Goal: Task Accomplishment & Management: Manage account settings

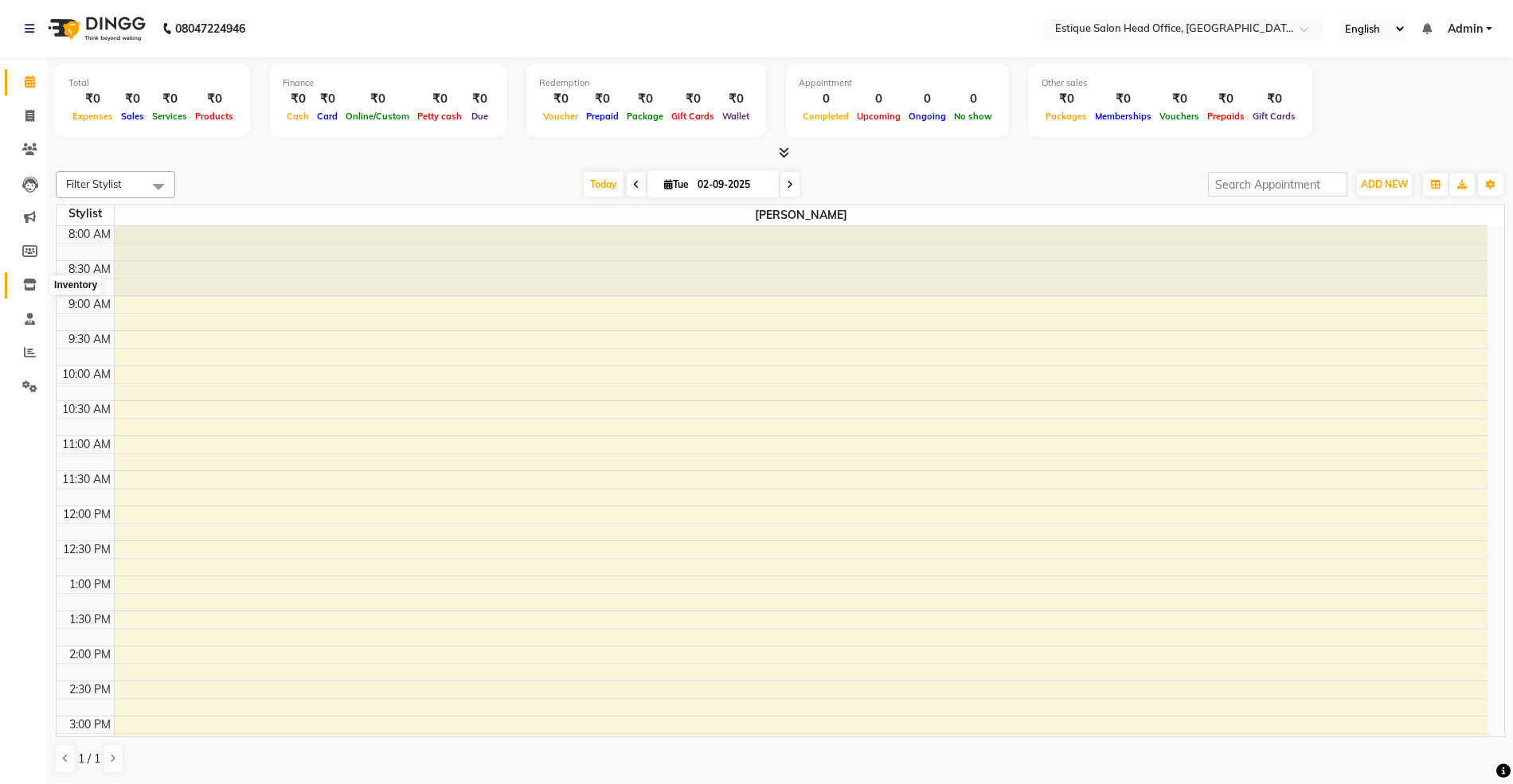
click at [32, 290] on icon at bounding box center [30, 284] width 14 height 12
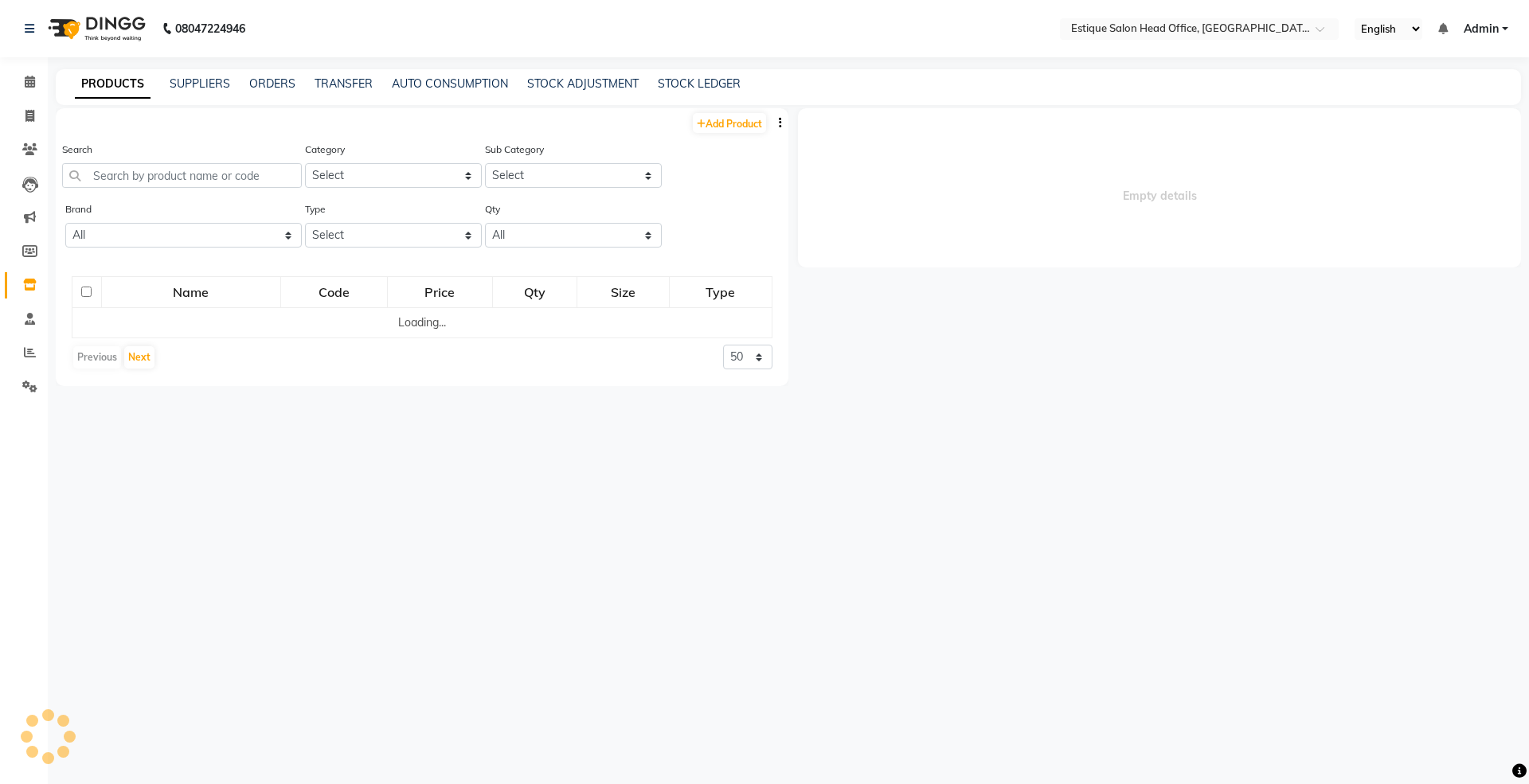
select select
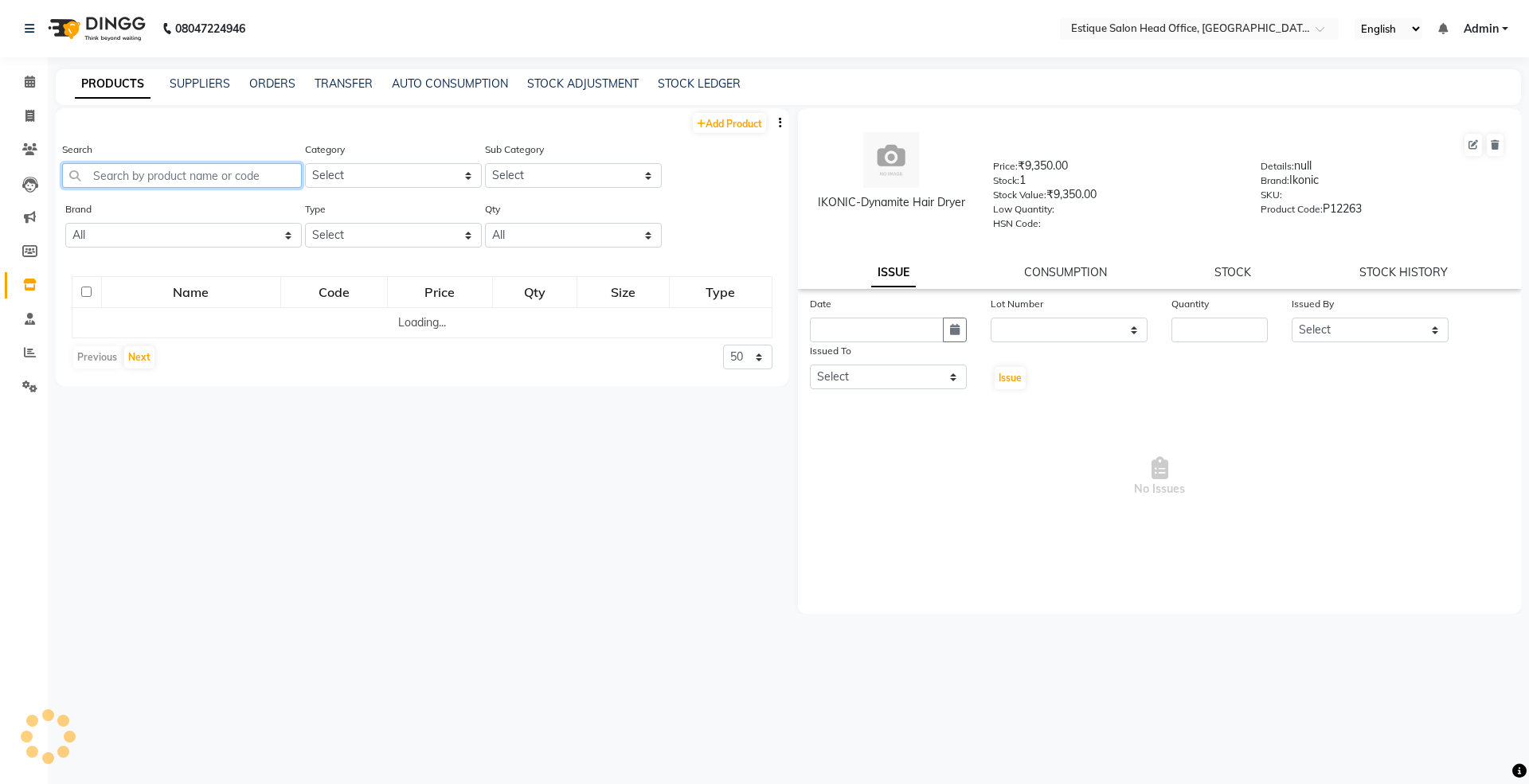
click at [151, 180] on input "text" at bounding box center [182, 175] width 240 height 24
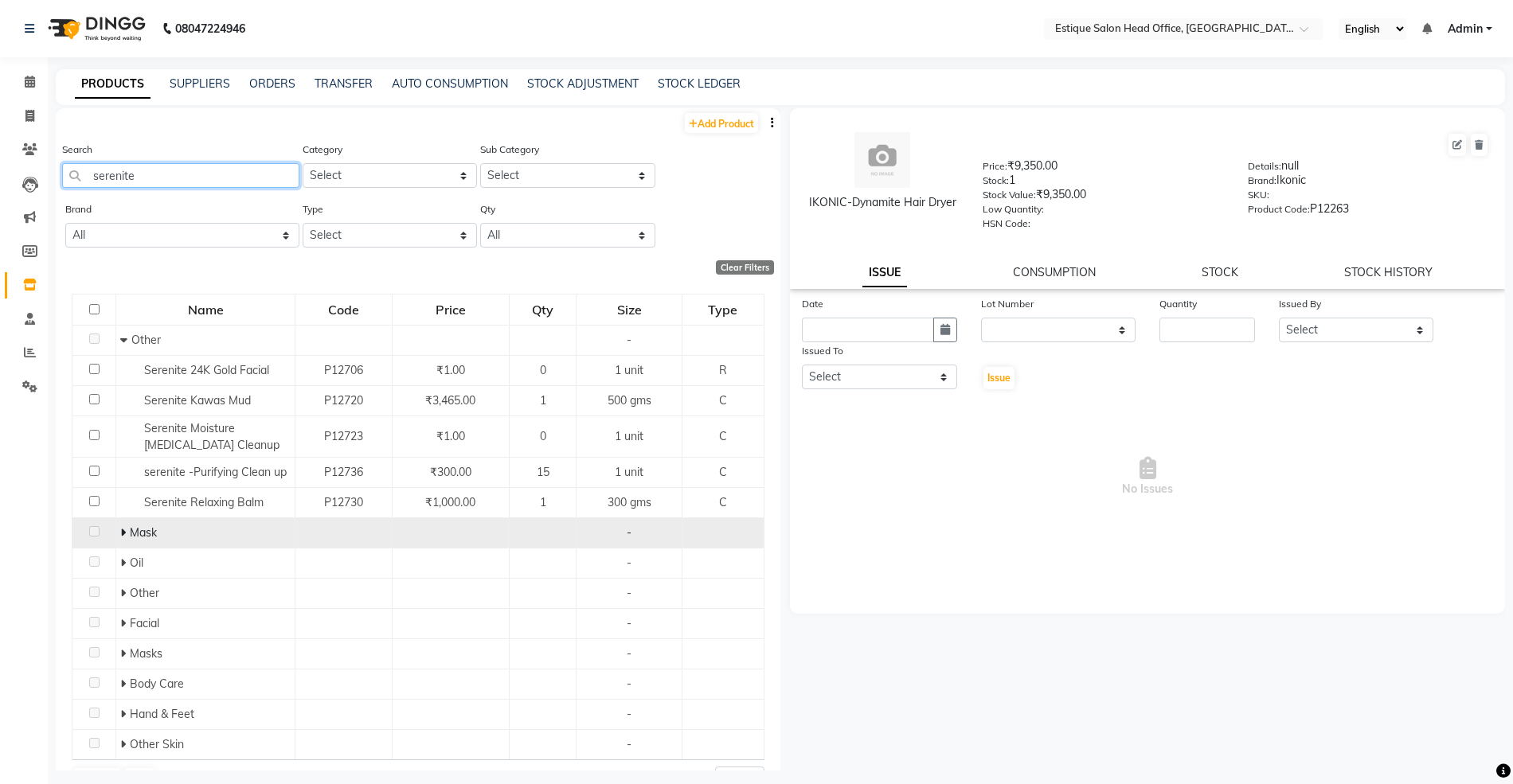
type input "serenite"
click at [120, 530] on icon at bounding box center [123, 532] width 5 height 11
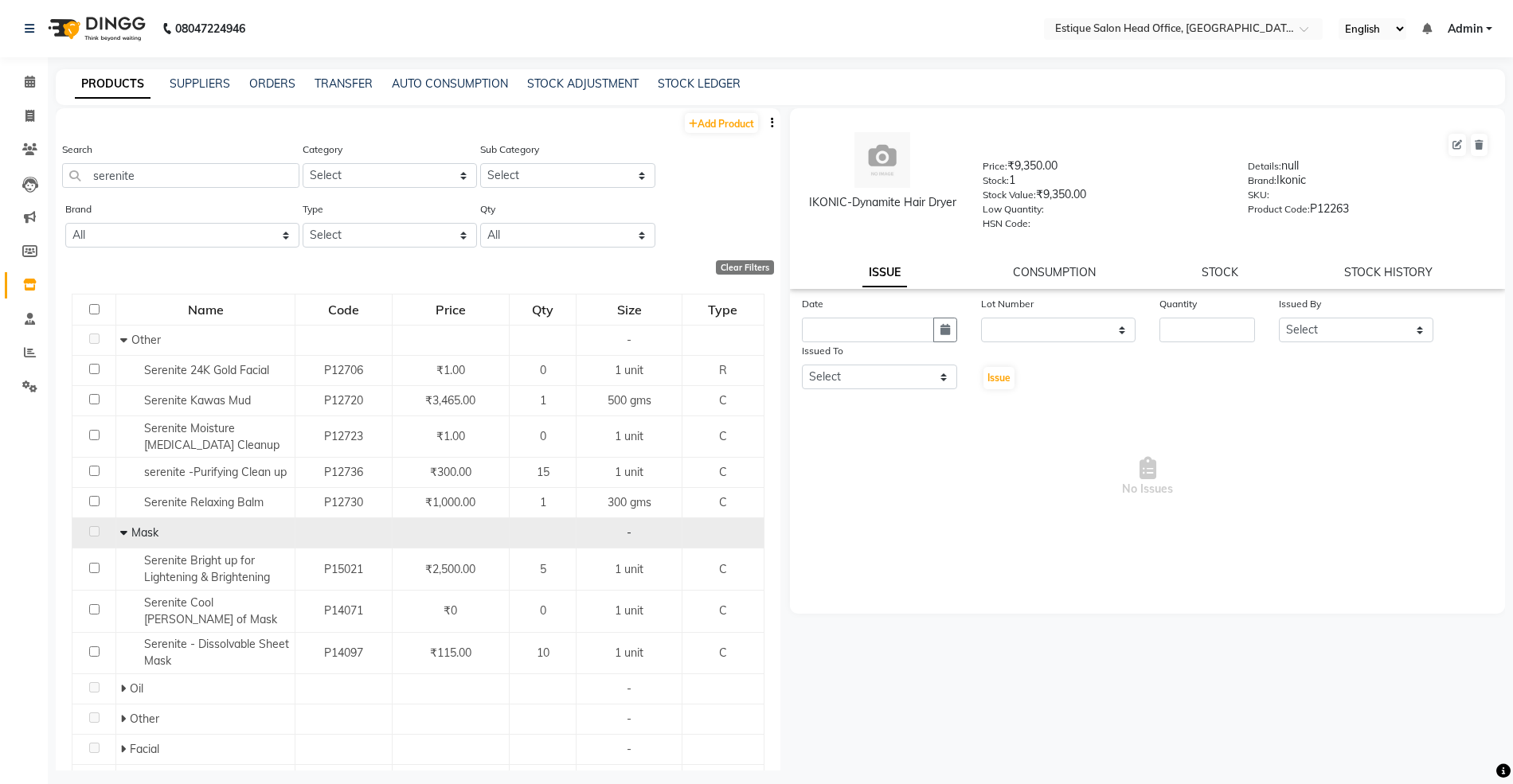
scroll to position [167, 0]
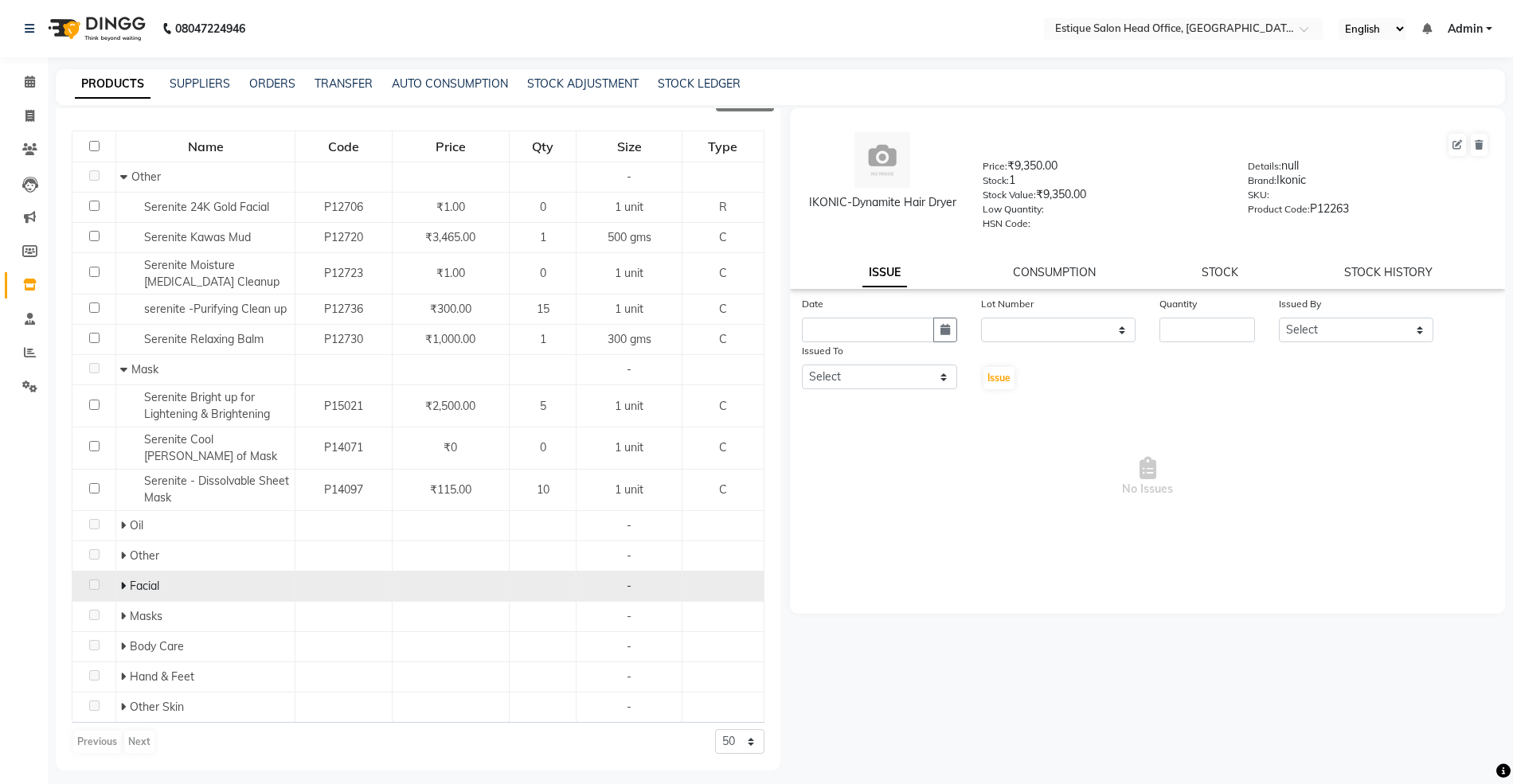
click at [120, 584] on icon at bounding box center [123, 586] width 5 height 11
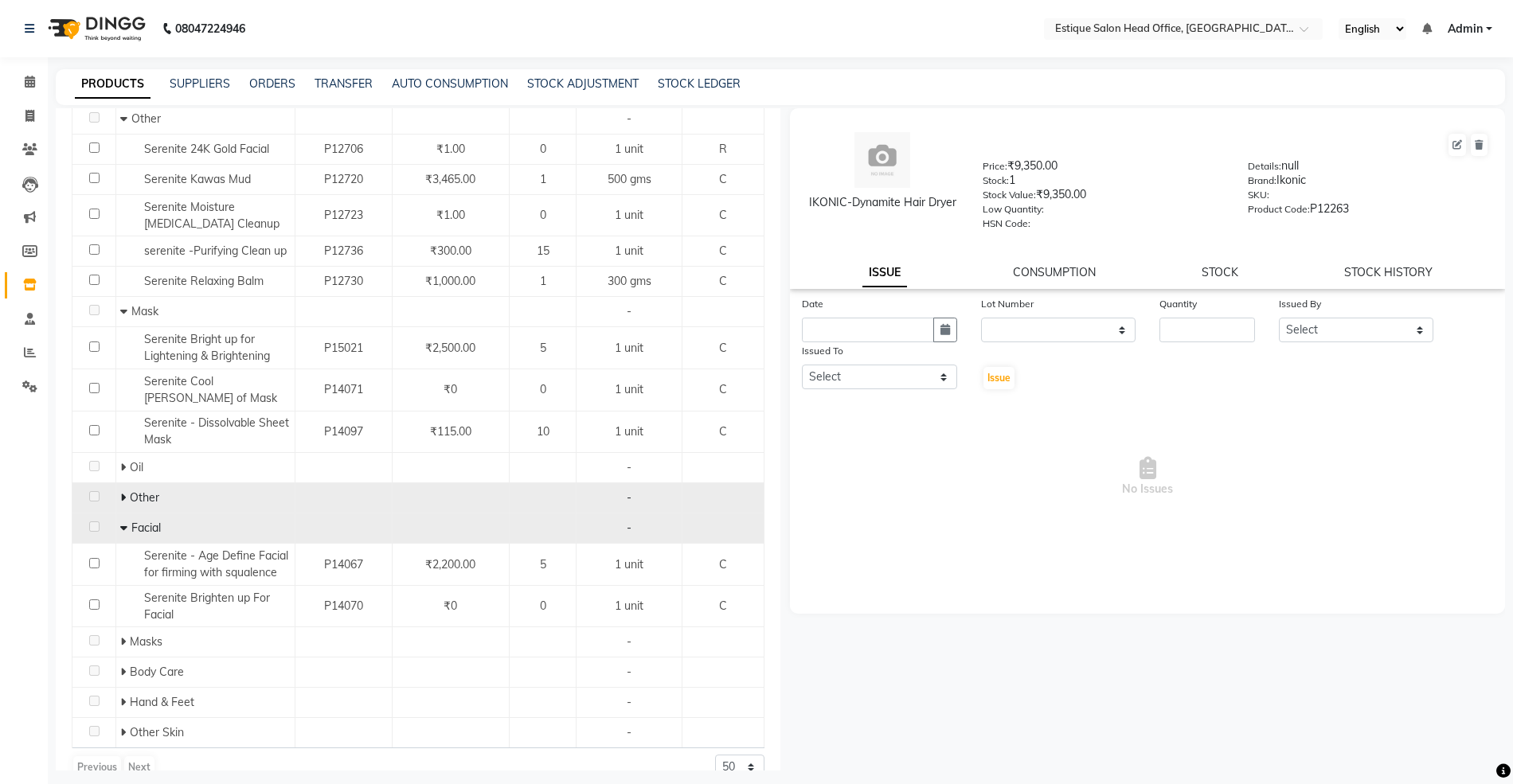
scroll to position [252, 0]
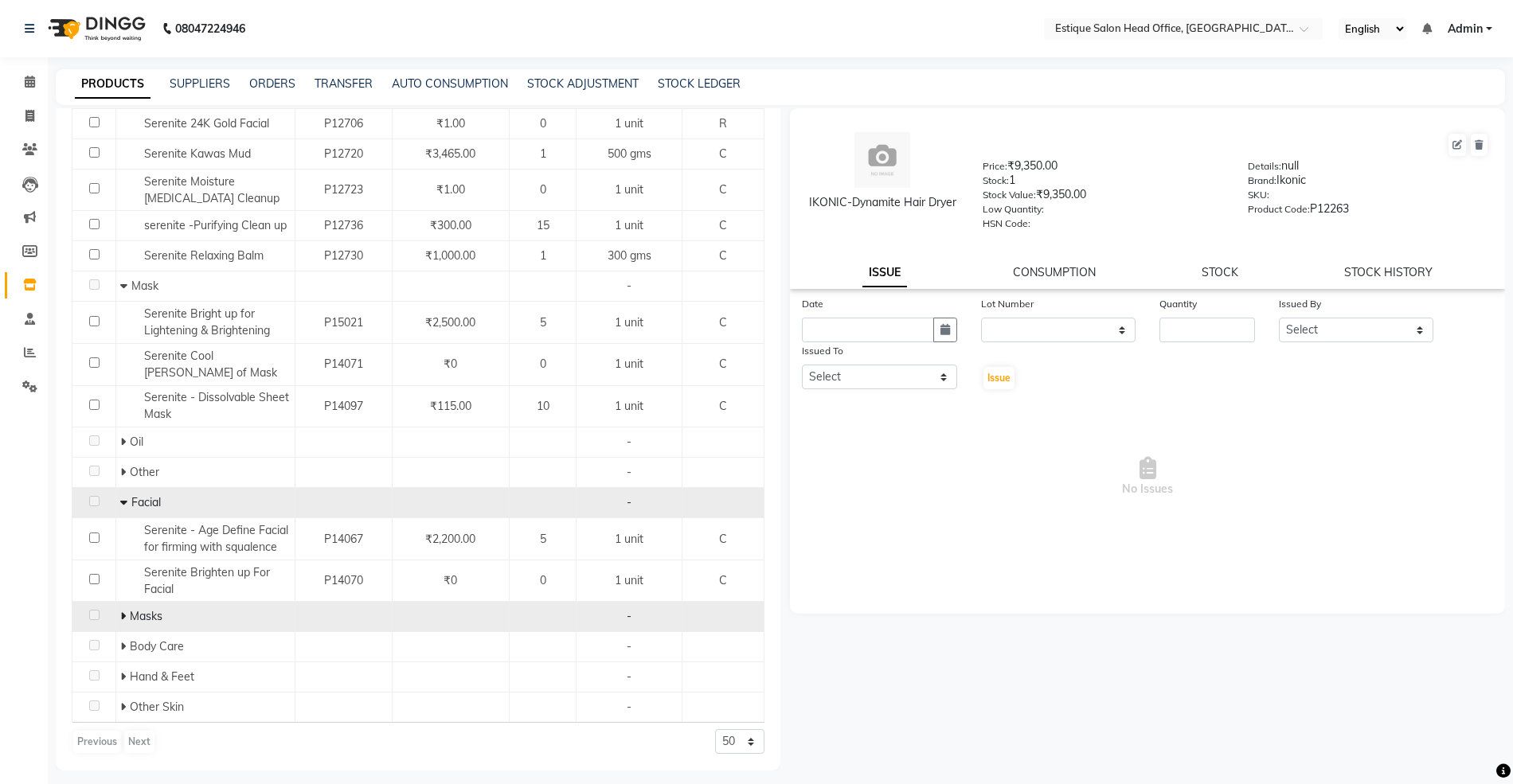
click at [123, 616] on icon at bounding box center [123, 616] width 5 height 11
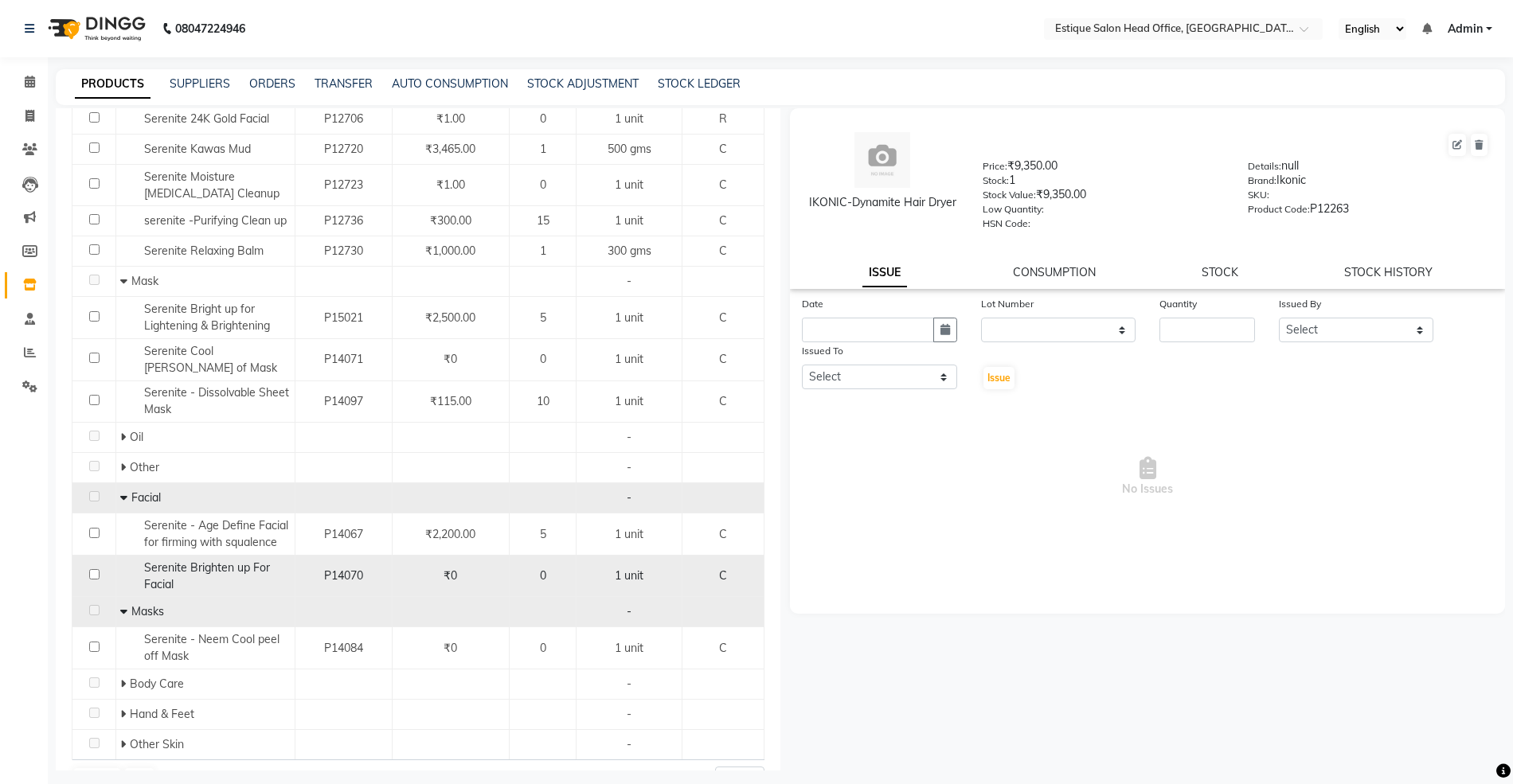
scroll to position [294, 0]
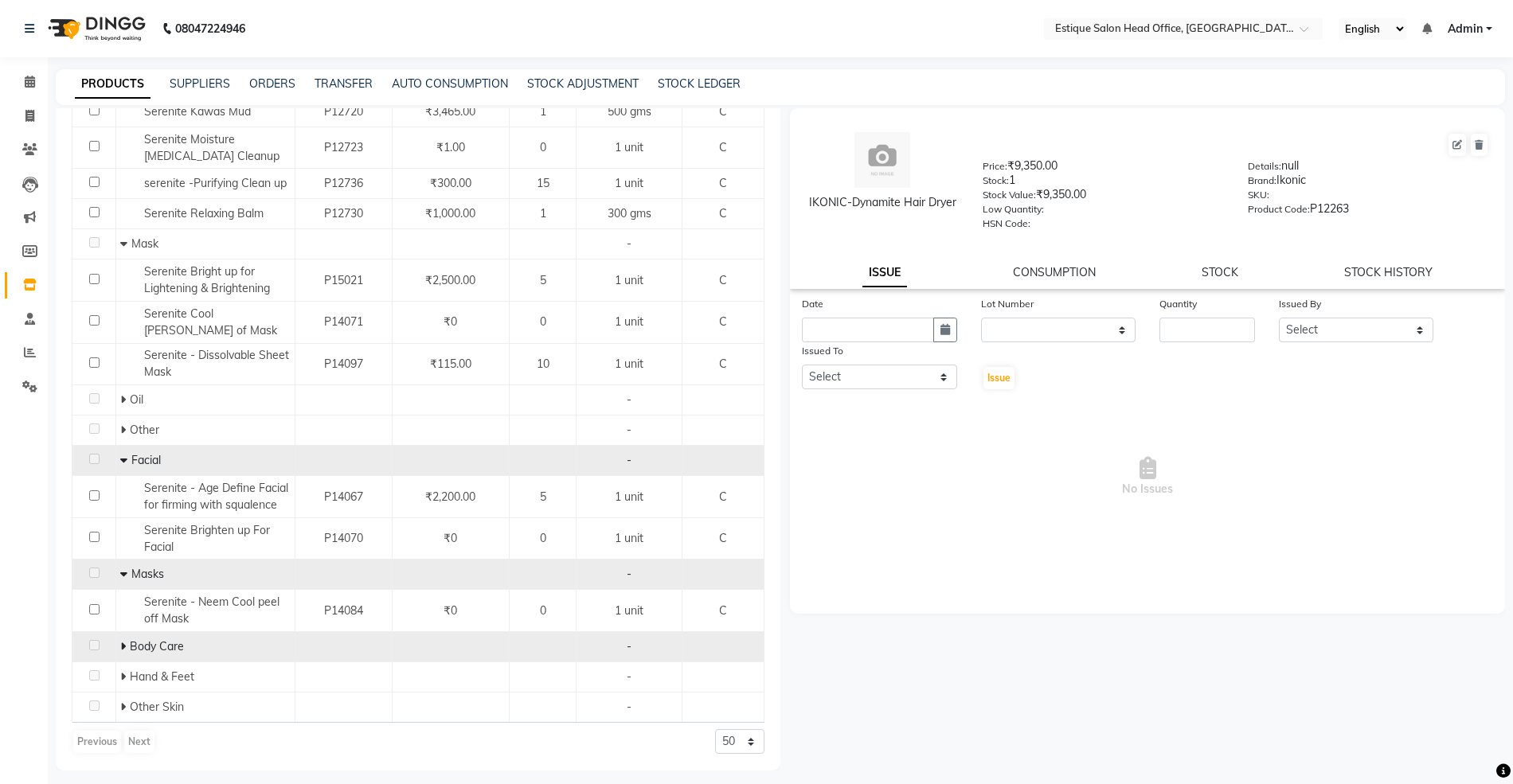
click at [120, 641] on icon at bounding box center [123, 646] width 5 height 11
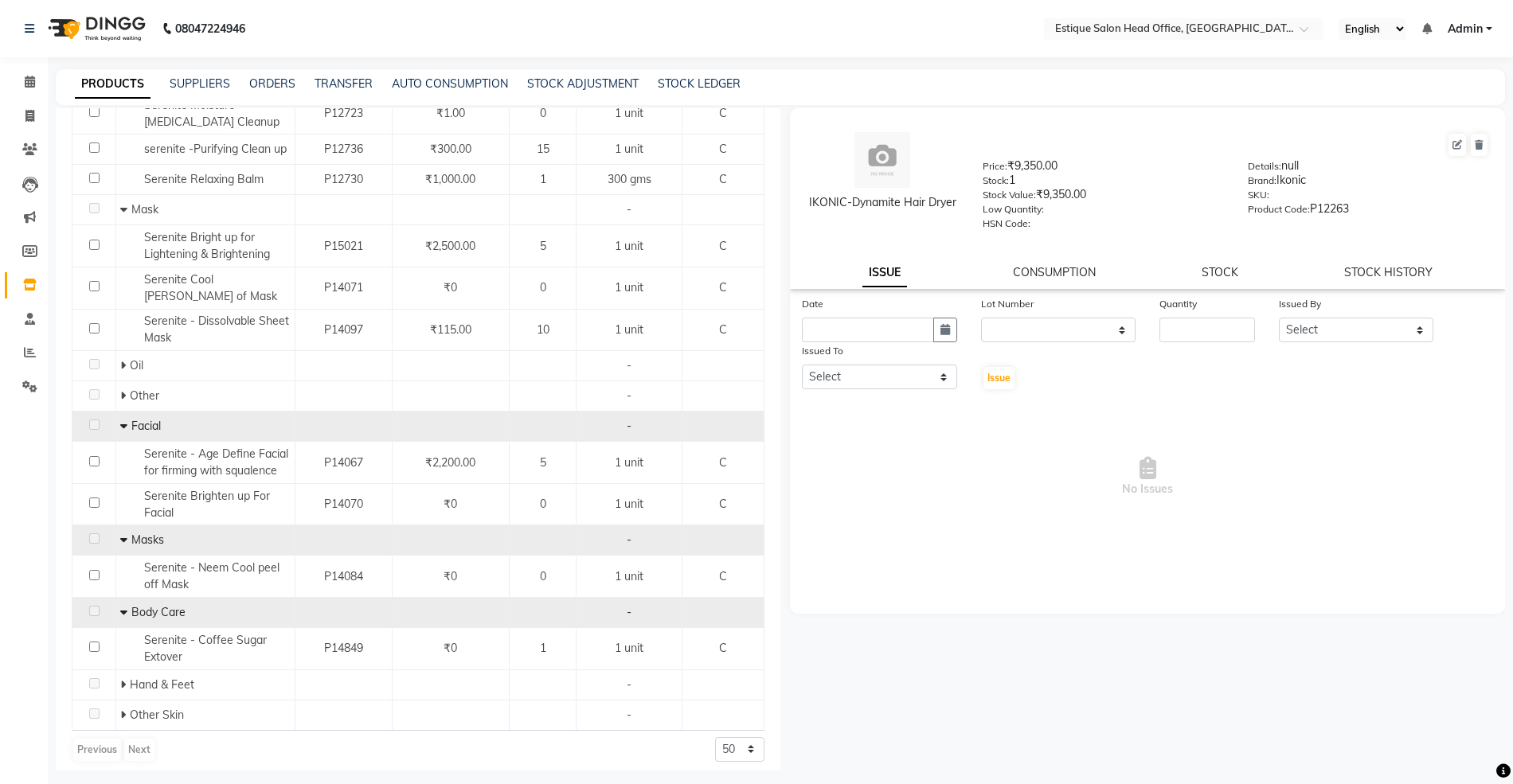
scroll to position [335, 0]
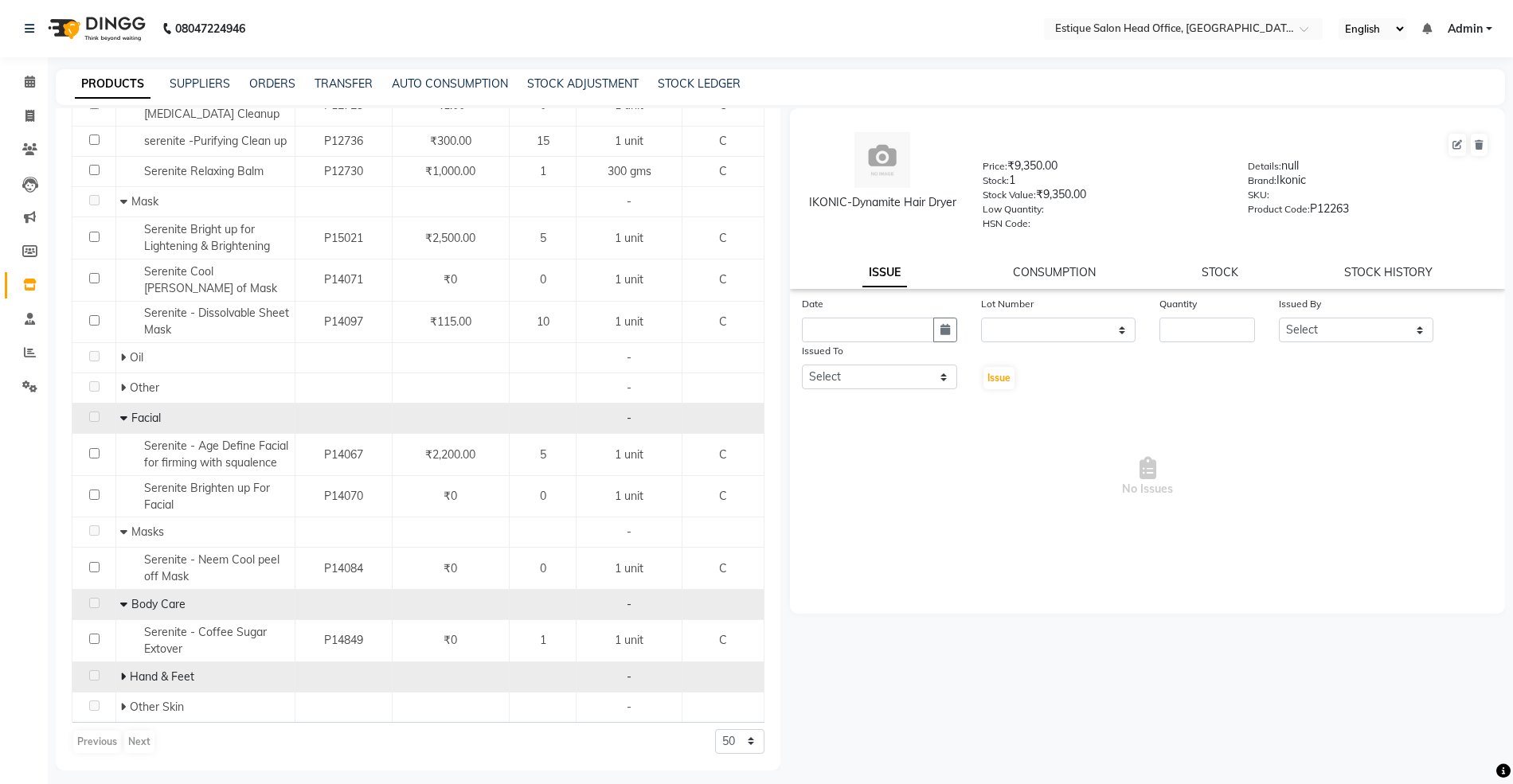
click at [122, 678] on icon at bounding box center [123, 677] width 5 height 11
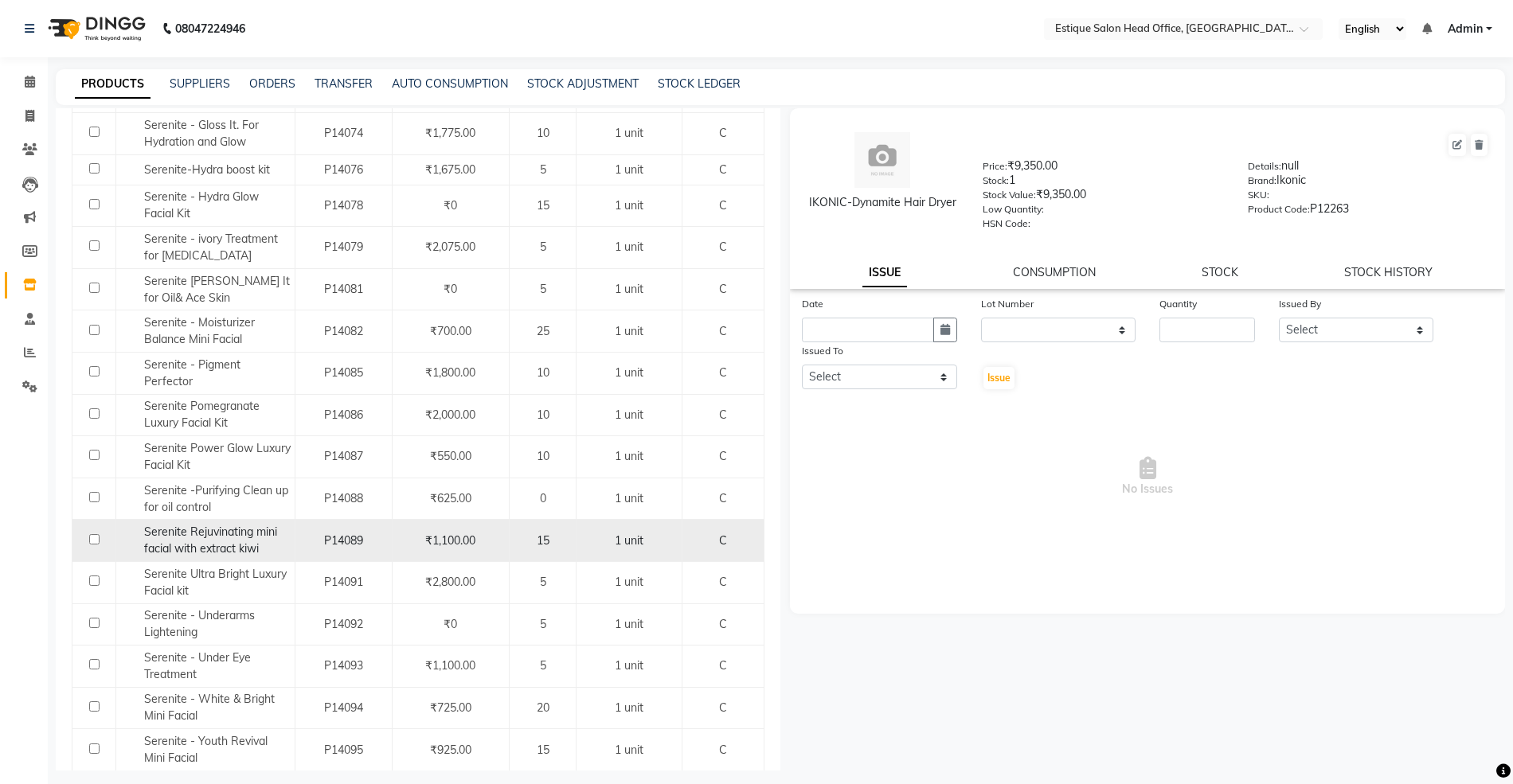
scroll to position [1154, 0]
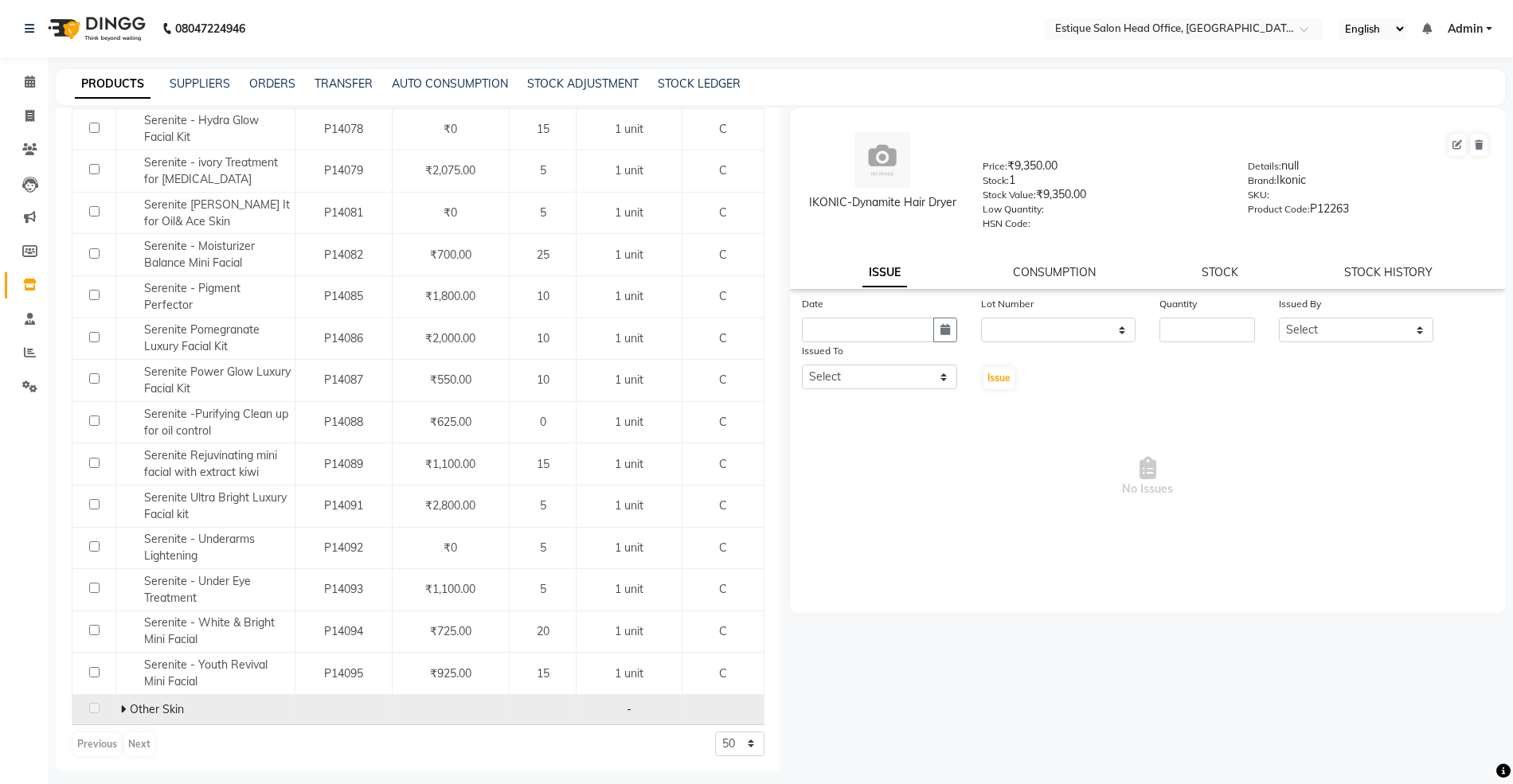
click at [122, 707] on icon at bounding box center [123, 709] width 5 height 11
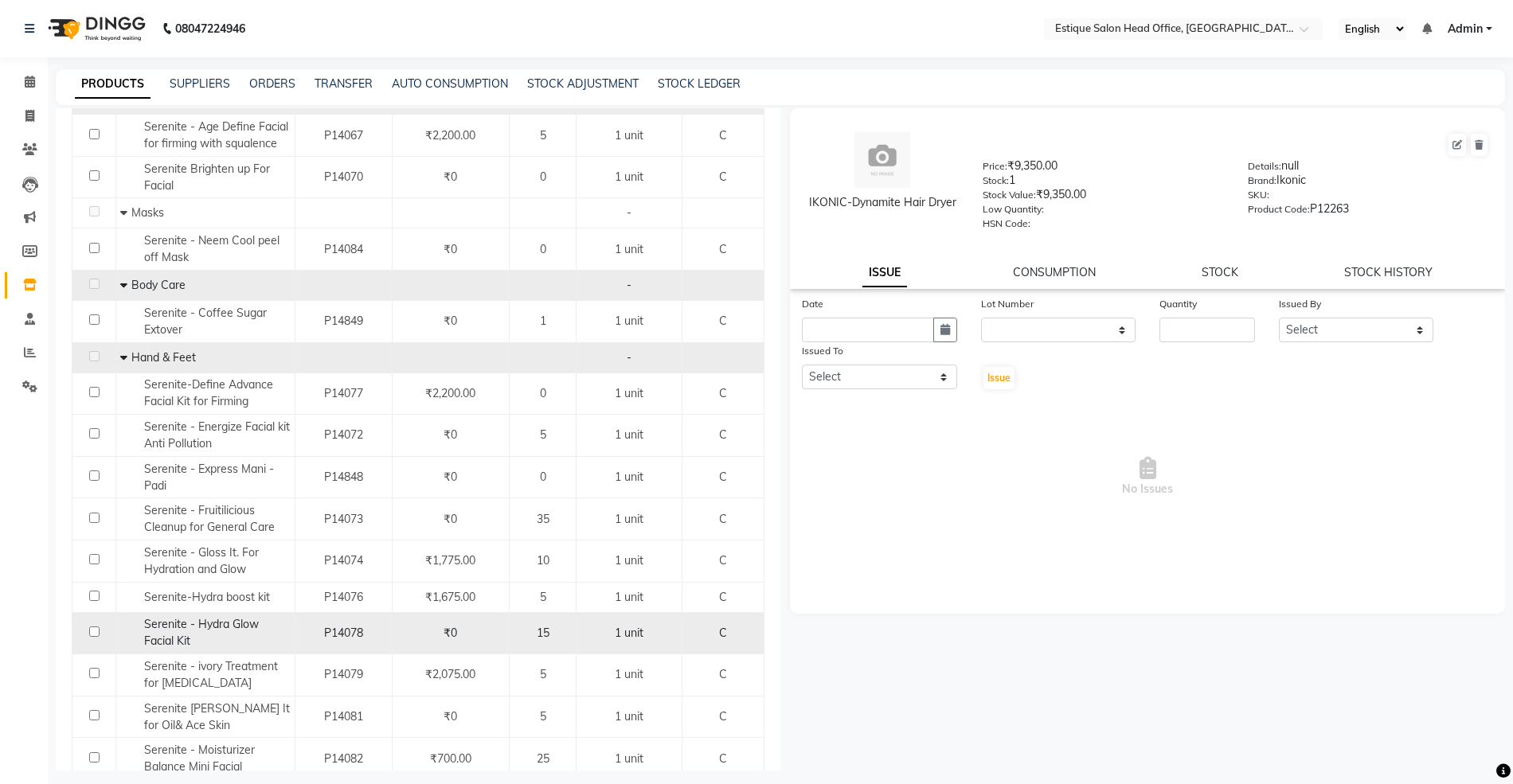
scroll to position [791, 0]
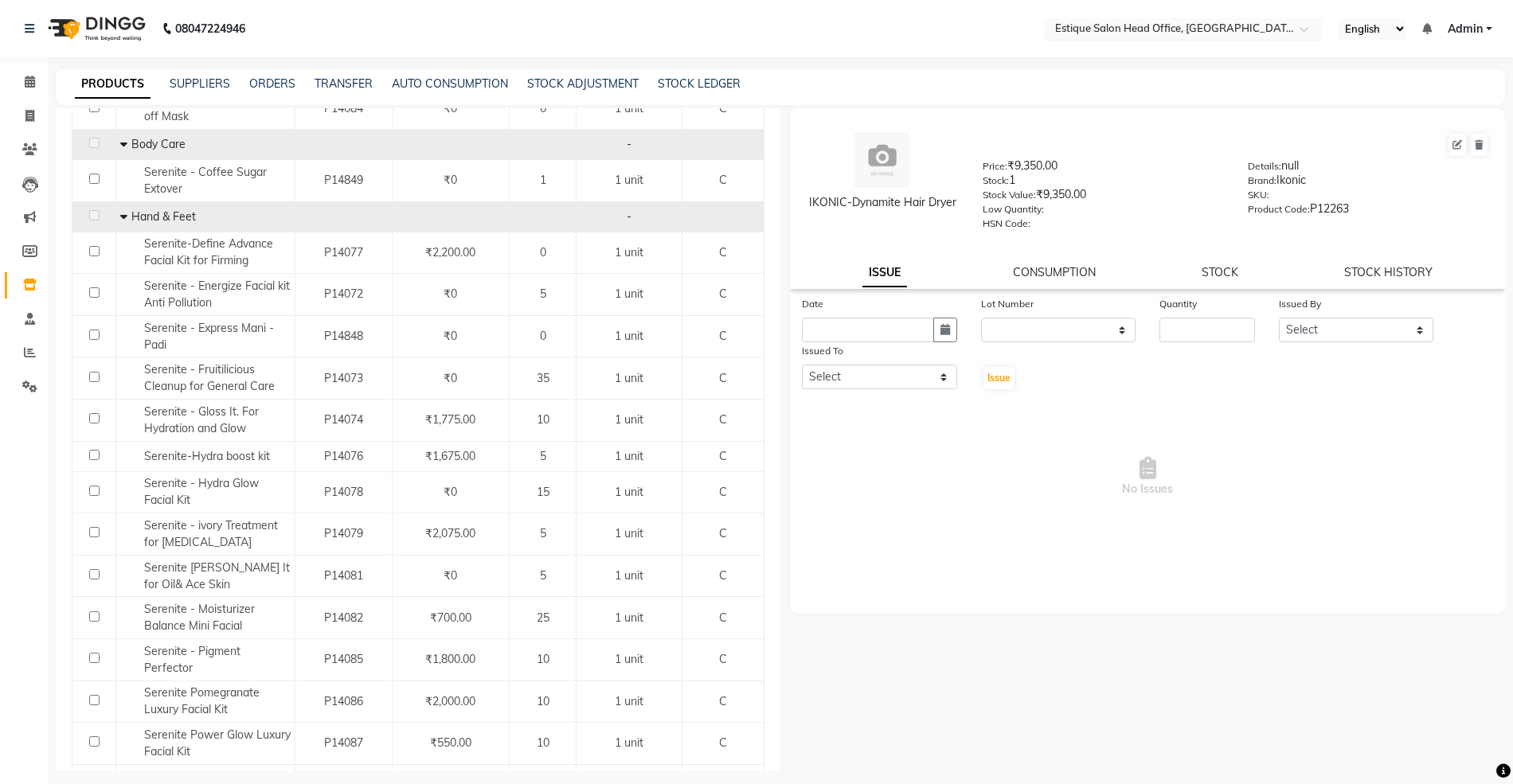
click at [1072, 27] on input "text" at bounding box center [1167, 31] width 231 height 16
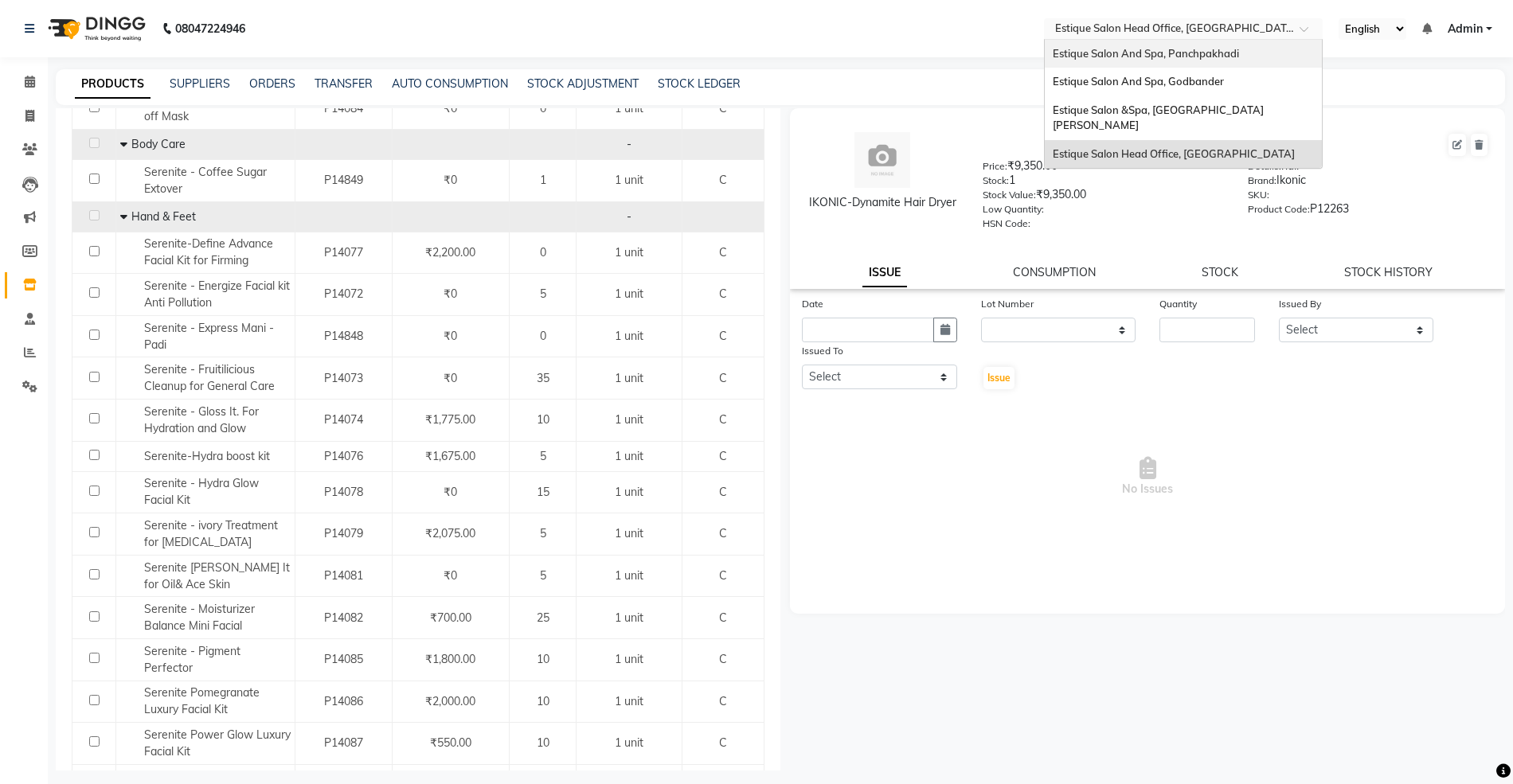
click at [1093, 62] on div "Estique Salon And Spa, Panchpakhadi" at bounding box center [1183, 54] width 277 height 29
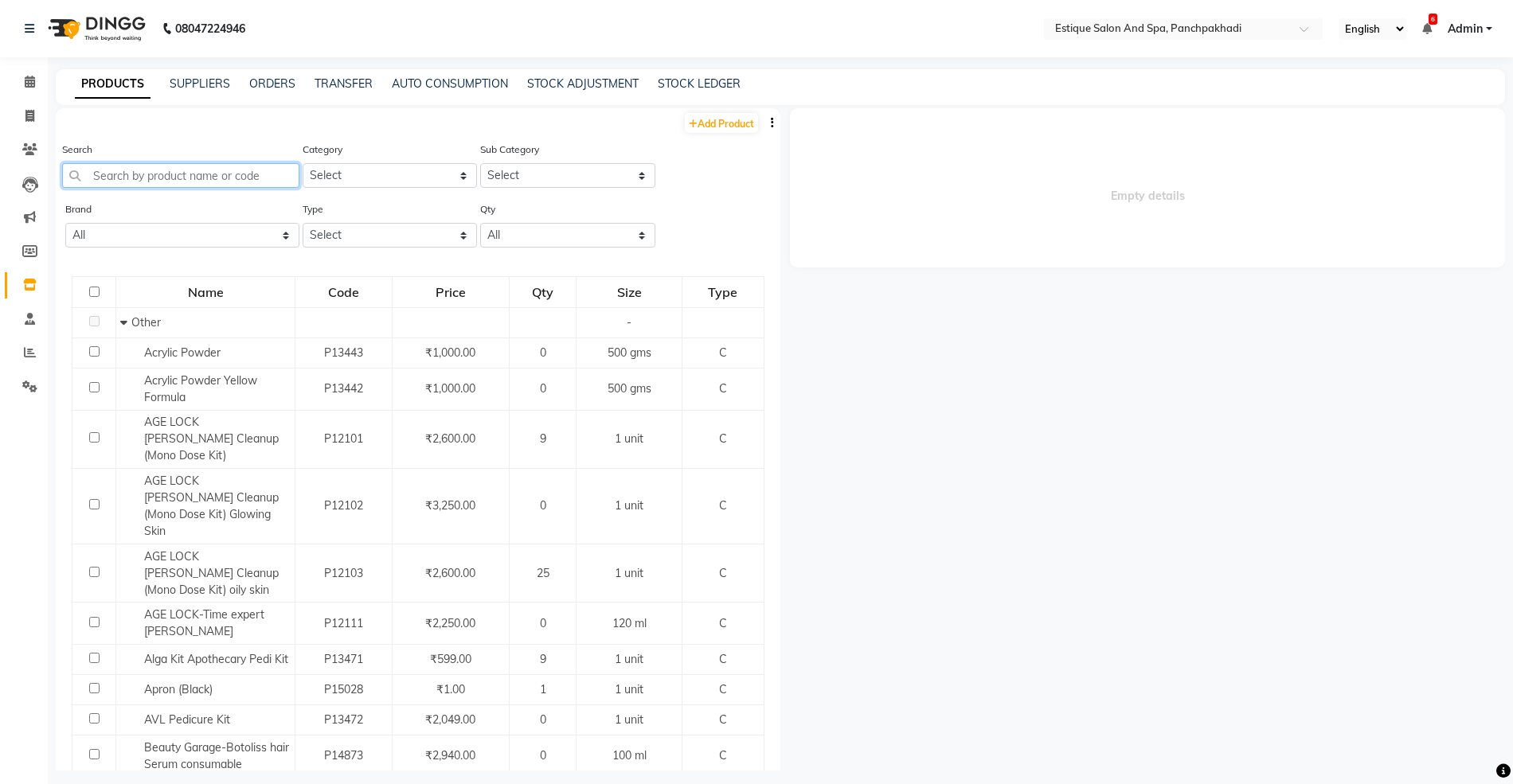
click at [152, 186] on input "text" at bounding box center [180, 175] width 237 height 24
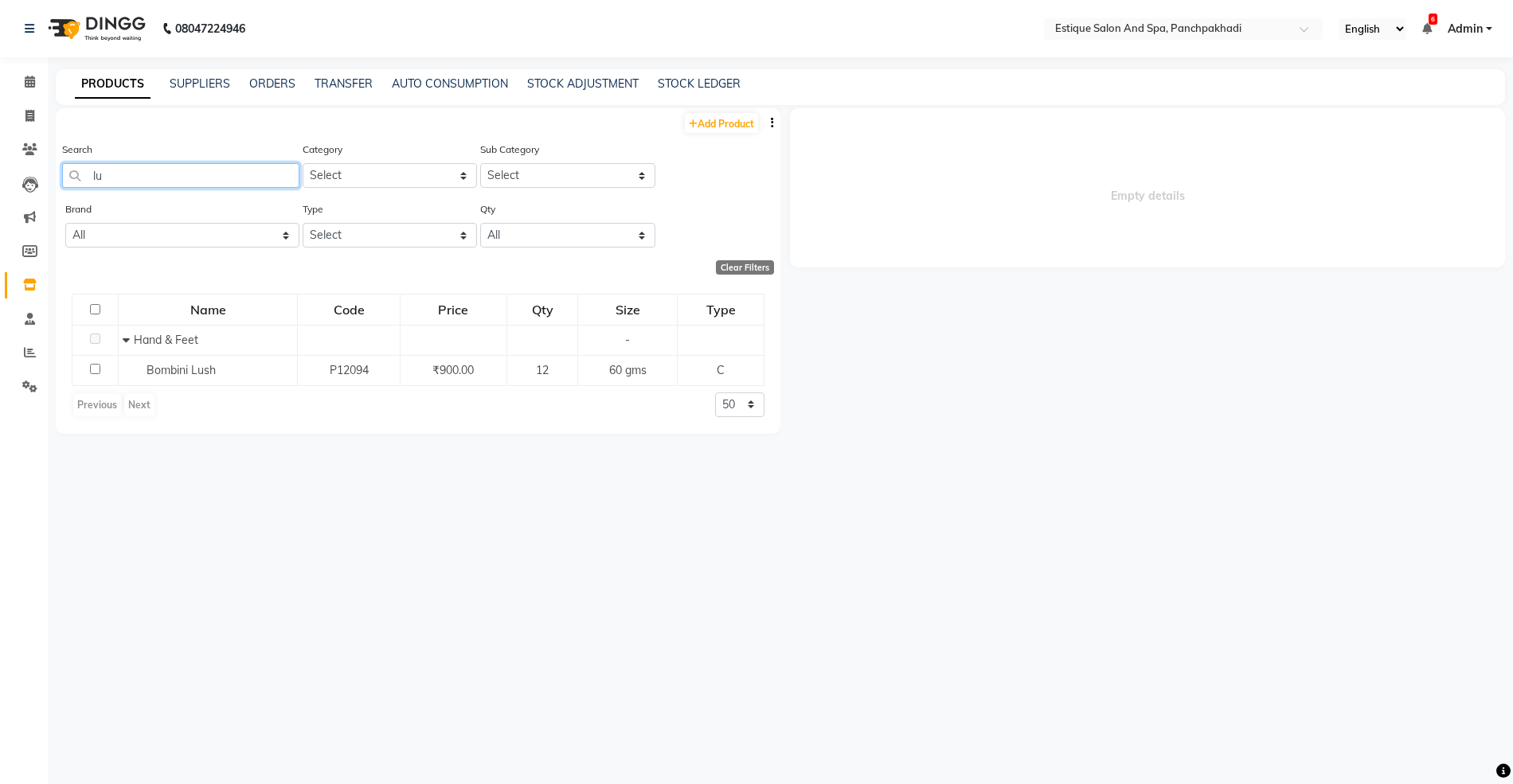
type input "l"
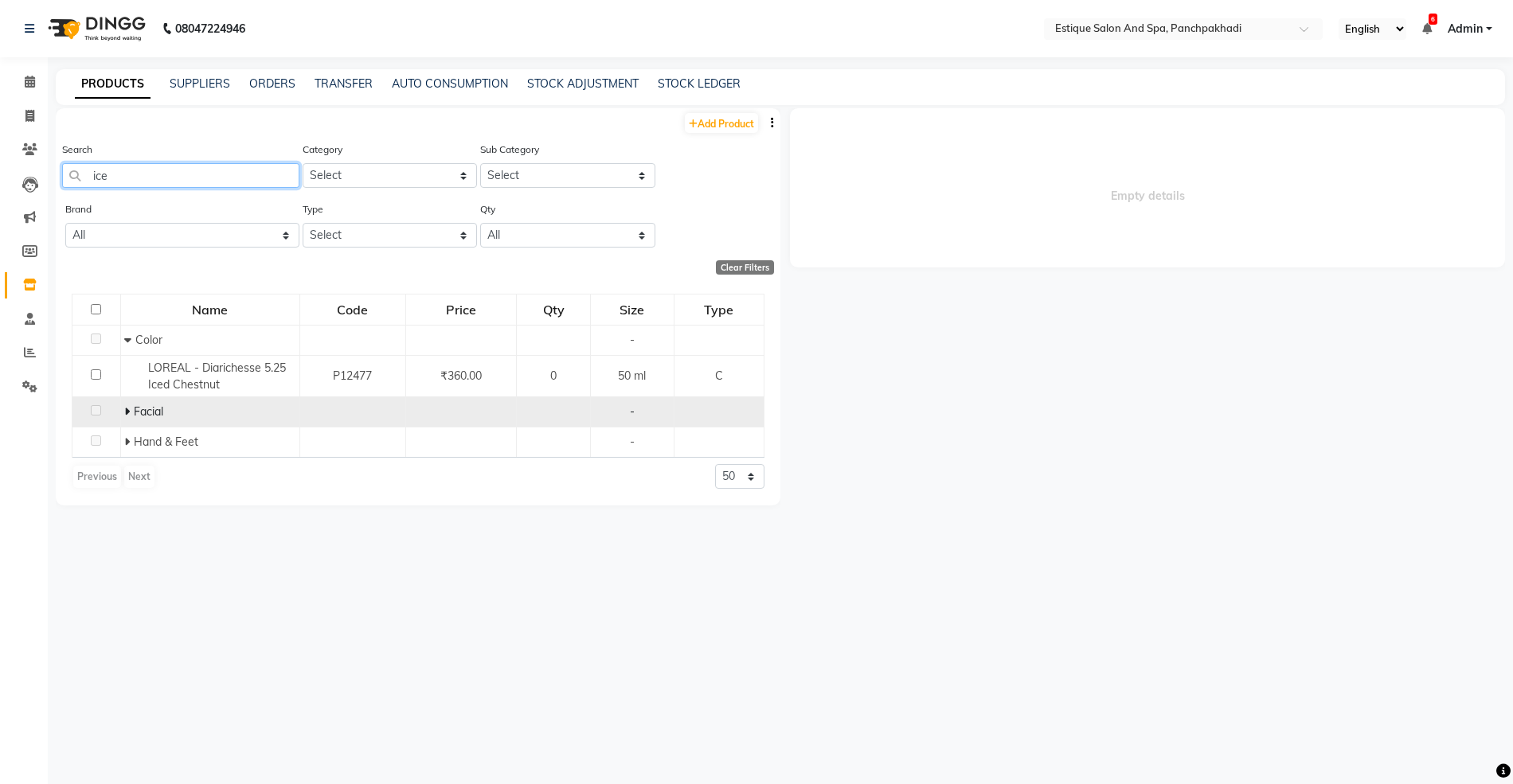
type input "ice"
click at [127, 411] on icon at bounding box center [127, 411] width 5 height 11
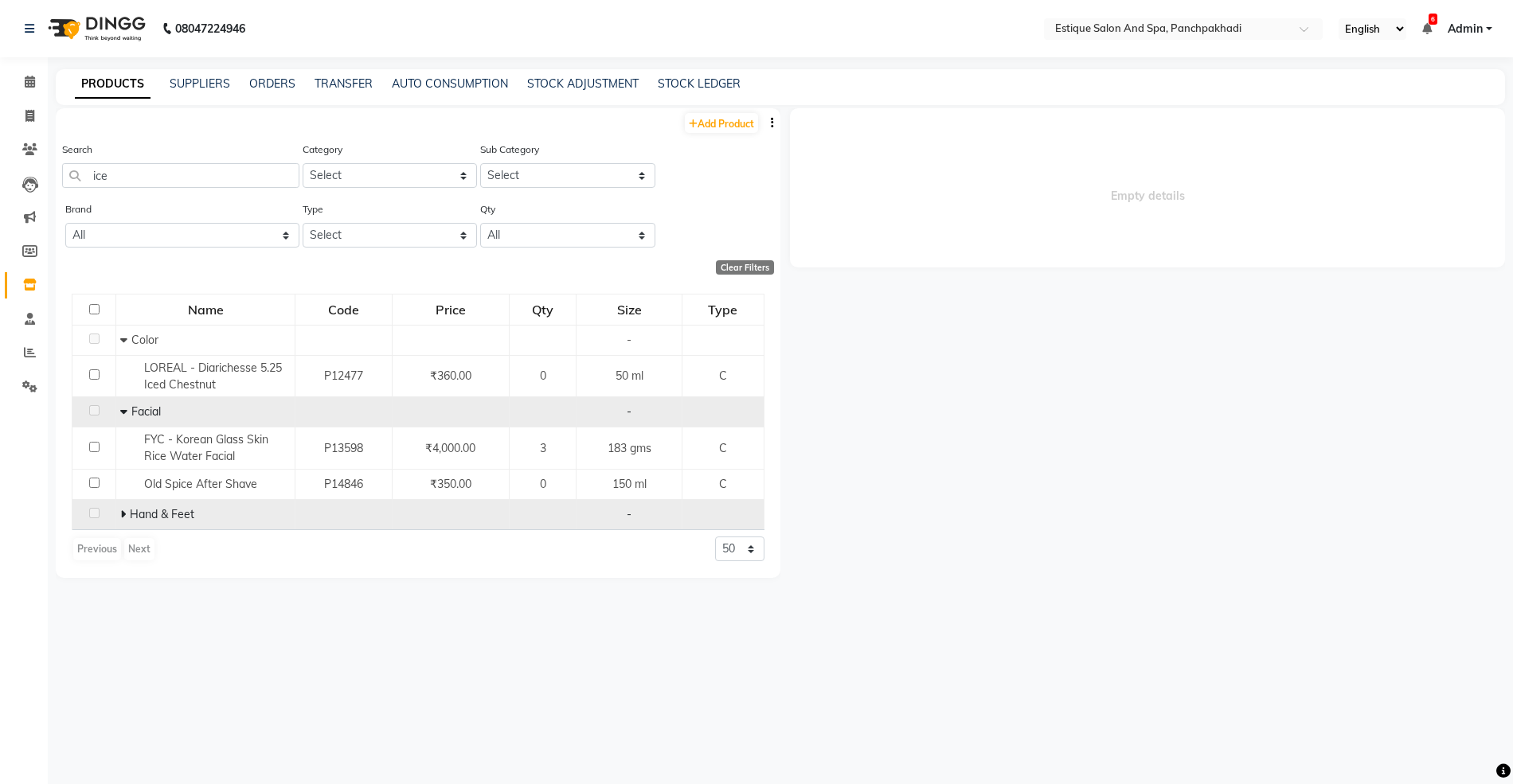
click at [123, 514] on icon at bounding box center [123, 514] width 5 height 11
click at [707, 78] on link "STOCK LEDGER" at bounding box center [699, 84] width 83 height 14
select select "all"
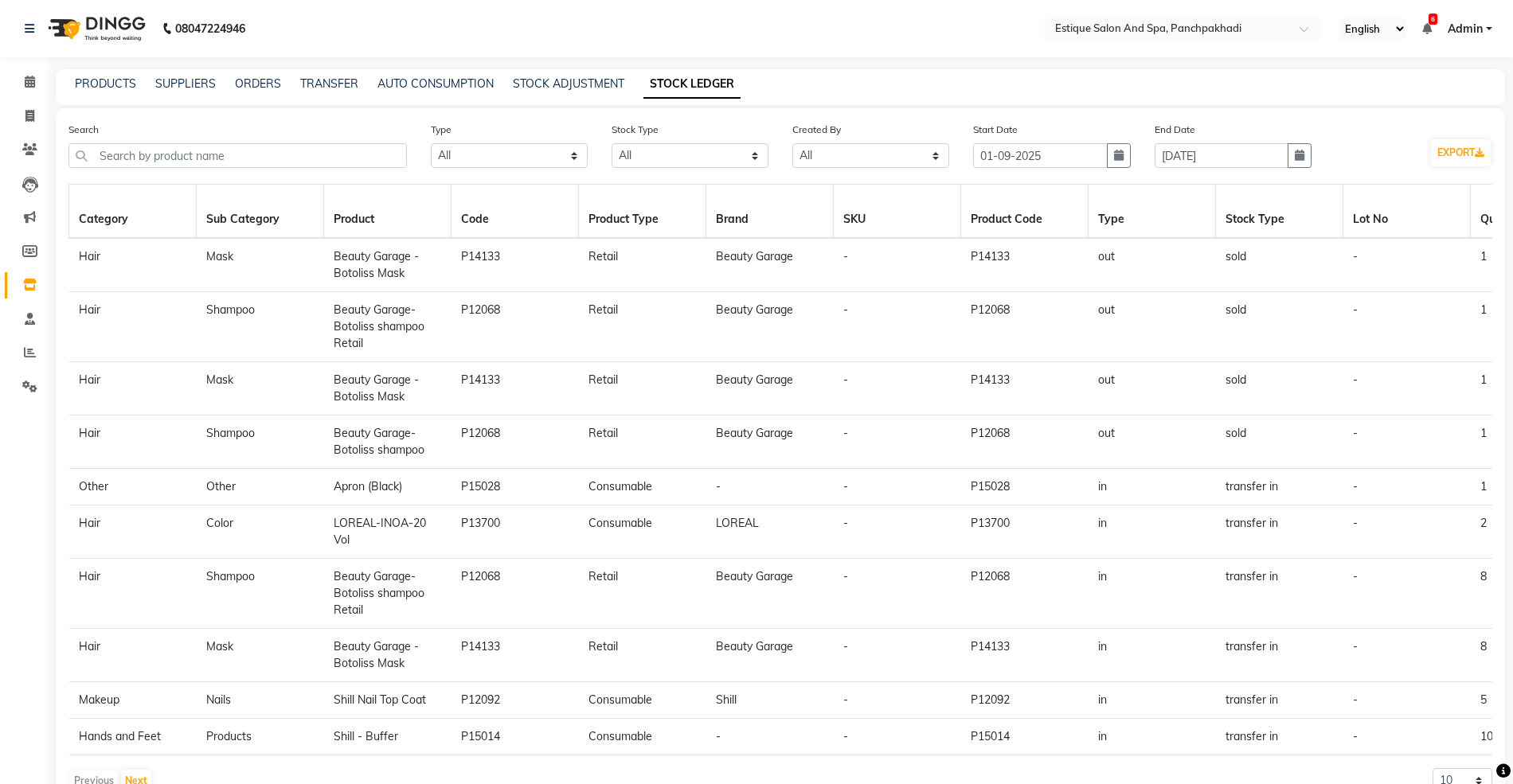
scroll to position [64, 0]
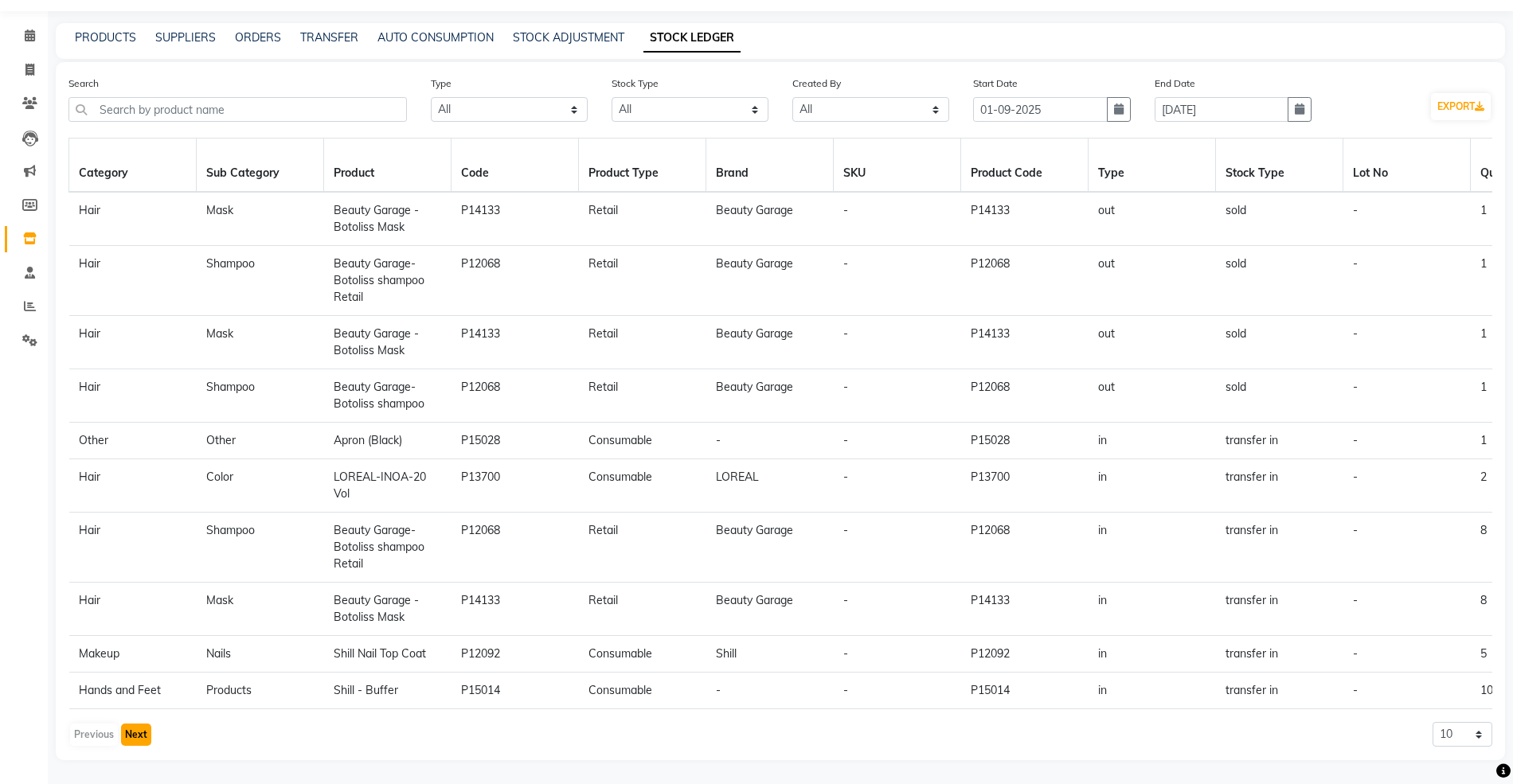
click at [135, 742] on button "Next" at bounding box center [136, 734] width 31 height 23
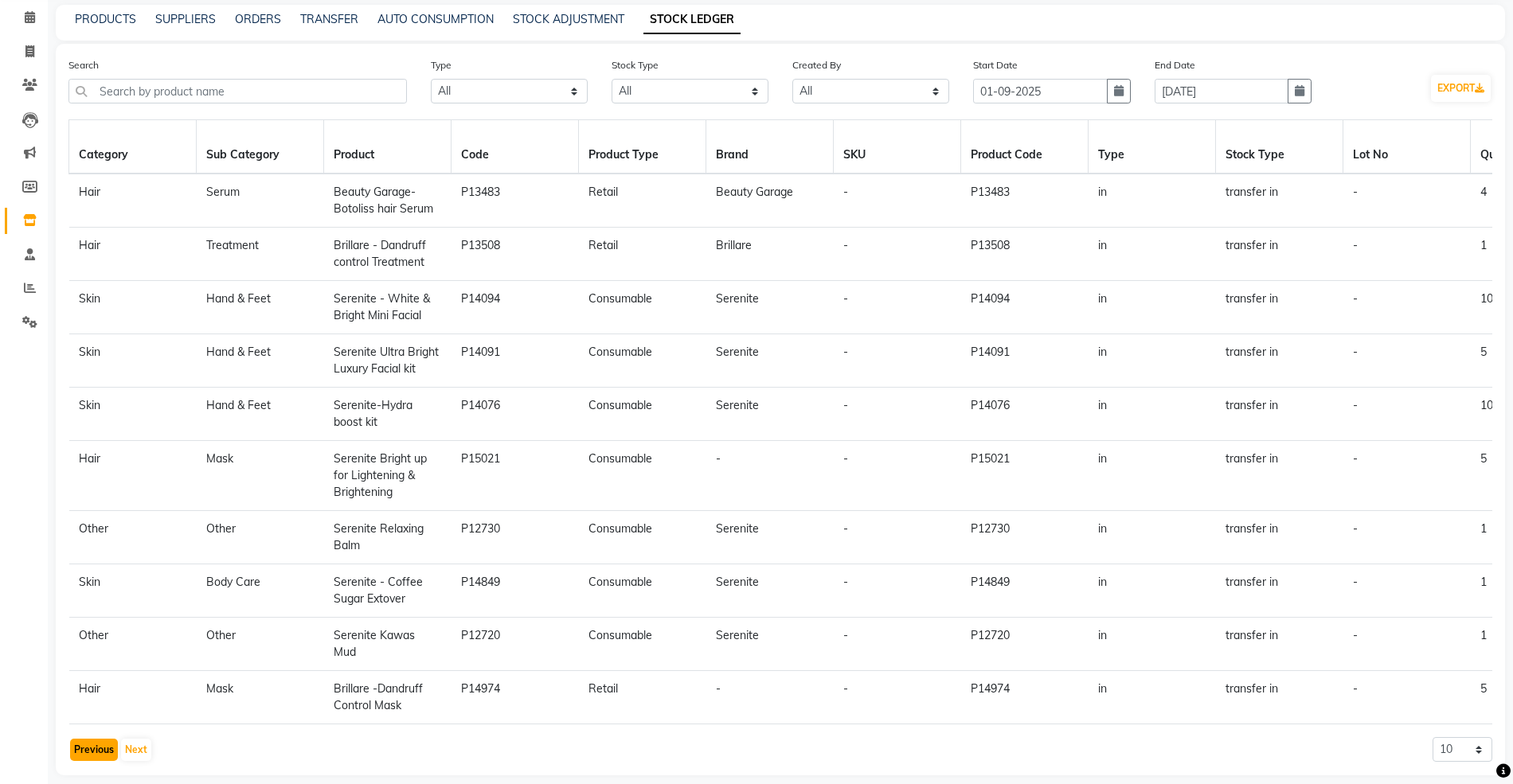
click at [77, 761] on button "Previous" at bounding box center [94, 750] width 48 height 23
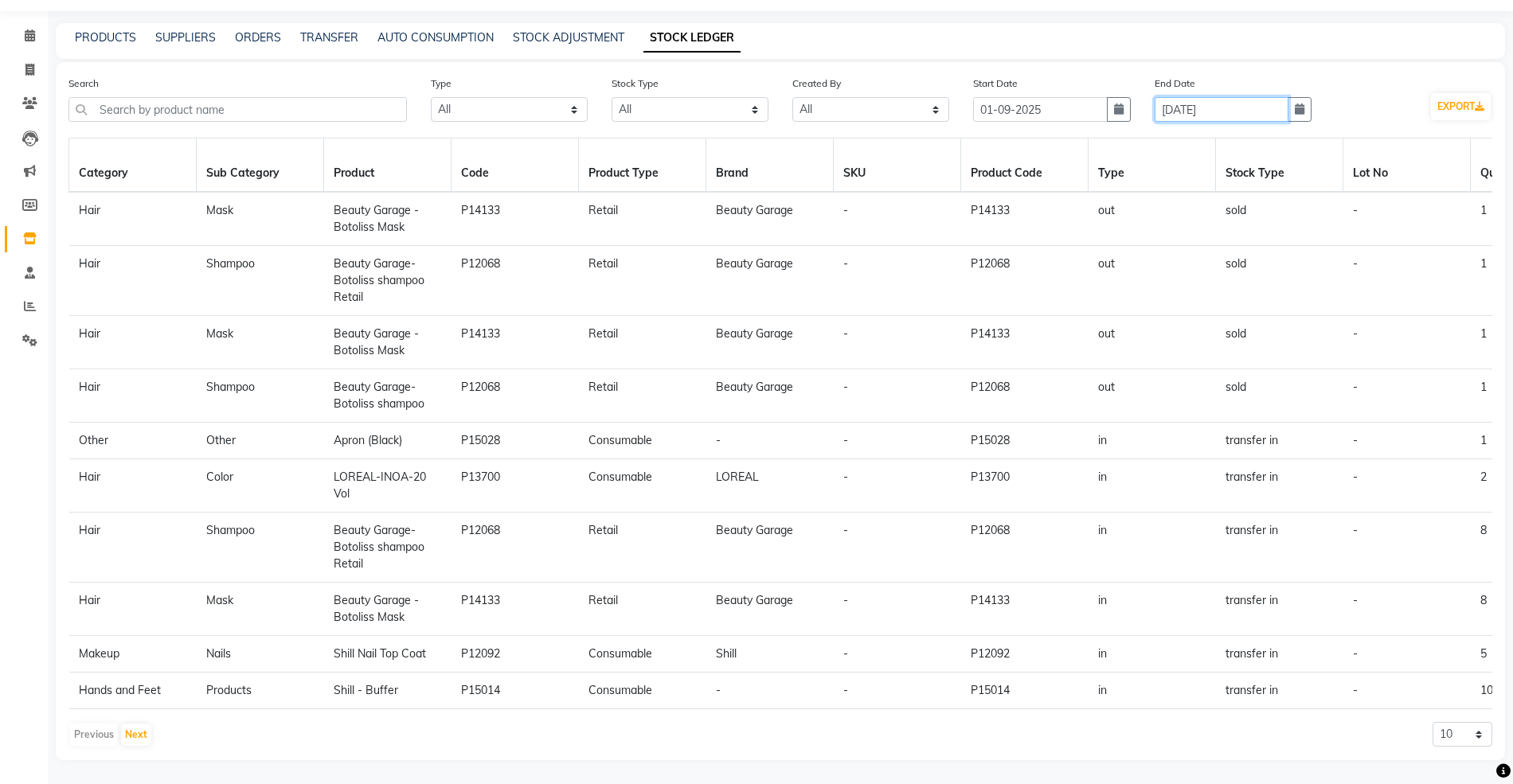
click at [1185, 97] on input "30-09-2025" at bounding box center [1221, 109] width 134 height 24
select select "9"
select select "2025"
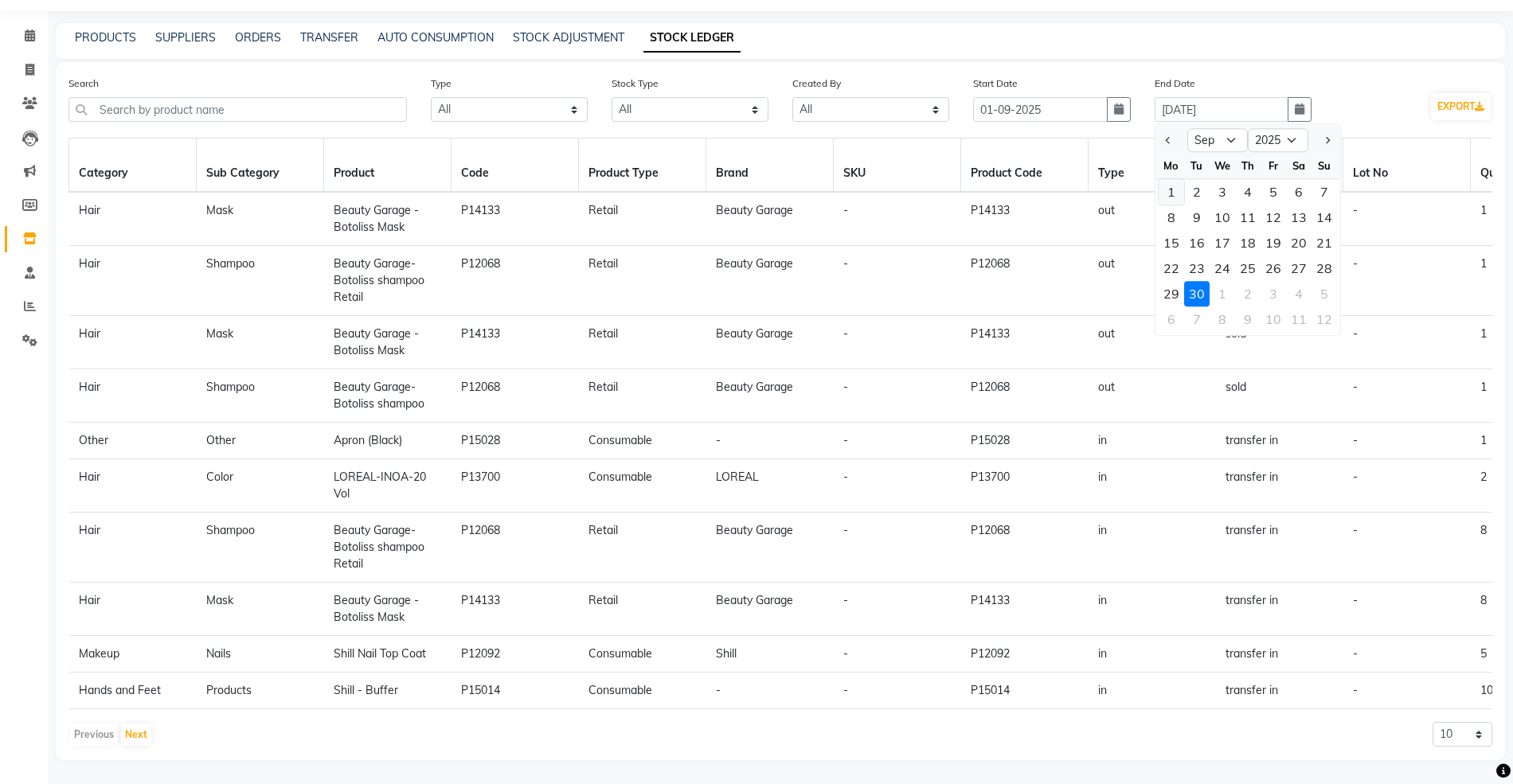
click at [1164, 180] on div "1" at bounding box center [1171, 192] width 25 height 25
type input "01-09-2025"
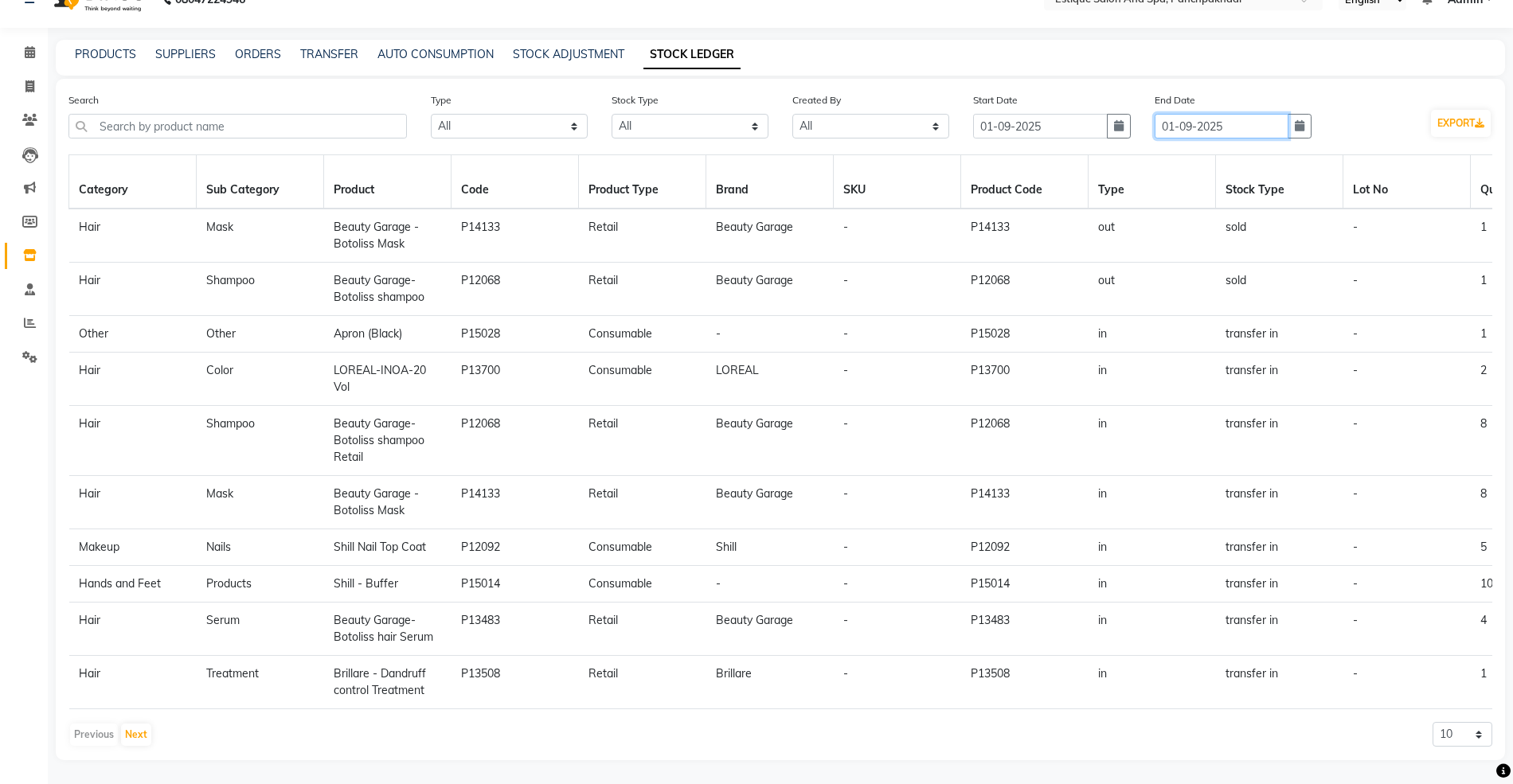
click at [1189, 114] on input "01-09-2025" at bounding box center [1221, 125] width 134 height 24
select select "9"
select select "2025"
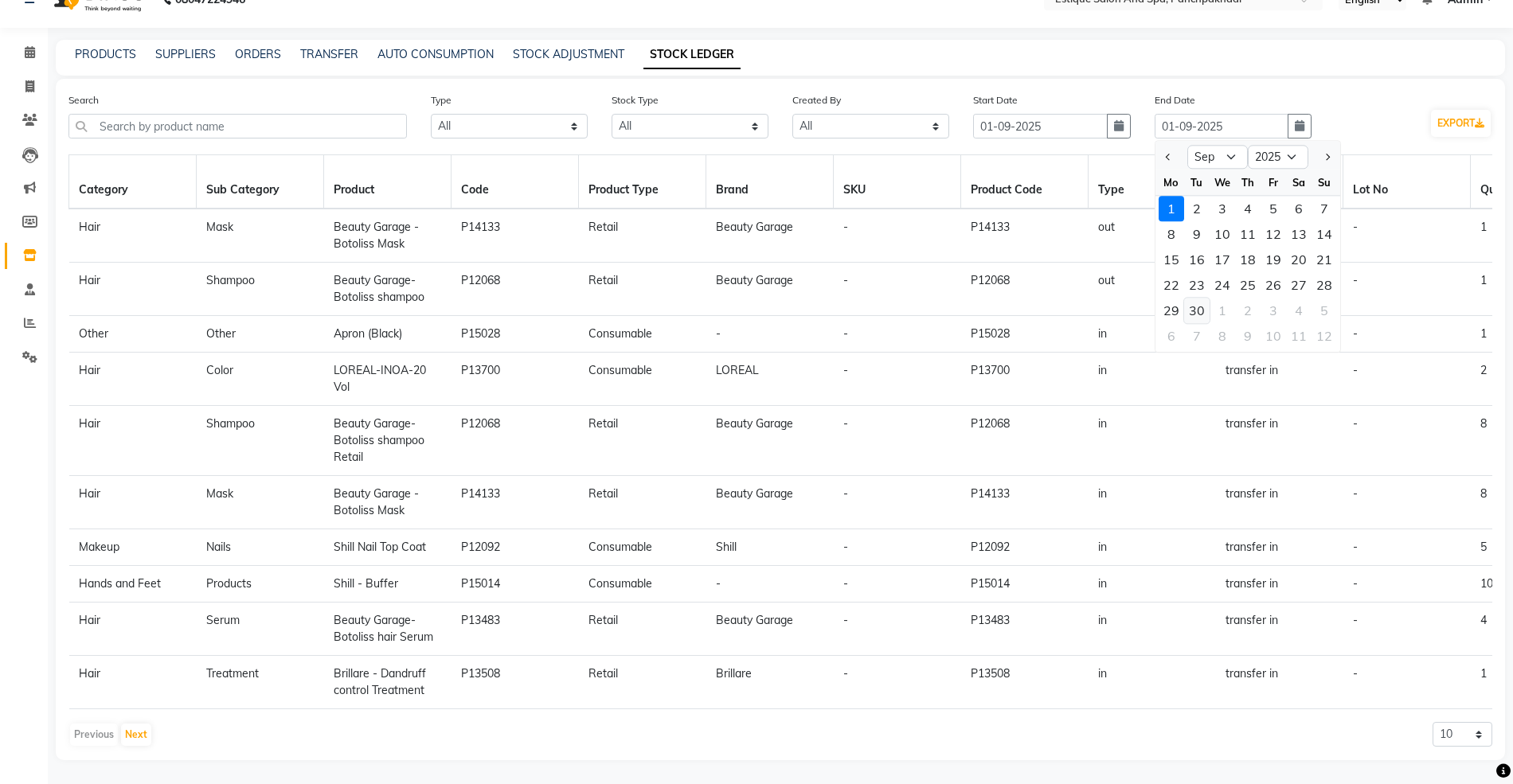
click at [1193, 298] on div "30" at bounding box center [1196, 310] width 25 height 25
type input "[DATE]"
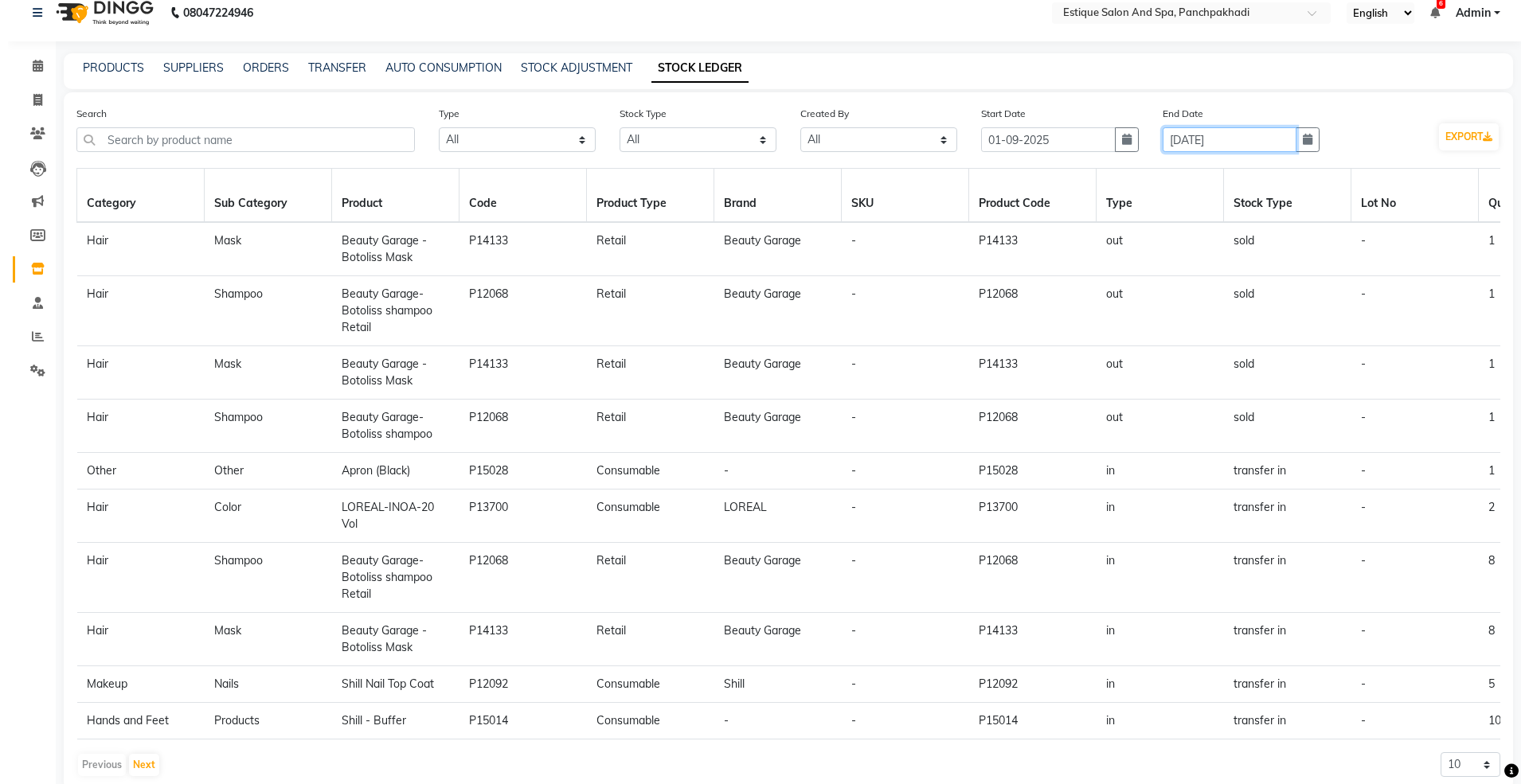
scroll to position [0, 0]
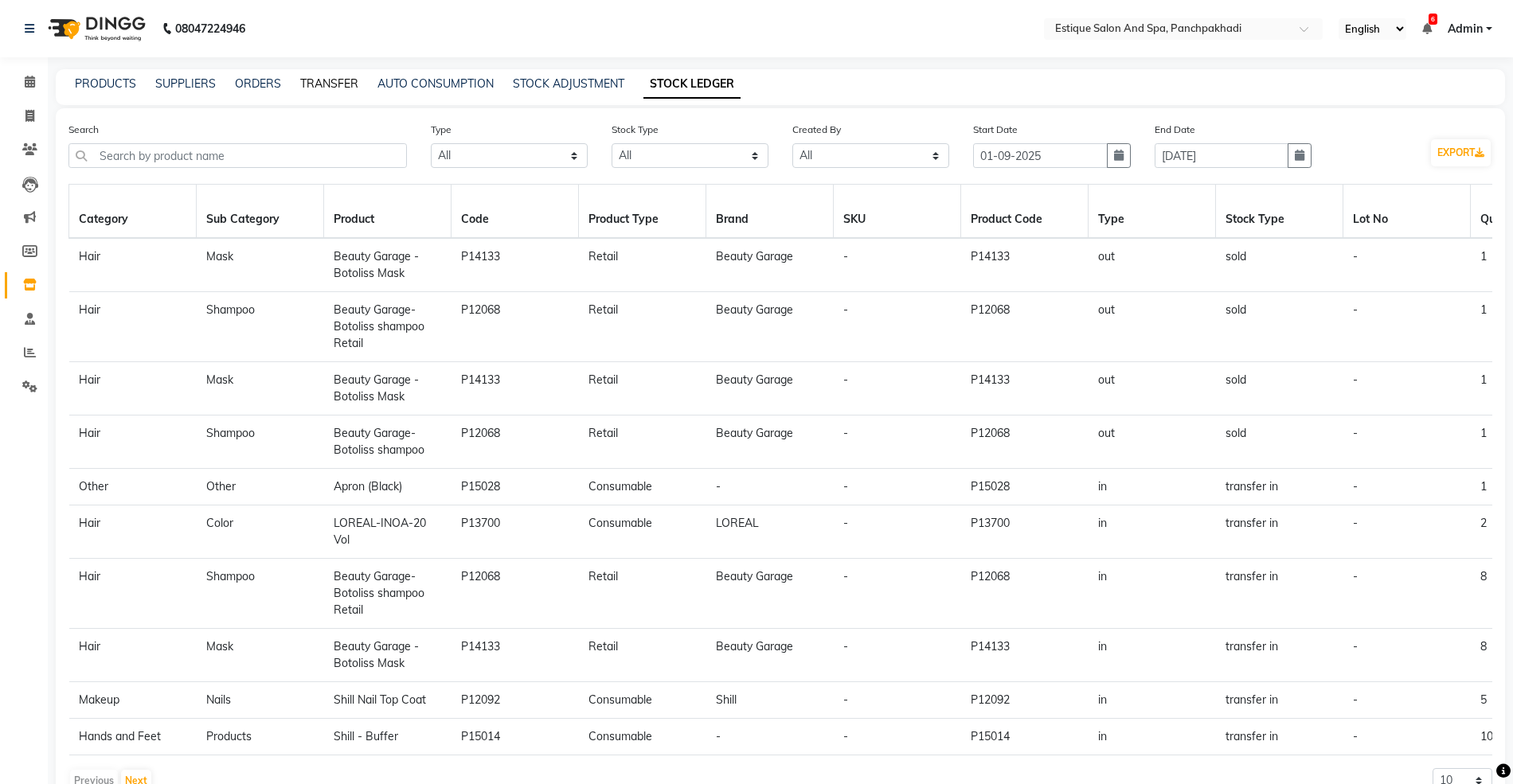
click at [339, 84] on link "TRANSFER" at bounding box center [329, 84] width 58 height 14
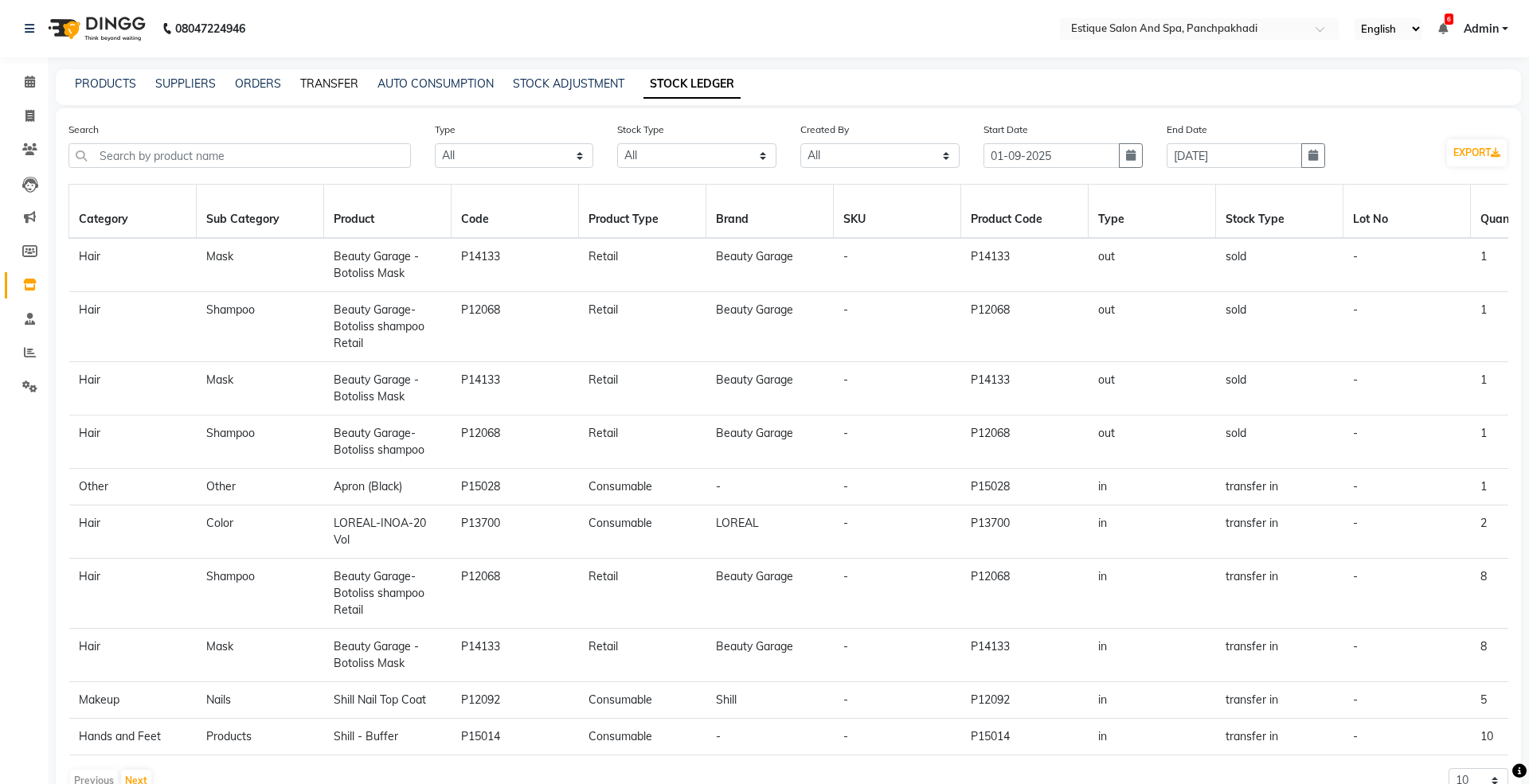
select select "sender"
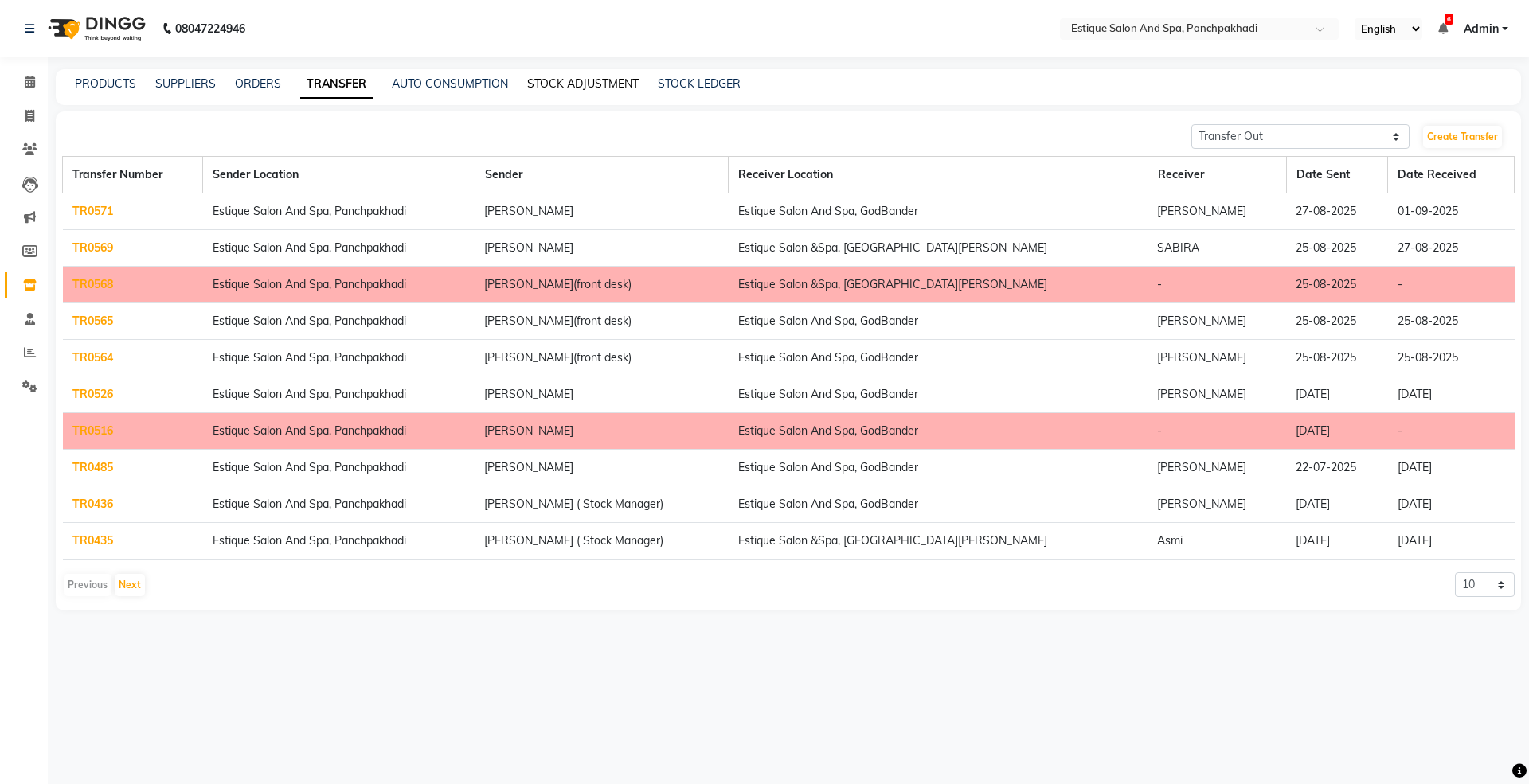
click at [581, 77] on link "STOCK ADJUSTMENT" at bounding box center [583, 84] width 112 height 14
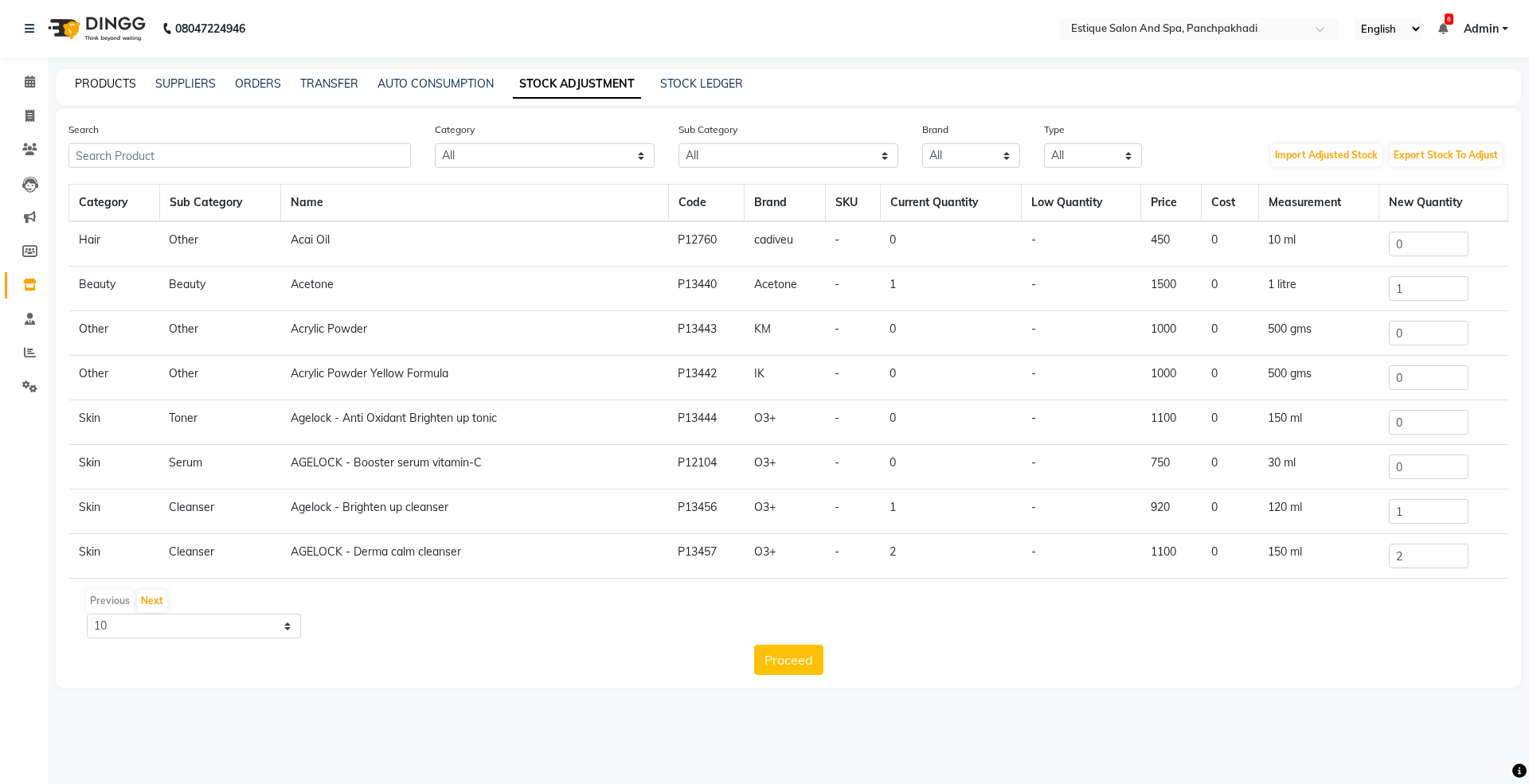
click at [109, 83] on link "PRODUCTS" at bounding box center [106, 84] width 61 height 14
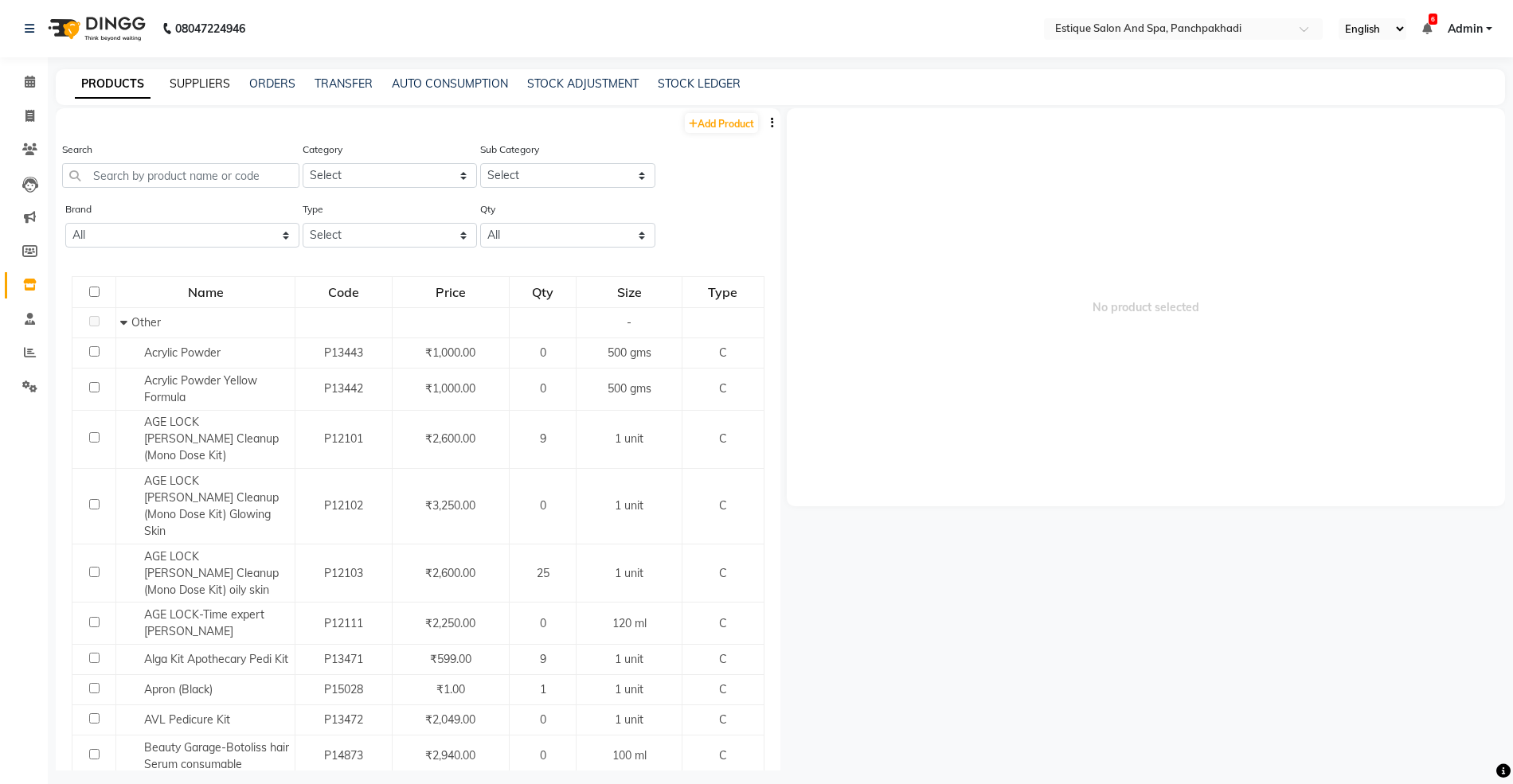
click at [208, 79] on link "SUPPLIERS" at bounding box center [199, 84] width 60 height 14
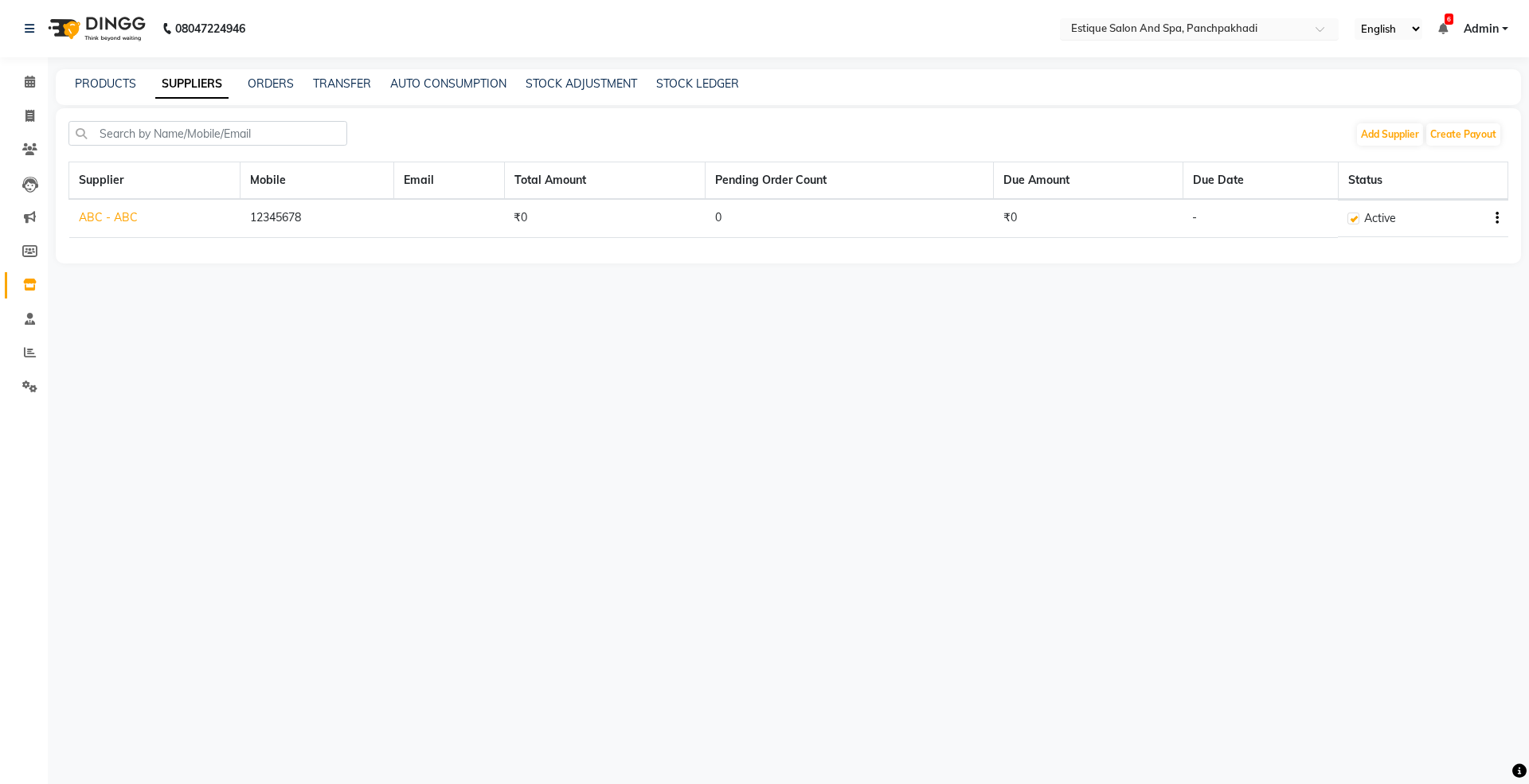
click at [1141, 21] on div "× Estique Salon And Spa, Panchpakhadi" at bounding box center [1164, 29] width 186 height 16
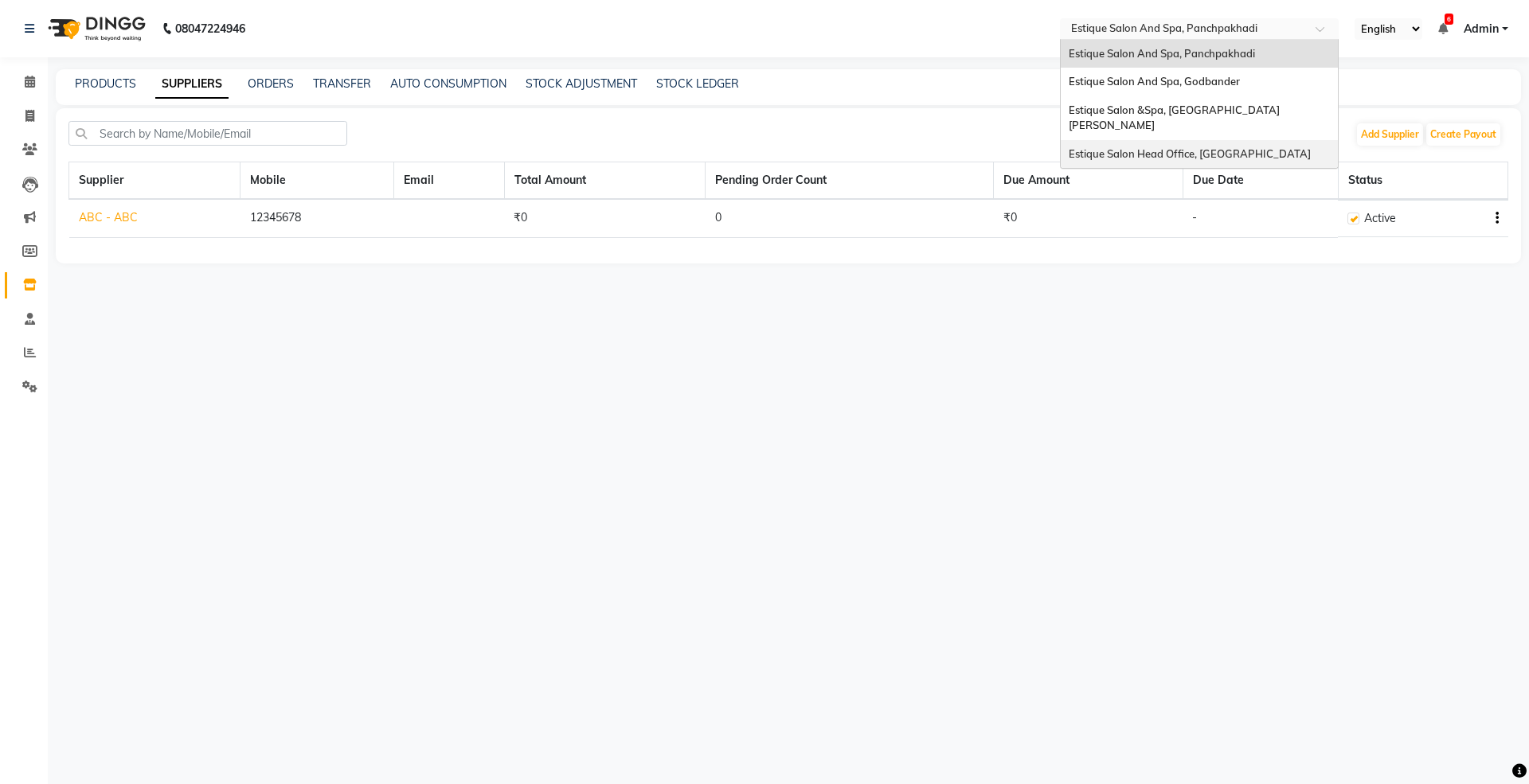
click at [1137, 147] on span "Estique Salon Head Office, [GEOGRAPHIC_DATA]" at bounding box center [1190, 153] width 242 height 13
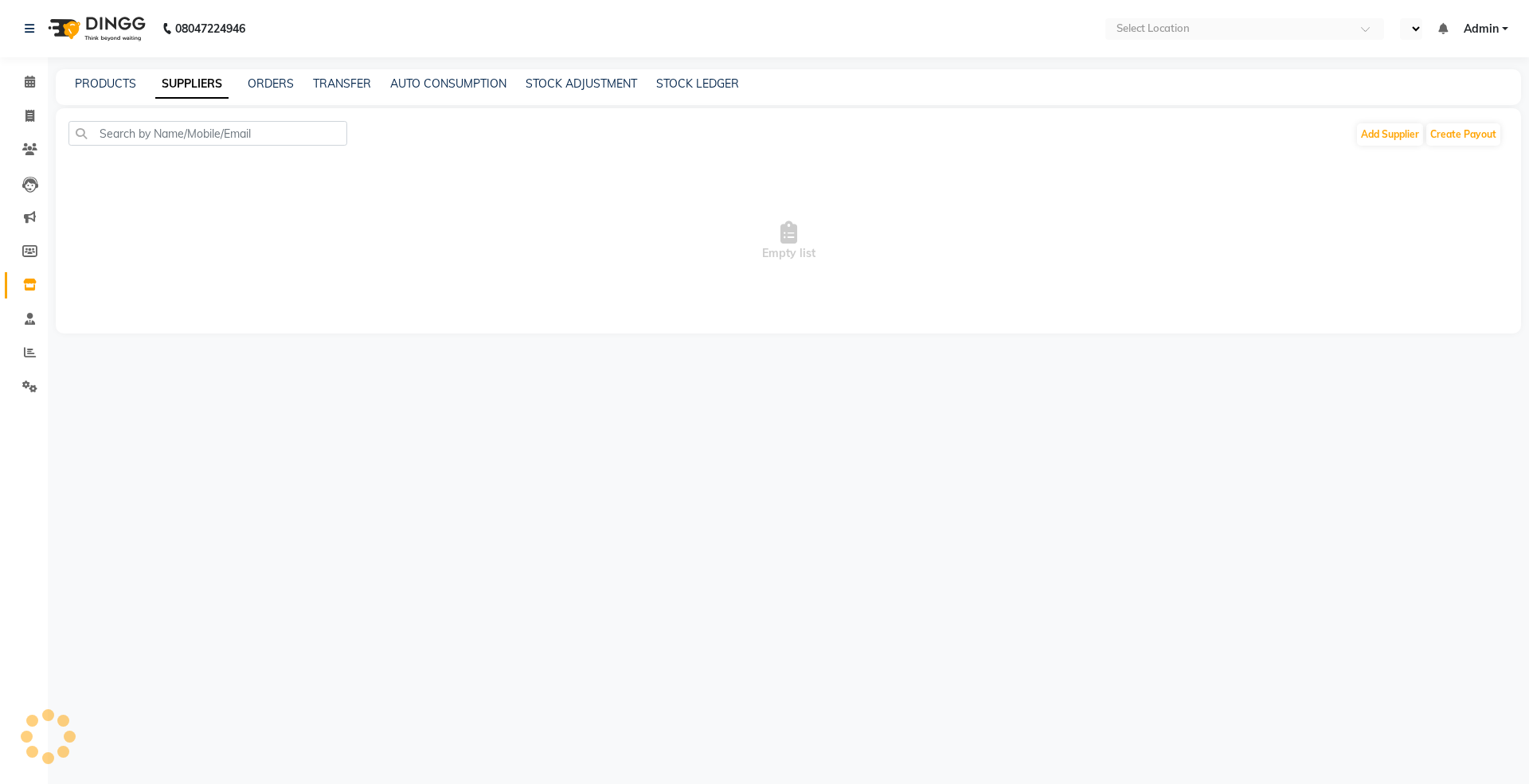
select select "en"
click at [32, 277] on span at bounding box center [30, 285] width 28 height 18
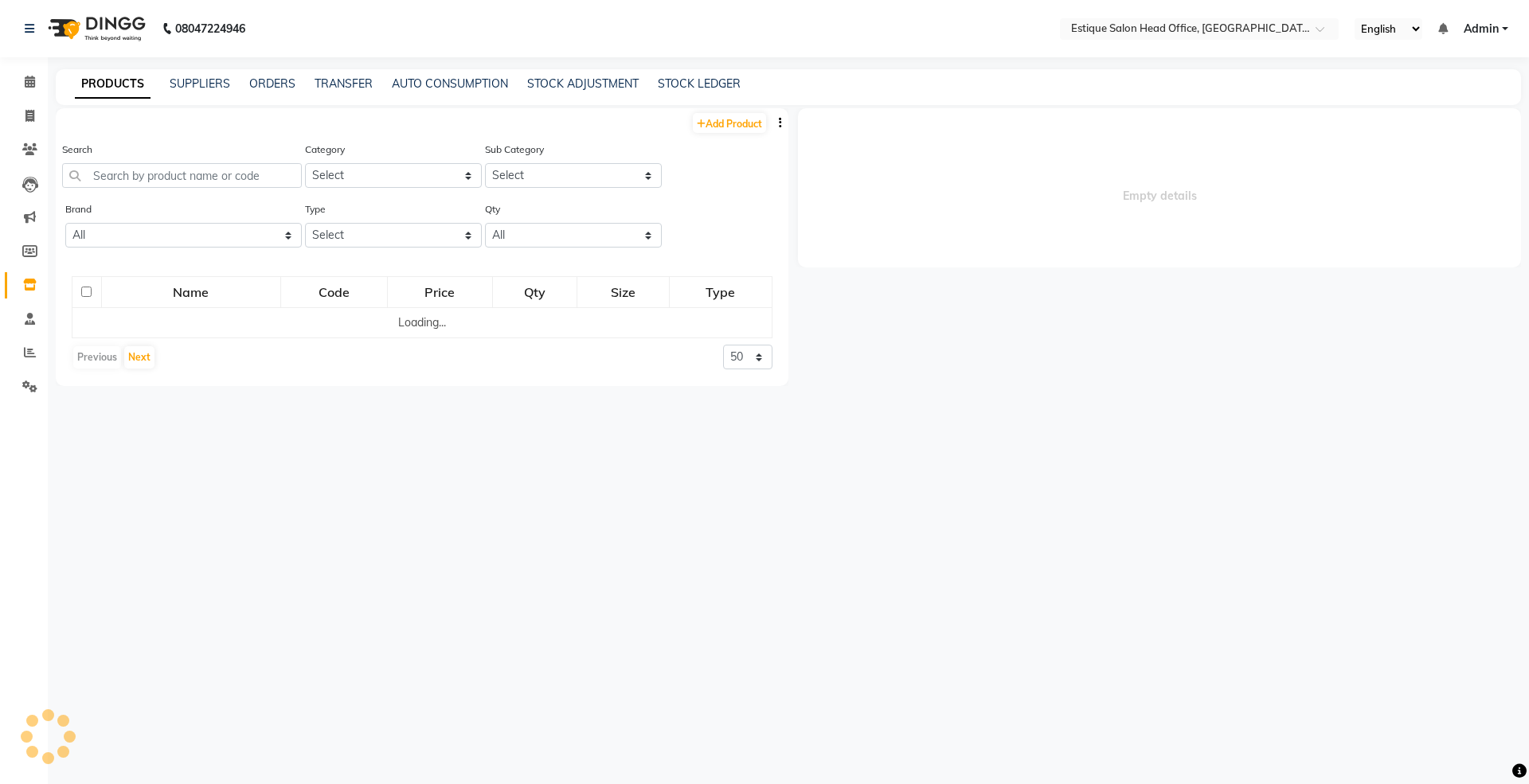
select select
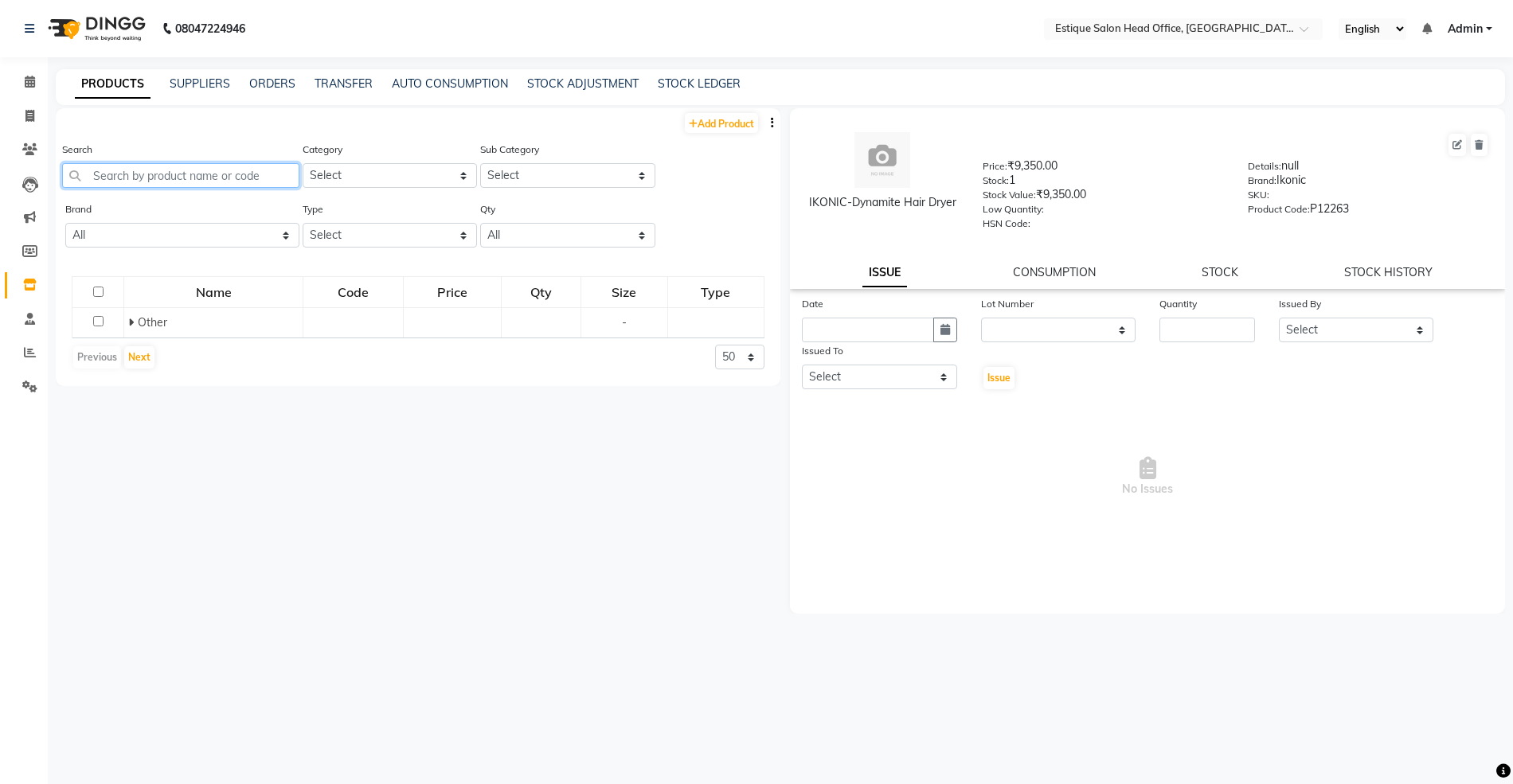
click at [137, 180] on input "text" at bounding box center [180, 175] width 237 height 24
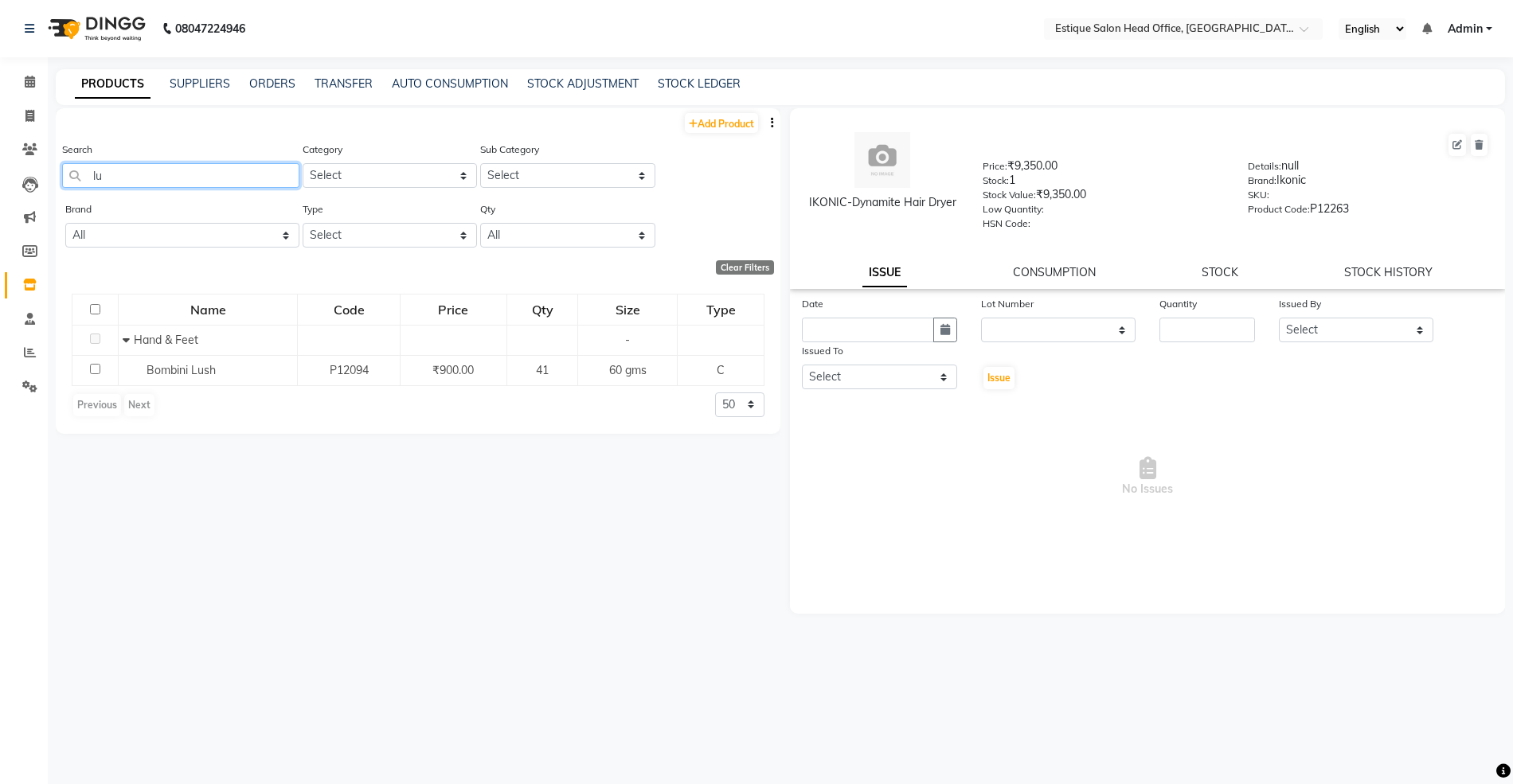
type input "l"
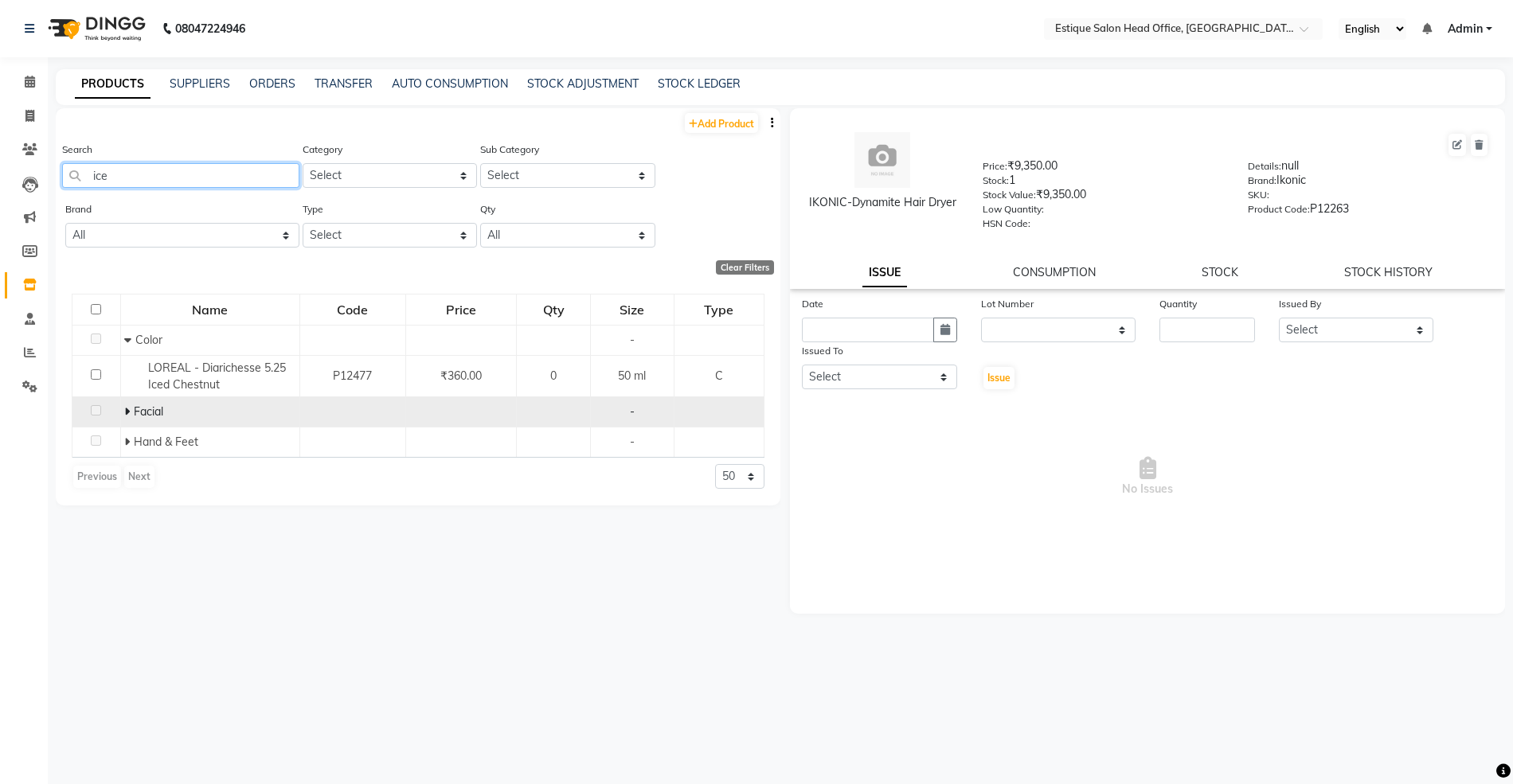
type input "ice"
click at [128, 410] on icon at bounding box center [127, 411] width 5 height 11
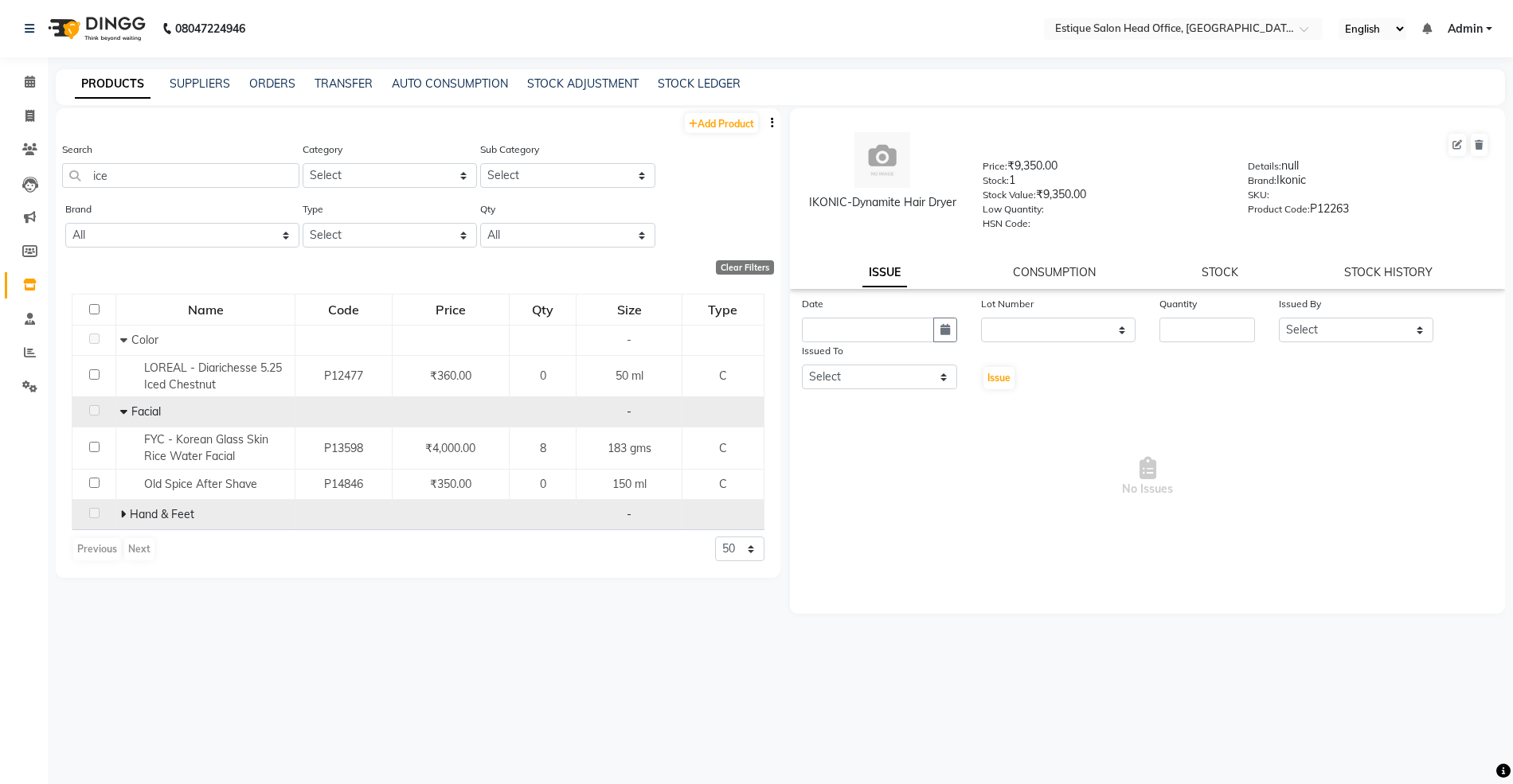
click at [123, 516] on icon at bounding box center [123, 514] width 5 height 11
click at [335, 84] on link "TRANSFER" at bounding box center [344, 84] width 58 height 14
select select "sender"
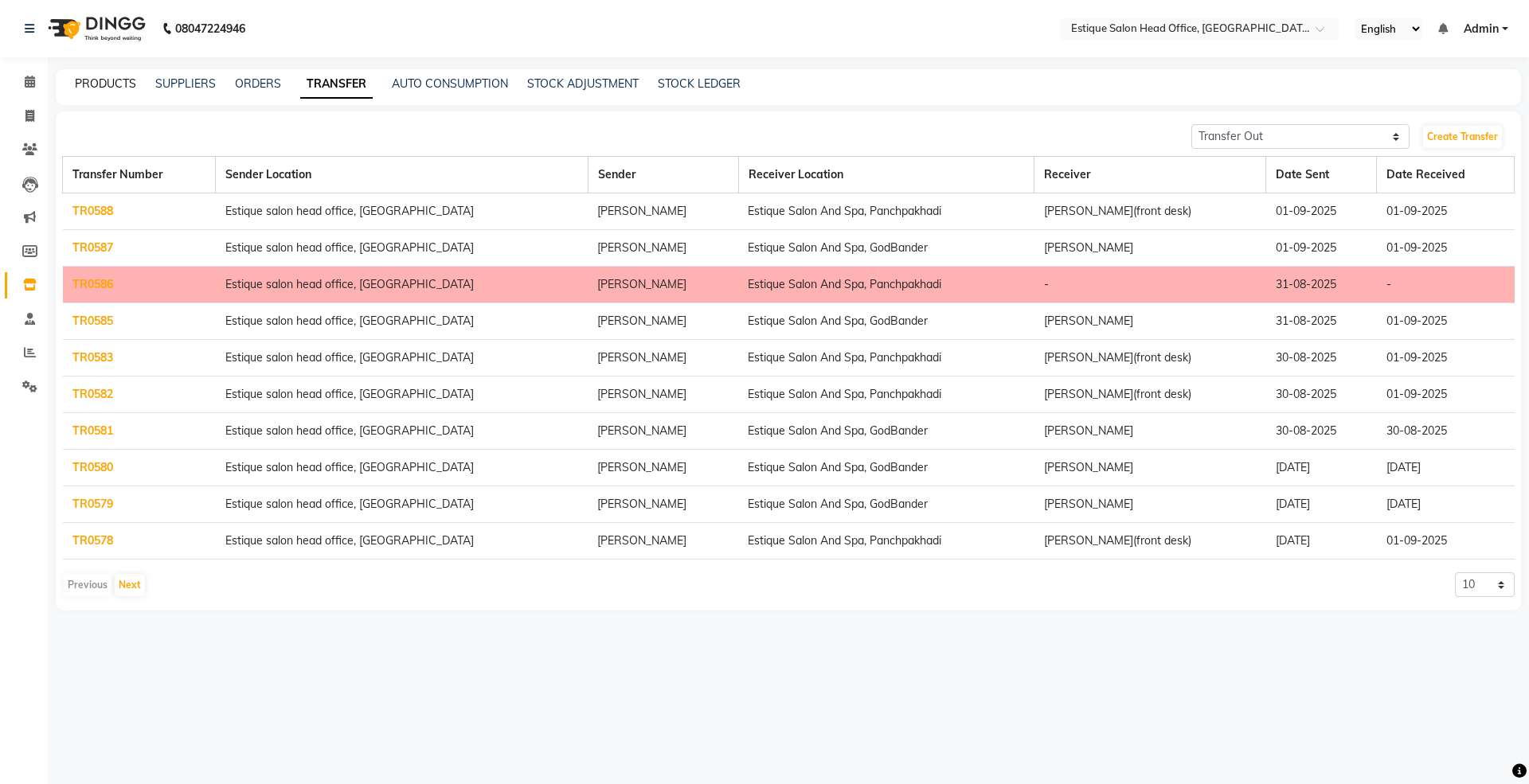
click at [99, 83] on link "PRODUCTS" at bounding box center [106, 84] width 61 height 14
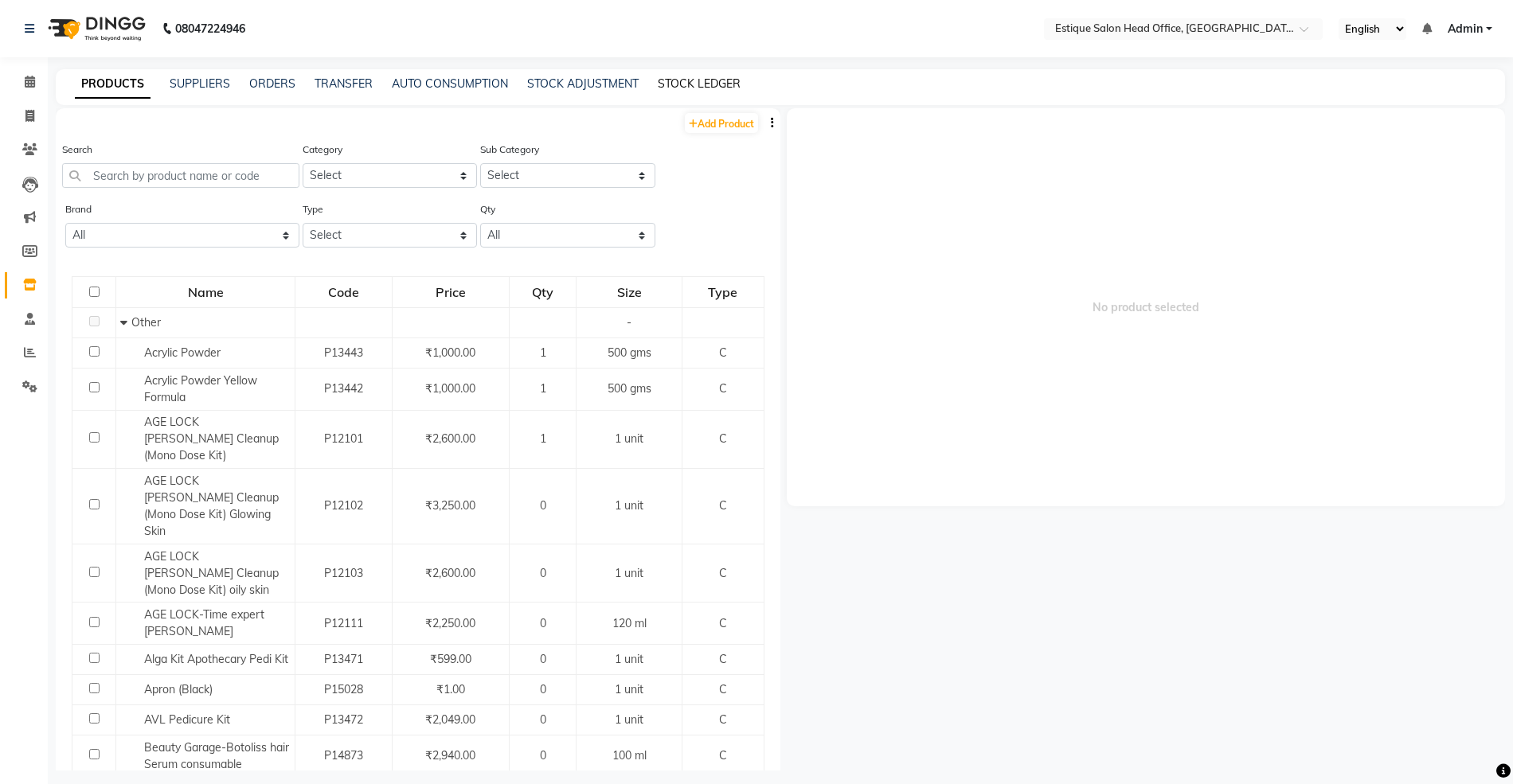
click at [693, 83] on link "STOCK LEDGER" at bounding box center [699, 84] width 83 height 14
select select "all"
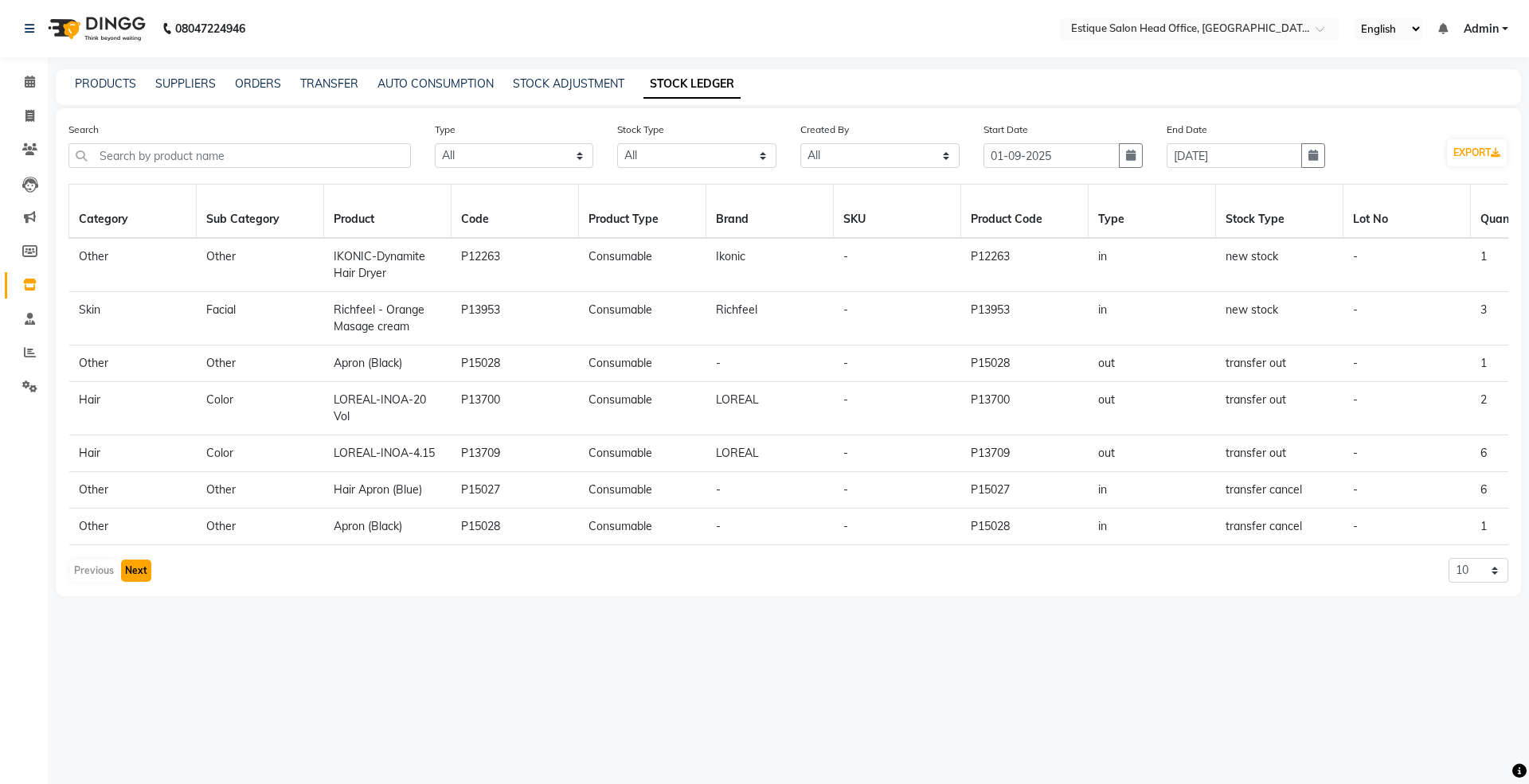
click at [144, 582] on button "Next" at bounding box center [136, 570] width 31 height 23
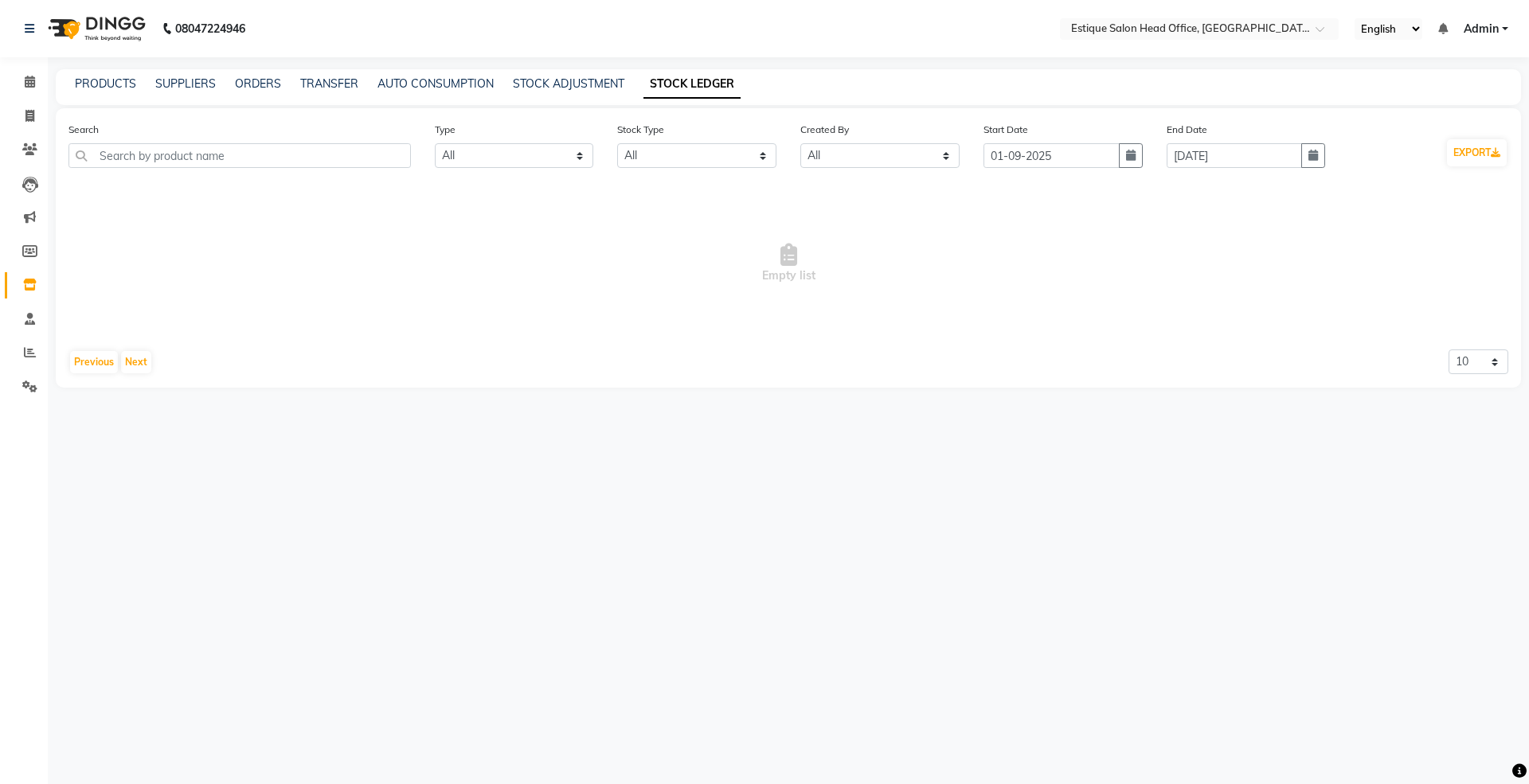
click at [107, 74] on div "PRODUCTS SUPPLIERS ORDERS TRANSFER AUTO CONSUMPTION STOCK ADJUSTMENT STOCK LEDG…" at bounding box center [789, 88] width 1466 height 36
click at [73, 84] on div "PRODUCTS SUPPLIERS ORDERS TRANSFER AUTO CONSUMPTION STOCK ADJUSTMENT STOCK LEDG…" at bounding box center [779, 84] width 1446 height 17
click at [103, 85] on link "PRODUCTS" at bounding box center [106, 84] width 61 height 14
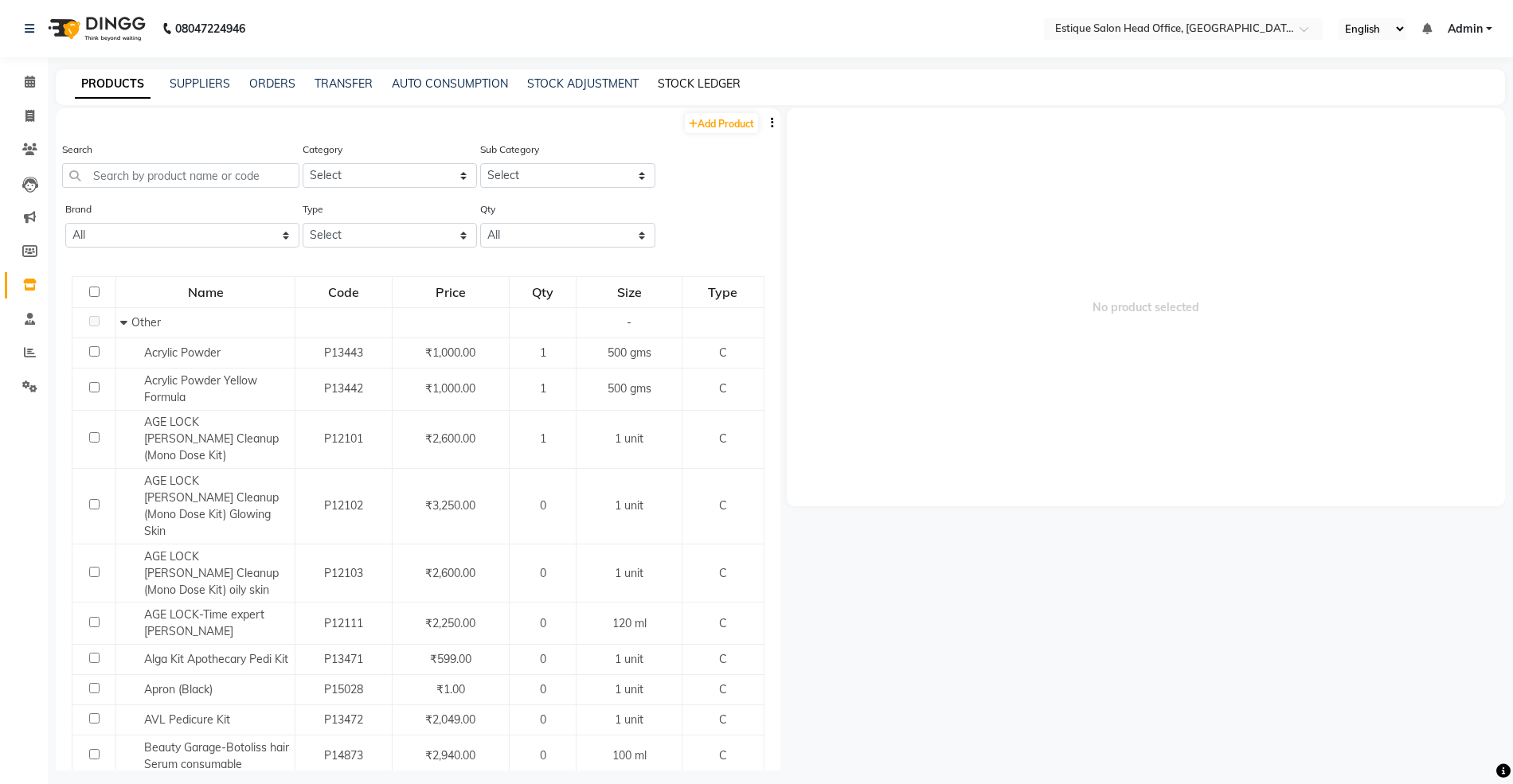
click at [687, 79] on link "STOCK LEDGER" at bounding box center [699, 84] width 83 height 14
select select "all"
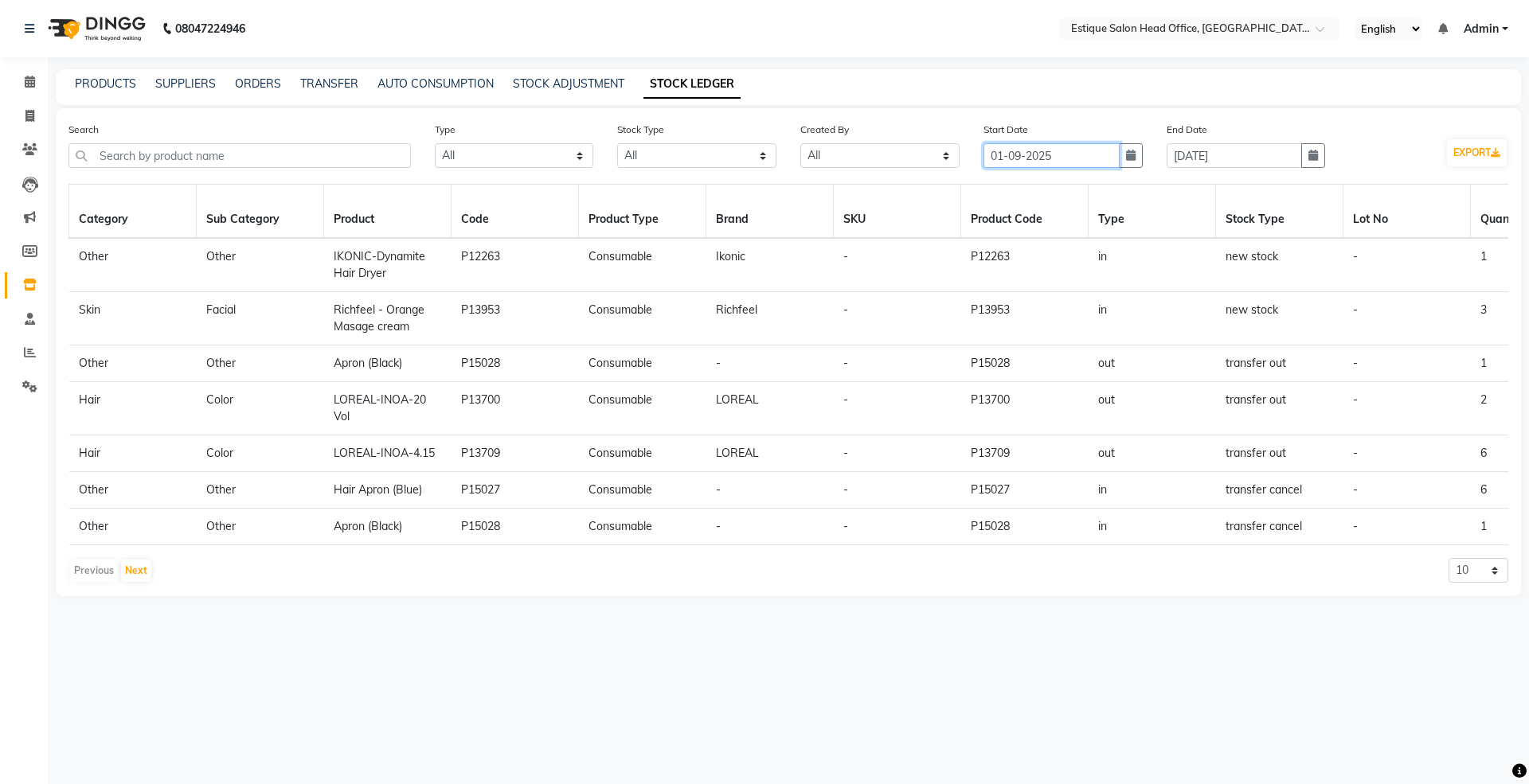
click at [1023, 154] on input "01-09-2025" at bounding box center [1052, 155] width 136 height 24
select select "9"
select select "2025"
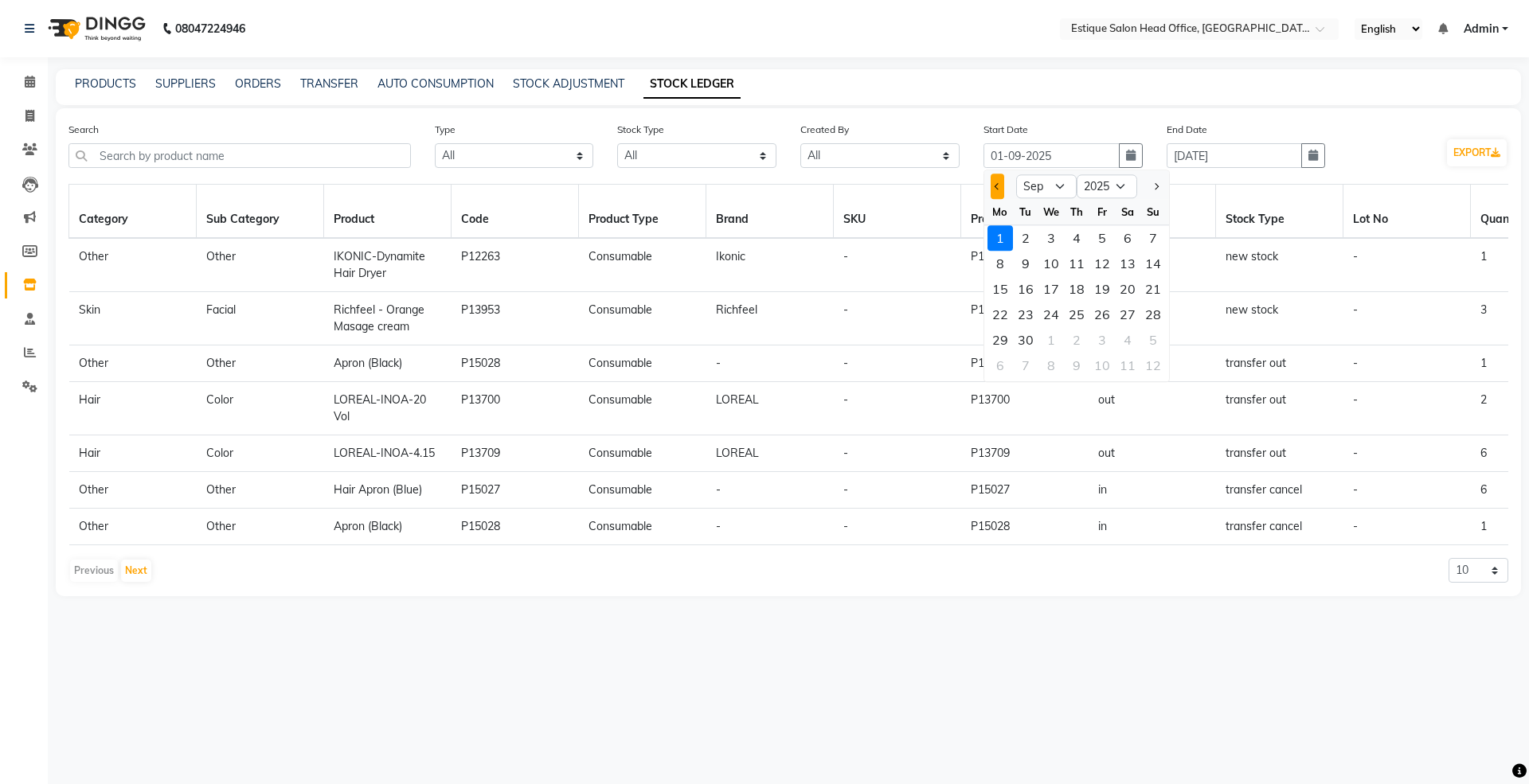
click at [994, 189] on button "Previous month" at bounding box center [997, 186] width 14 height 25
select select "8"
click at [1106, 234] on div "1" at bounding box center [1102, 238] width 25 height 25
type input "01-08-2025"
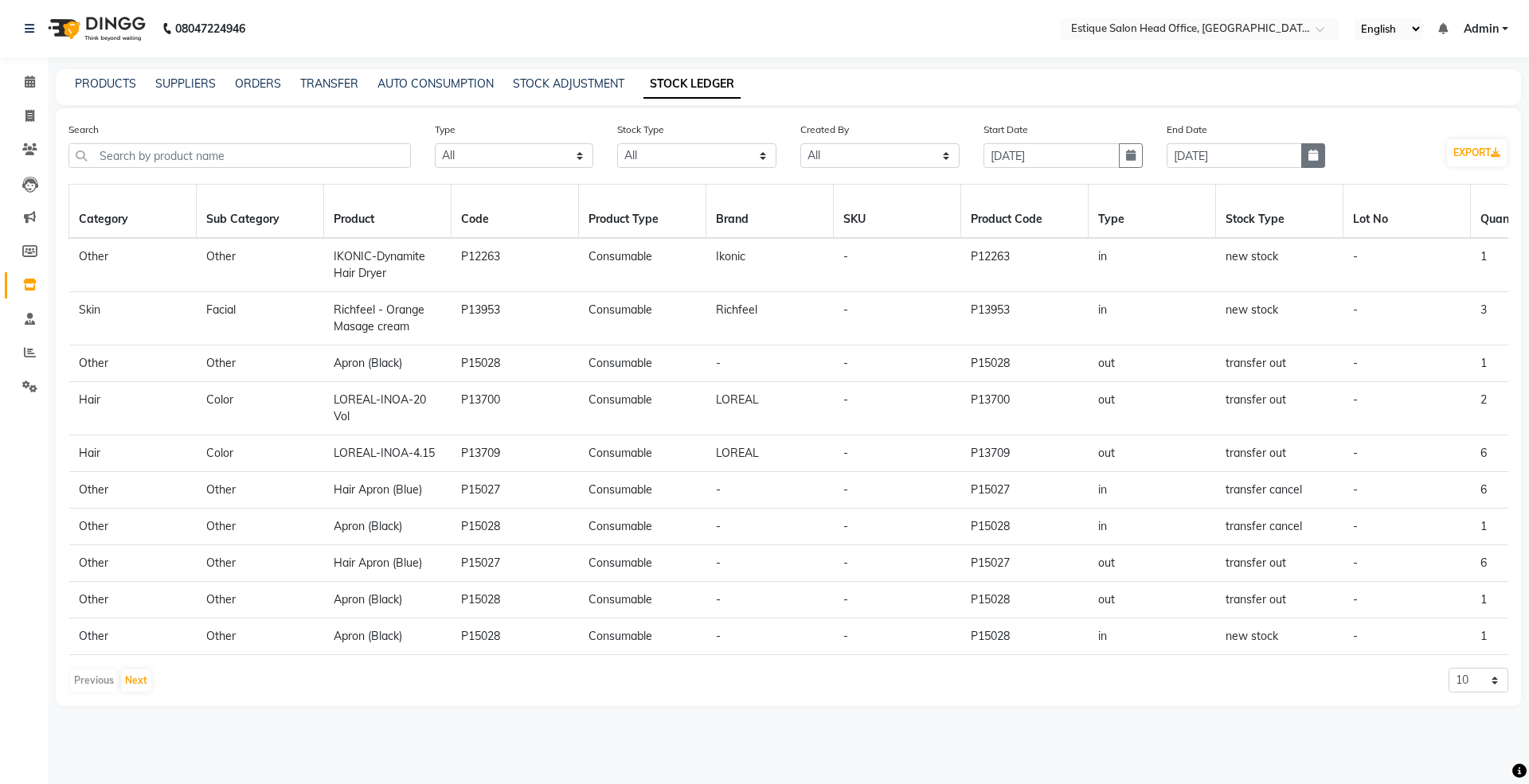
click at [1313, 160] on icon "button" at bounding box center [1313, 155] width 10 height 11
select select "9"
select select "2025"
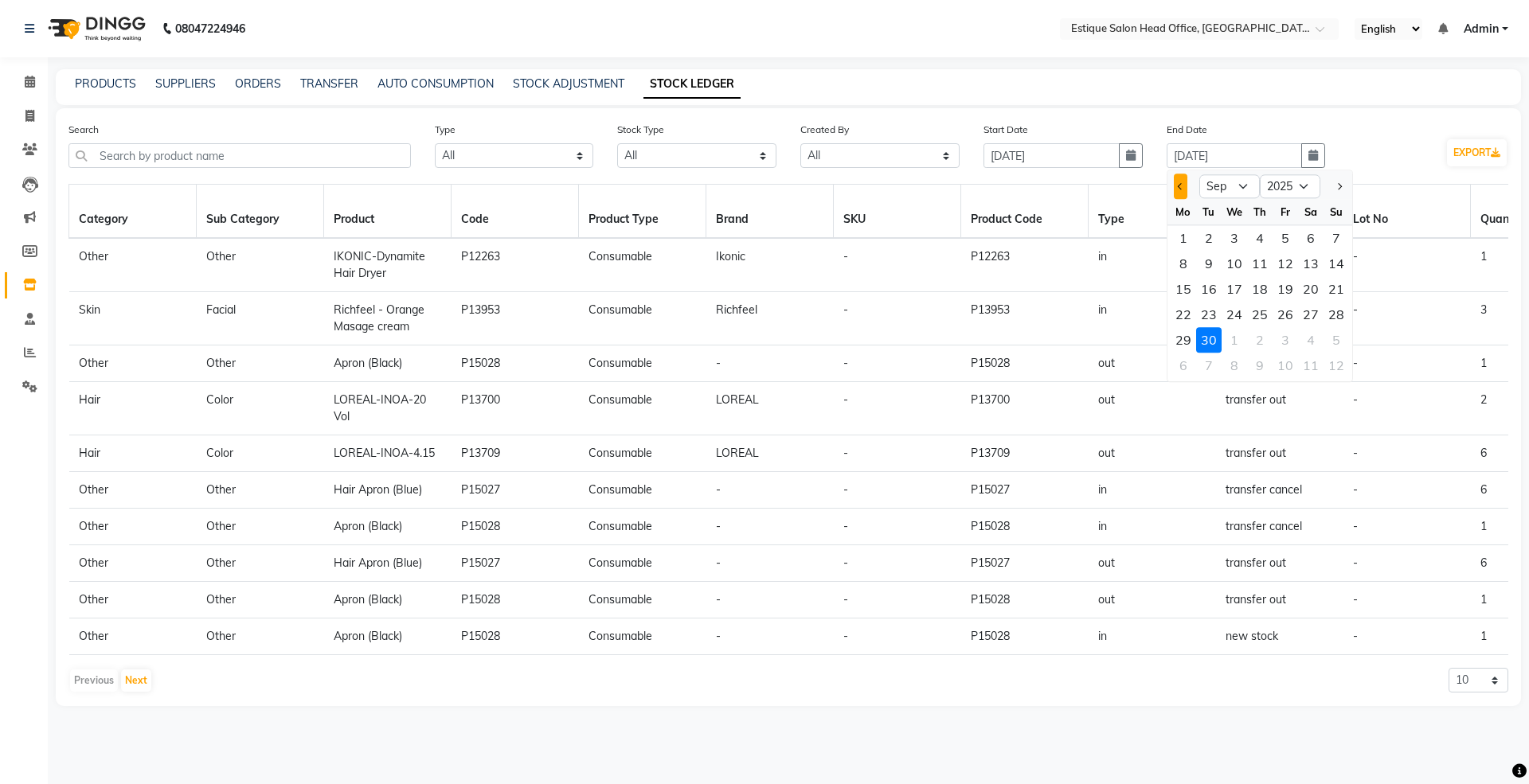
click at [1185, 186] on button "Previous month" at bounding box center [1181, 186] width 14 height 25
select select "8"
click at [1329, 328] on div "31" at bounding box center [1337, 340] width 25 height 25
type input "31-08-2025"
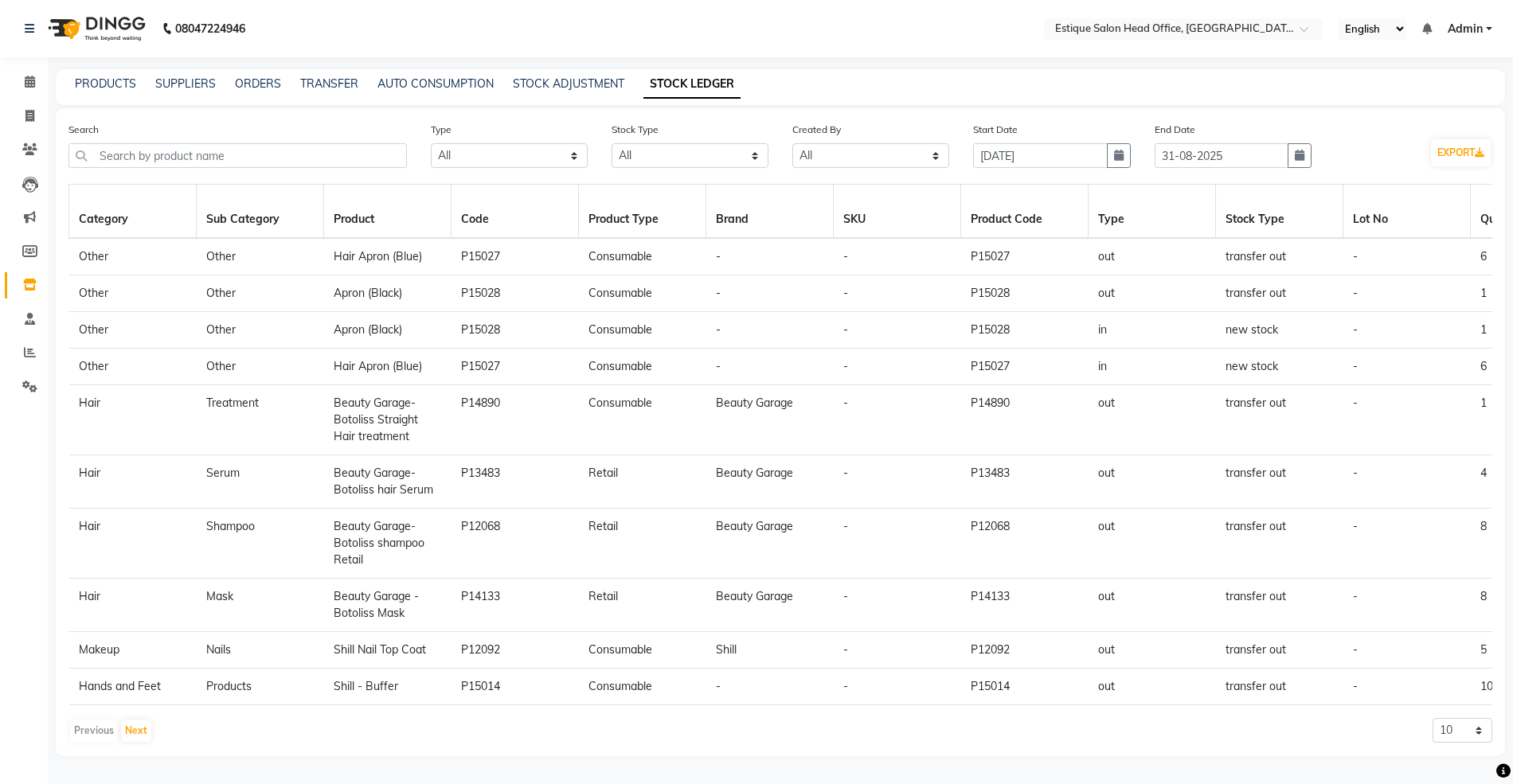
scroll to position [14, 0]
click at [139, 737] on button "Next" at bounding box center [136, 731] width 31 height 23
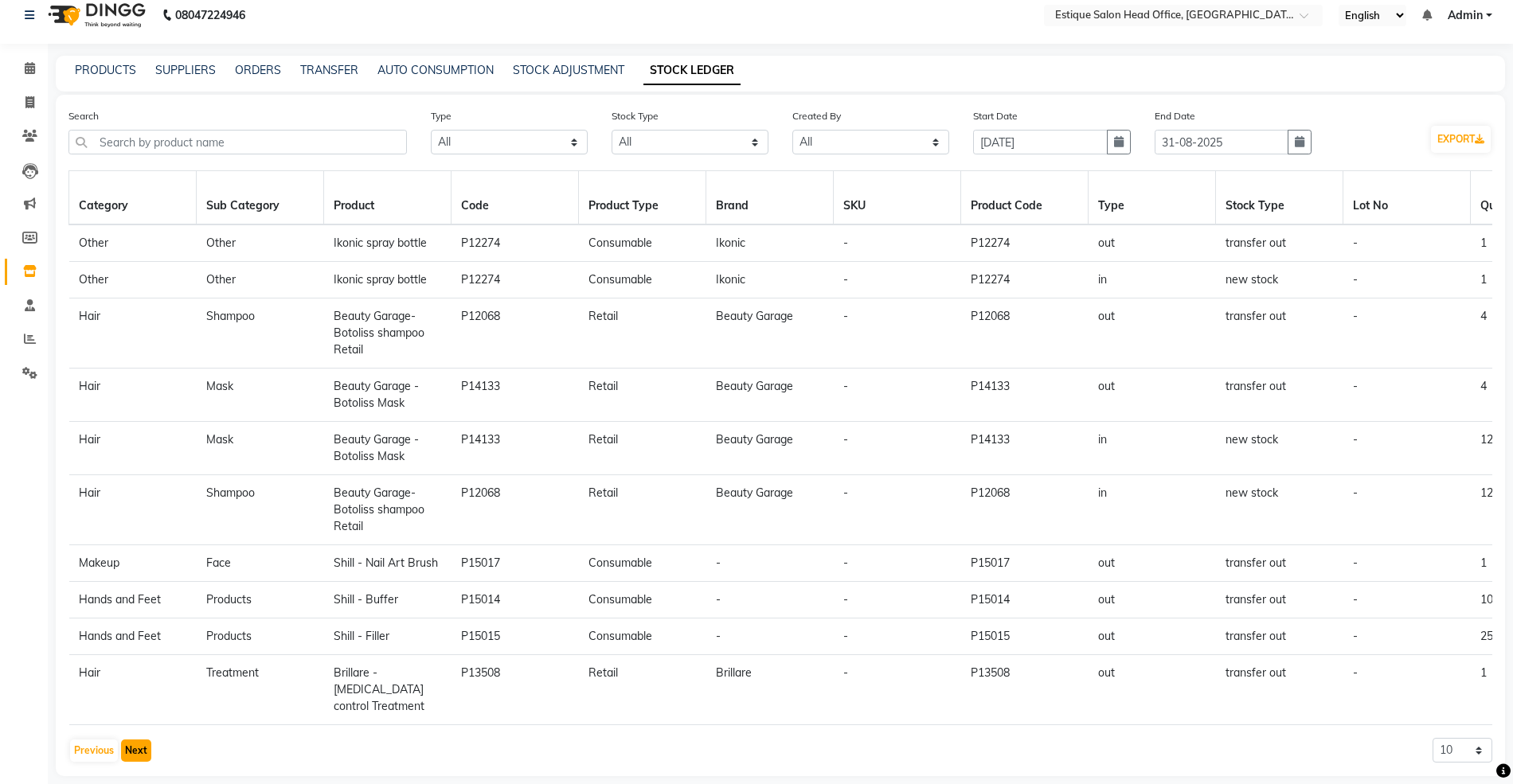
click at [132, 759] on button "Next" at bounding box center [136, 751] width 31 height 23
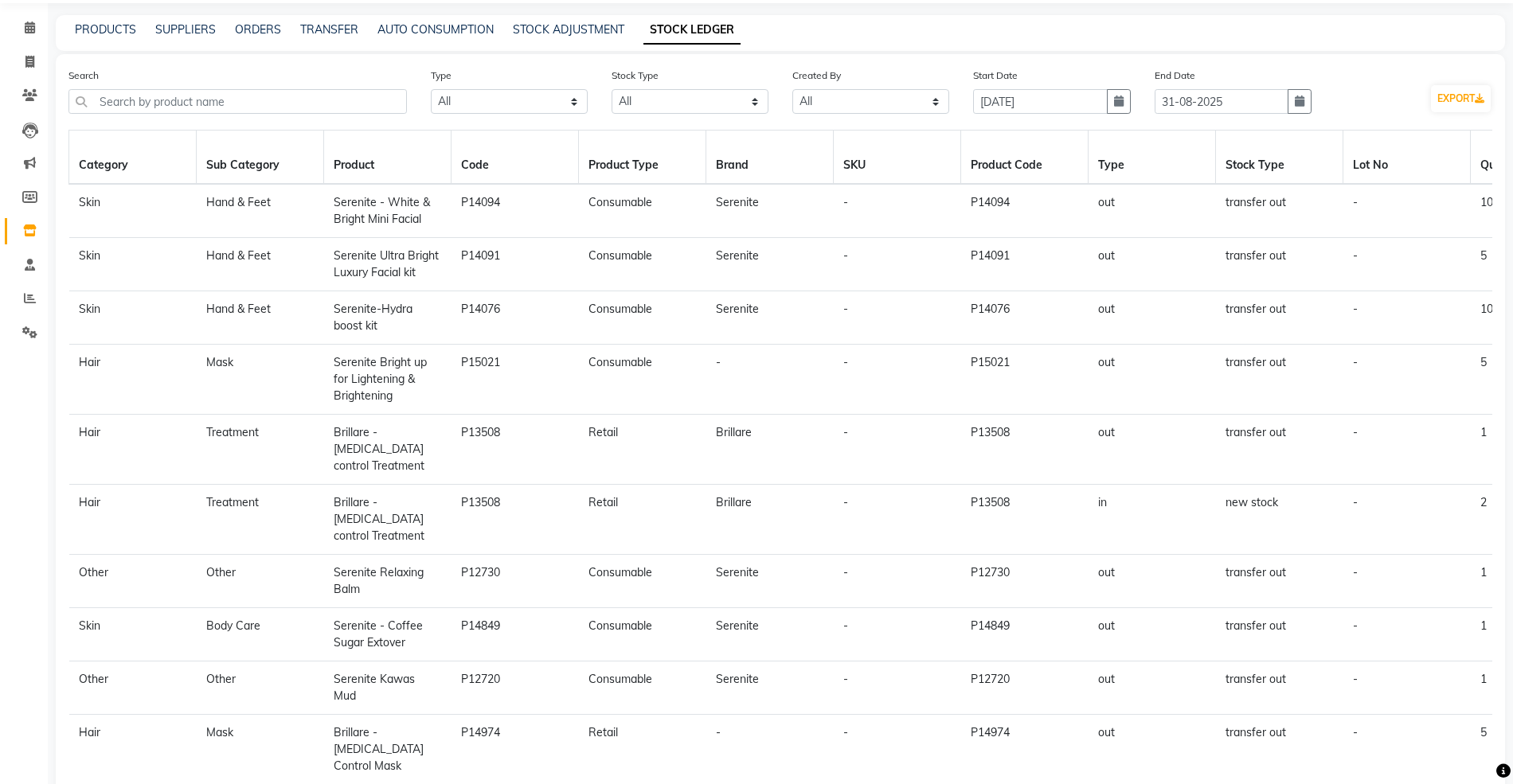
scroll to position [97, 0]
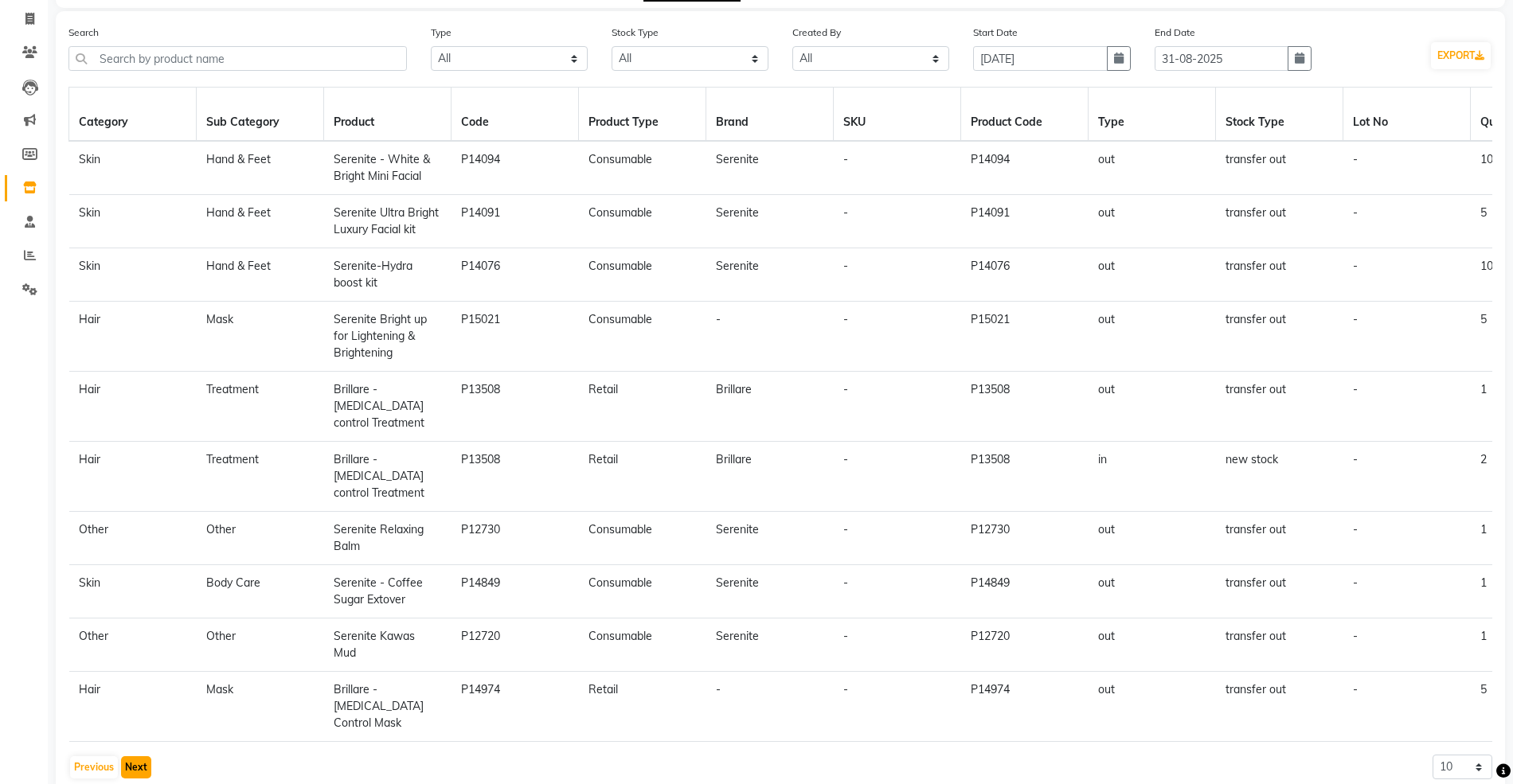
click at [144, 756] on button "Next" at bounding box center [136, 767] width 31 height 23
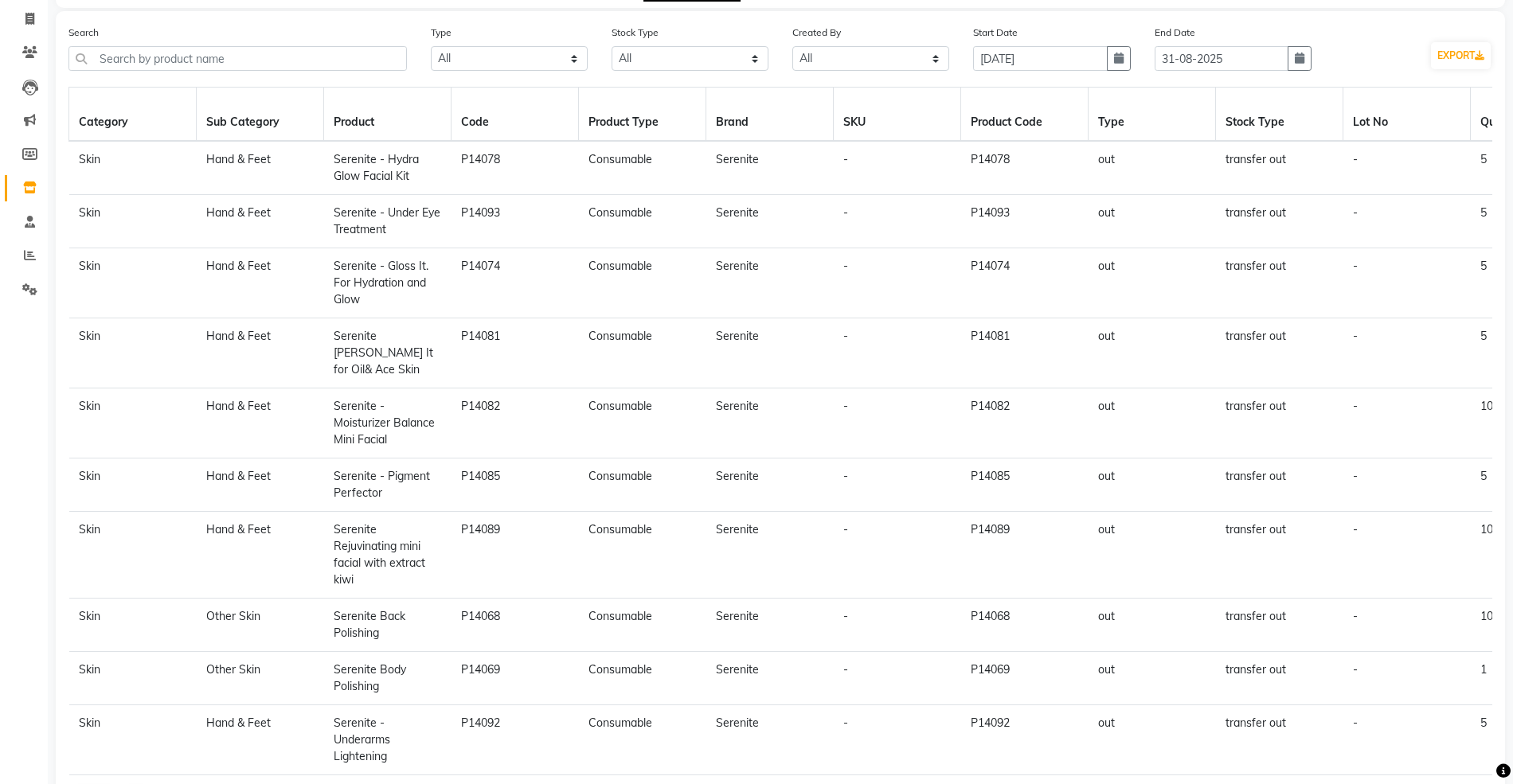
click at [139, 734] on td "Skin" at bounding box center [133, 741] width 127 height 70
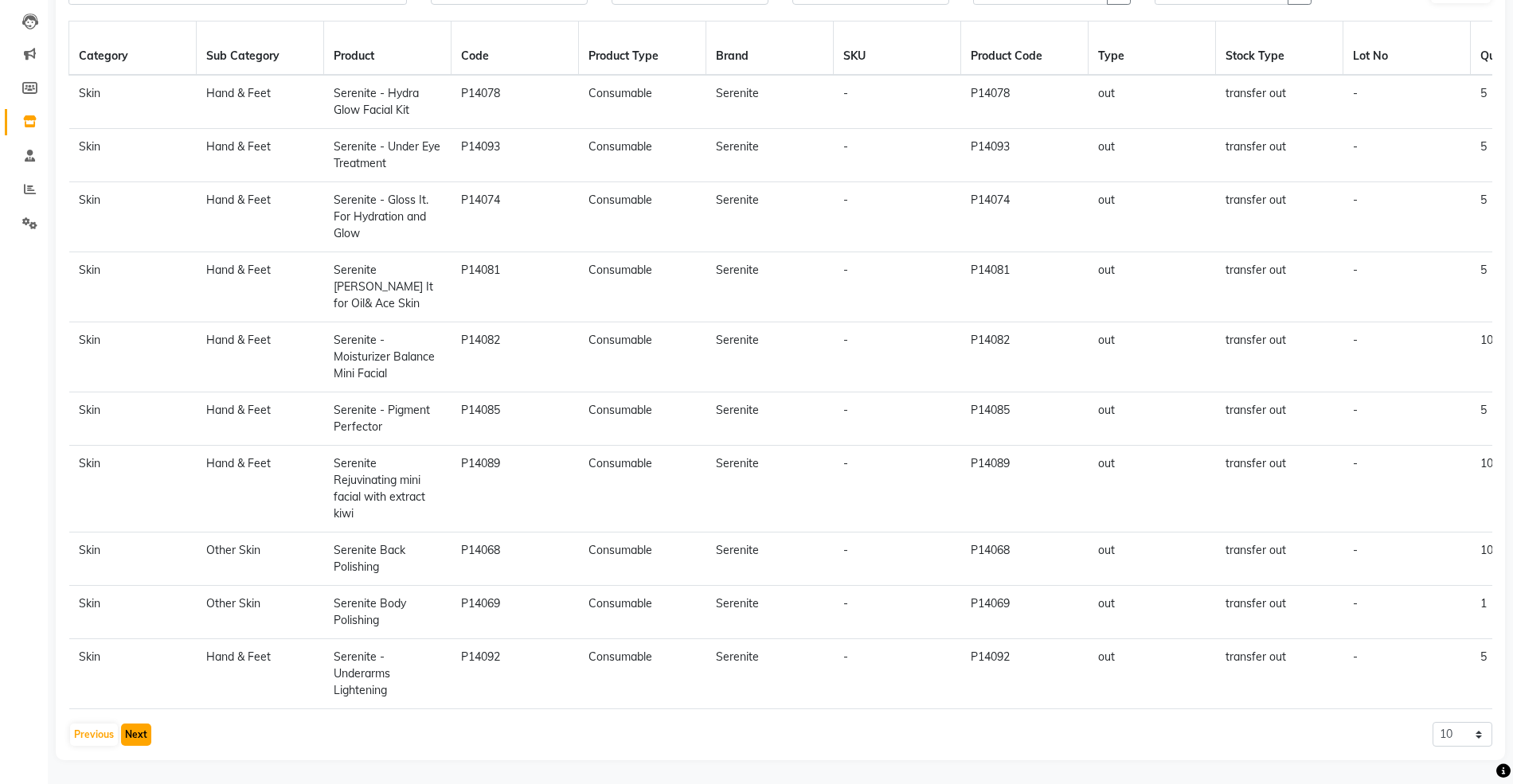
click at [137, 731] on button "Next" at bounding box center [136, 734] width 31 height 23
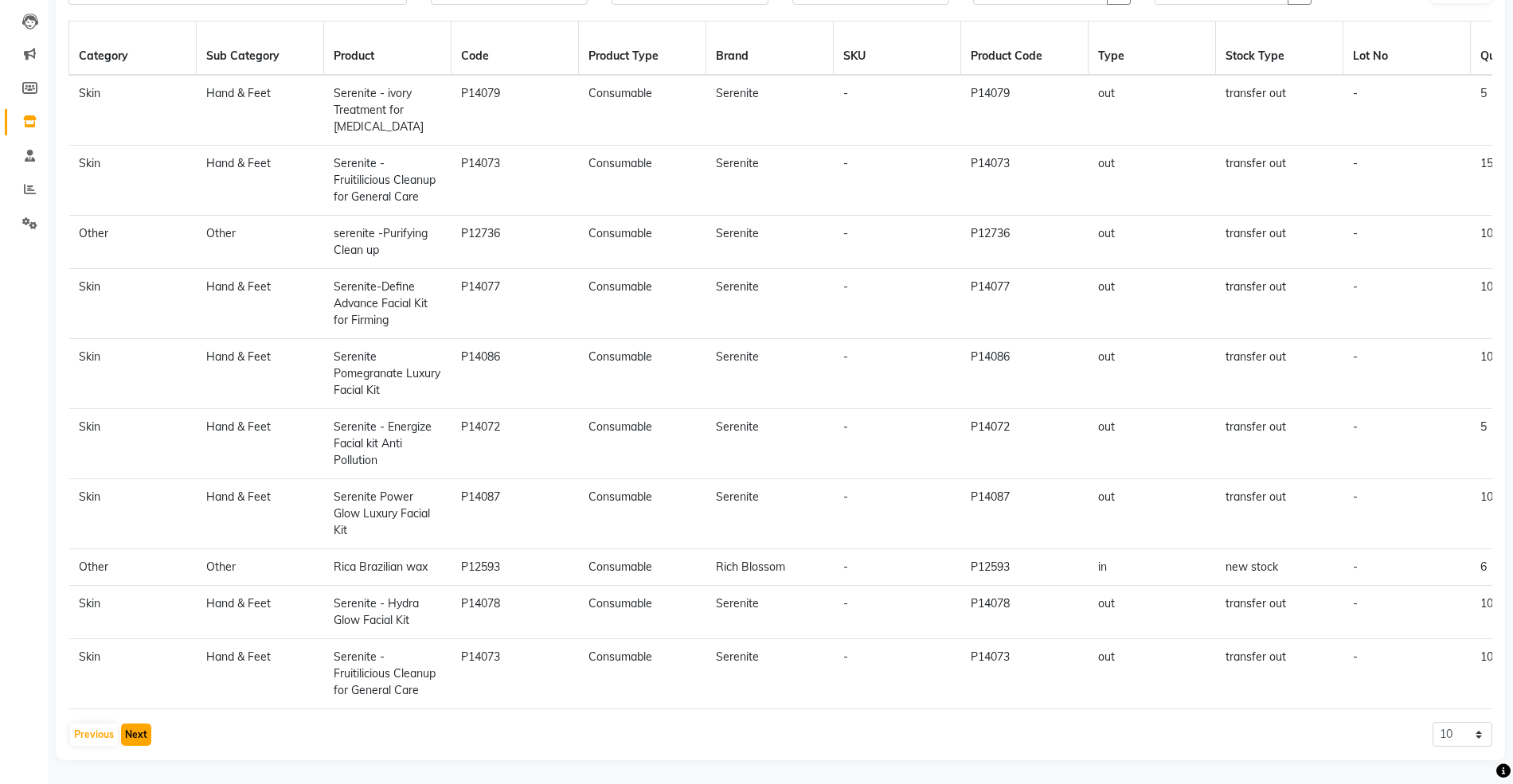
click at [140, 730] on button "Next" at bounding box center [136, 734] width 31 height 23
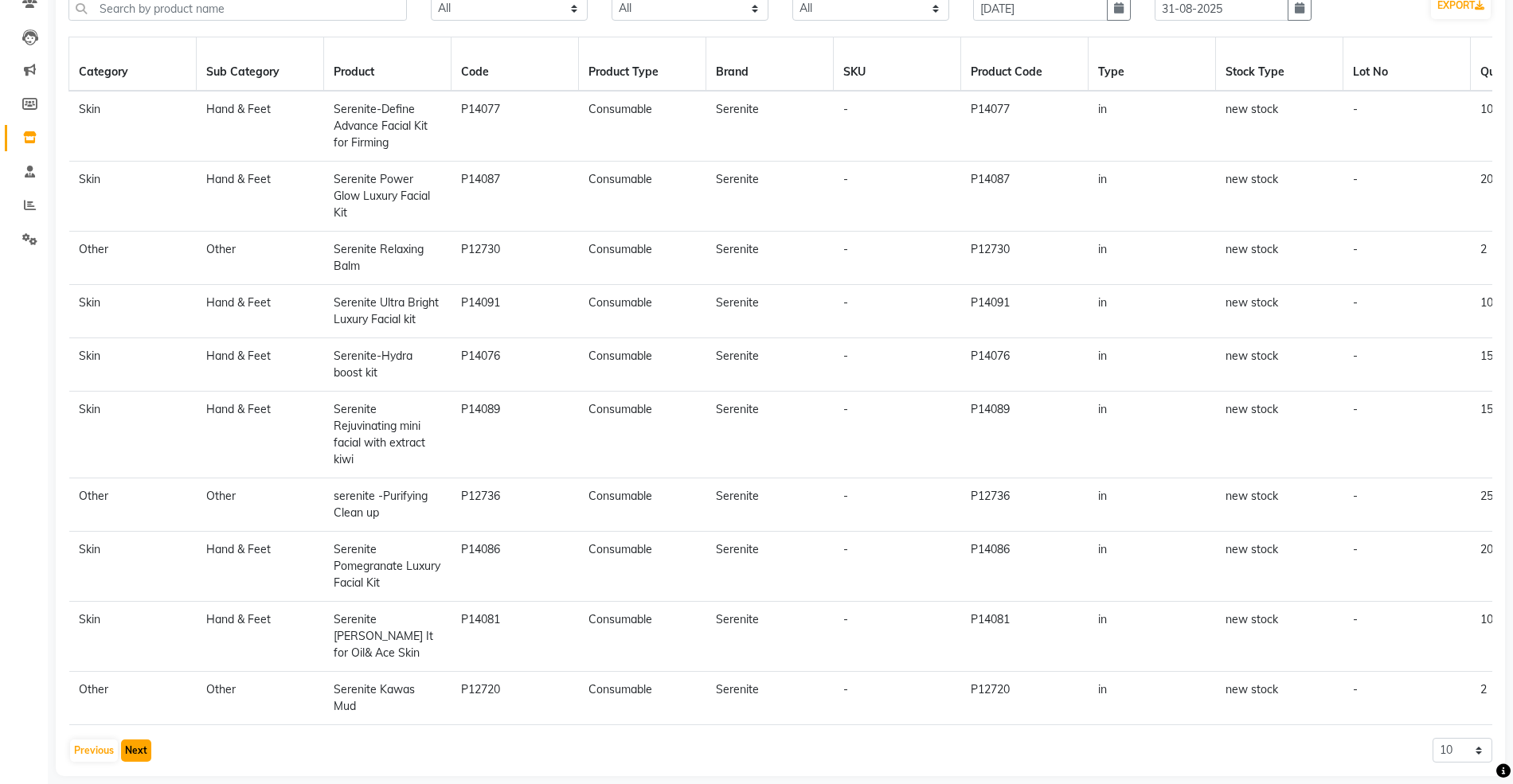
click at [134, 742] on button "Next" at bounding box center [136, 751] width 31 height 23
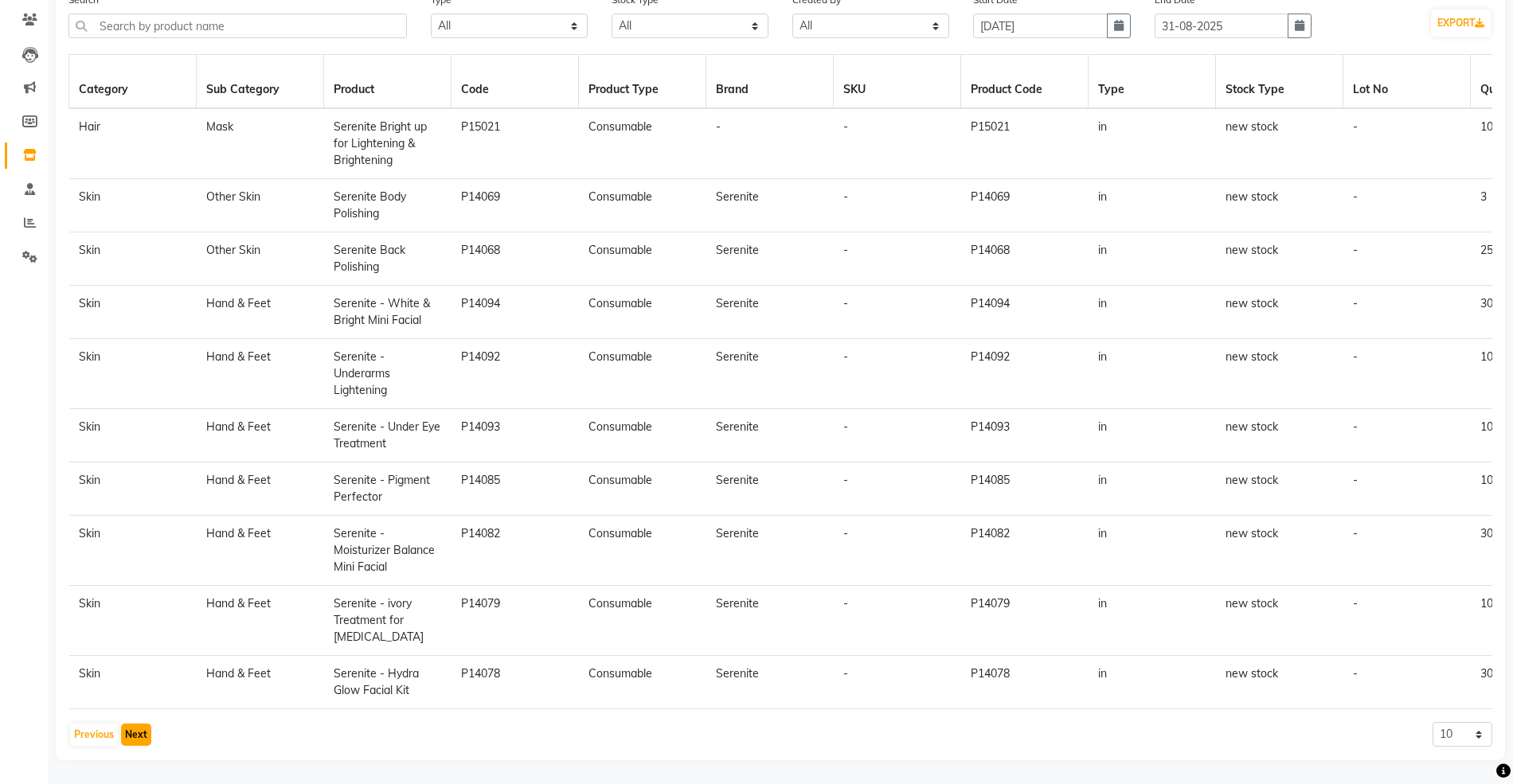
click at [141, 733] on button "Next" at bounding box center [136, 734] width 31 height 23
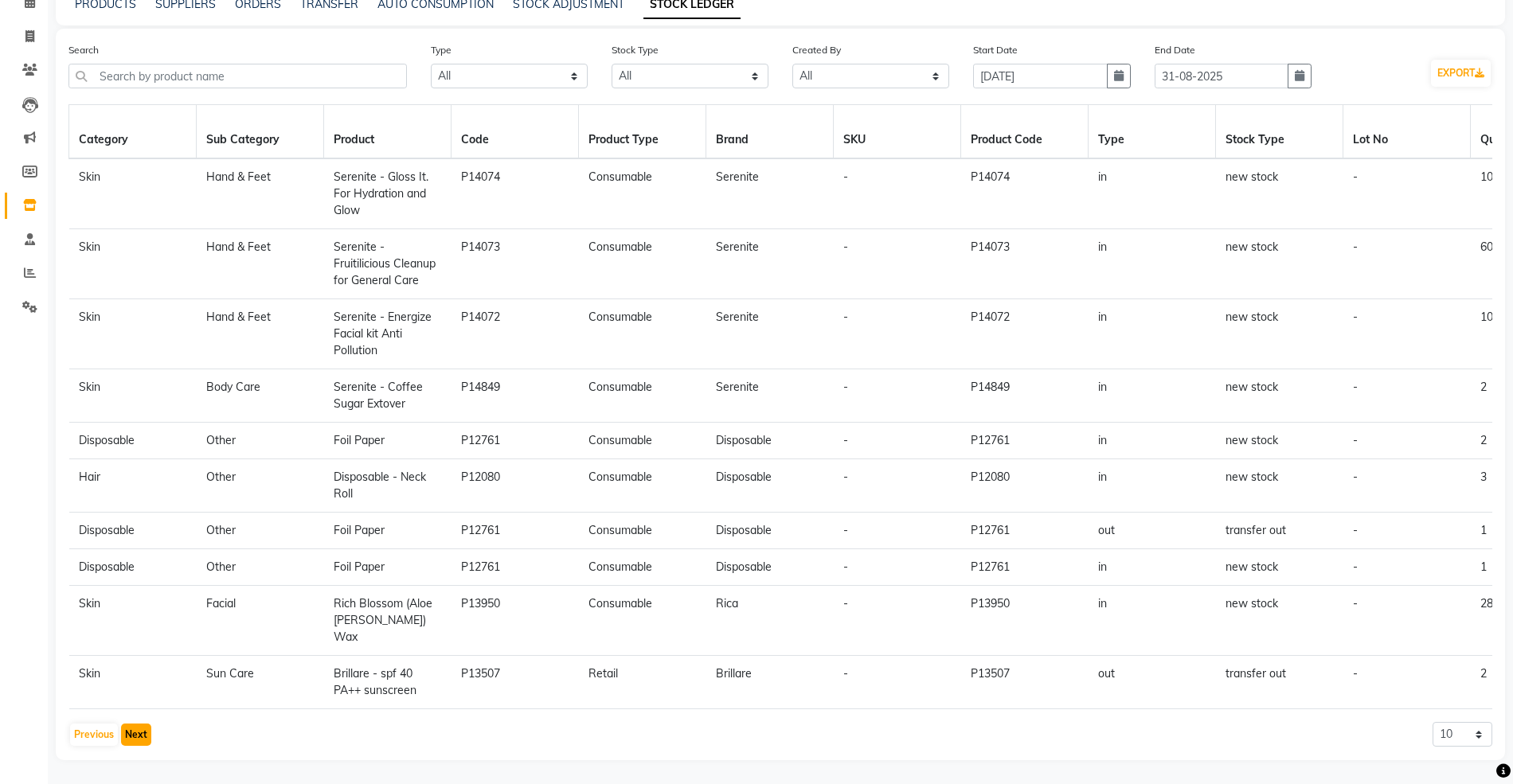
click at [142, 730] on button "Next" at bounding box center [136, 734] width 31 height 23
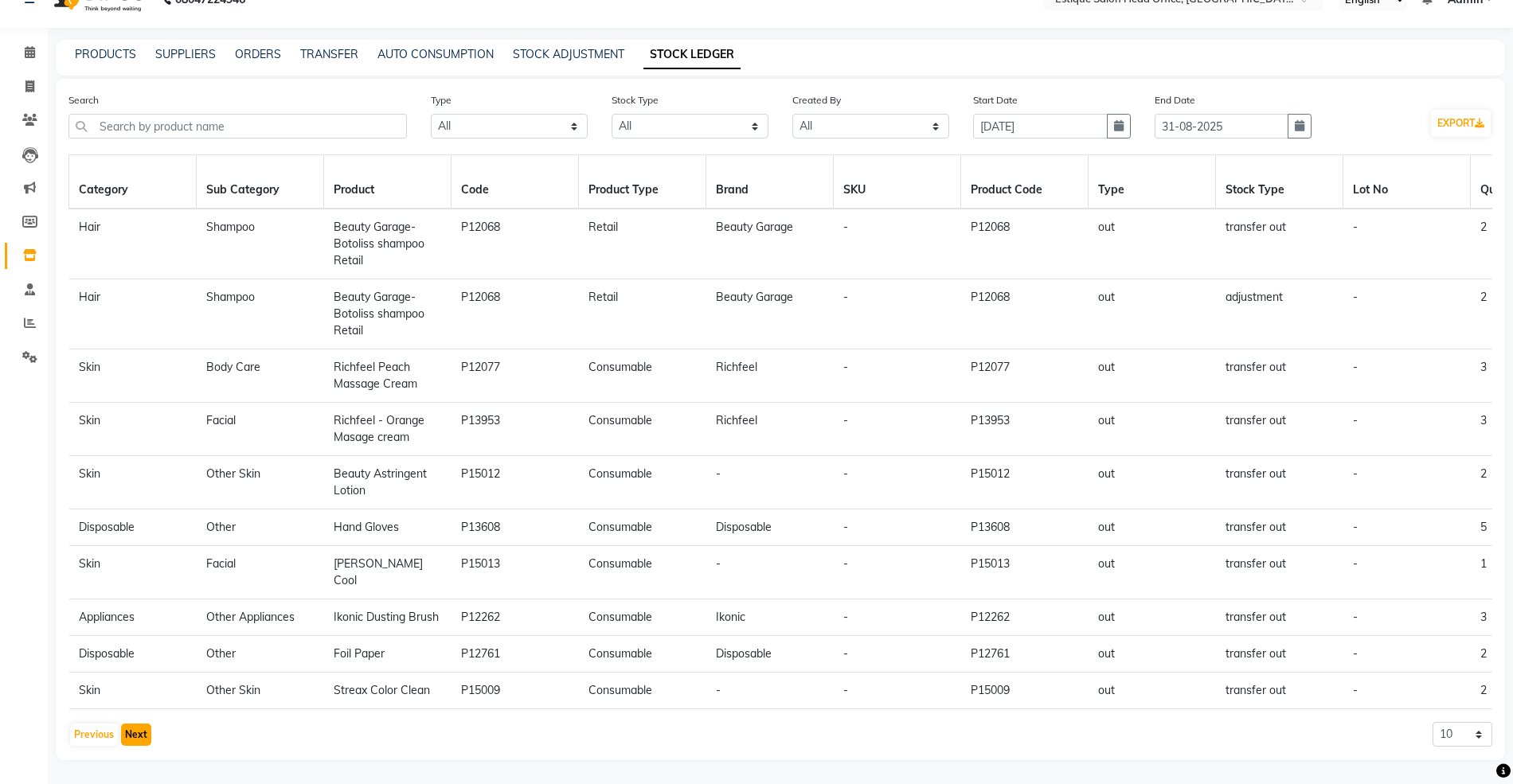
click at [143, 736] on button "Next" at bounding box center [136, 734] width 31 height 23
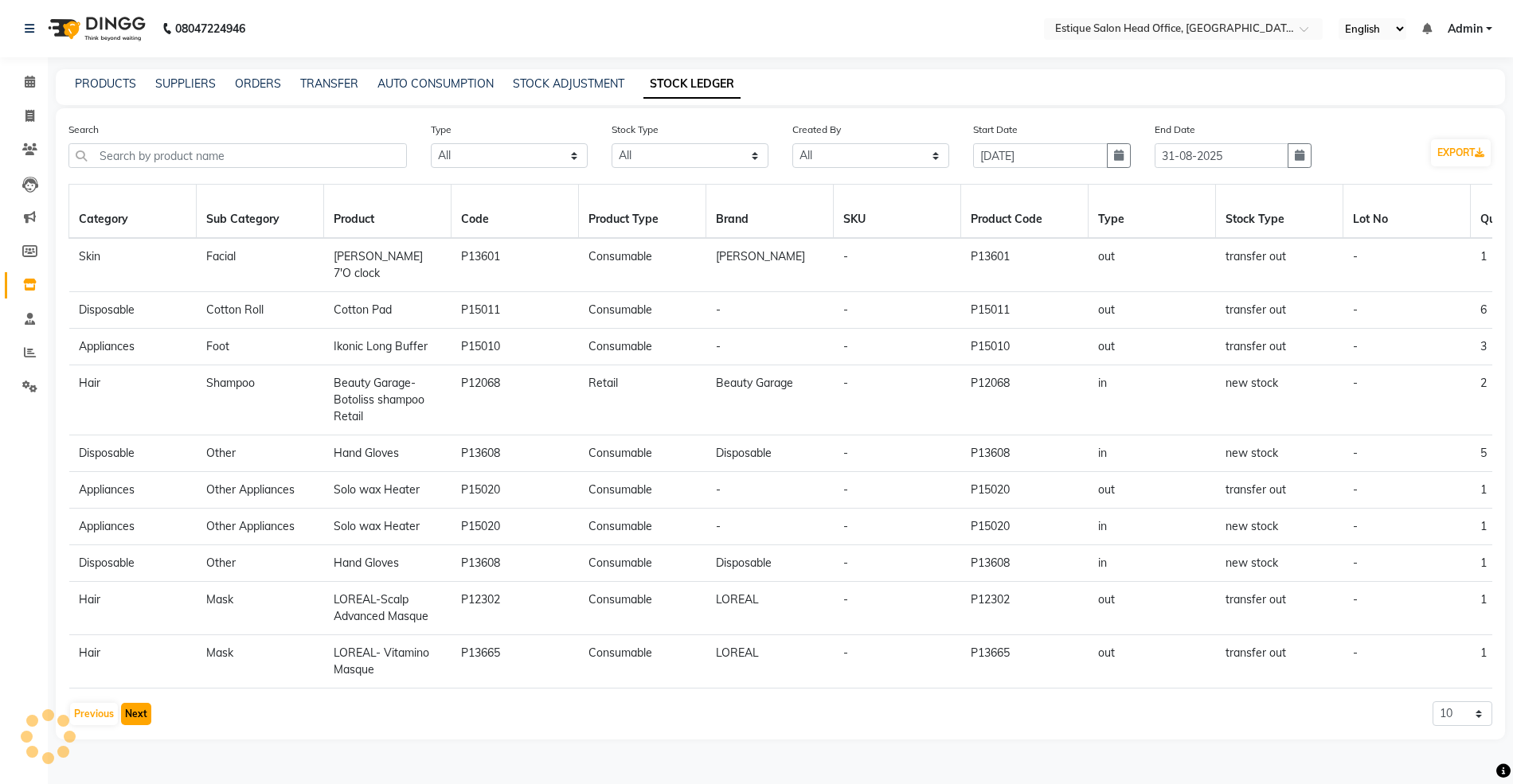
scroll to position [0, 0]
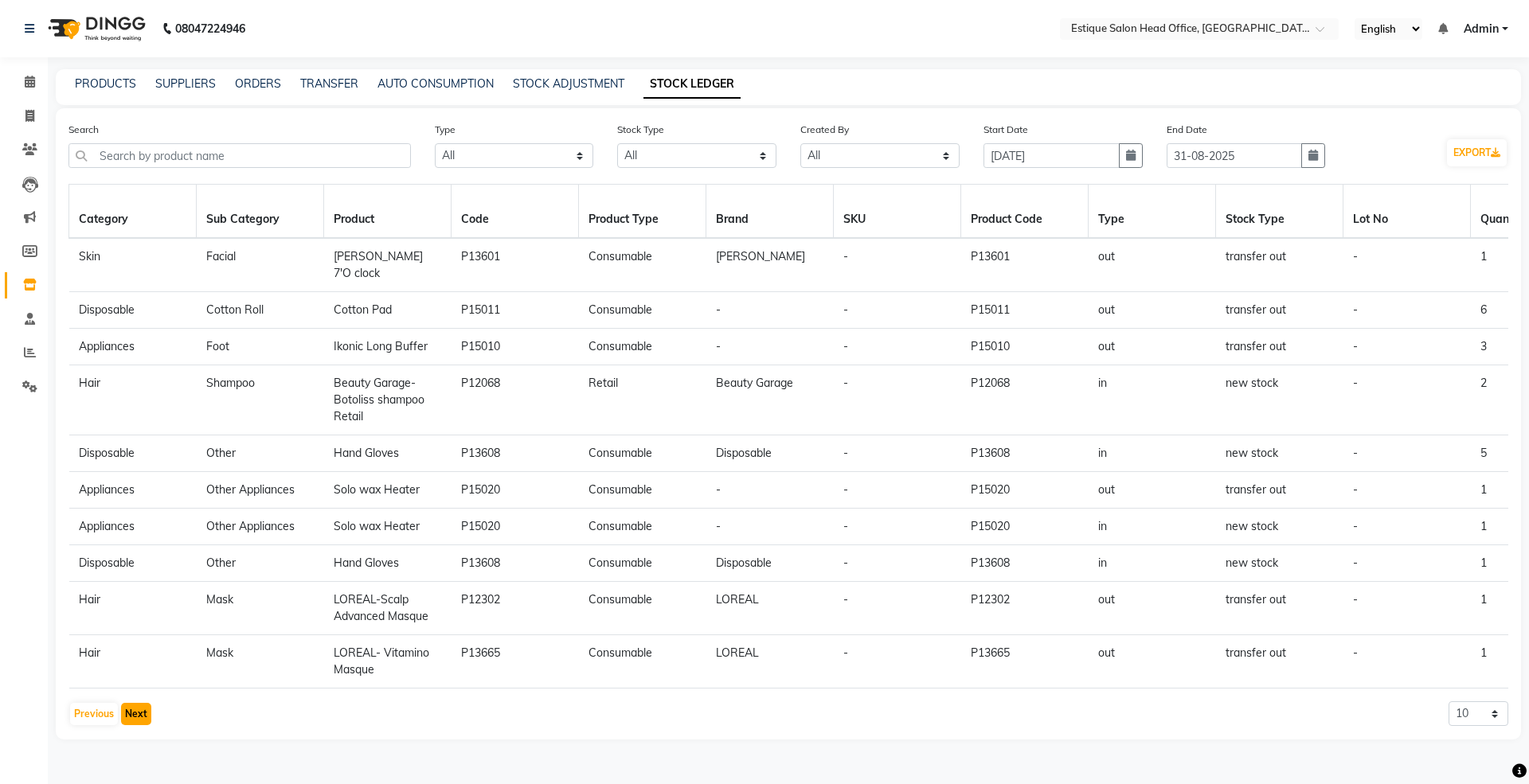
click at [140, 721] on button "Next" at bounding box center [136, 714] width 31 height 23
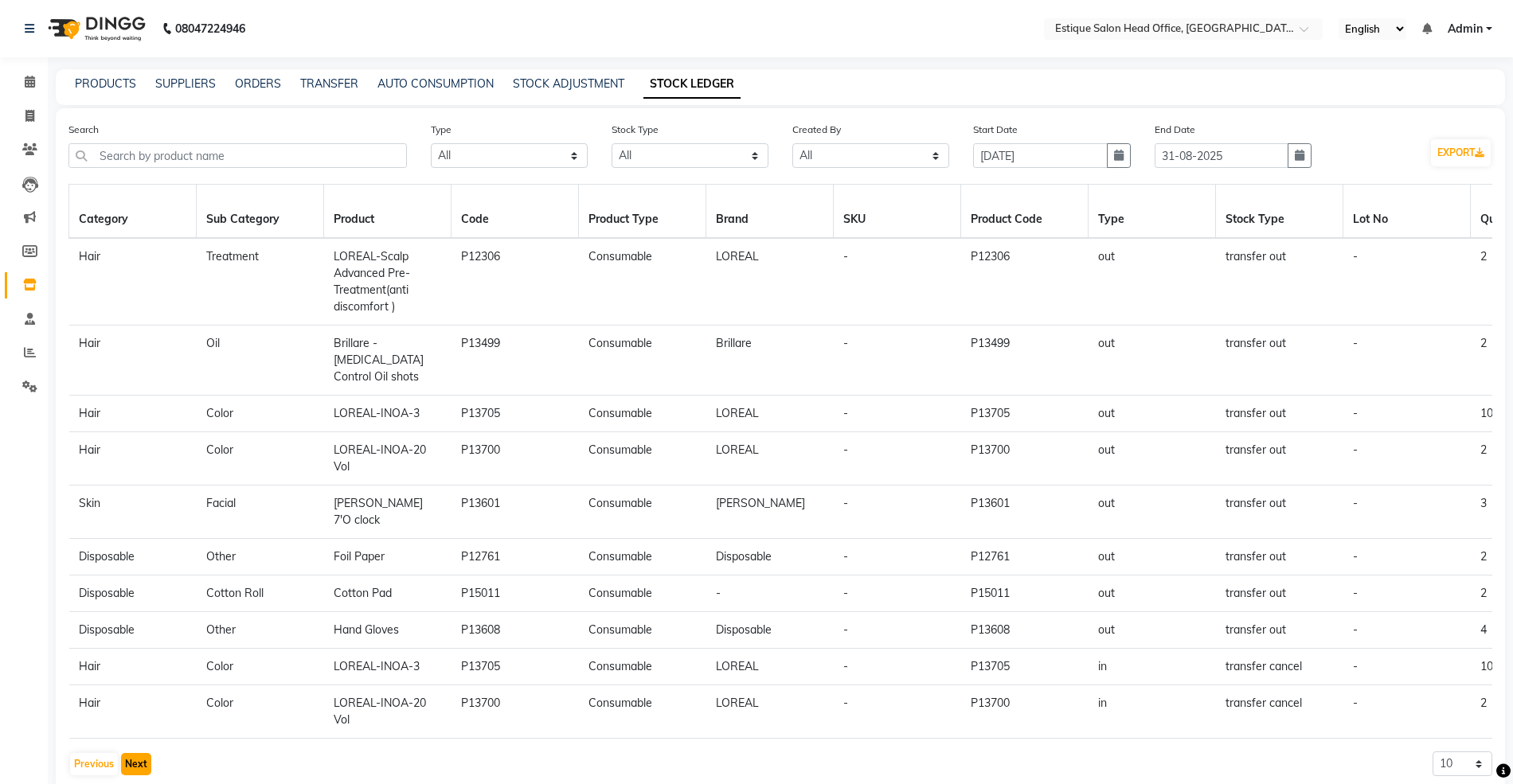
click at [134, 753] on button "Next" at bounding box center [136, 764] width 31 height 23
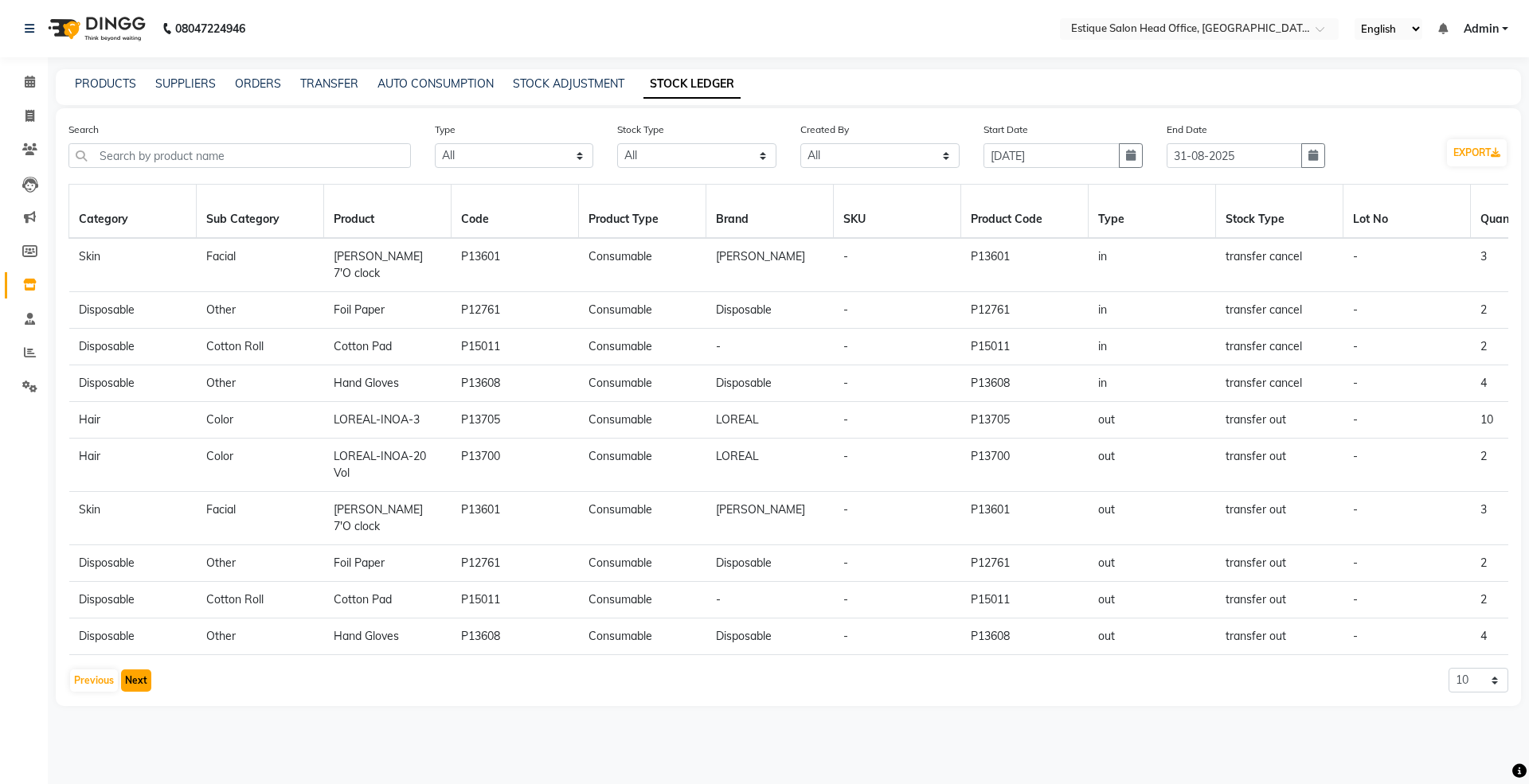
click at [134, 670] on button "Next" at bounding box center [136, 680] width 31 height 23
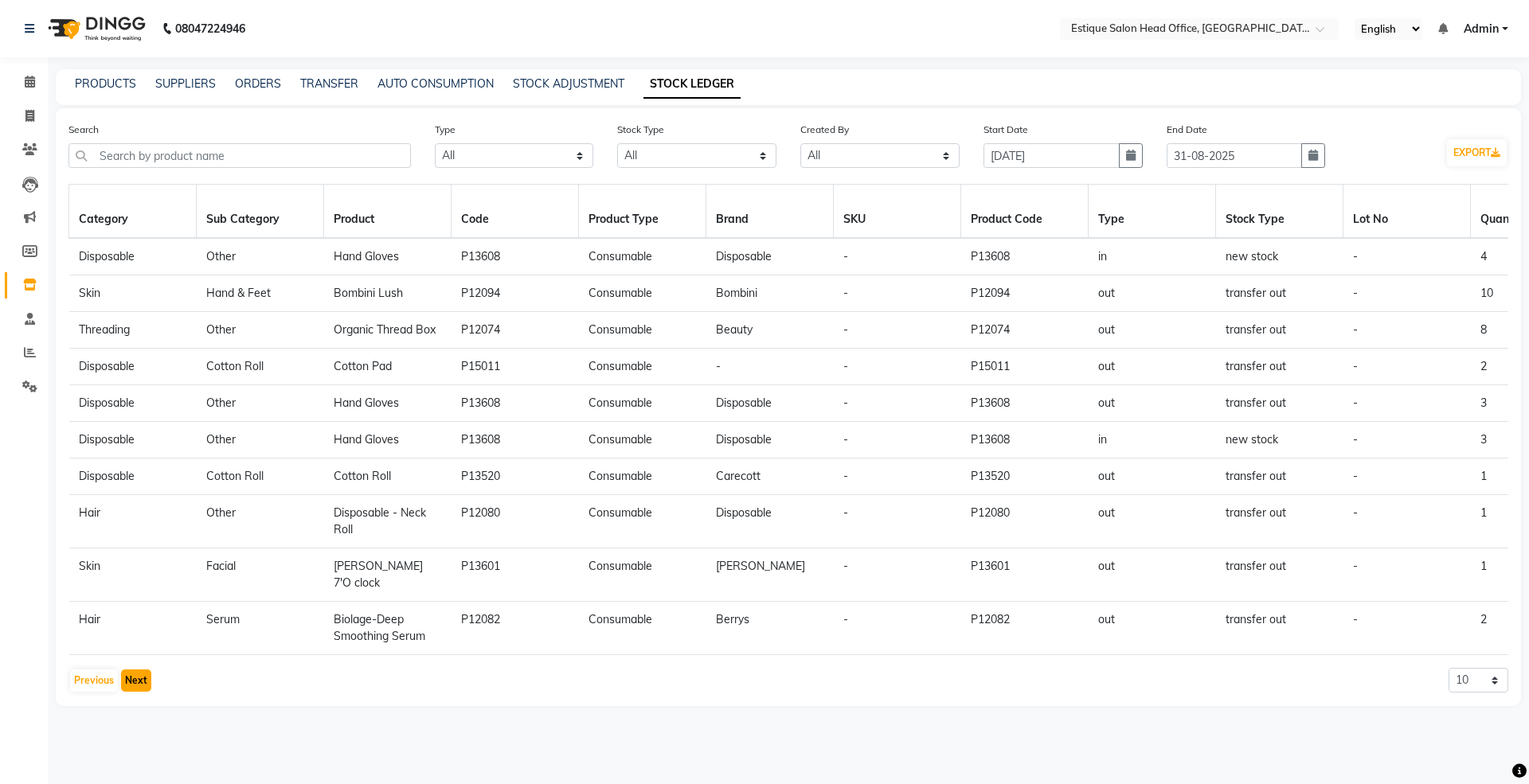
click at [134, 677] on button "Next" at bounding box center [136, 680] width 31 height 23
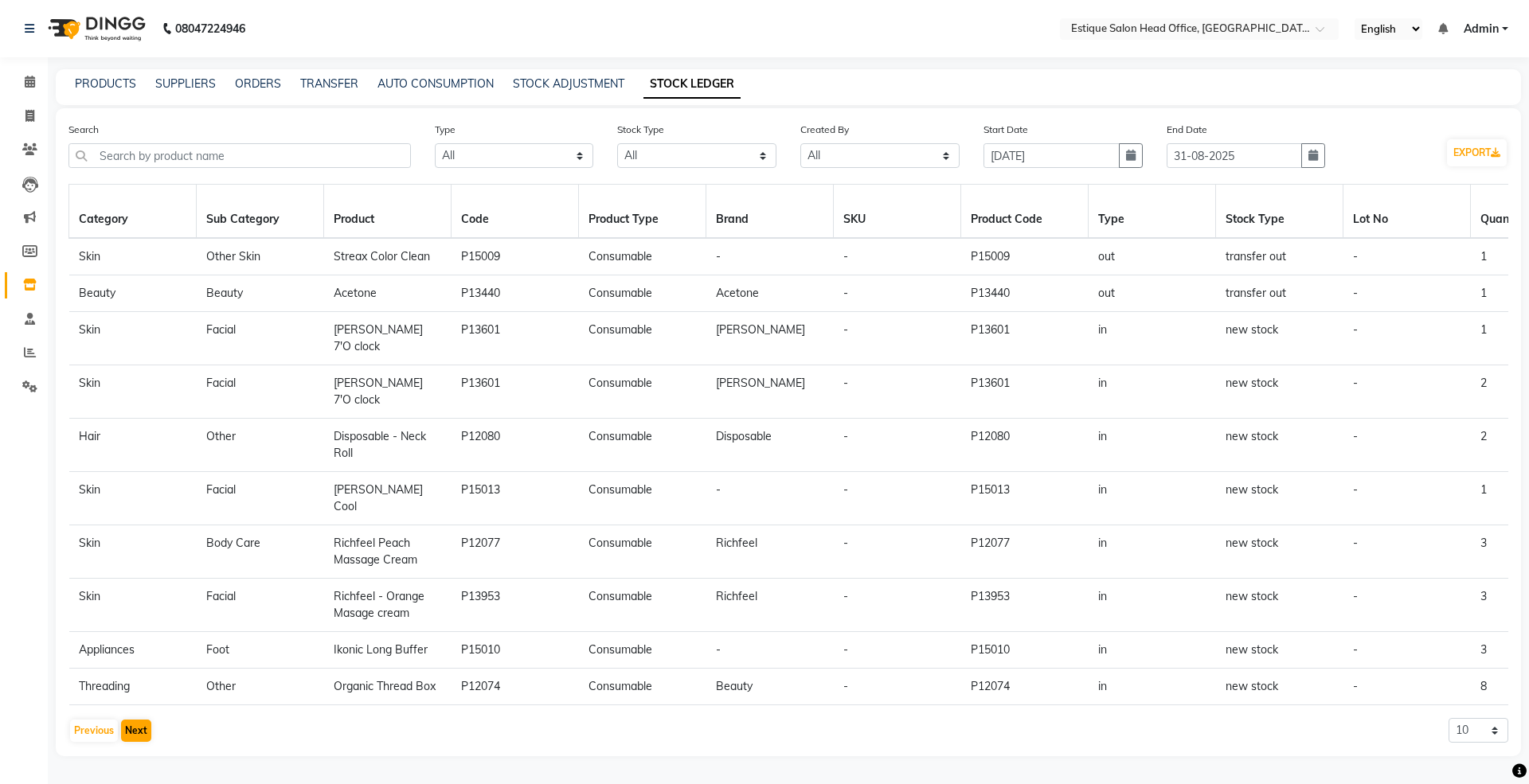
click at [134, 677] on div "Category Sub Category Product Code Product Type Brand SKU Product Code Type Sto…" at bounding box center [788, 464] width 1440 height 559
click at [140, 720] on button "Next" at bounding box center [136, 731] width 31 height 23
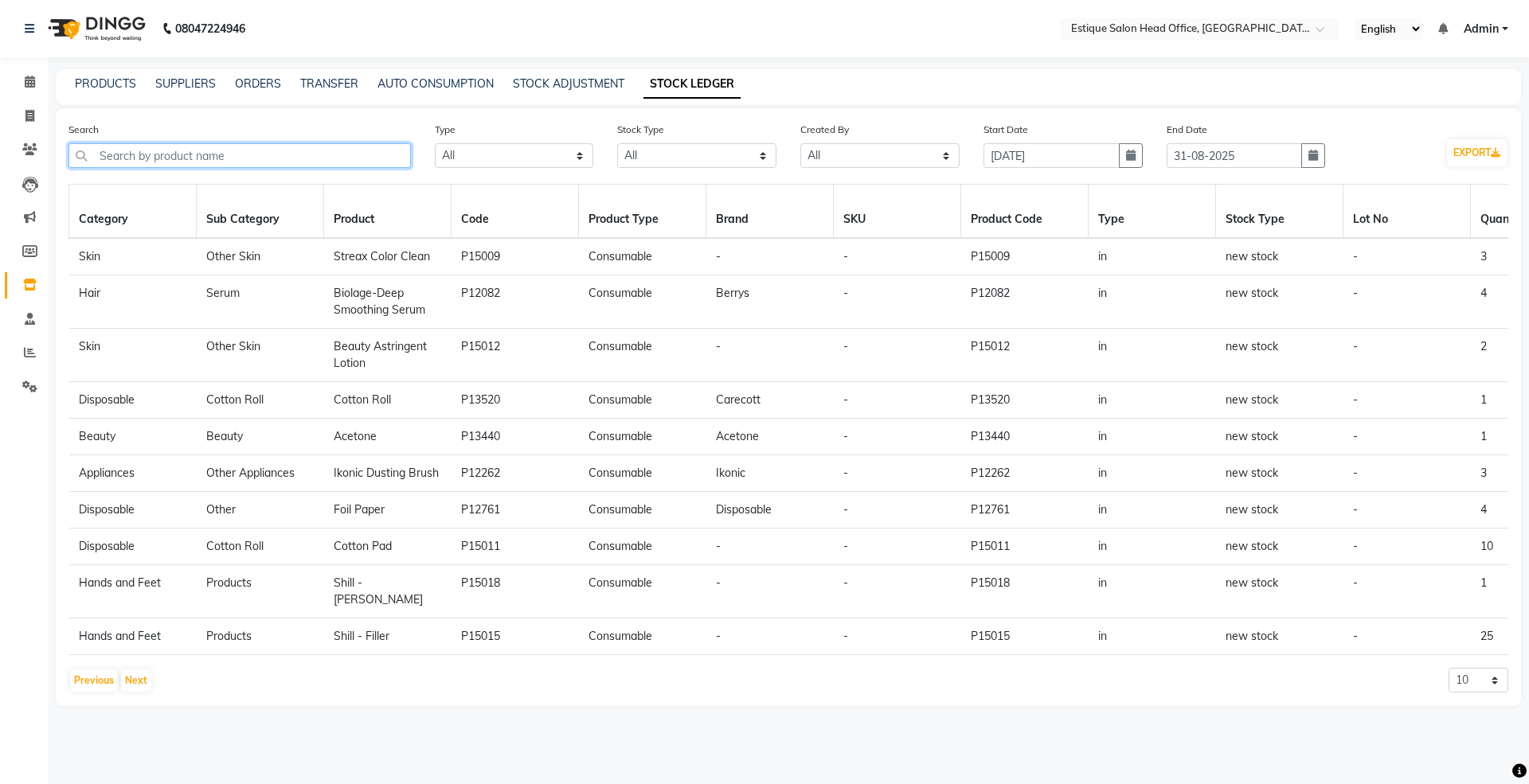
click at [172, 151] on input "text" at bounding box center [239, 155] width 342 height 24
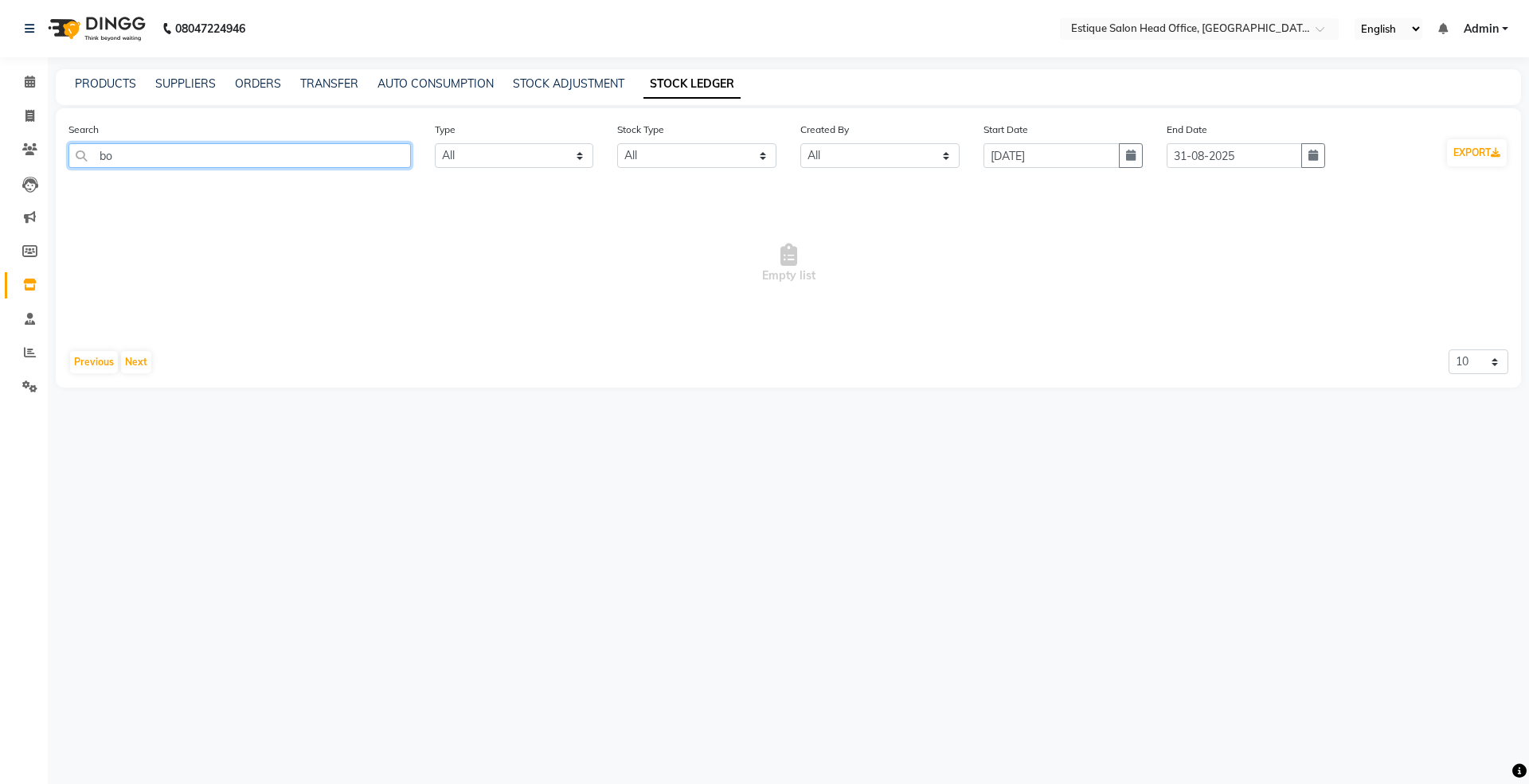
type input "b"
type input "lush"
click at [1023, 159] on input "01-08-2025" at bounding box center [1052, 155] width 136 height 24
select select "8"
select select "2025"
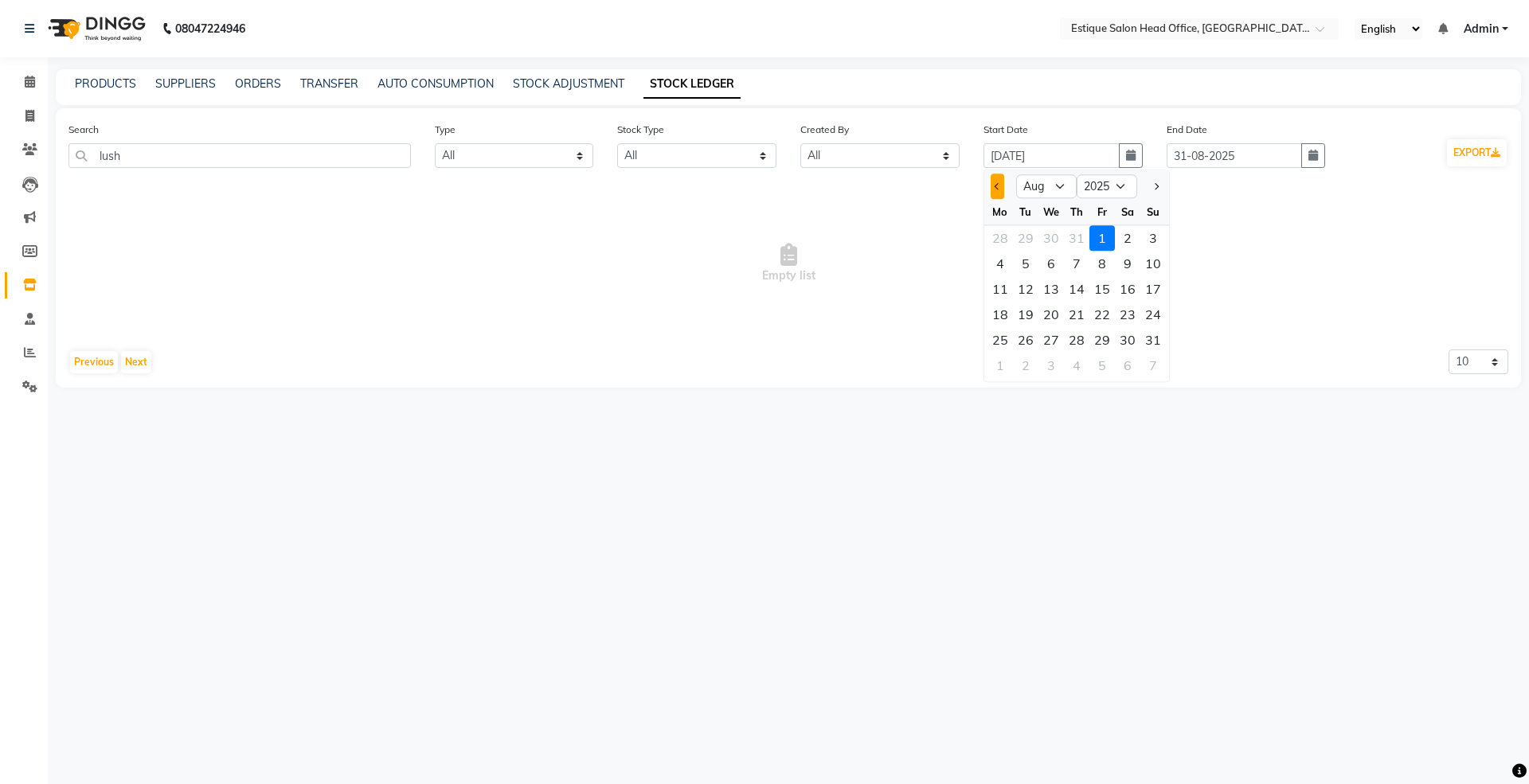
click at [995, 186] on span "Previous month" at bounding box center [997, 186] width 6 height 6
select select "7"
click at [1027, 237] on div "1" at bounding box center [1025, 238] width 25 height 25
type input "01-07-2025"
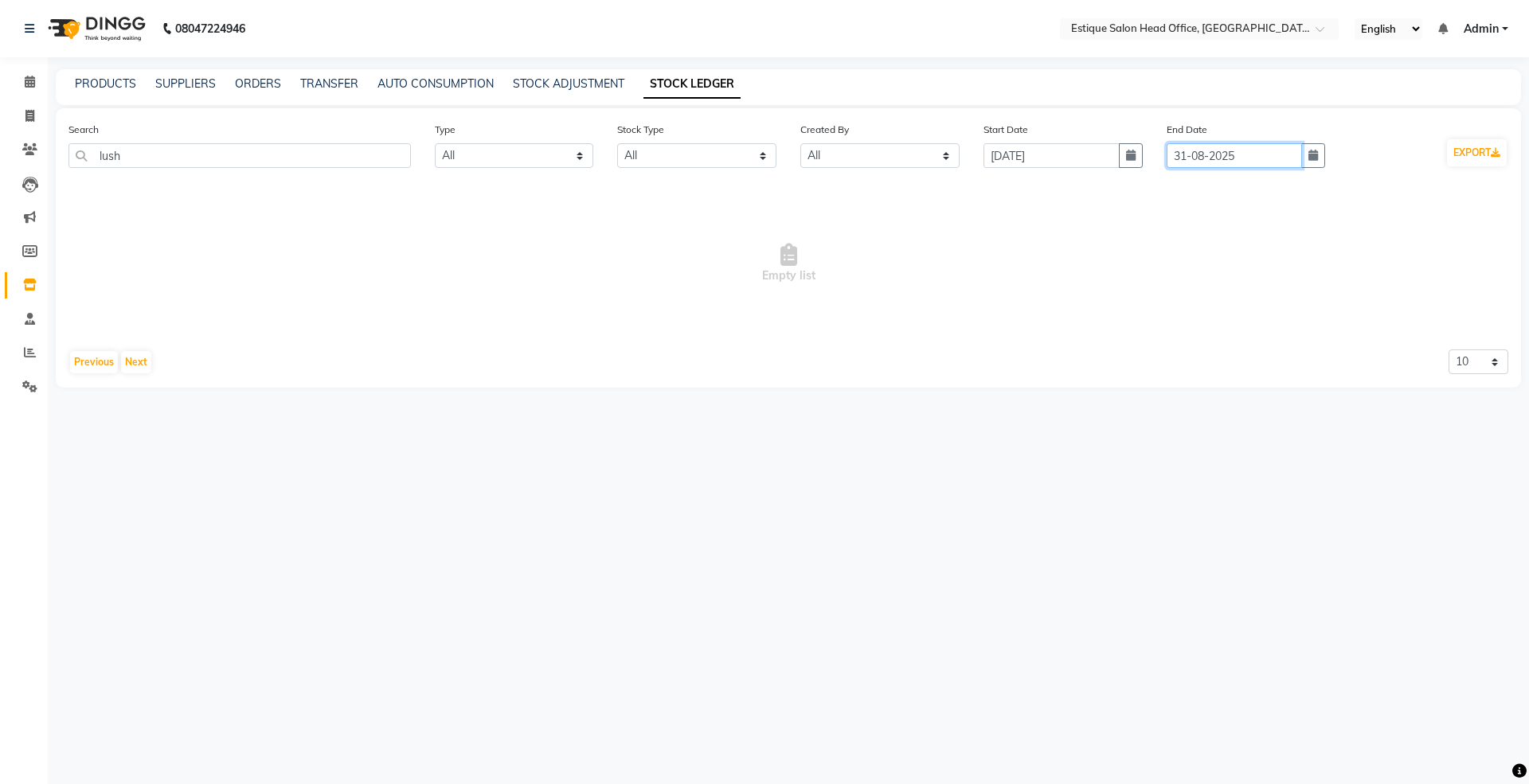
click at [1182, 157] on input "31-08-2025" at bounding box center [1235, 155] width 136 height 24
select select "8"
select select "2025"
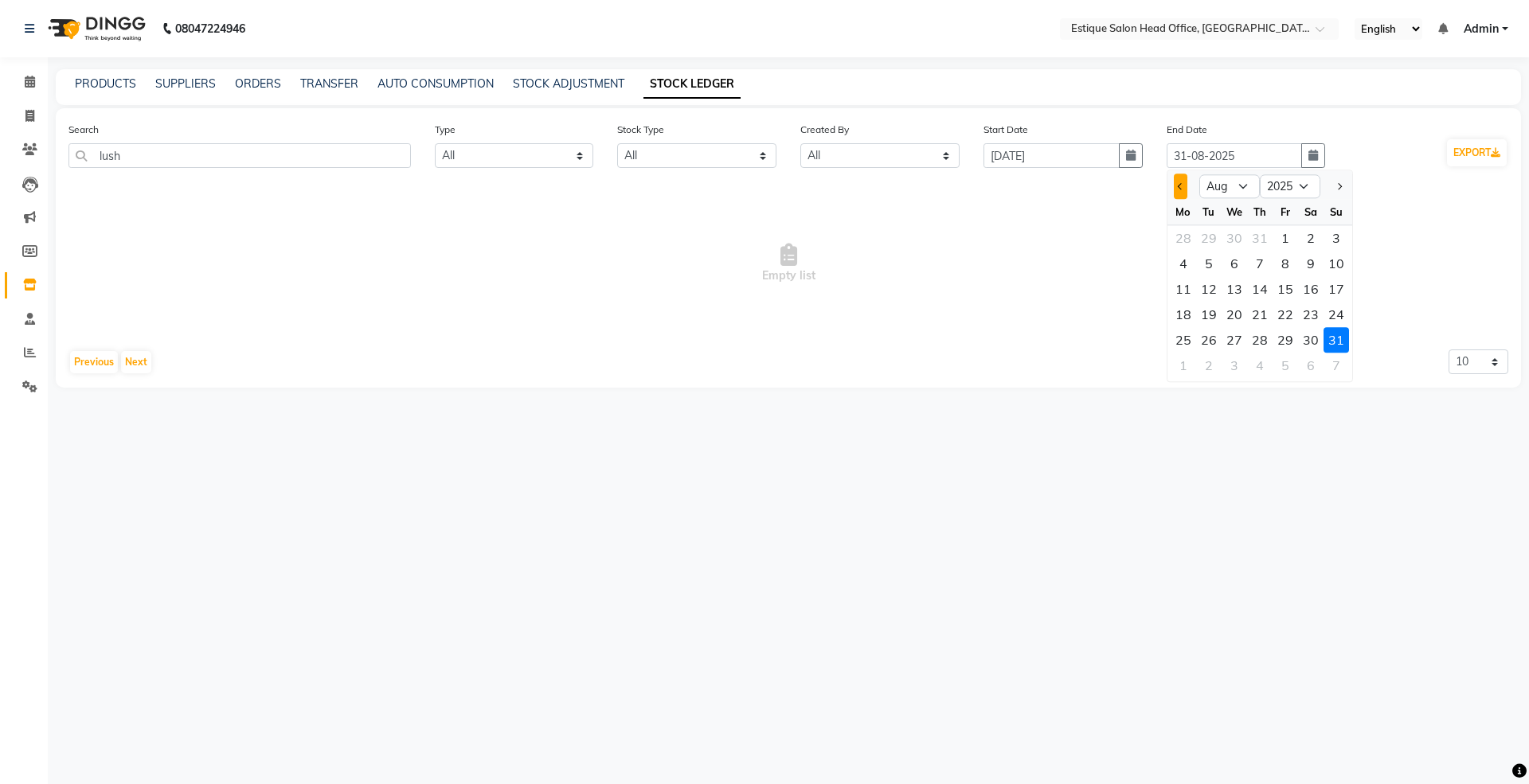
click at [1180, 188] on span "Previous month" at bounding box center [1180, 186] width 6 height 6
select select "7"
click at [1254, 337] on div "31" at bounding box center [1260, 340] width 25 height 25
type input "31-07-2025"
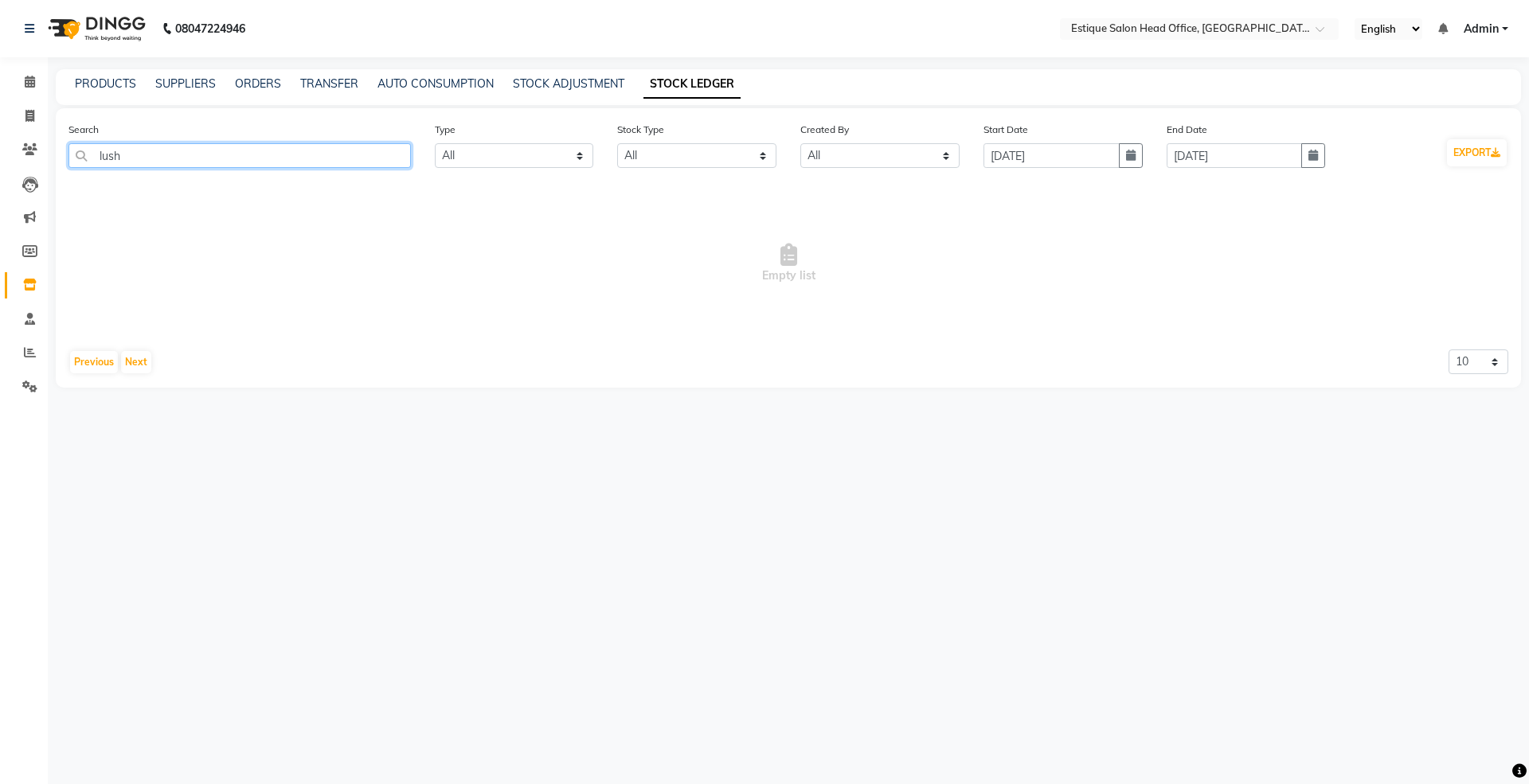
click at [159, 151] on input "lush" at bounding box center [239, 155] width 342 height 24
type input "l"
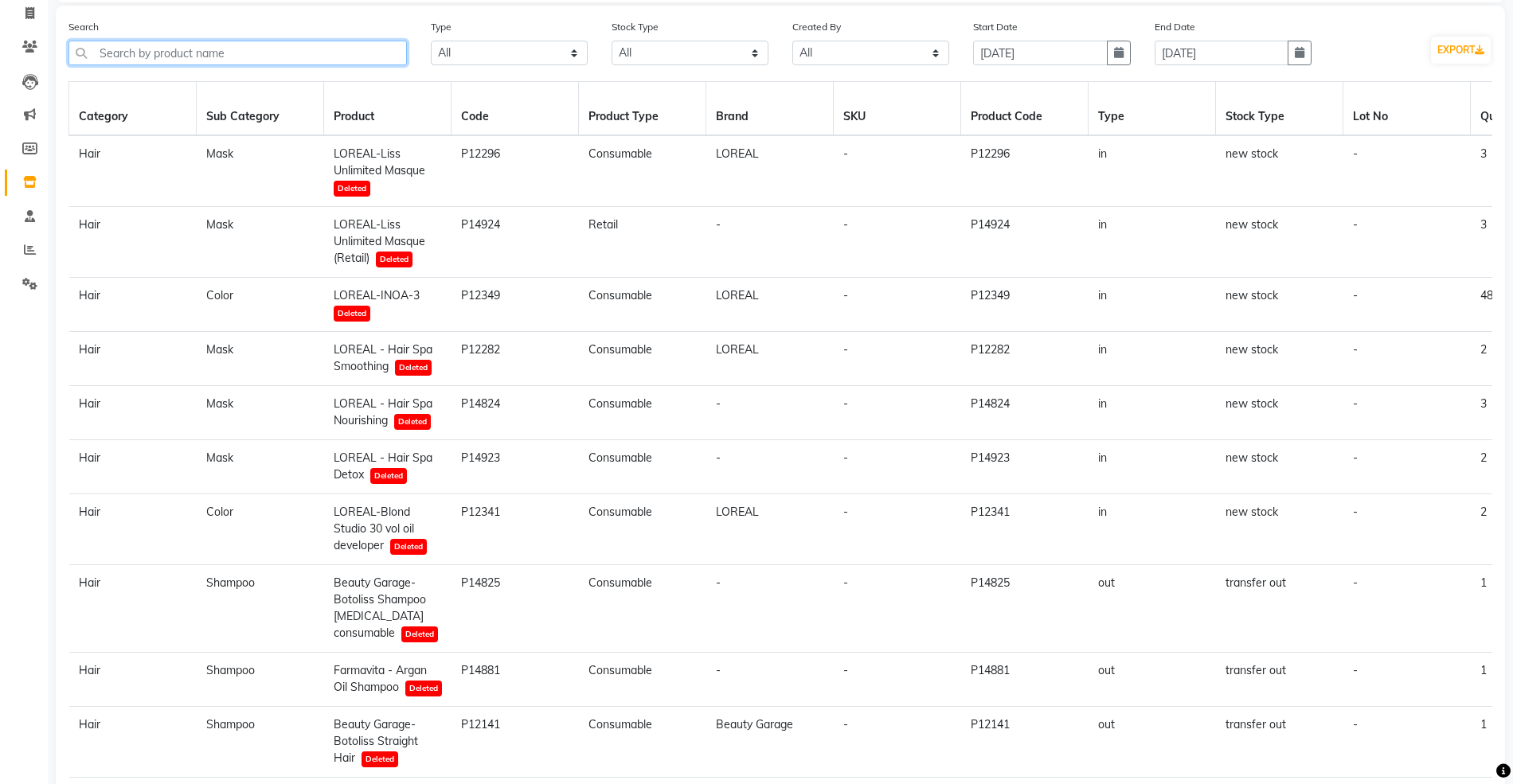
scroll to position [204, 0]
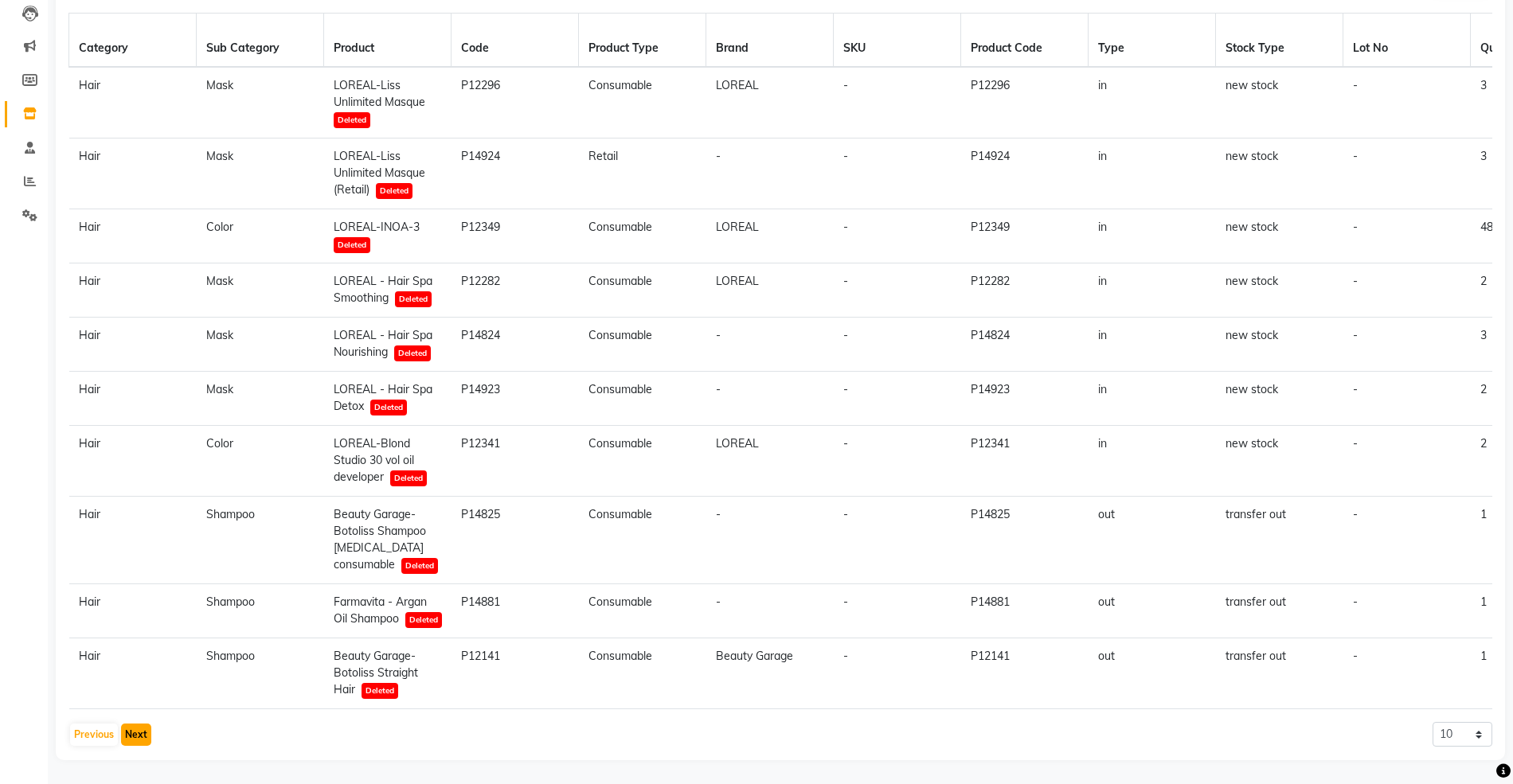
click at [132, 736] on button "Next" at bounding box center [136, 734] width 31 height 23
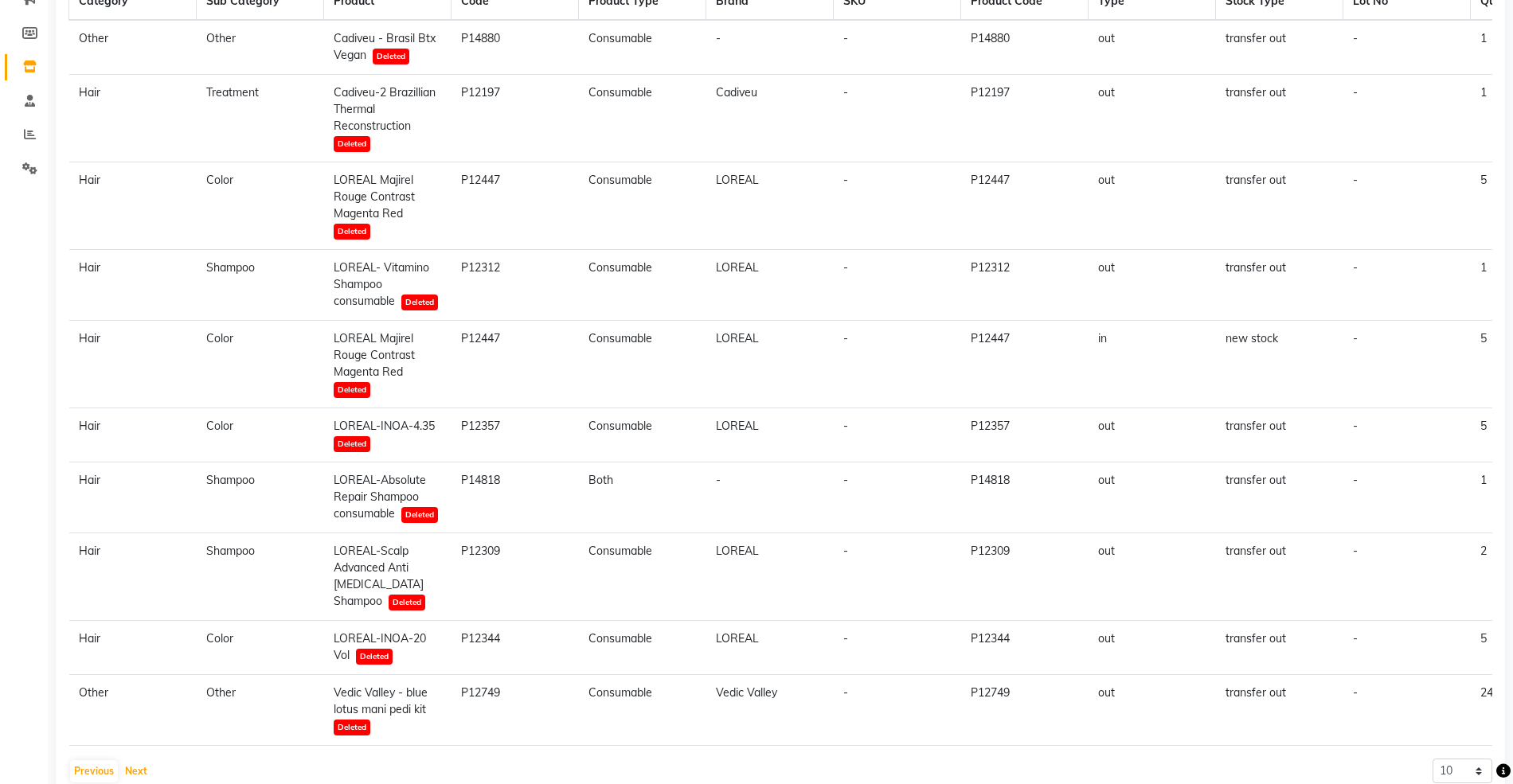
scroll to position [271, 0]
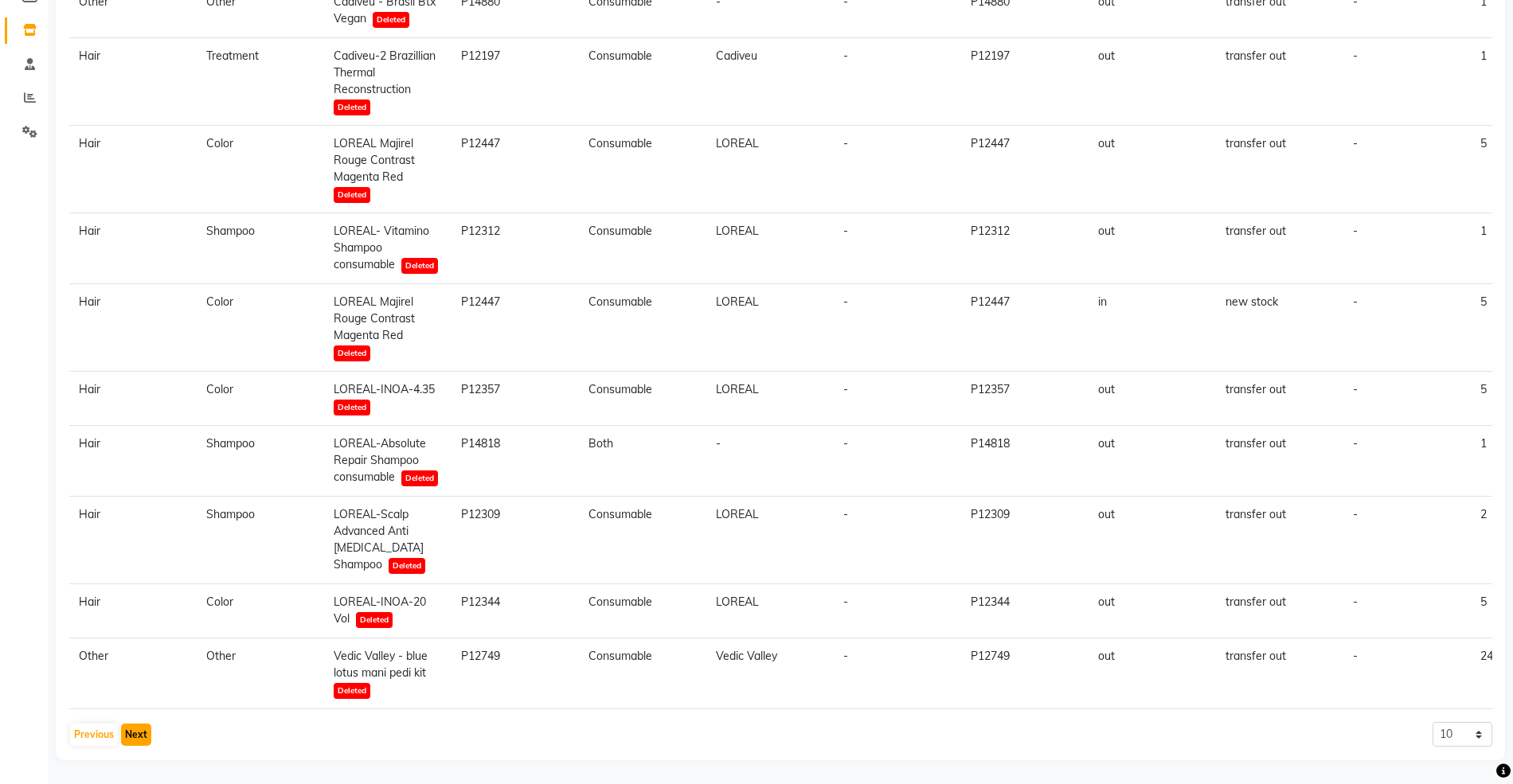
click at [134, 740] on button "Next" at bounding box center [136, 734] width 31 height 23
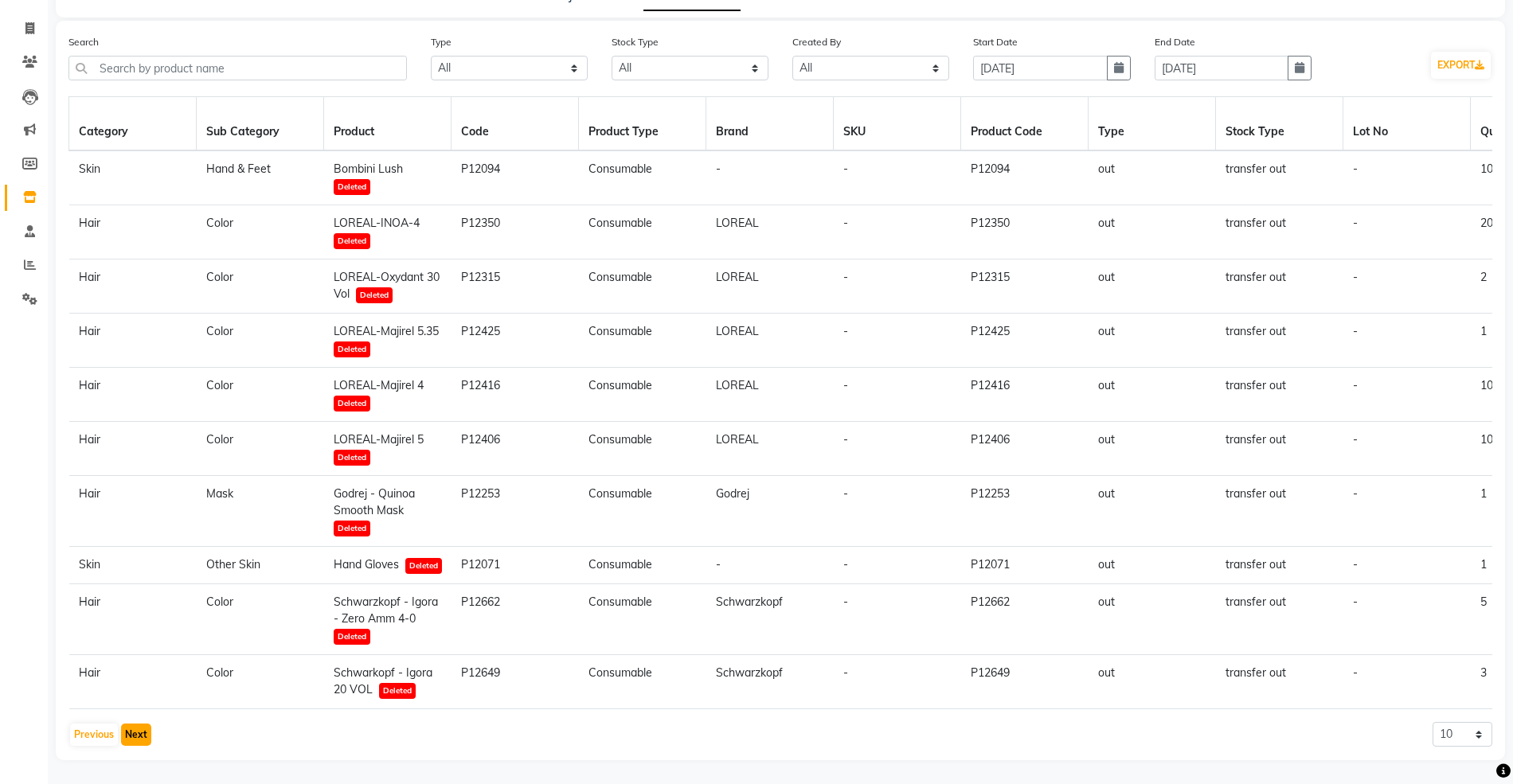
click at [132, 733] on button "Next" at bounding box center [136, 734] width 31 height 23
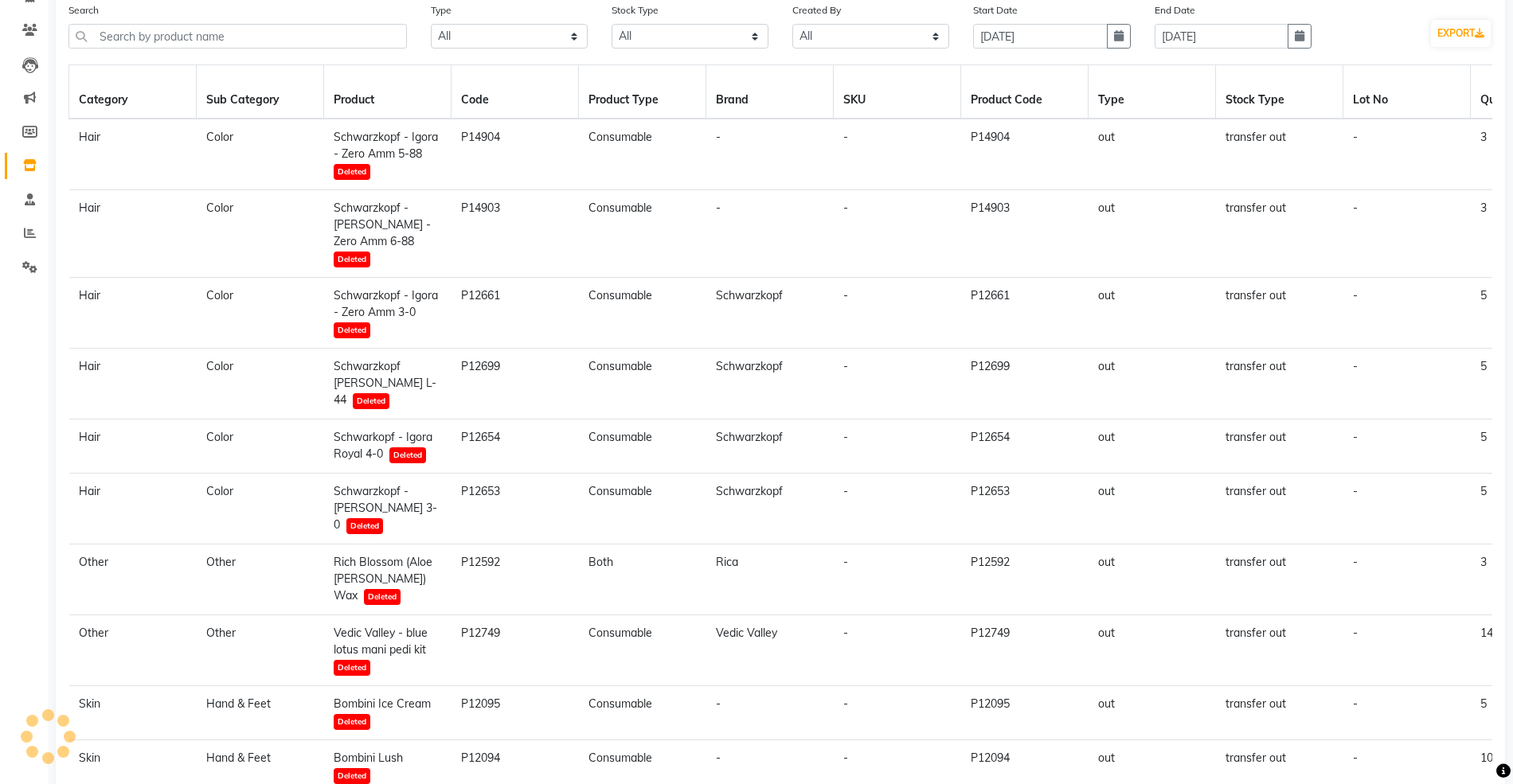
scroll to position [152, 0]
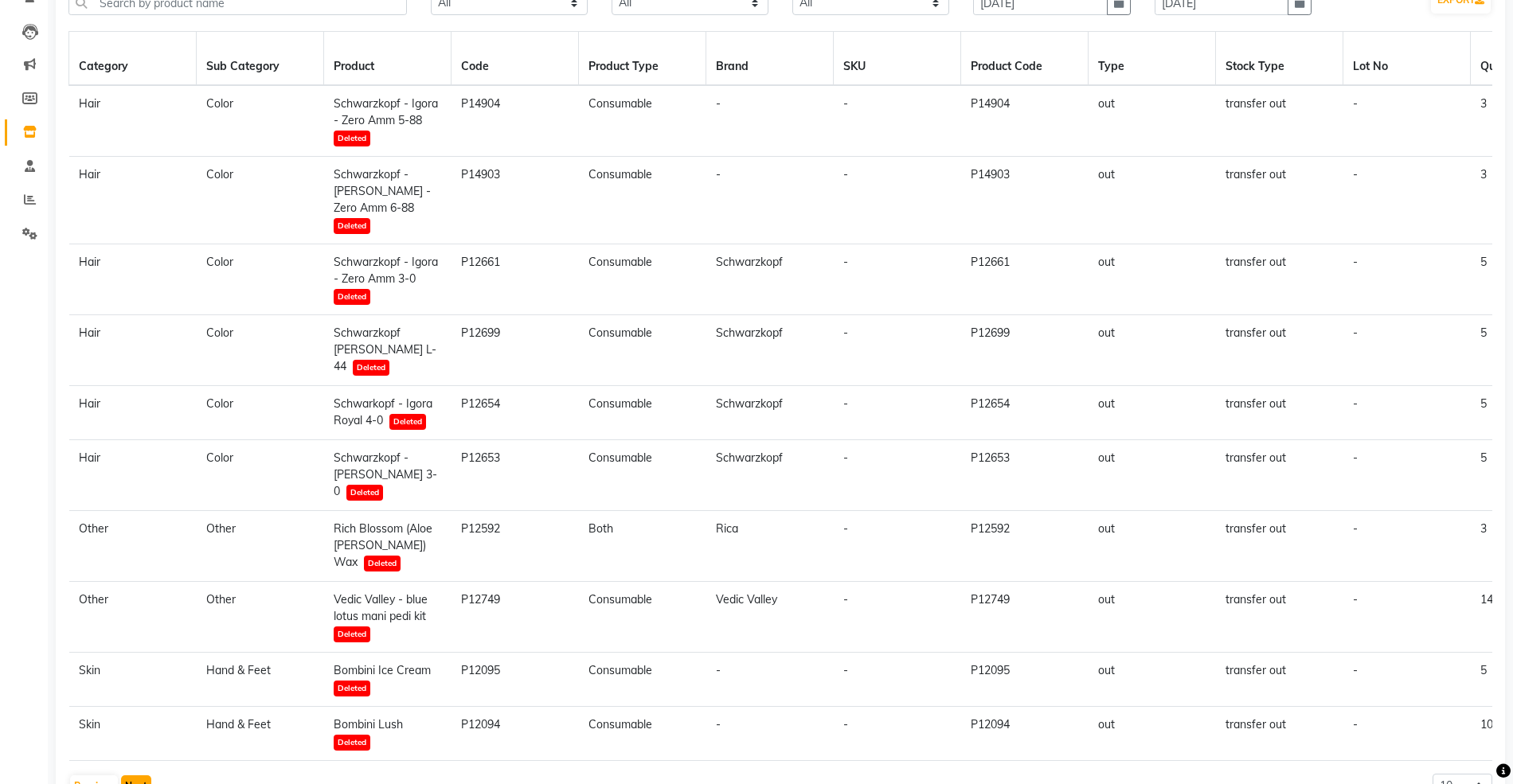
click at [140, 775] on button "Next" at bounding box center [136, 786] width 31 height 23
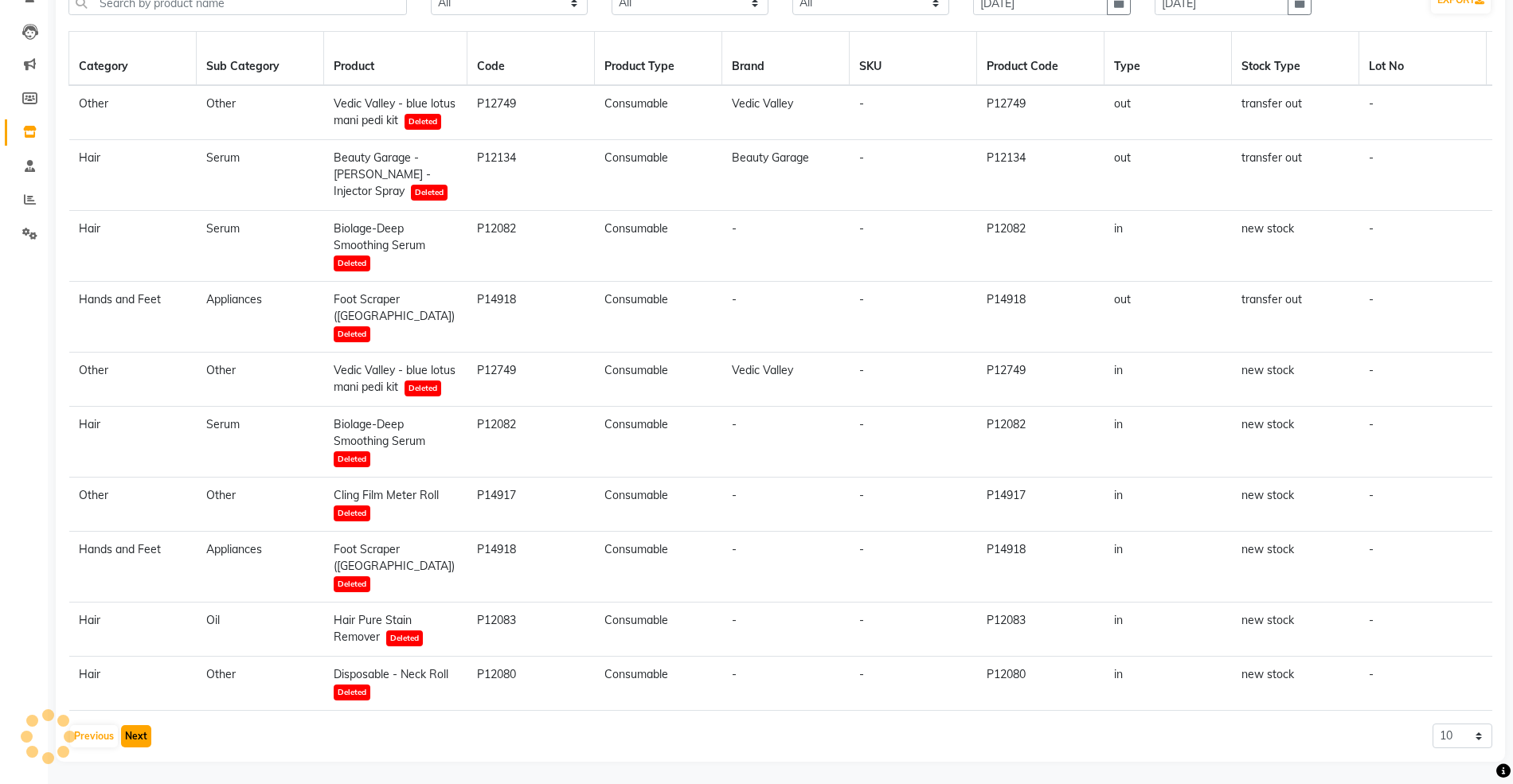
scroll to position [170, 0]
click at [86, 726] on button "Previous" at bounding box center [94, 734] width 48 height 23
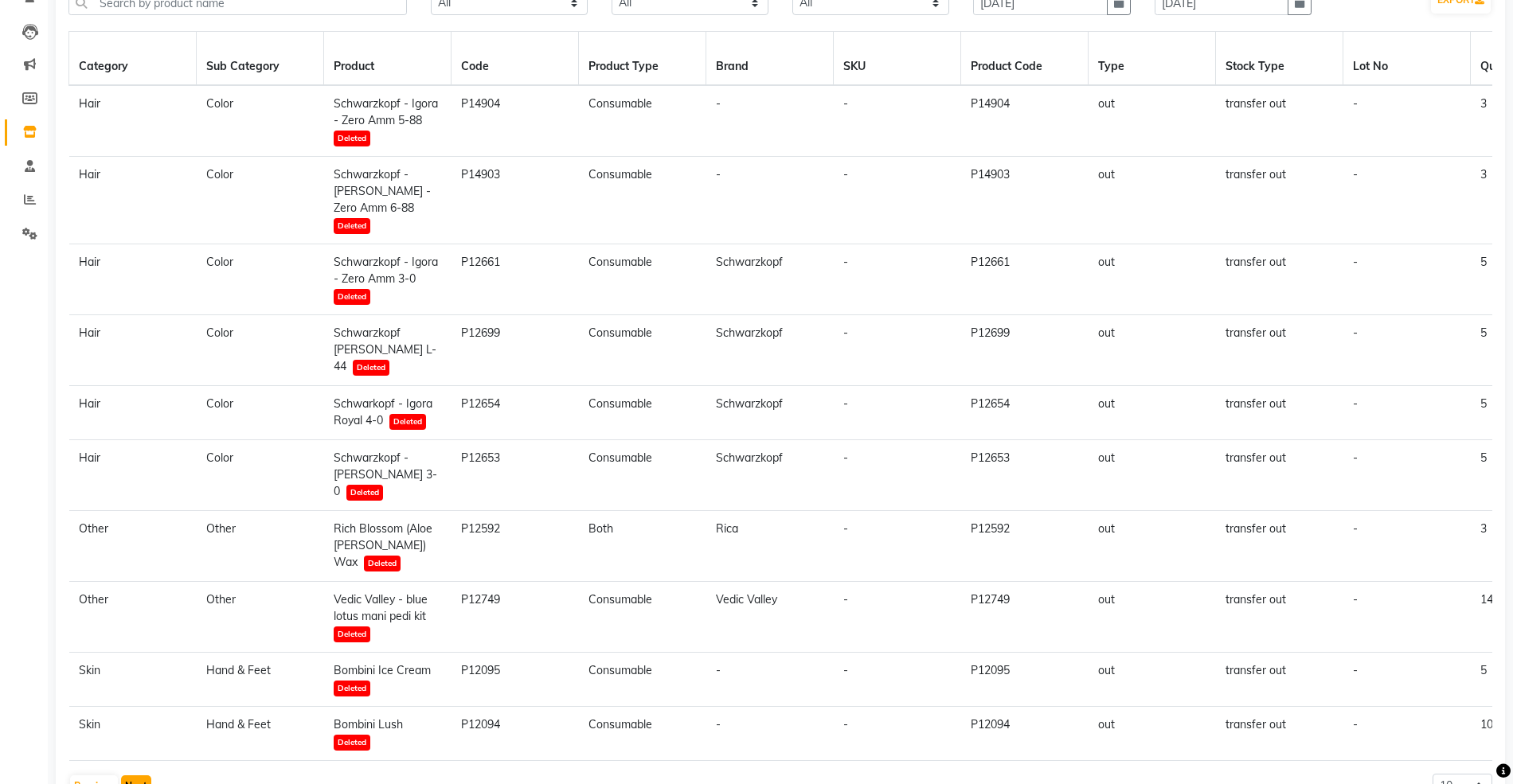
click at [134, 775] on button "Next" at bounding box center [136, 786] width 31 height 23
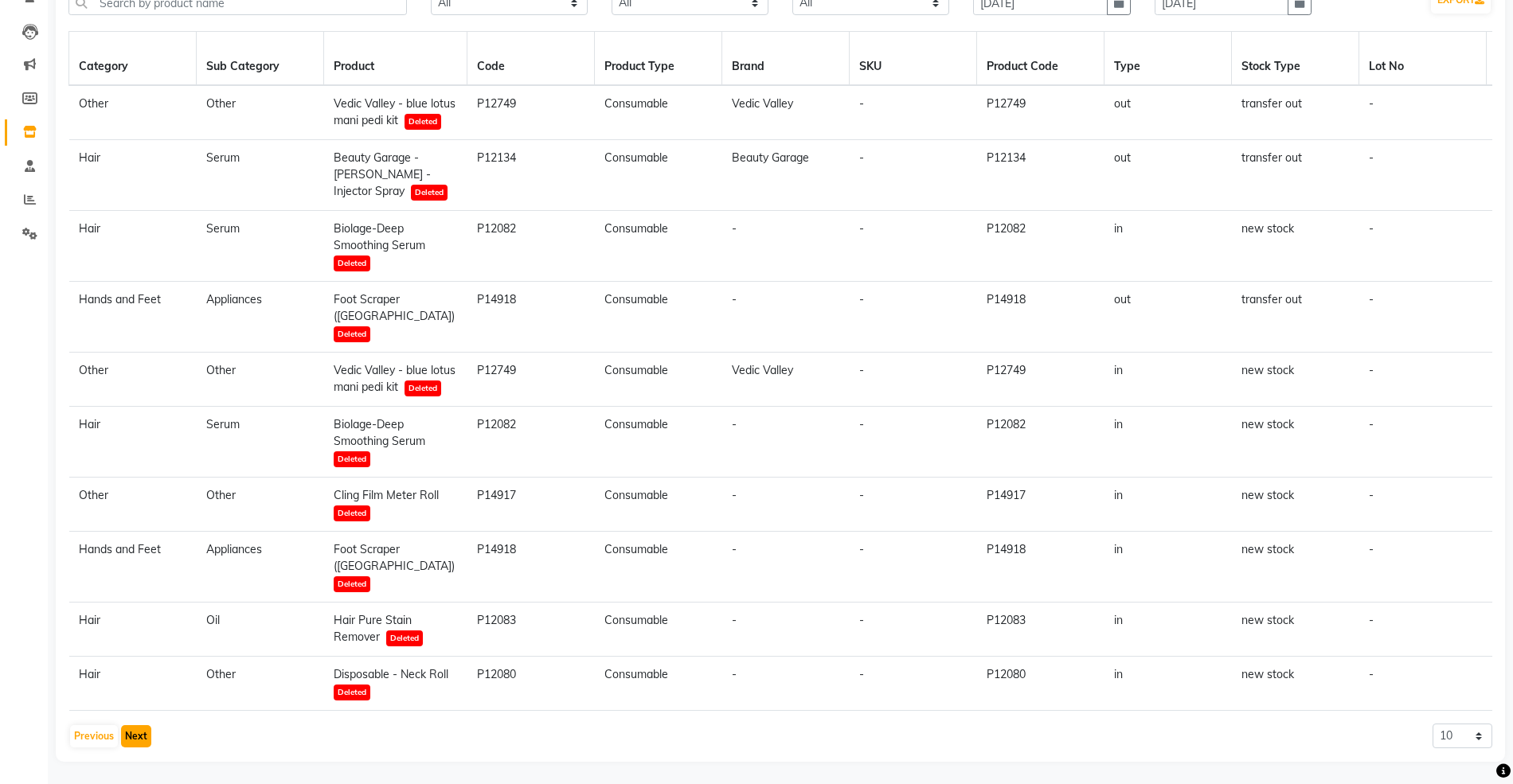
click at [123, 748] on button "Next" at bounding box center [136, 736] width 31 height 23
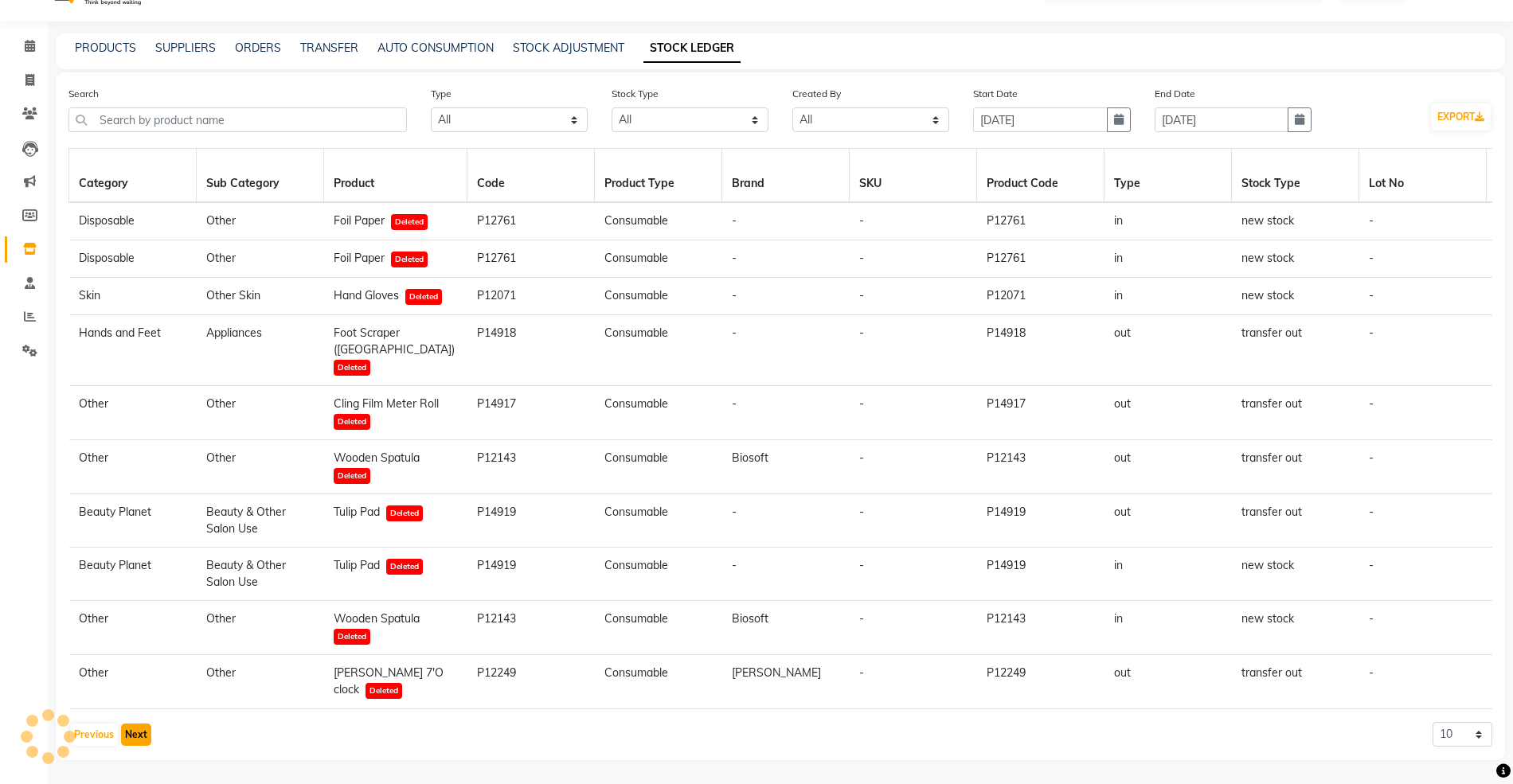
scroll to position [51, 0]
click at [138, 737] on button "Next" at bounding box center [136, 734] width 31 height 23
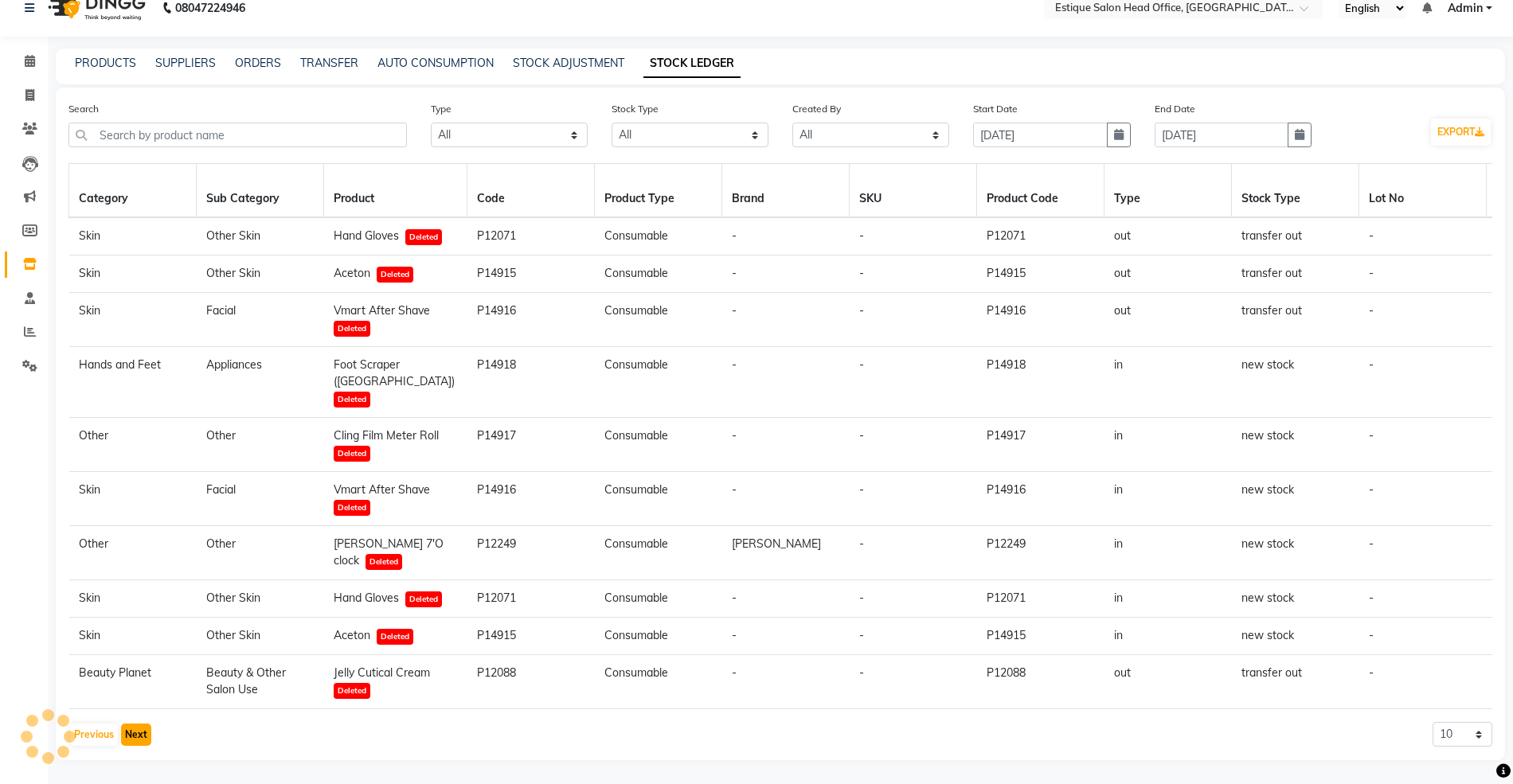
scroll to position [52, 0]
click at [138, 737] on button "Next" at bounding box center [136, 734] width 31 height 23
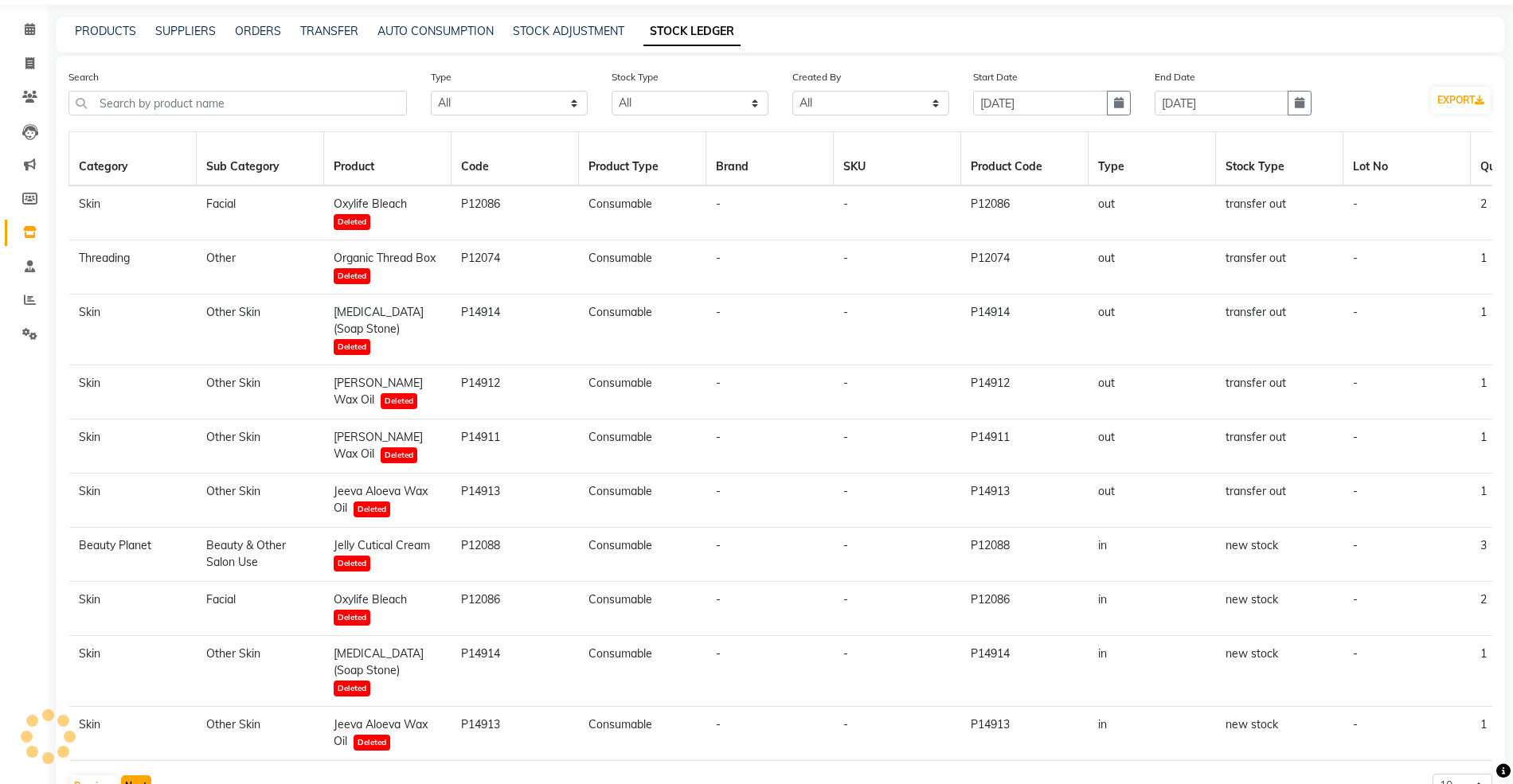
scroll to position [119, 0]
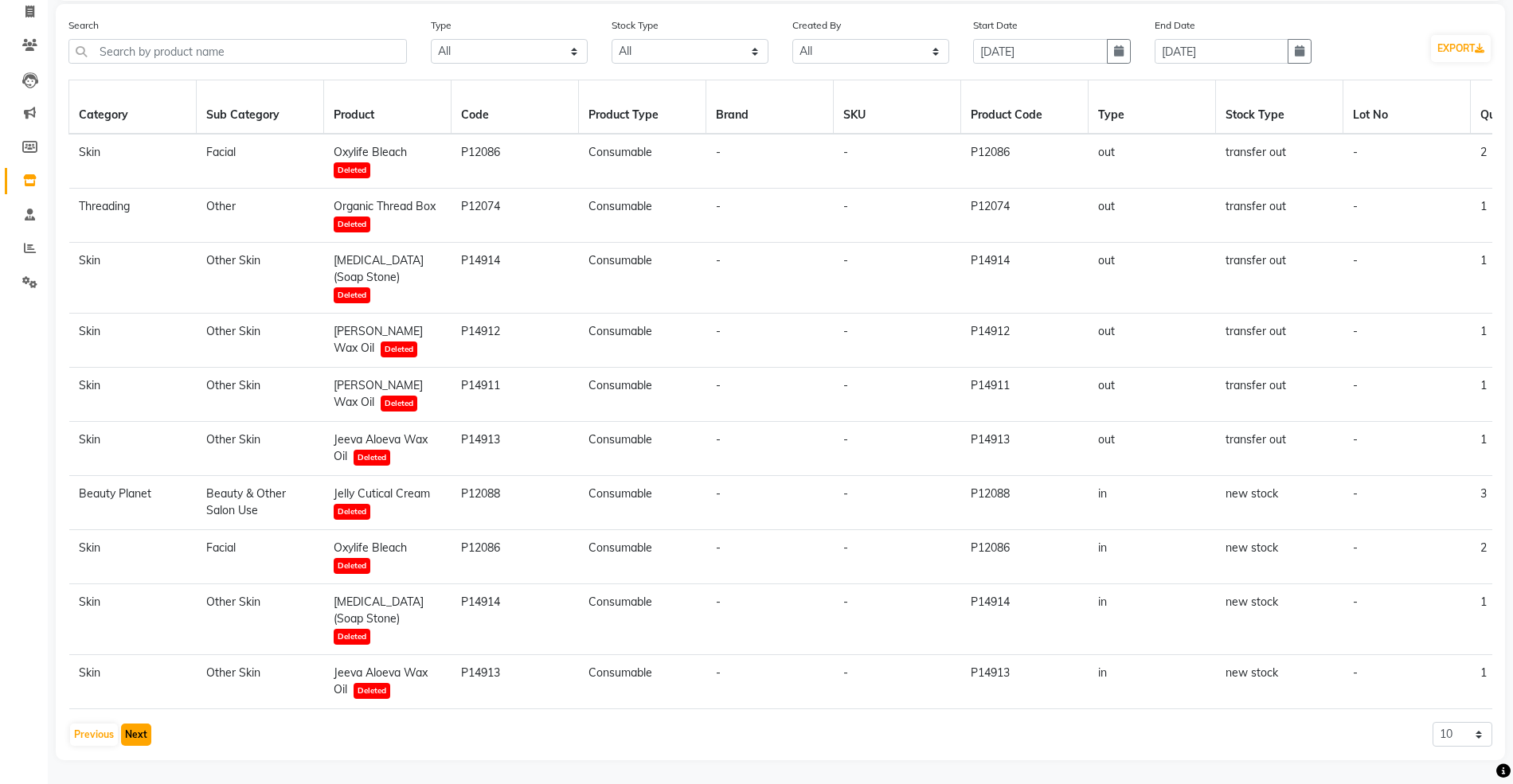
click at [134, 734] on button "Next" at bounding box center [136, 734] width 31 height 23
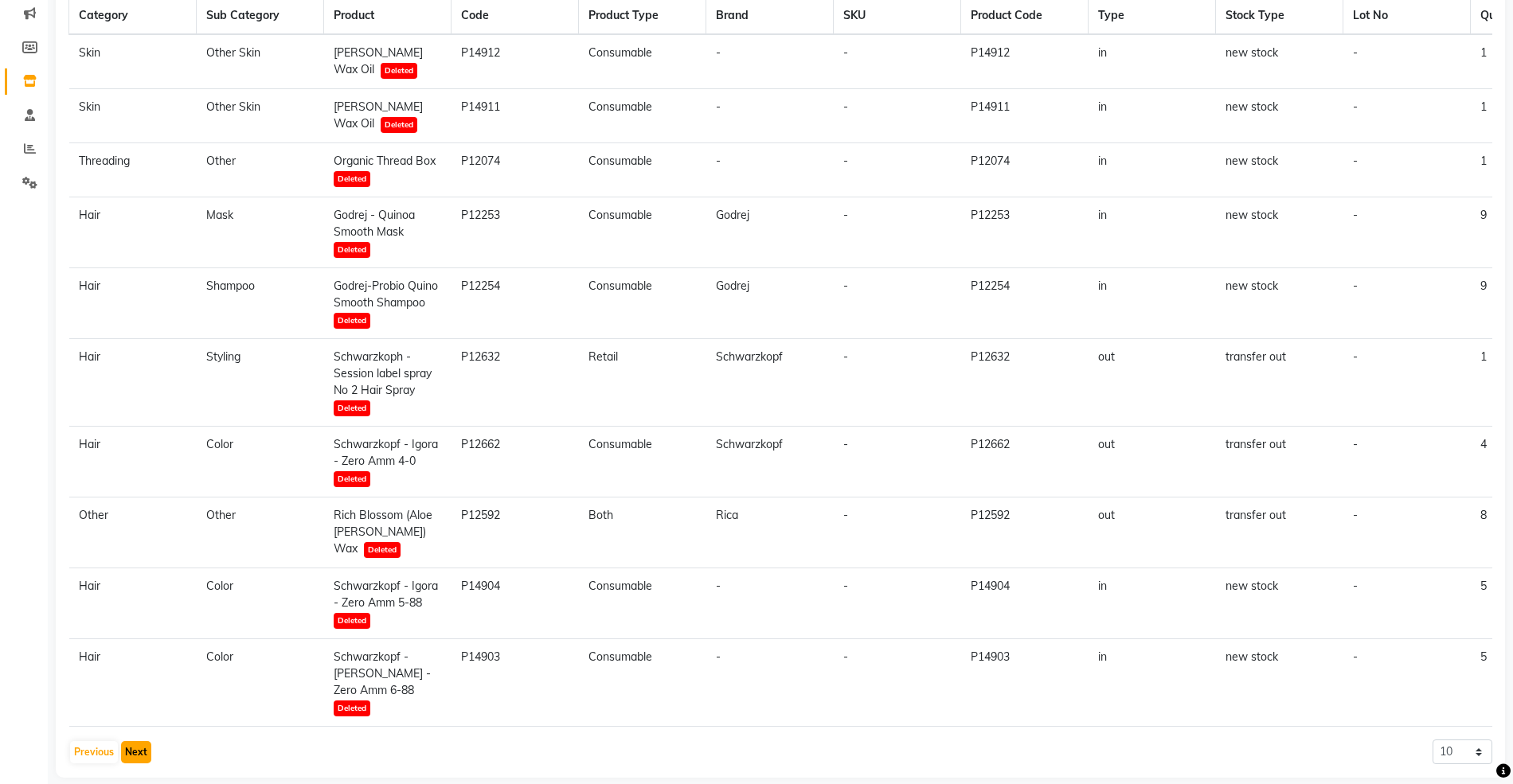
click at [132, 741] on button "Next" at bounding box center [136, 752] width 31 height 23
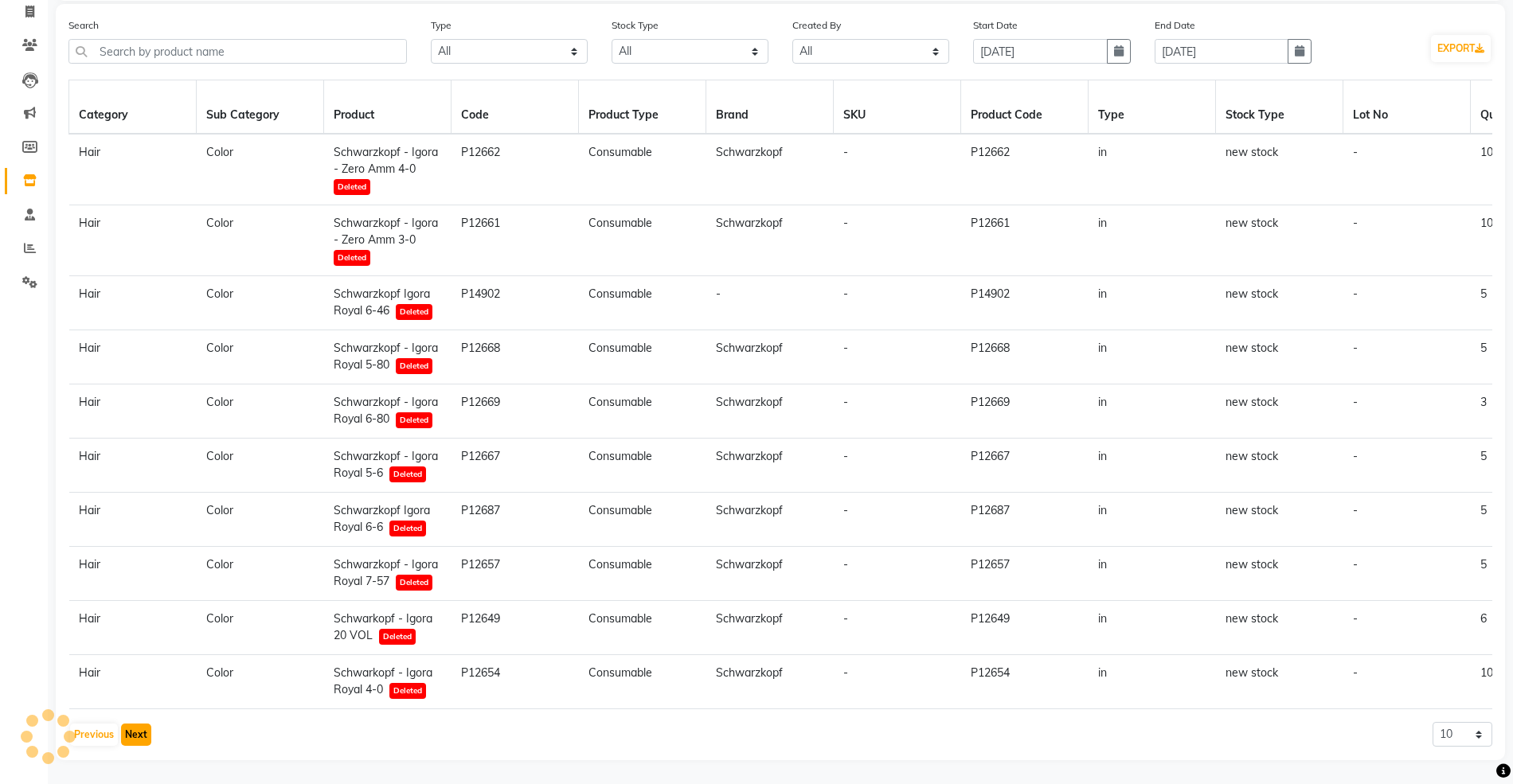
scroll to position [119, 0]
click at [123, 740] on button "Next" at bounding box center [136, 734] width 31 height 23
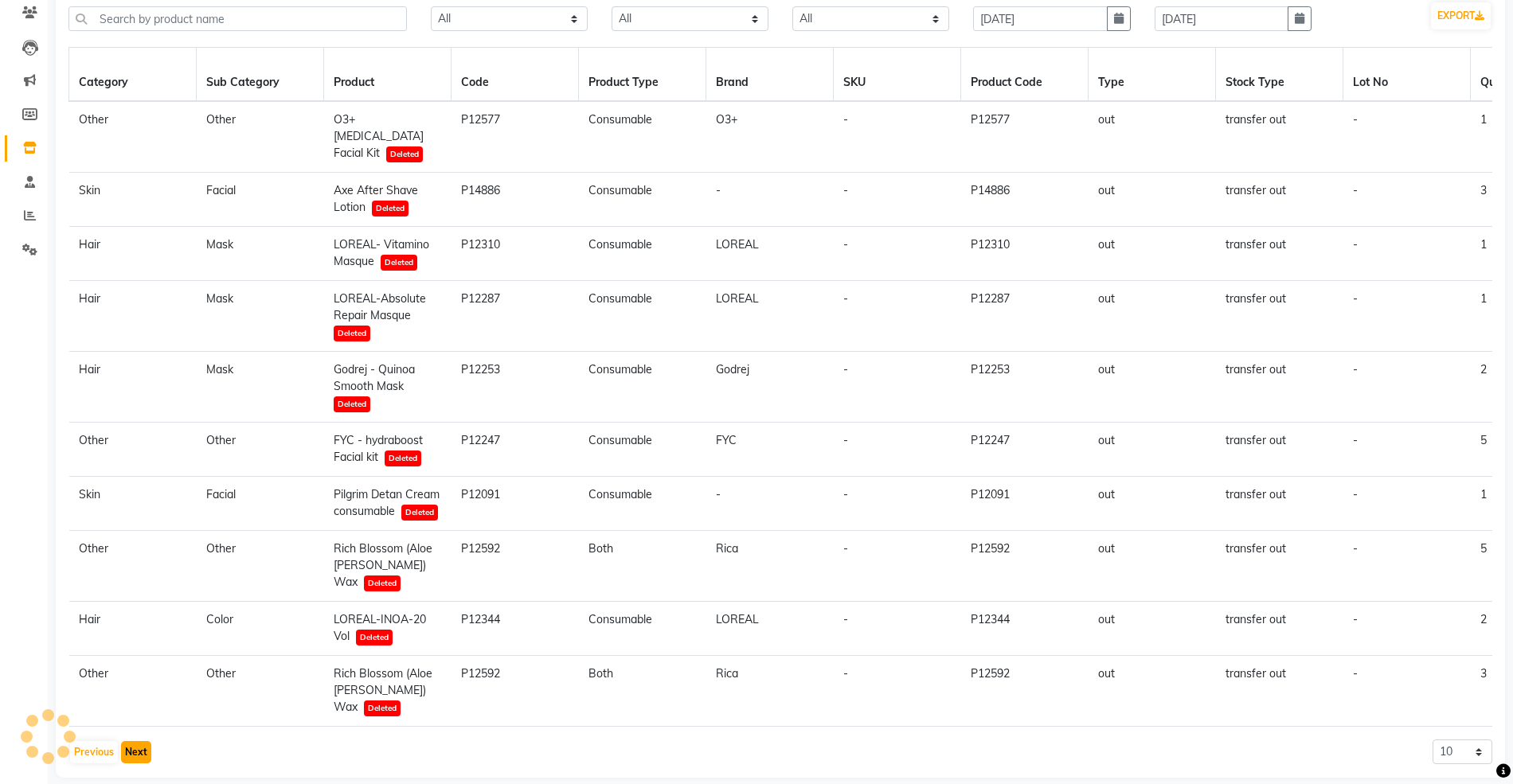
scroll to position [119, 0]
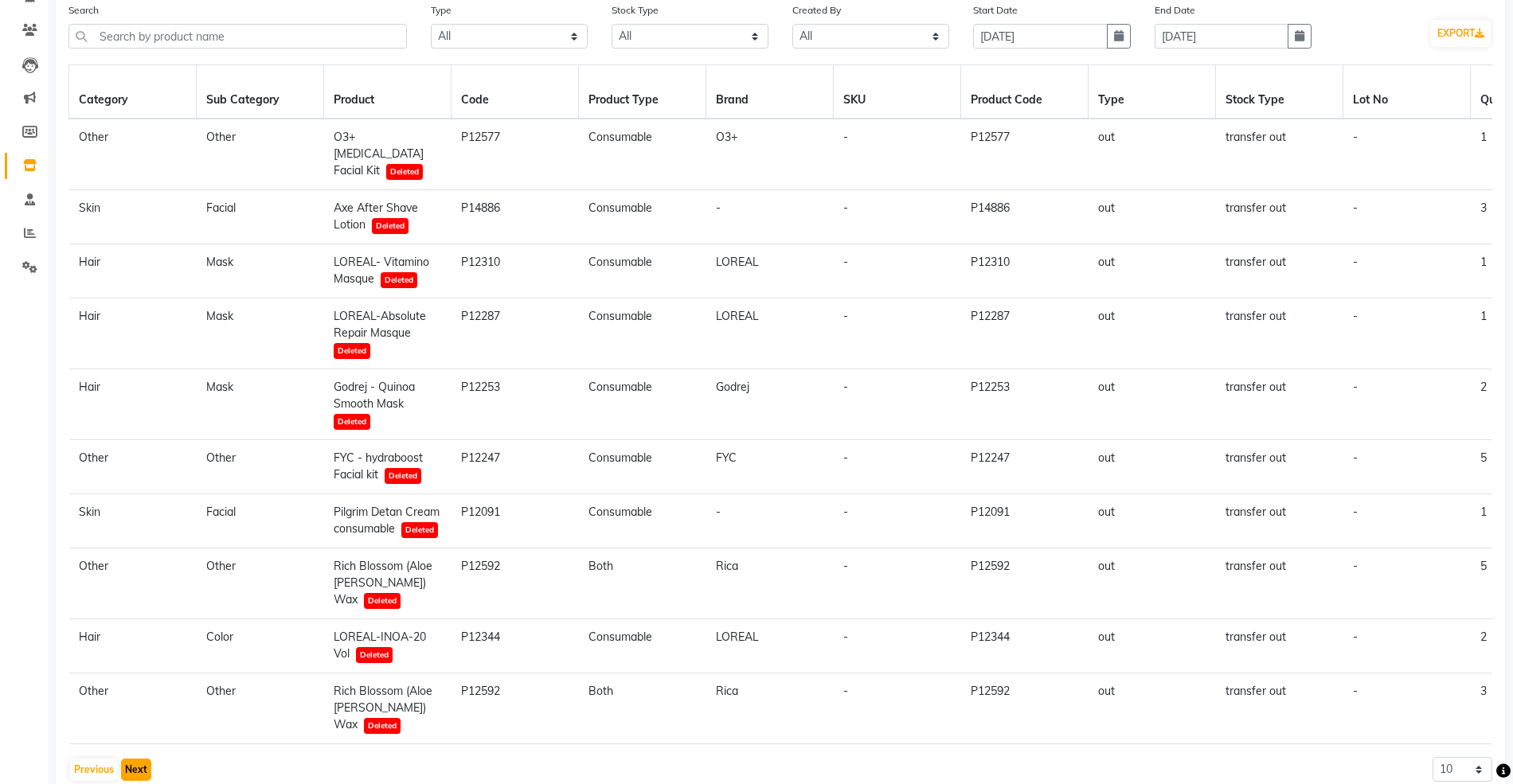
click at [132, 759] on button "Next" at bounding box center [136, 770] width 31 height 23
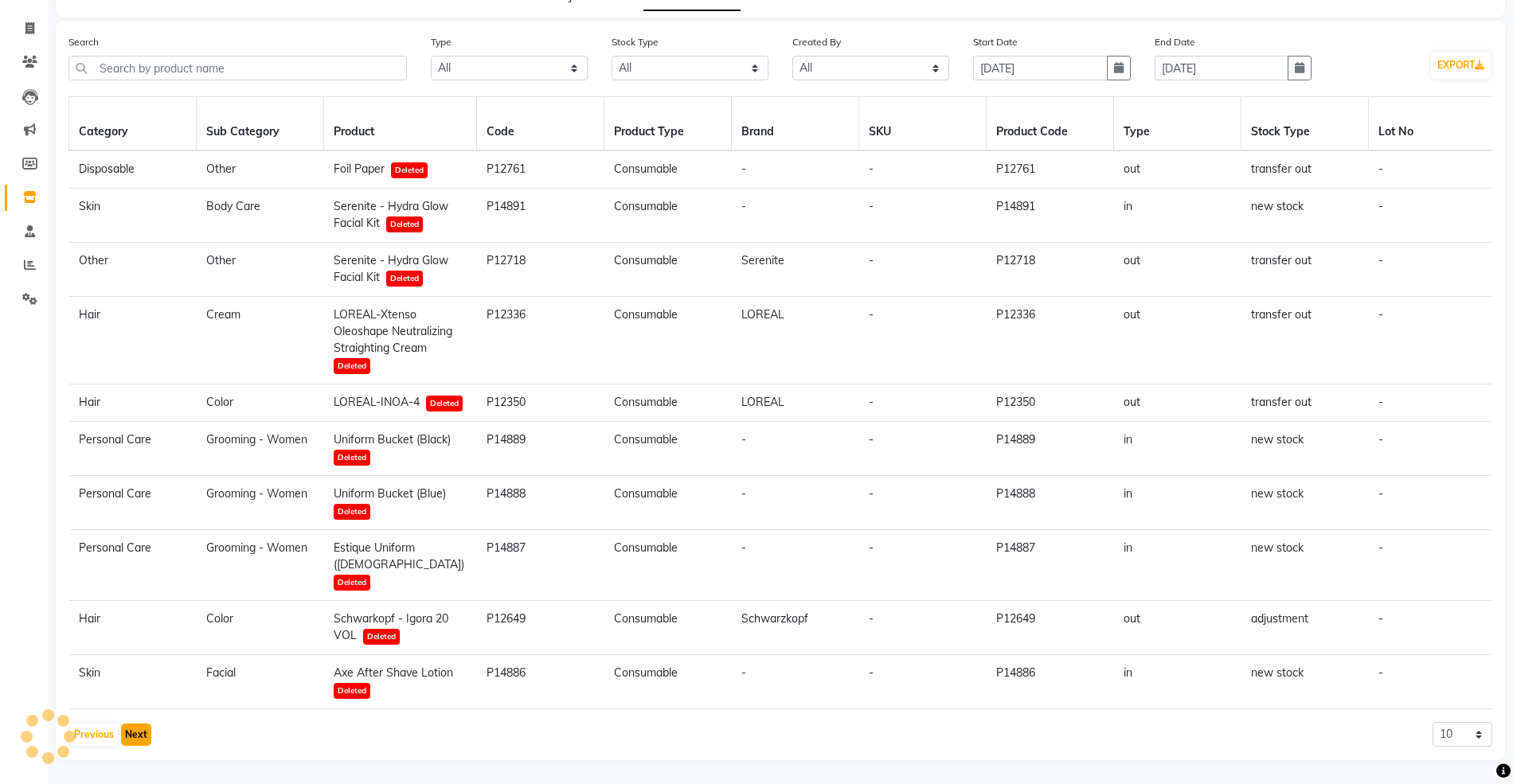
scroll to position [152, 0]
click at [143, 731] on button "Next" at bounding box center [136, 734] width 31 height 23
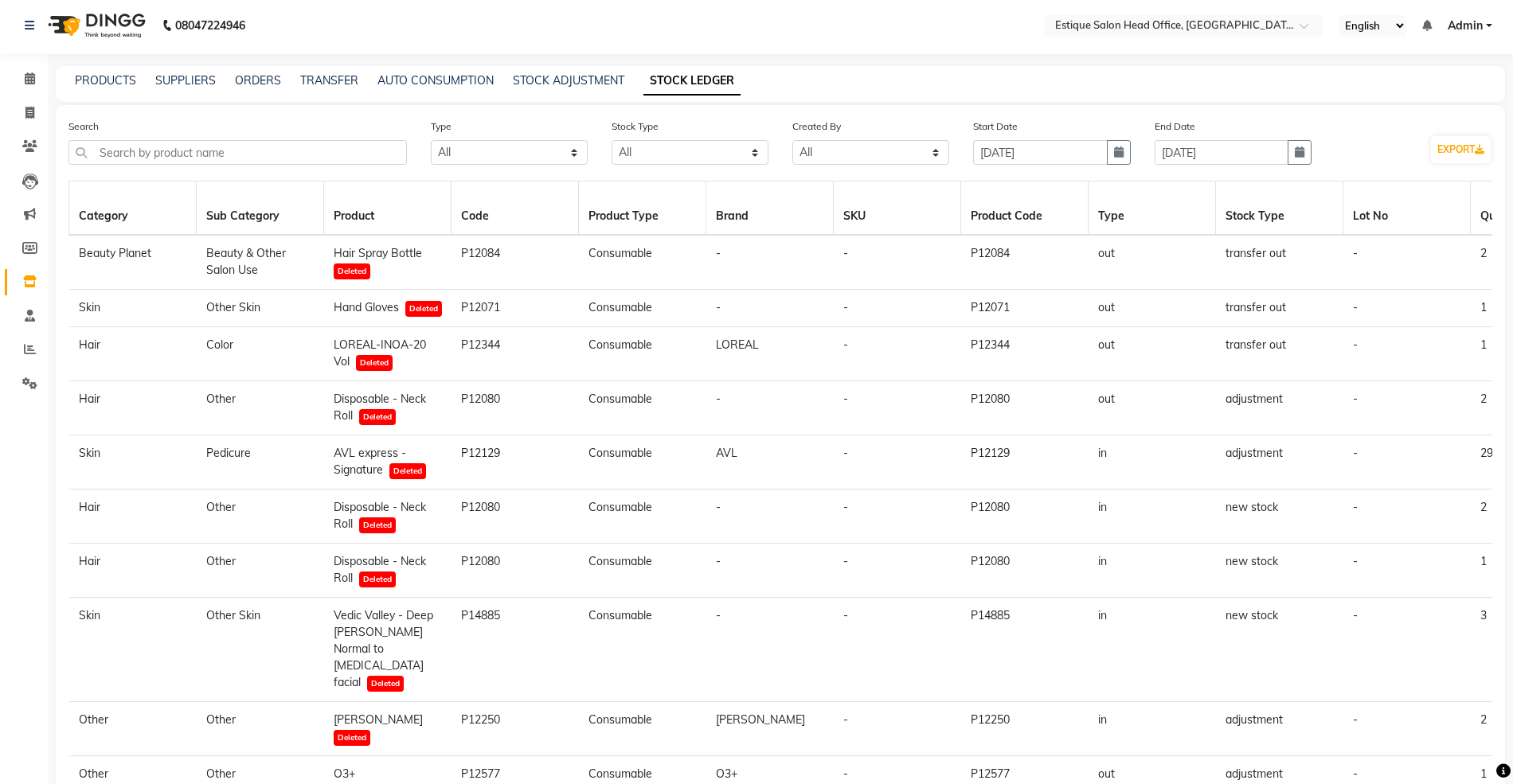
scroll to position [0, 0]
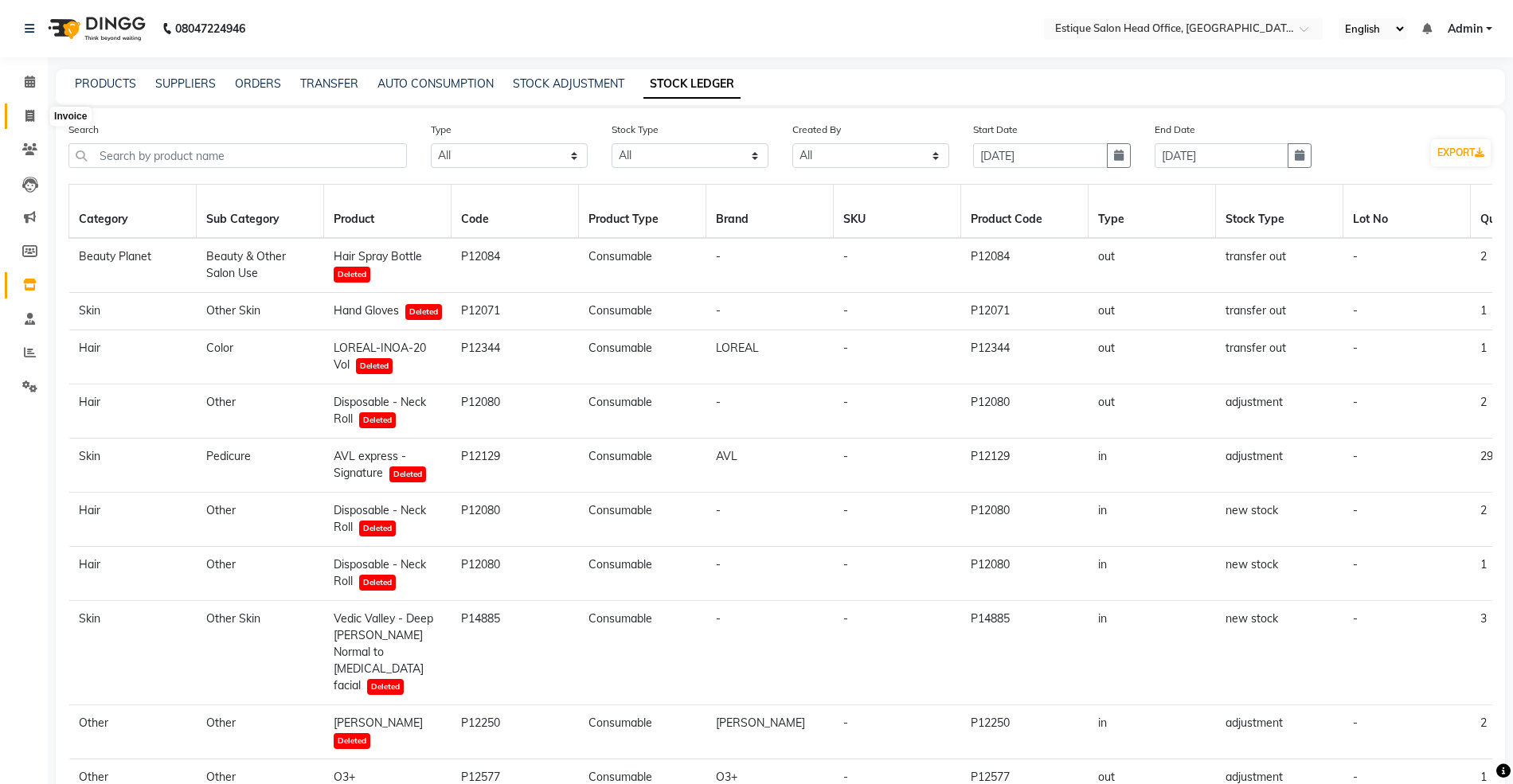
drag, startPoint x: 30, startPoint y: 112, endPoint x: 85, endPoint y: 129, distance: 57.6
click at [30, 112] on icon at bounding box center [30, 115] width 9 height 12
select select "service"
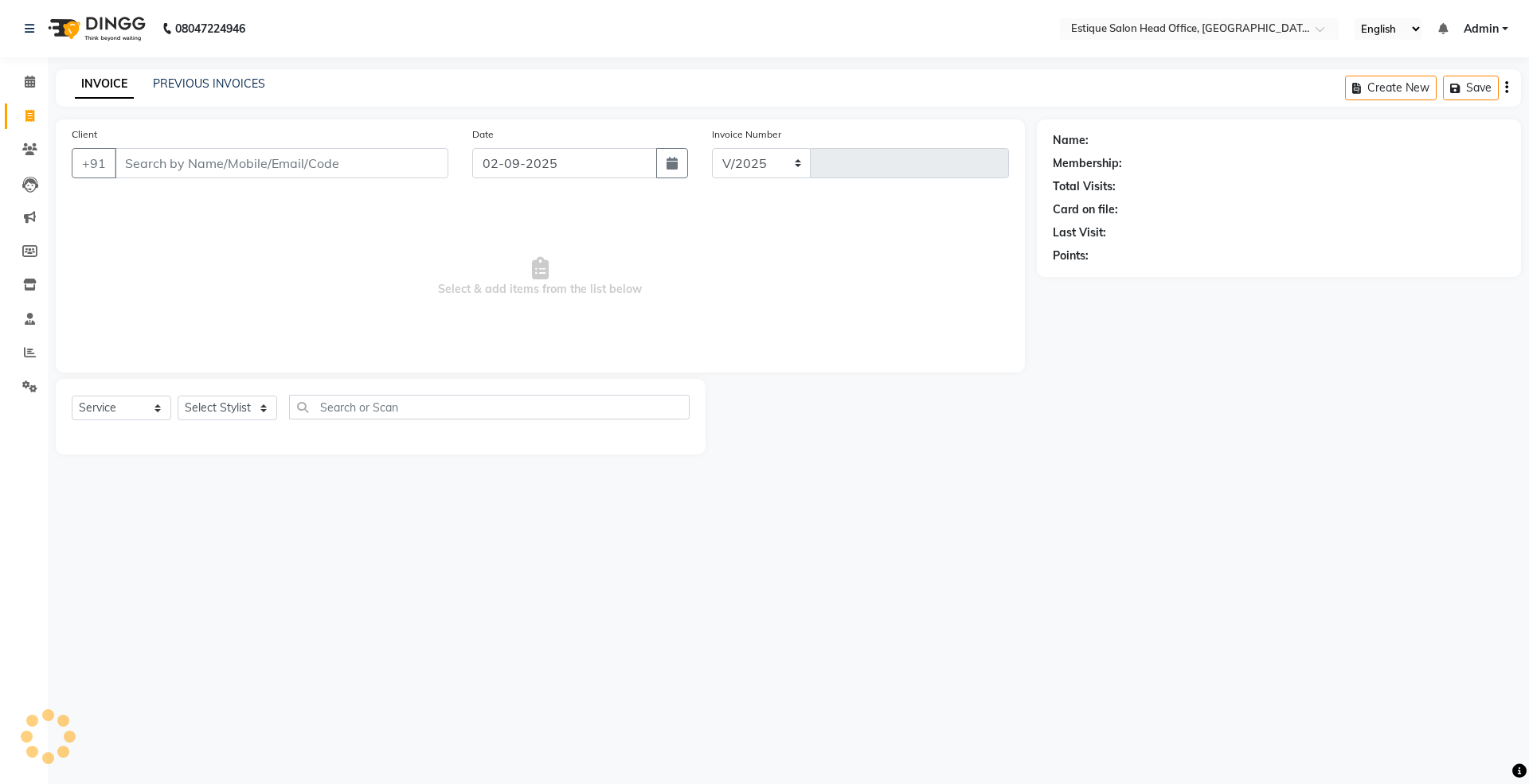
select select "8292"
type input "0001"
click at [158, 171] on input "Client" at bounding box center [282, 163] width 334 height 31
click at [23, 281] on icon at bounding box center [30, 284] width 14 height 12
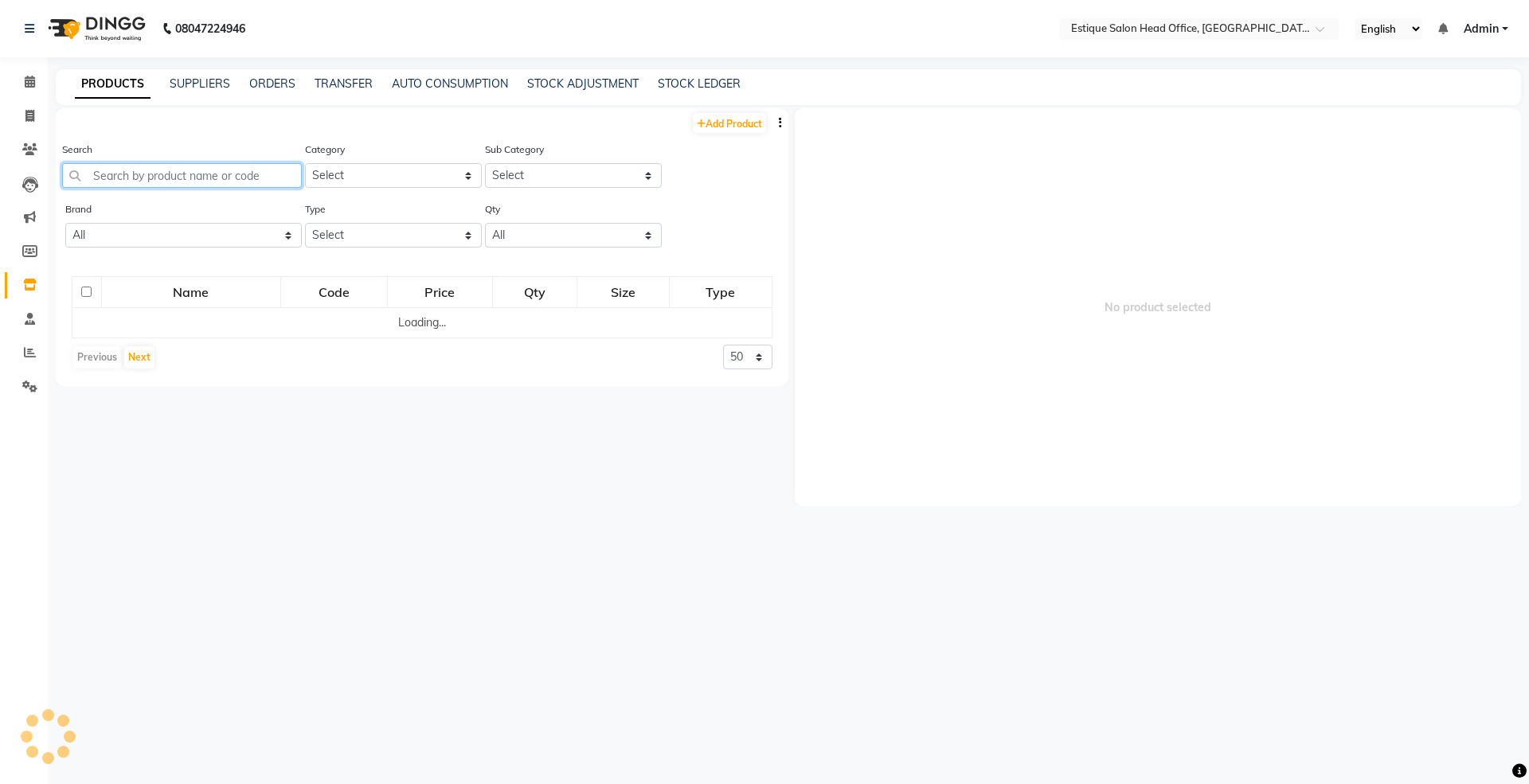
click at [137, 167] on input "text" at bounding box center [182, 175] width 240 height 24
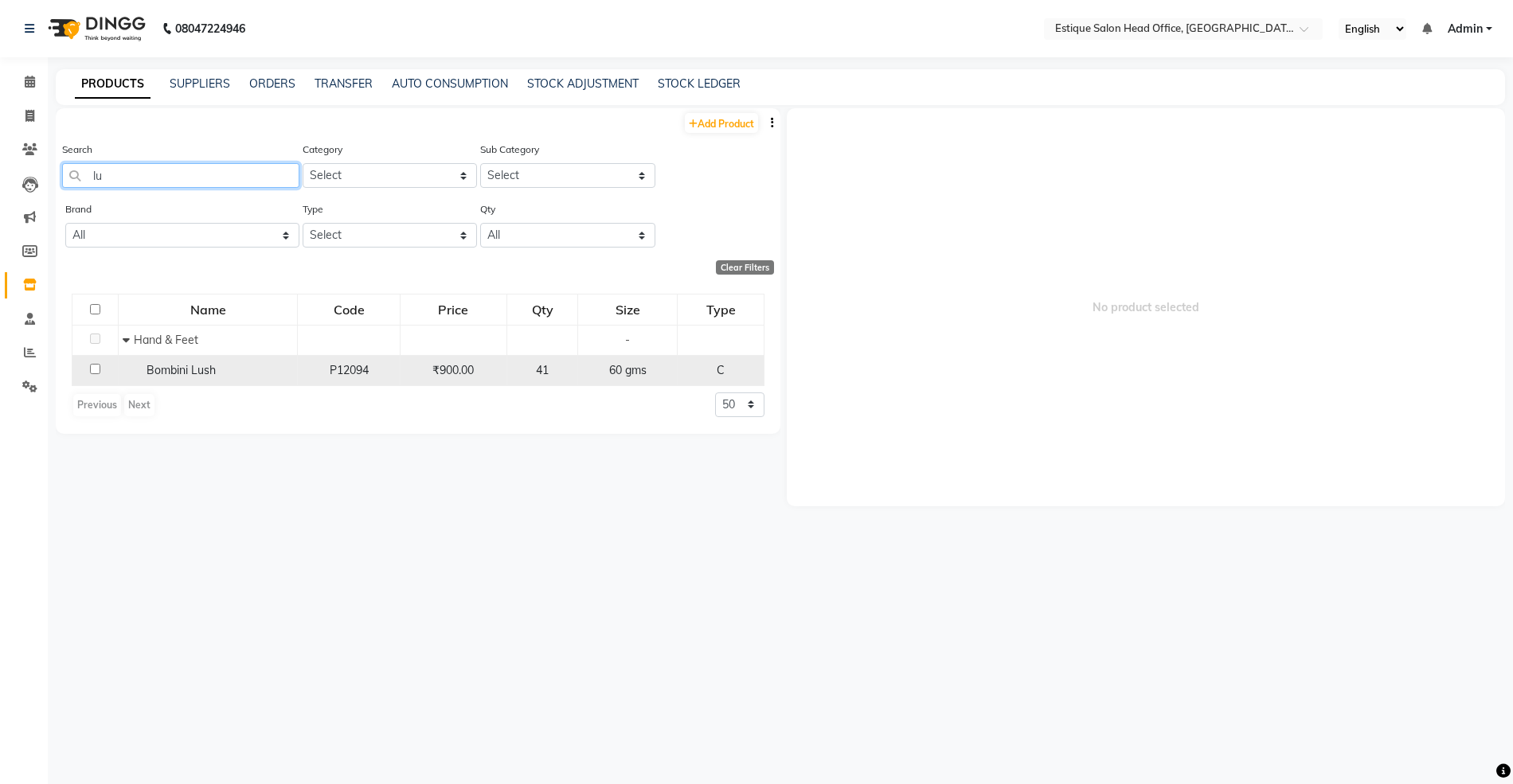
type input "l"
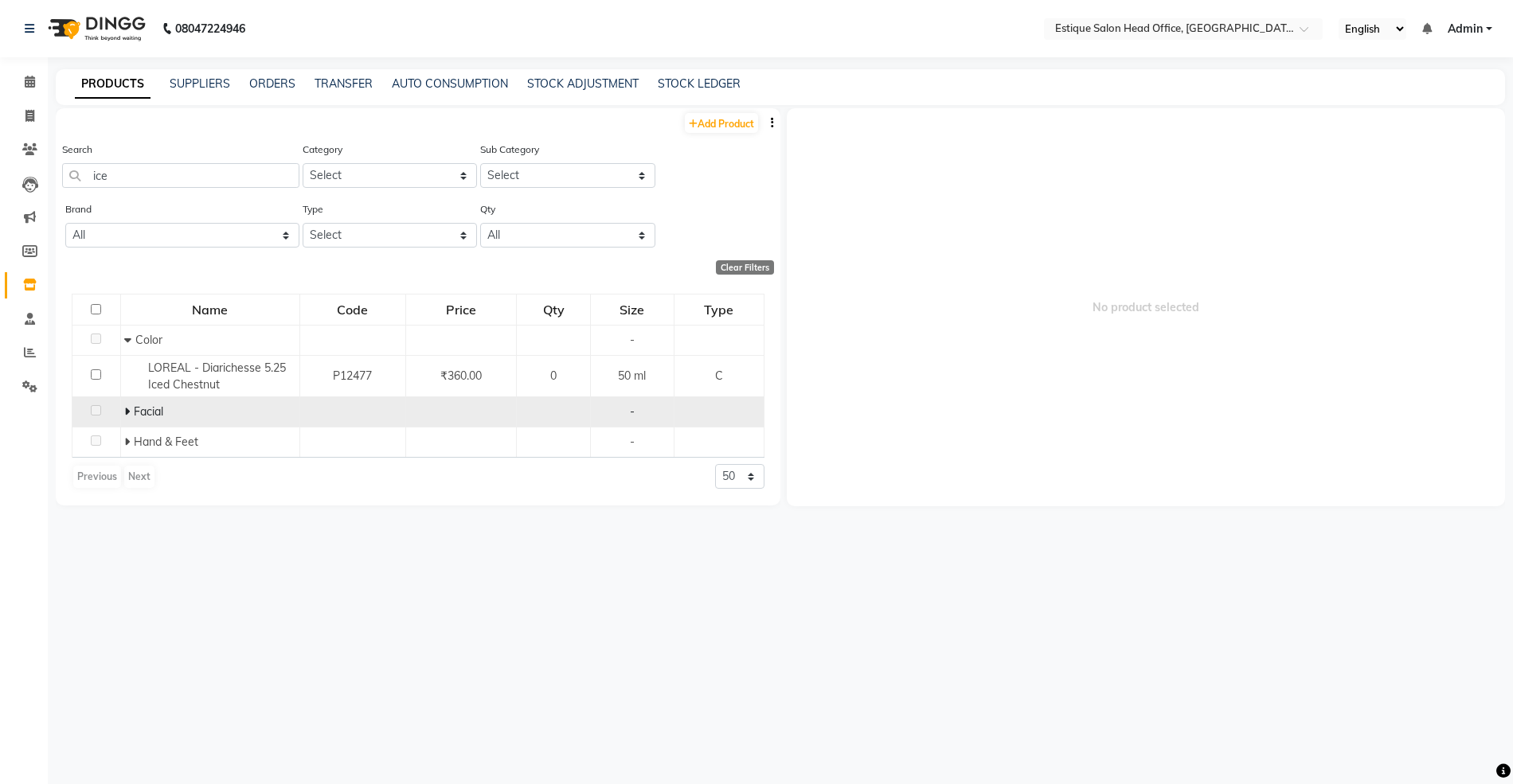
click at [125, 410] on icon at bounding box center [127, 411] width 5 height 11
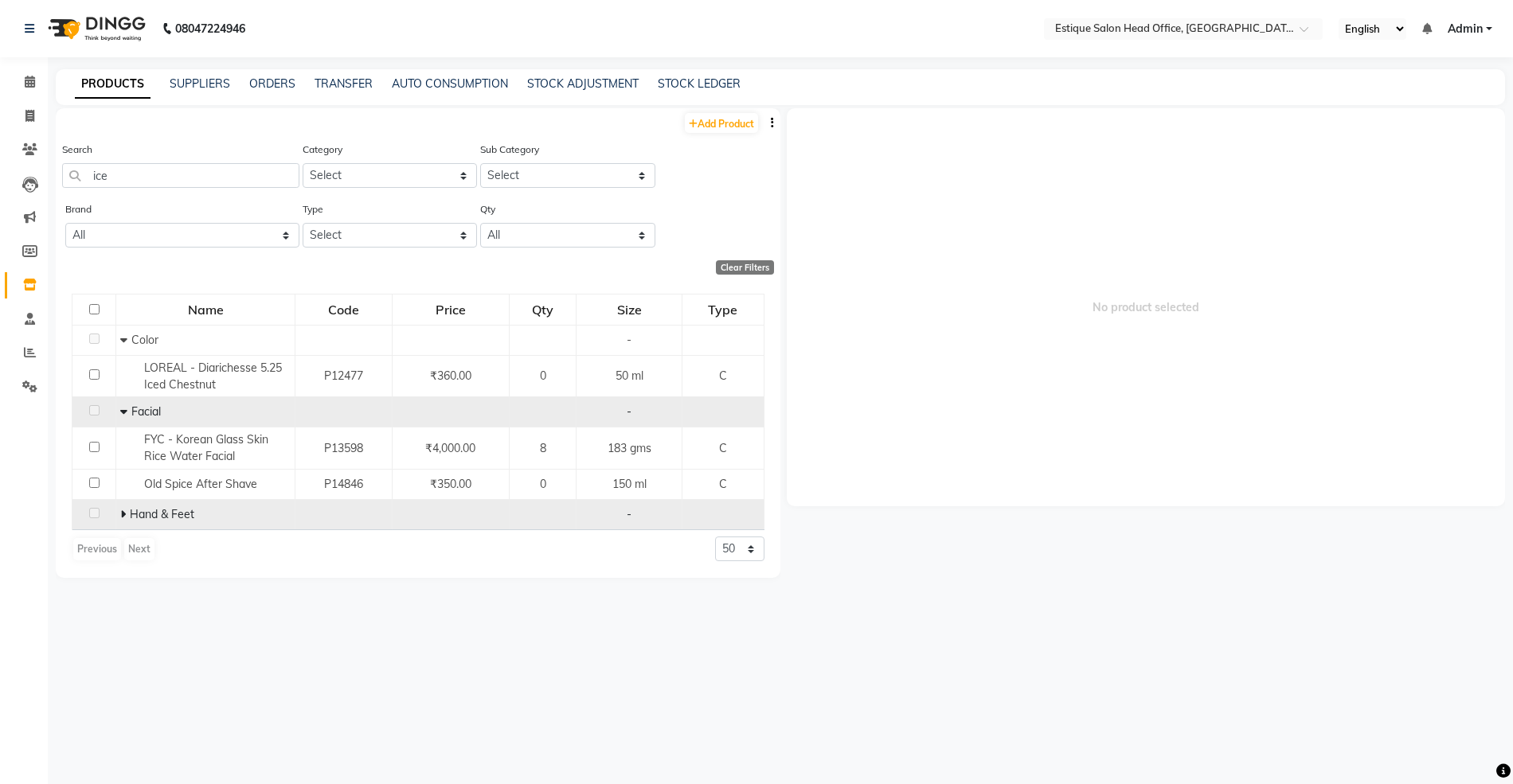
click at [123, 512] on icon at bounding box center [123, 514] width 5 height 11
drag, startPoint x: 119, startPoint y: 175, endPoint x: 46, endPoint y: 177, distance: 73.0
click at [46, 177] on app-home "08047224946 Select Location × Estique Salon Head Office, Thane English ENGLISH …" at bounding box center [756, 397] width 1513 height 795
type input "lush"
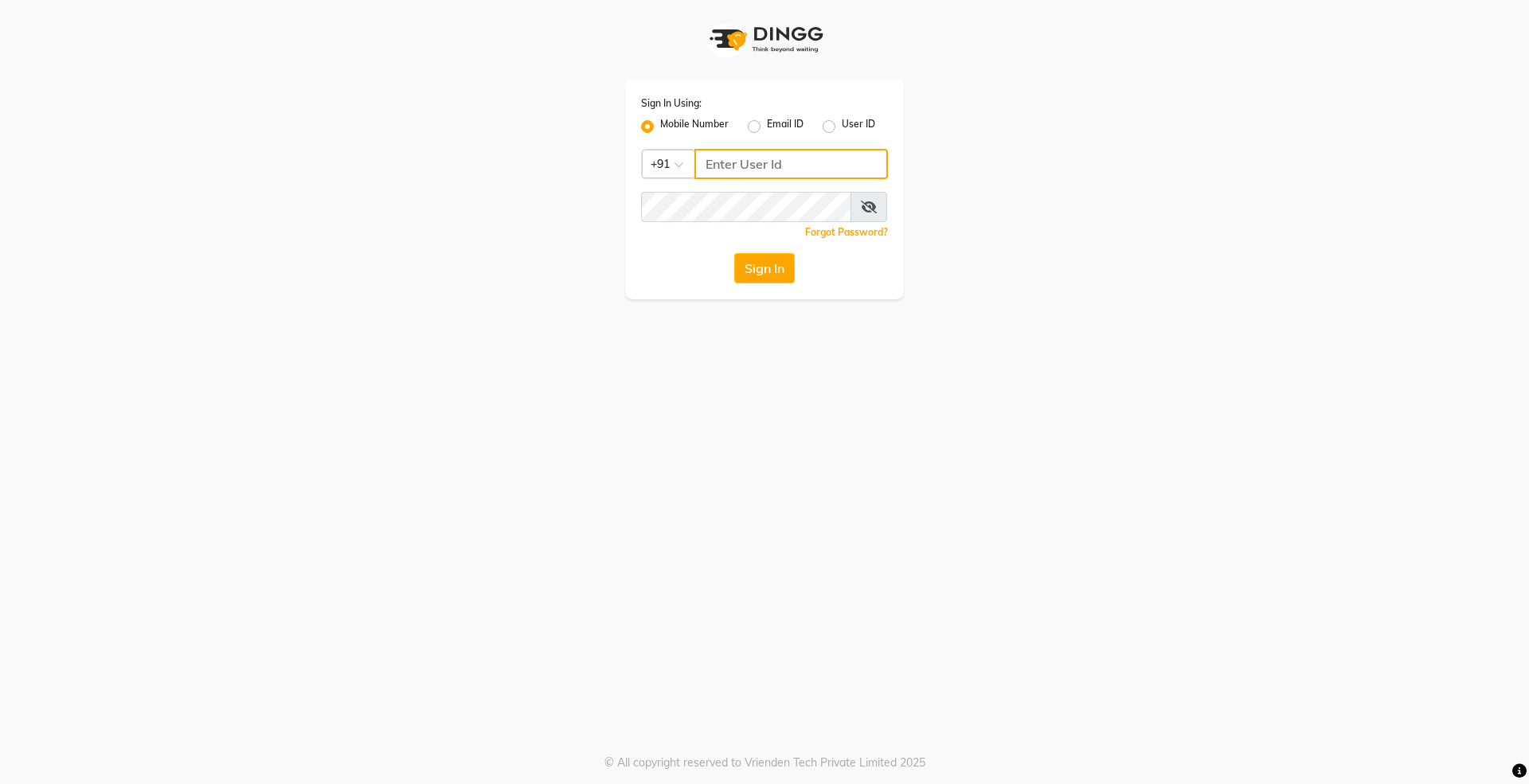
type input "9004004370"
click at [774, 274] on button "Sign In" at bounding box center [764, 269] width 60 height 31
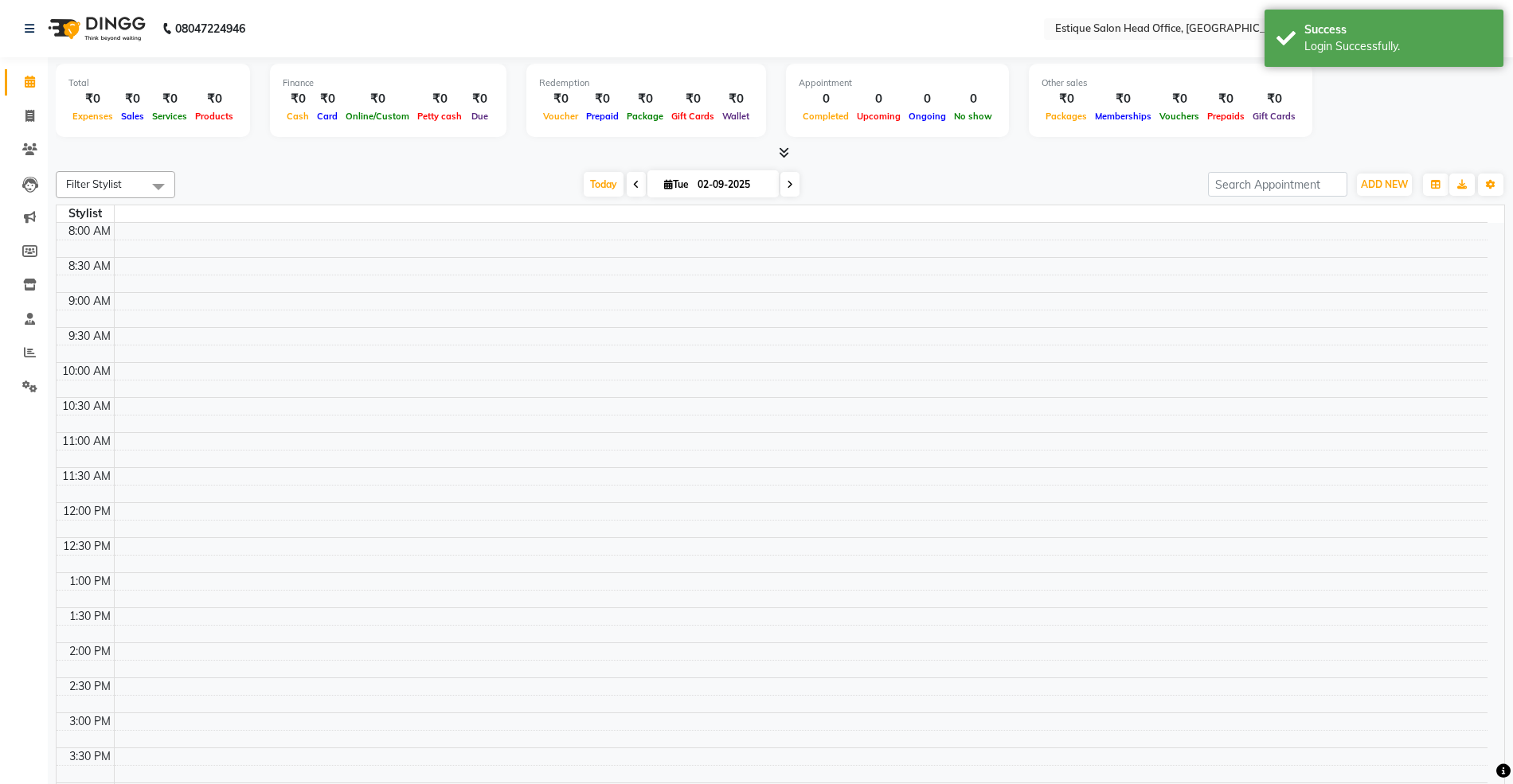
select select "en"
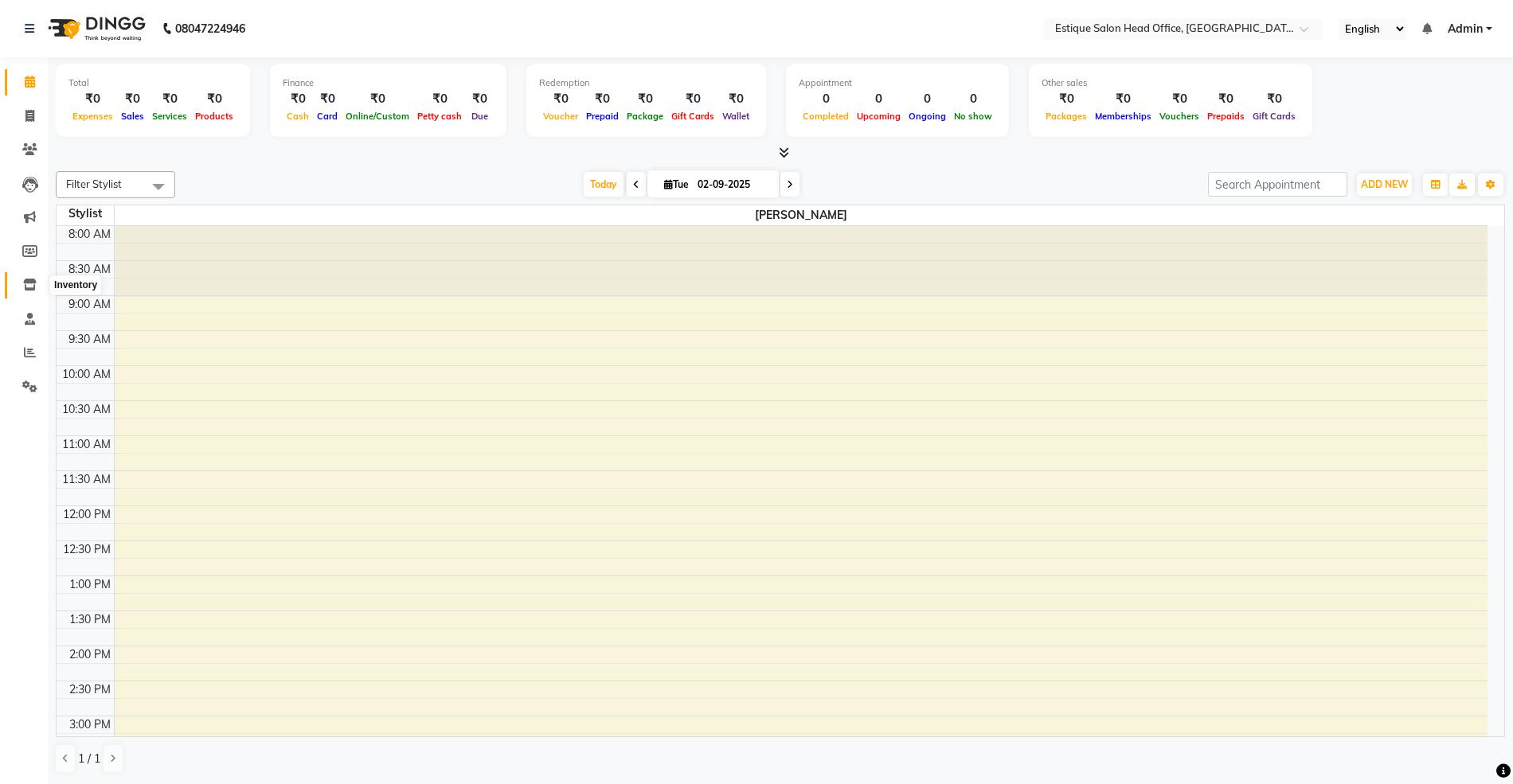
click at [25, 293] on span at bounding box center [30, 285] width 28 height 18
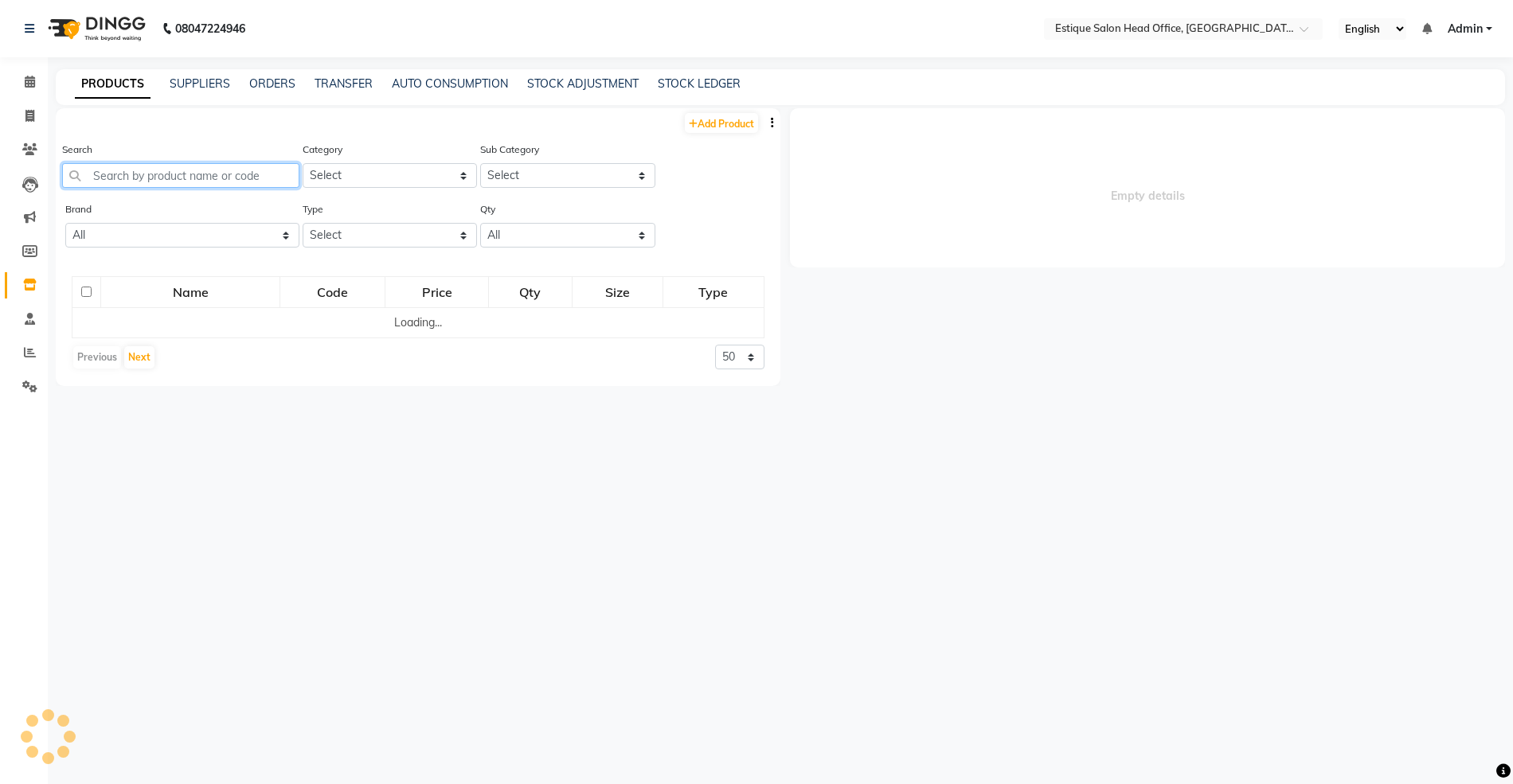
select select
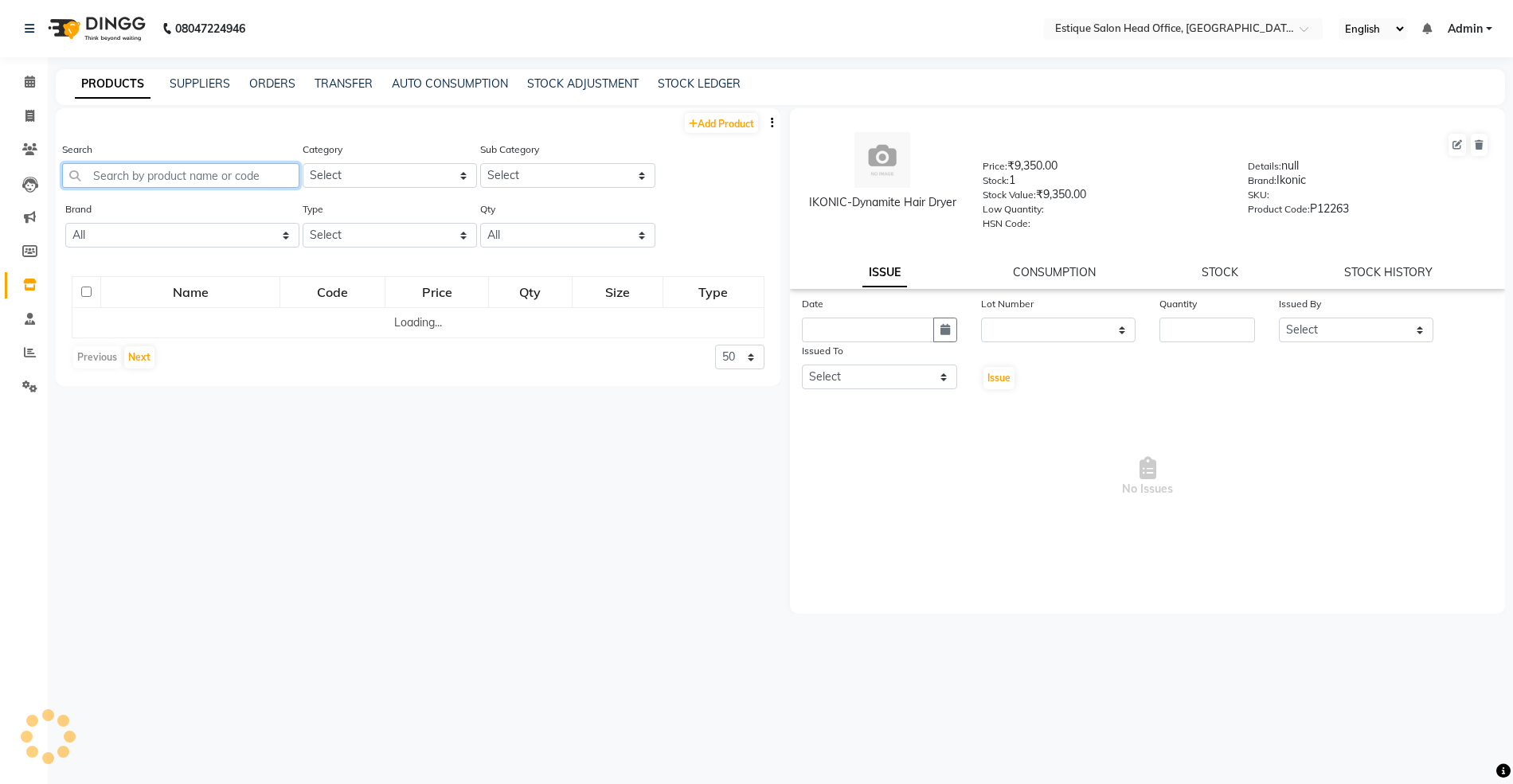
drag, startPoint x: 91, startPoint y: 173, endPoint x: 103, endPoint y: 172, distance: 12.0
click at [92, 173] on input "text" at bounding box center [180, 175] width 237 height 24
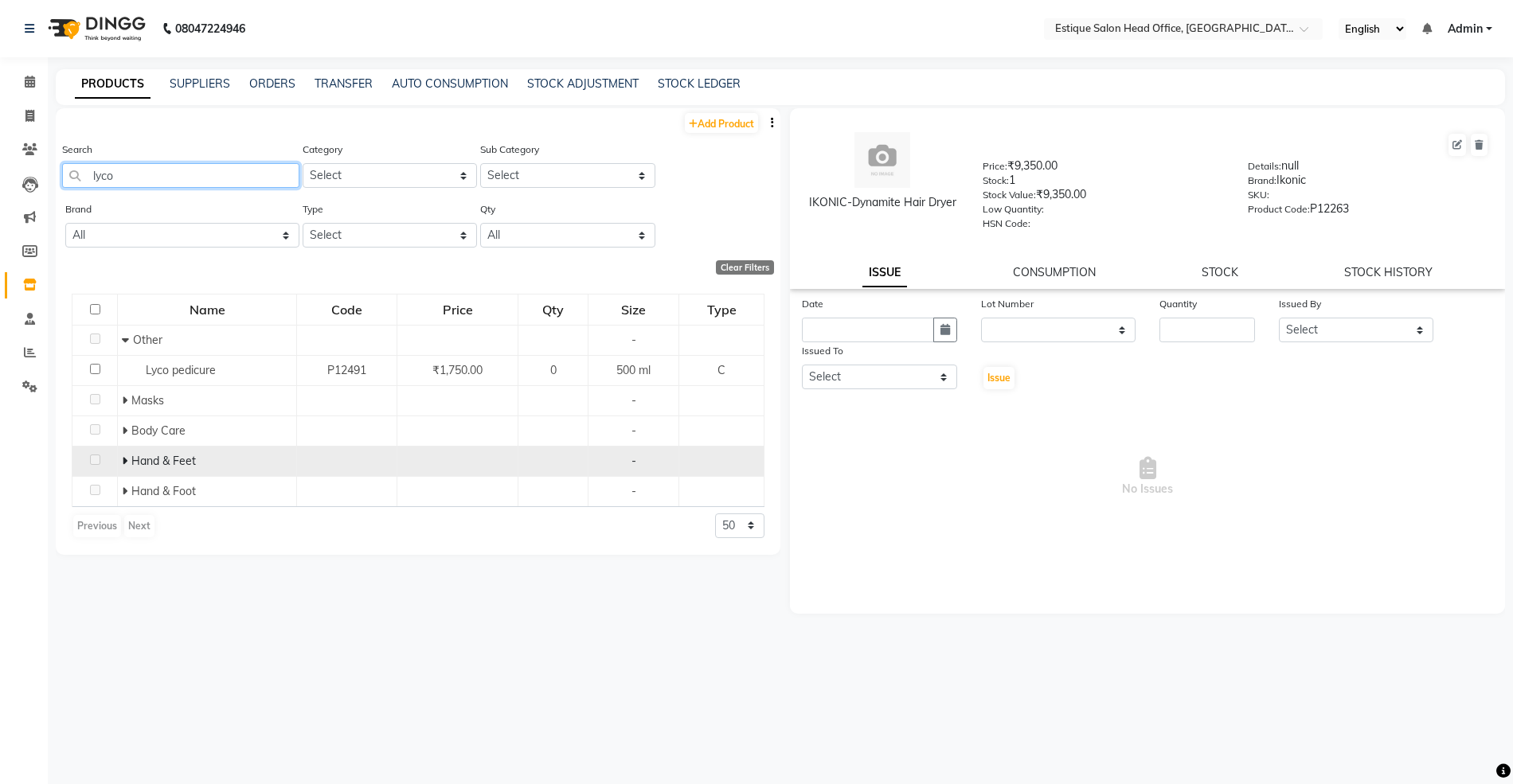
type input "lyco"
click at [123, 457] on icon at bounding box center [125, 461] width 5 height 11
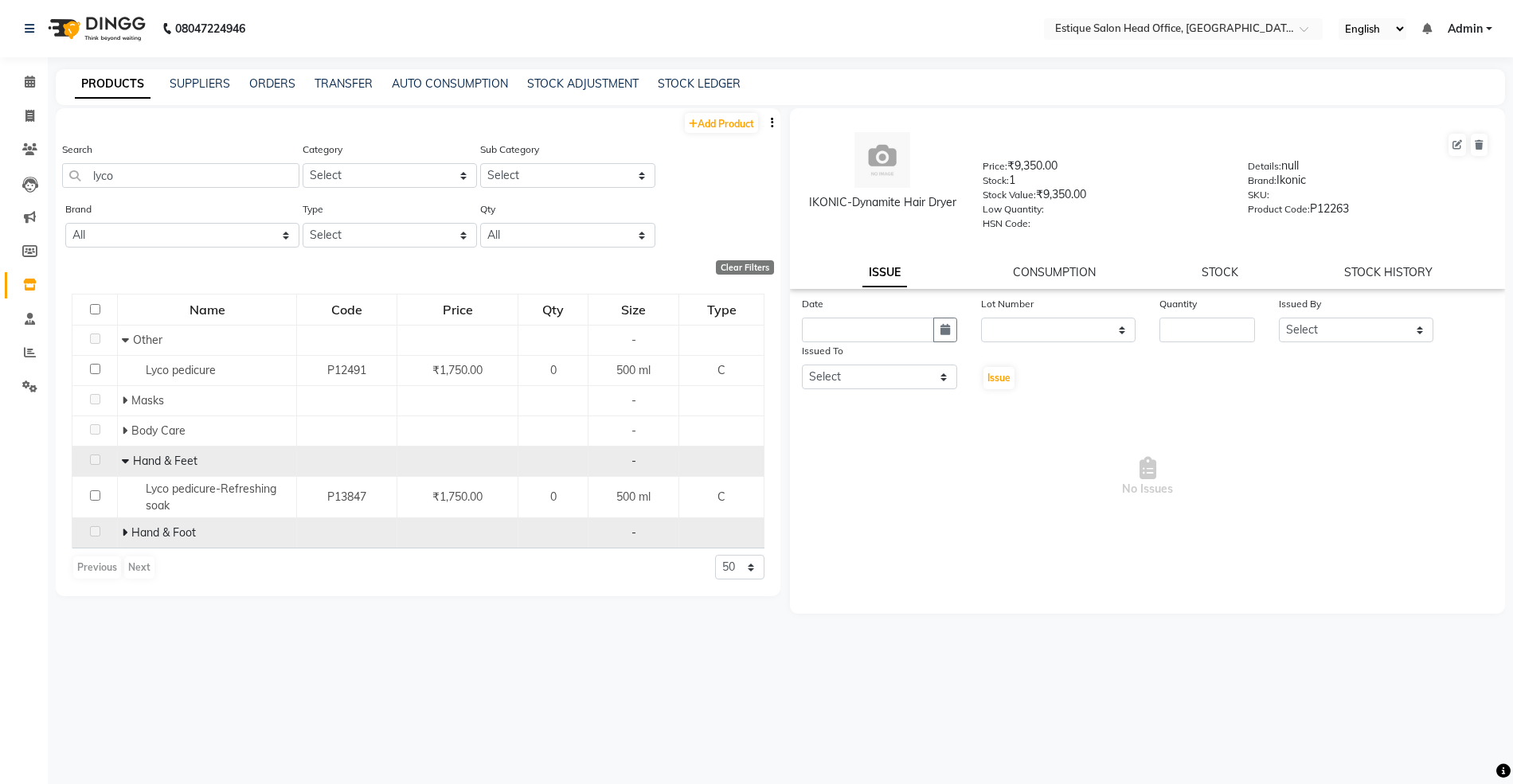
click at [122, 532] on icon at bounding box center [125, 532] width 5 height 11
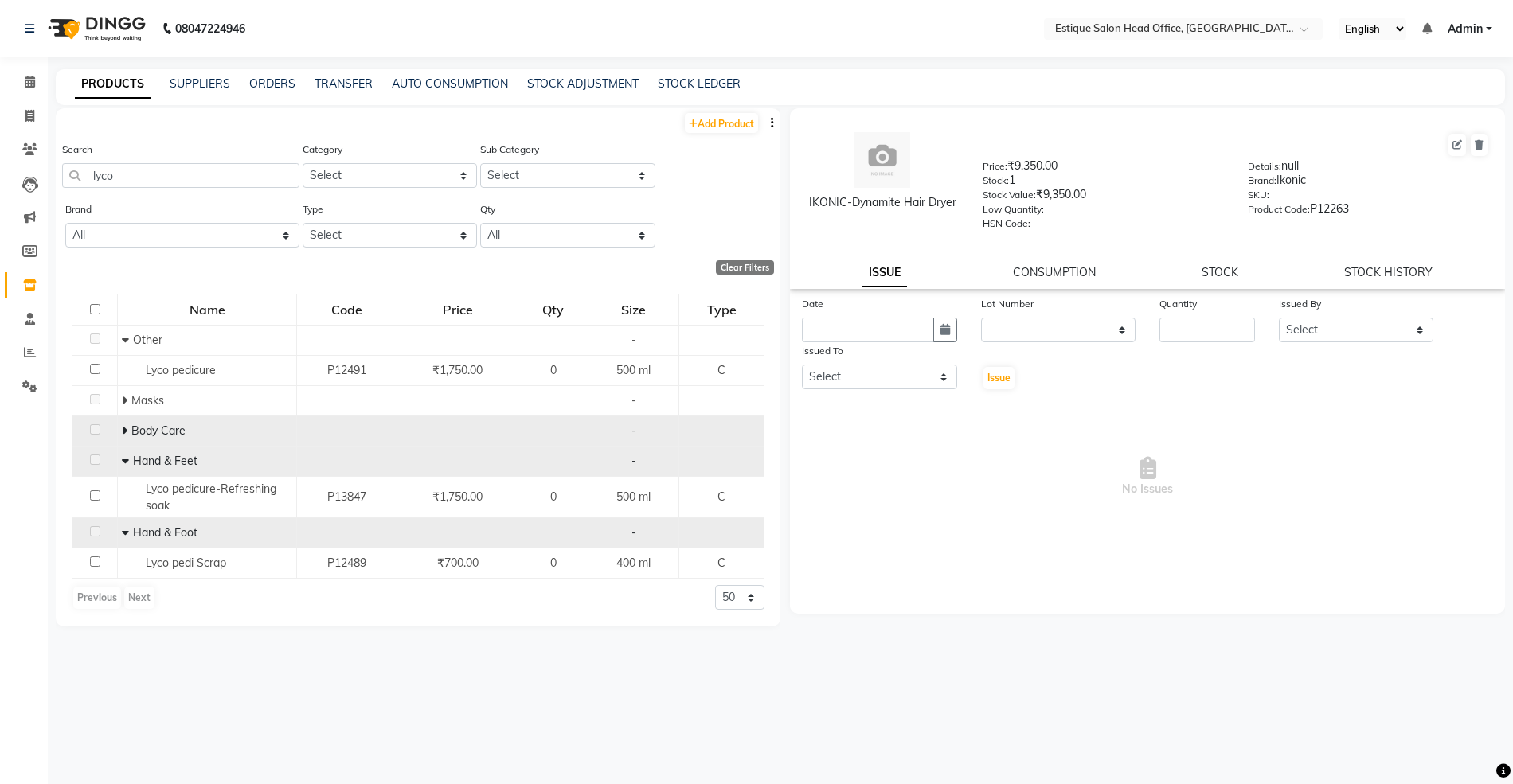
click at [125, 427] on icon at bounding box center [125, 430] width 5 height 11
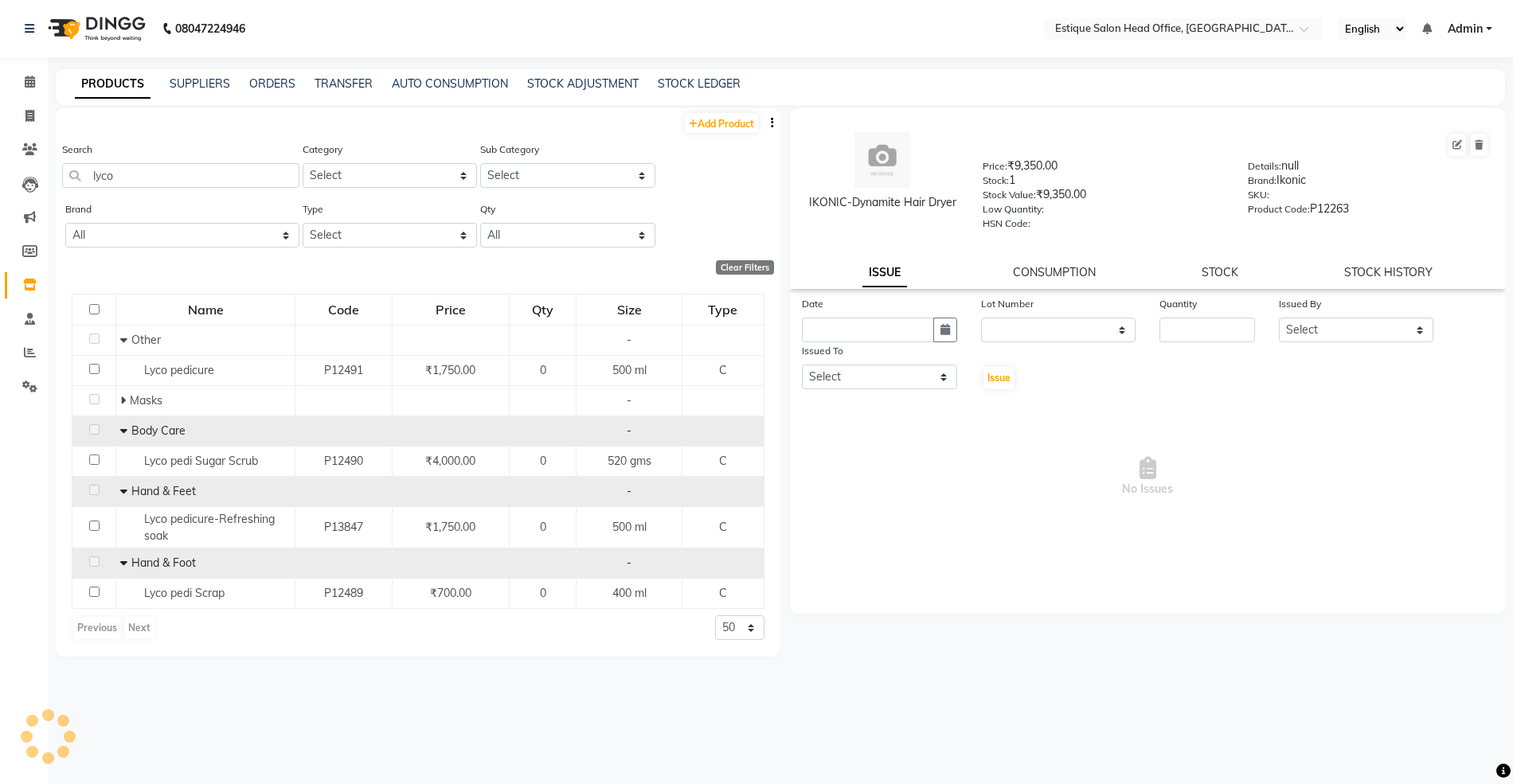
click at [125, 491] on icon at bounding box center [124, 491] width 7 height 11
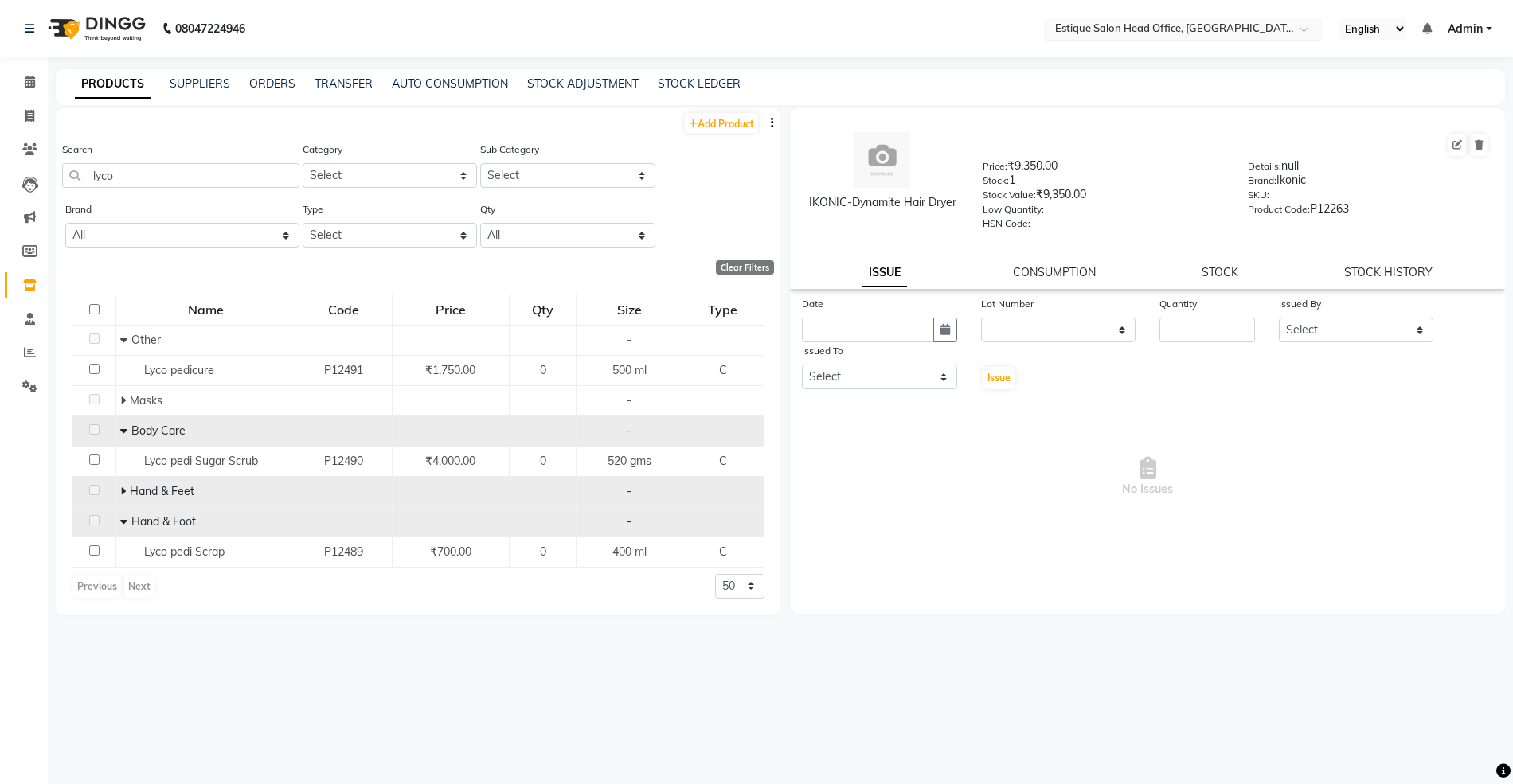
click at [1130, 18] on div "Select Location × Estique Salon Head Office, [GEOGRAPHIC_DATA]" at bounding box center [1183, 29] width 279 height 22
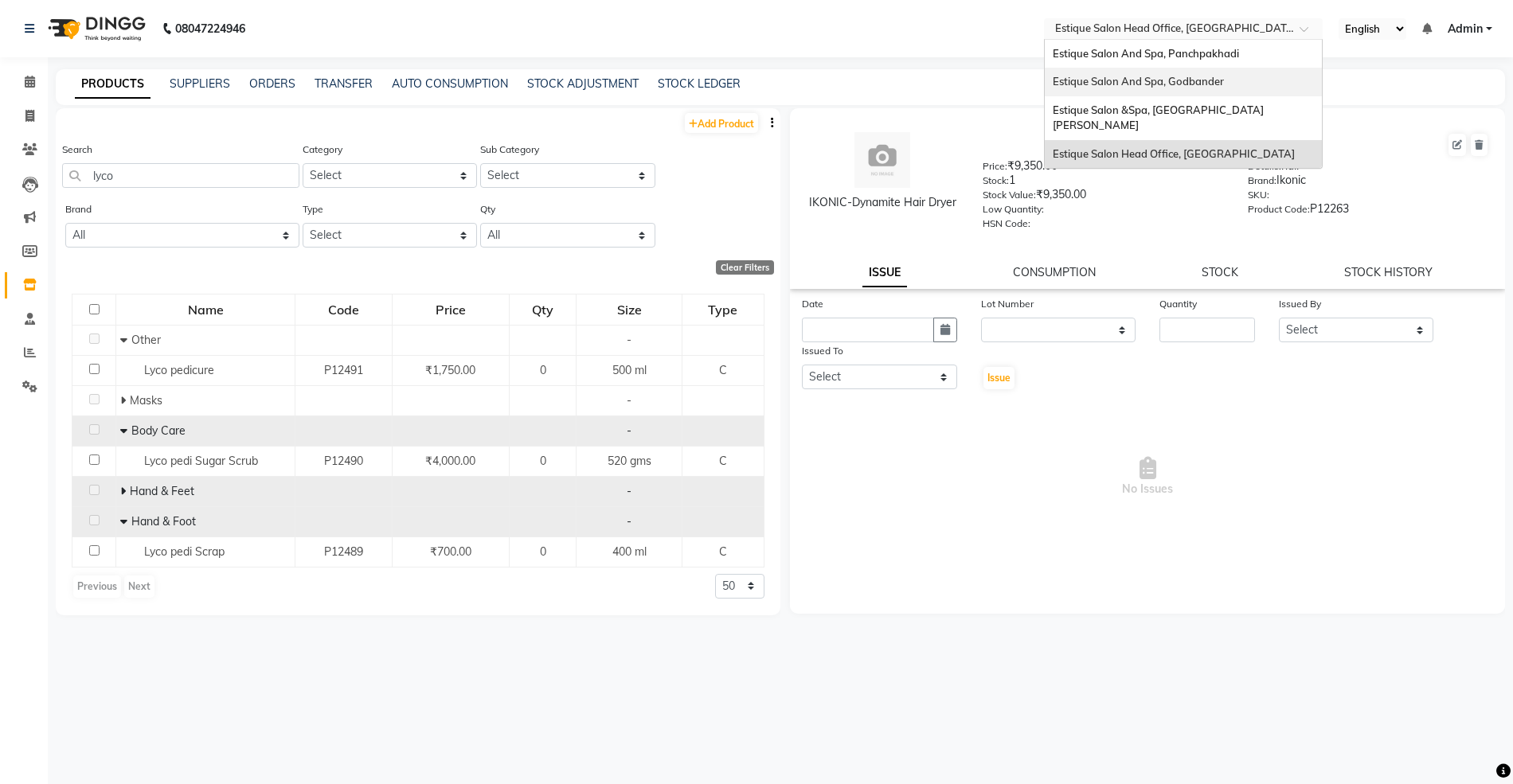
click at [1115, 83] on span "Estique Salon And Spa, Godbander" at bounding box center [1139, 81] width 171 height 13
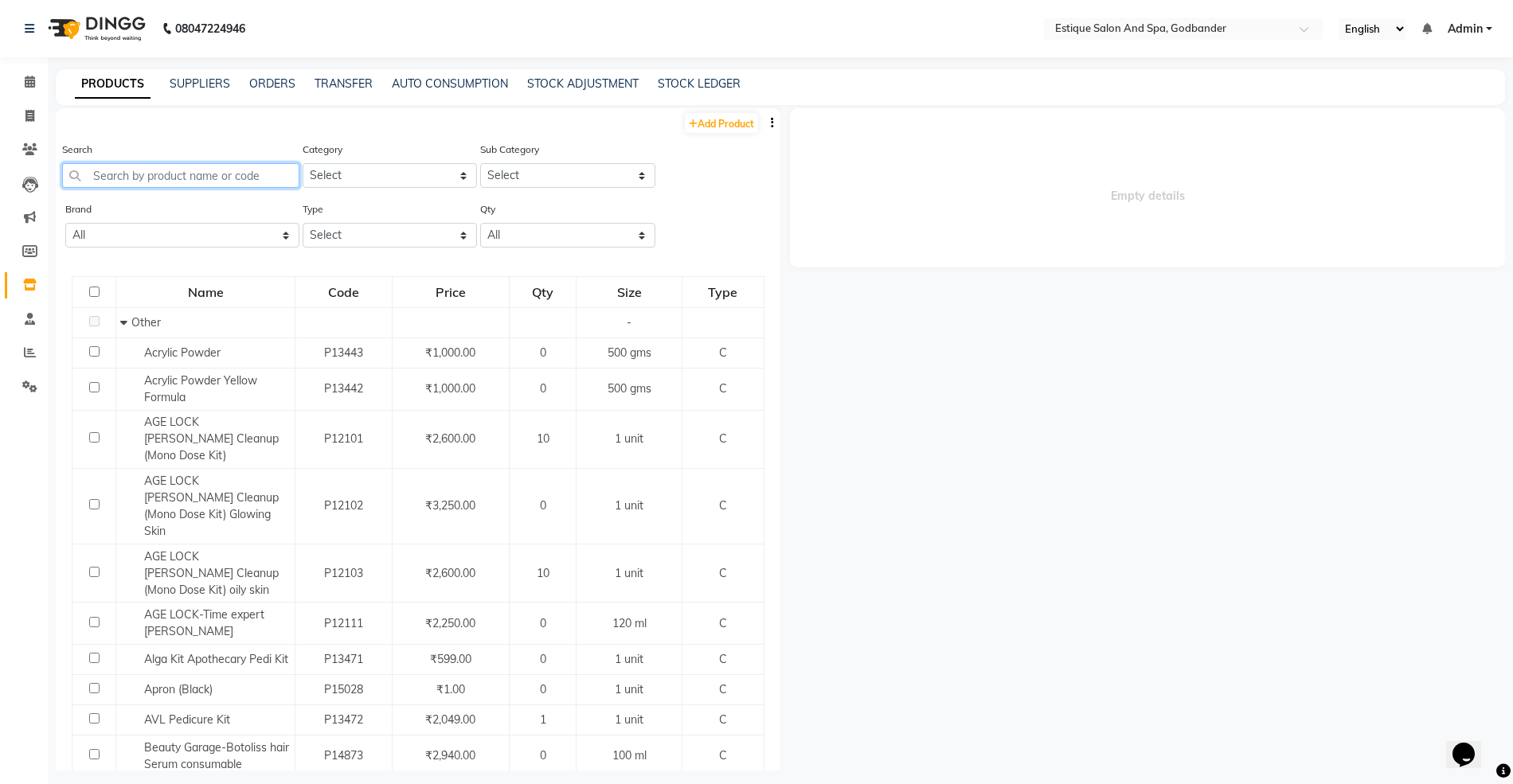
click at [131, 177] on input "text" at bounding box center [180, 175] width 237 height 24
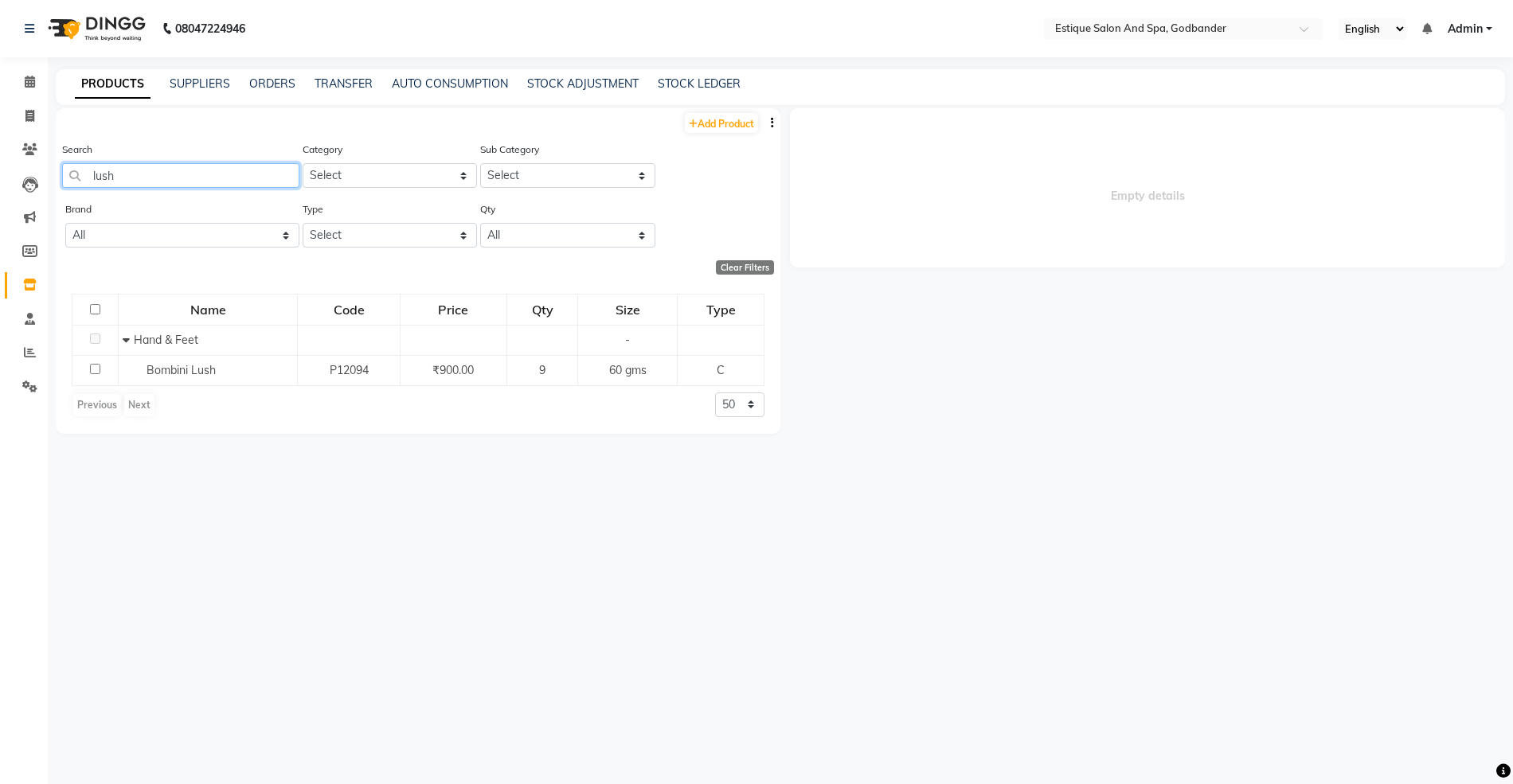
click at [134, 172] on input "lush" at bounding box center [180, 175] width 237 height 24
type input "l"
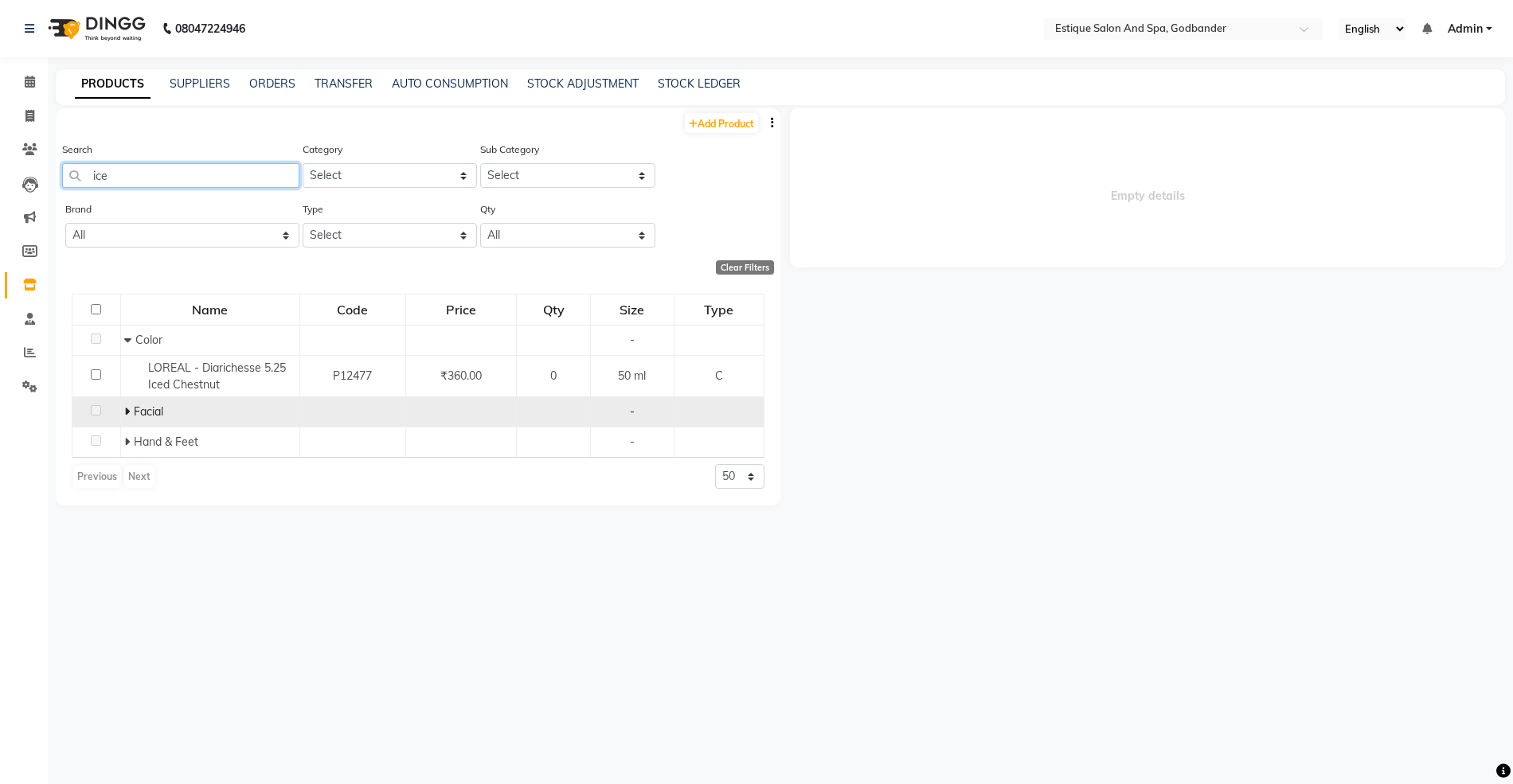
type input "ice"
click at [125, 411] on icon at bounding box center [127, 411] width 5 height 11
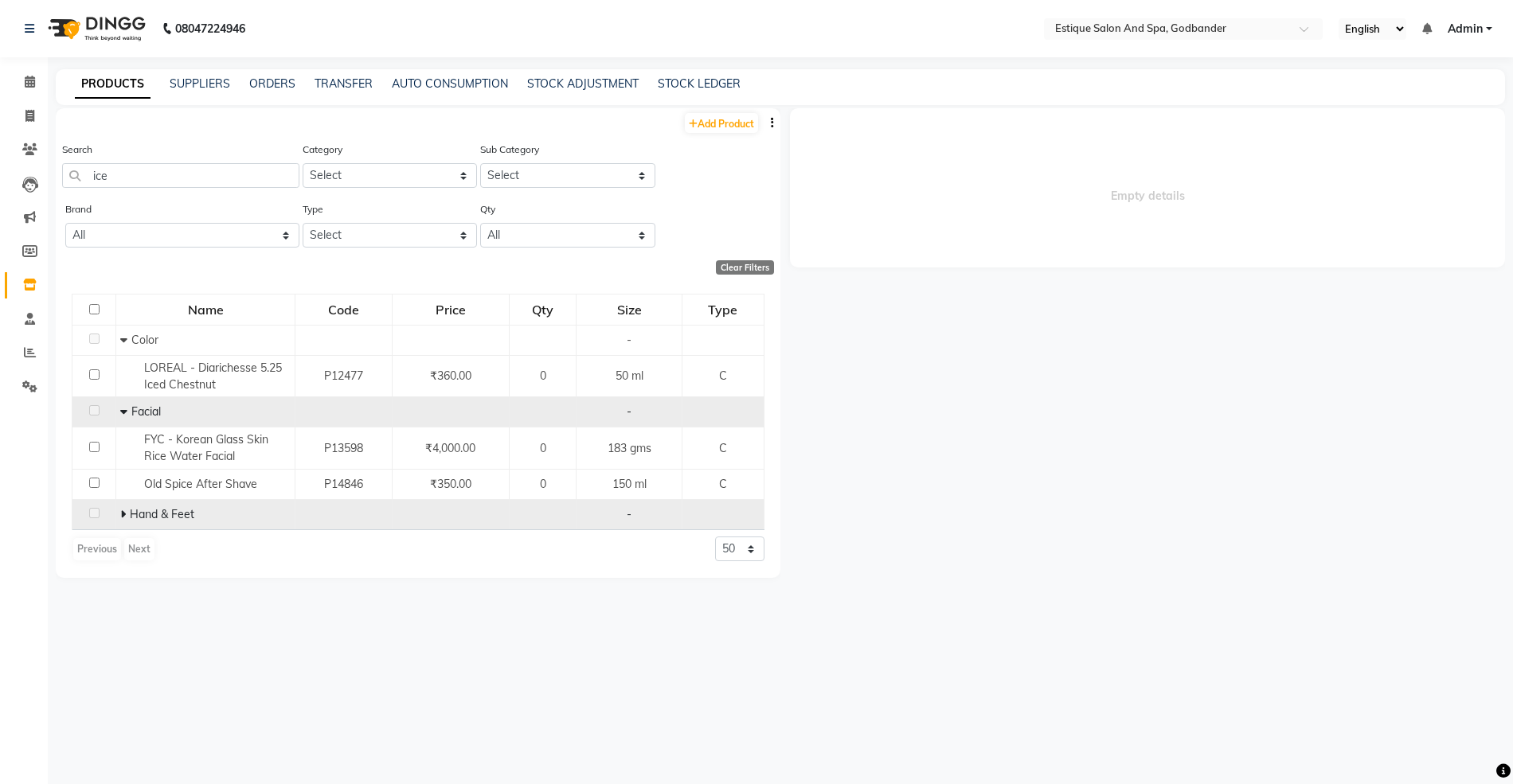
click at [121, 514] on icon at bounding box center [123, 514] width 5 height 11
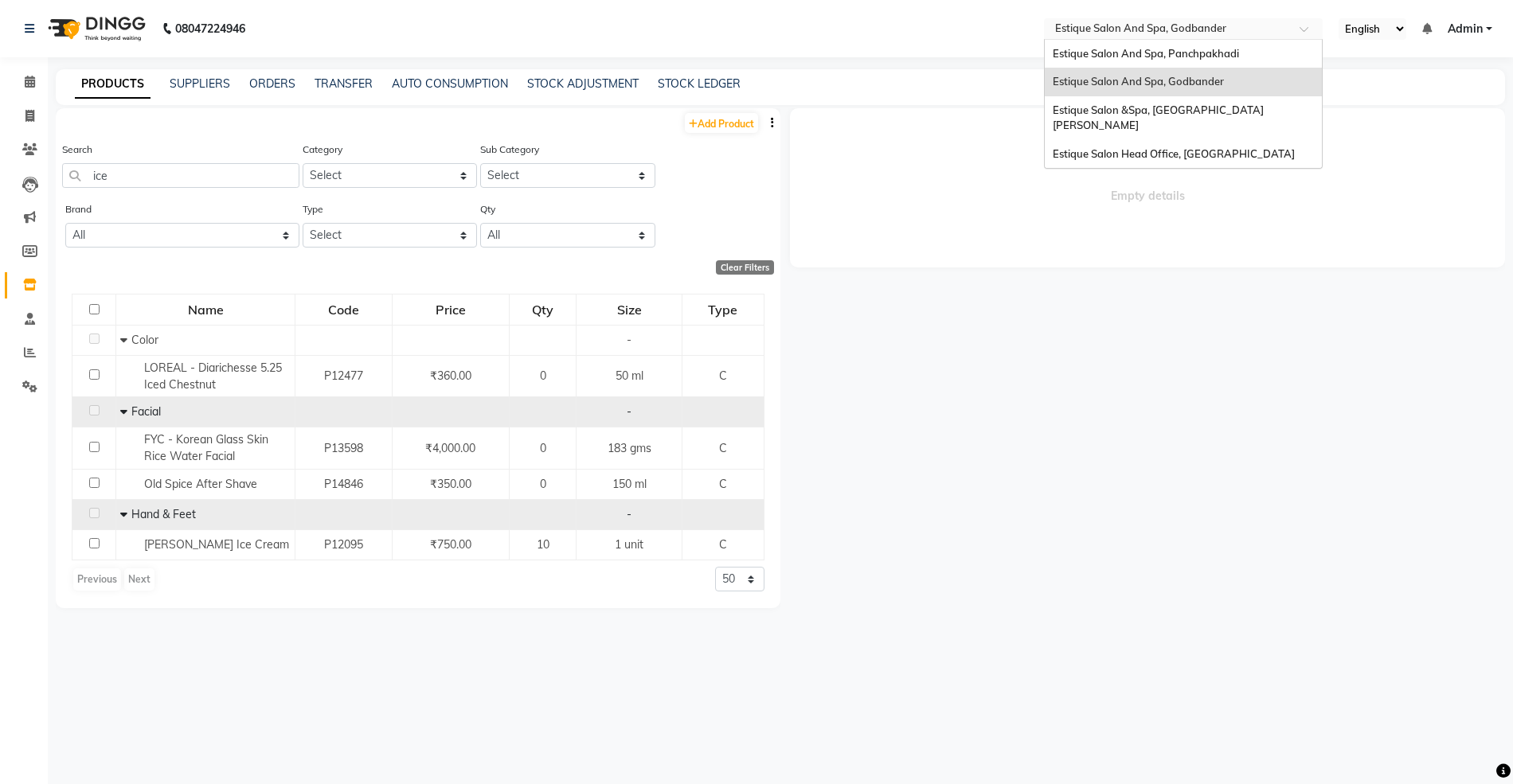
click at [1202, 23] on input "text" at bounding box center [1167, 31] width 231 height 16
click at [1157, 147] on span "Estique Salon Head Office, [GEOGRAPHIC_DATA]" at bounding box center [1174, 153] width 242 height 13
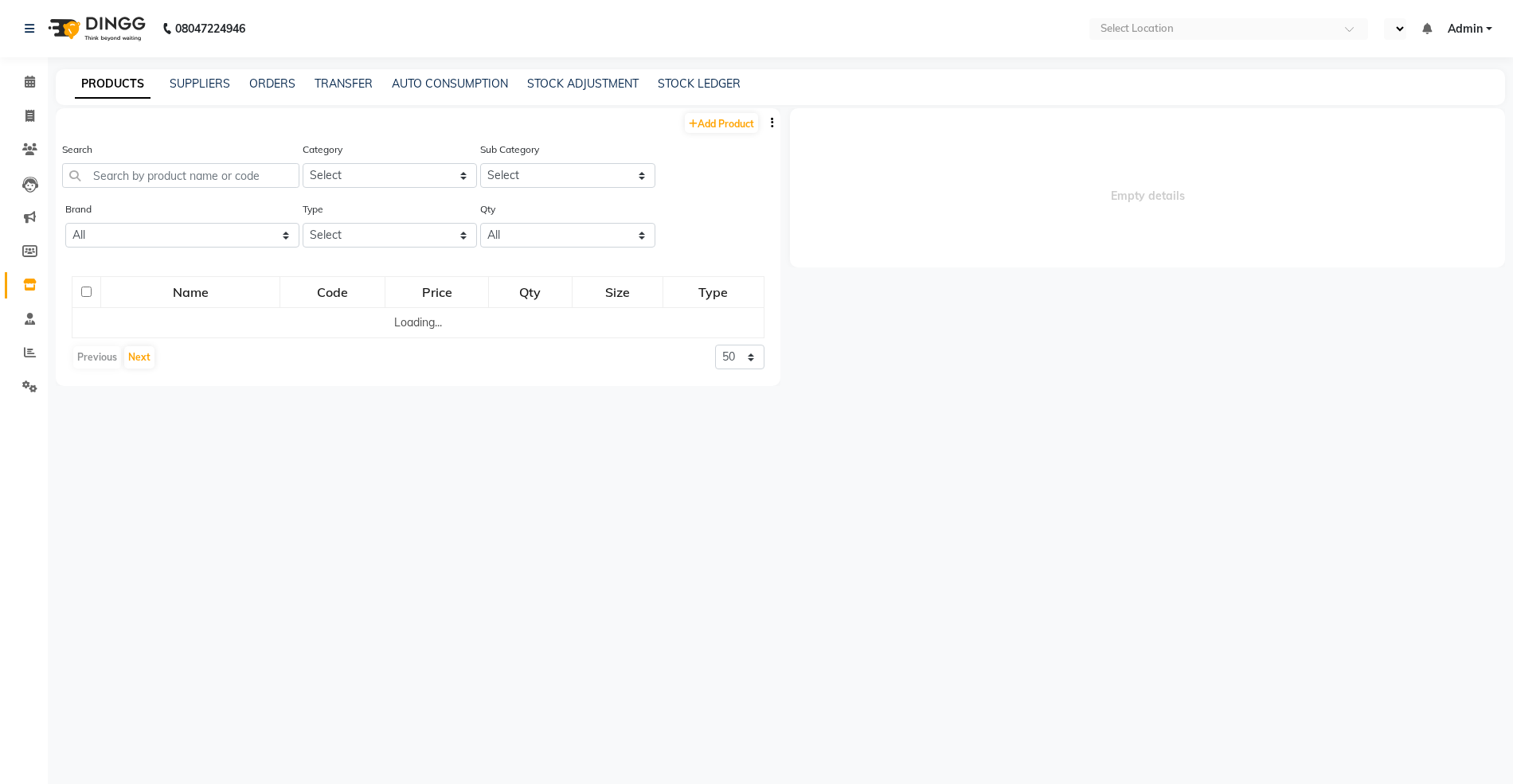
select select "en"
select select
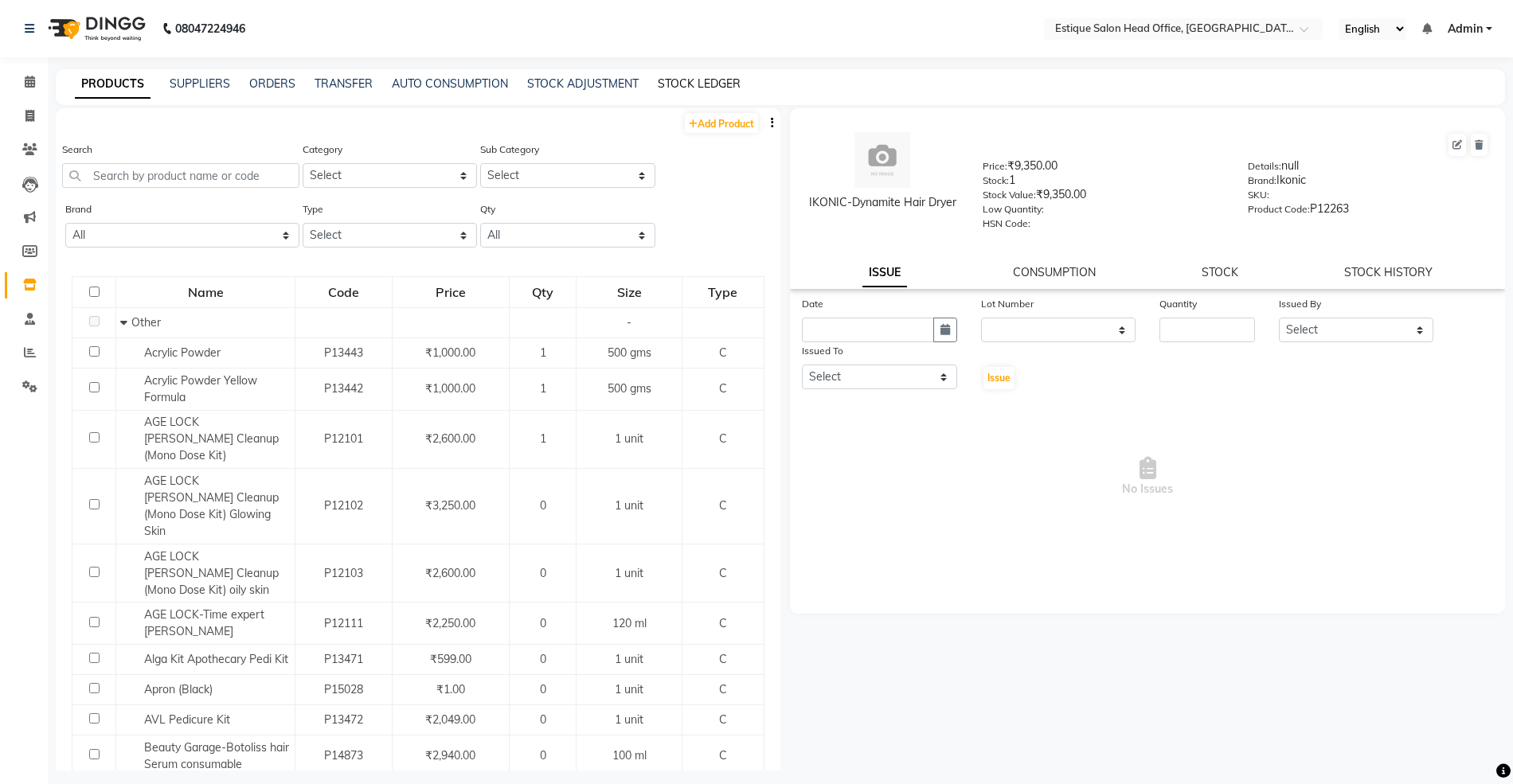
click at [694, 78] on link "STOCK LEDGER" at bounding box center [699, 84] width 83 height 14
select select "all"
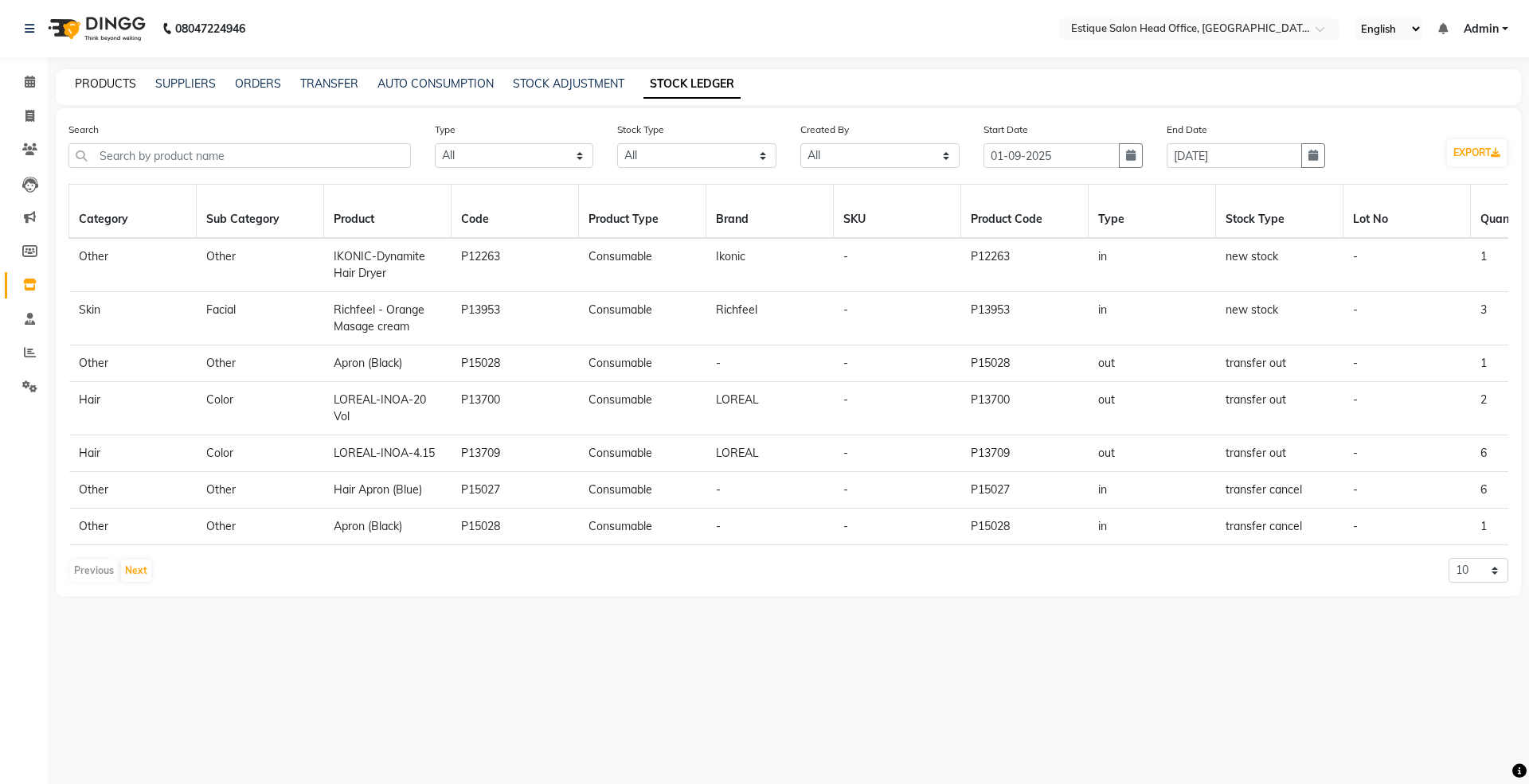
click at [103, 80] on link "PRODUCTS" at bounding box center [106, 84] width 61 height 14
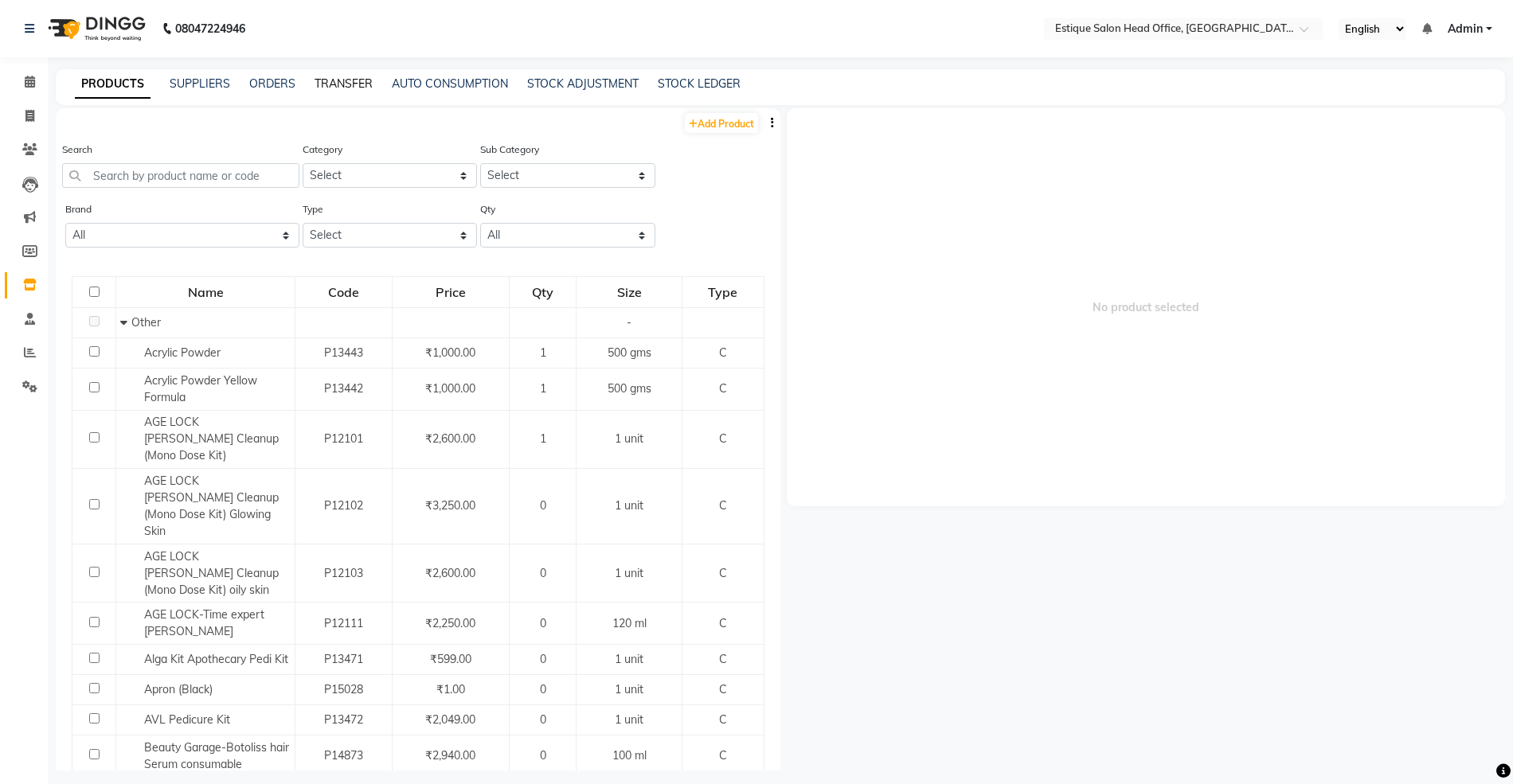
click at [357, 83] on link "TRANSFER" at bounding box center [344, 84] width 58 height 14
select select "sender"
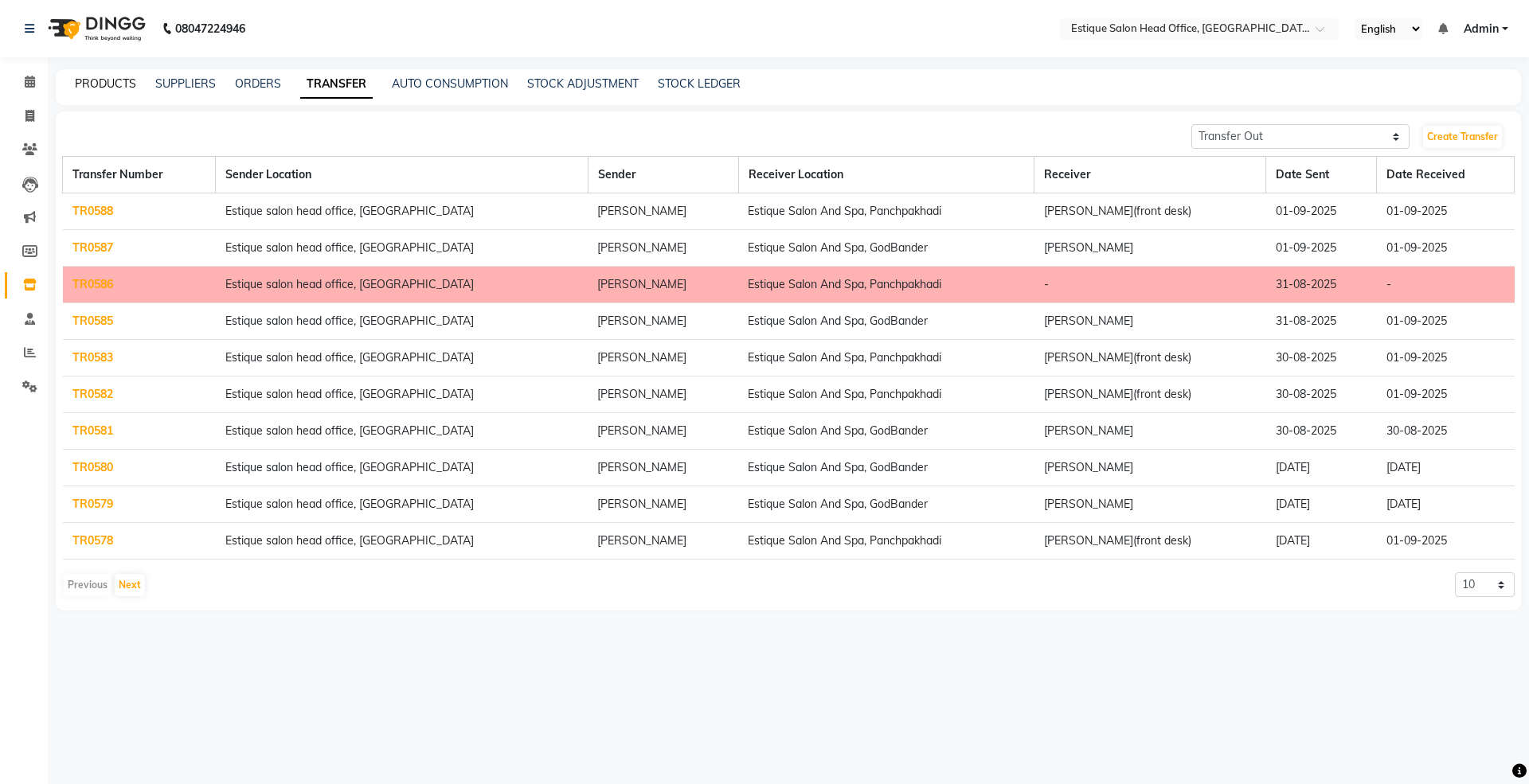
click at [128, 77] on link "PRODUCTS" at bounding box center [106, 84] width 61 height 14
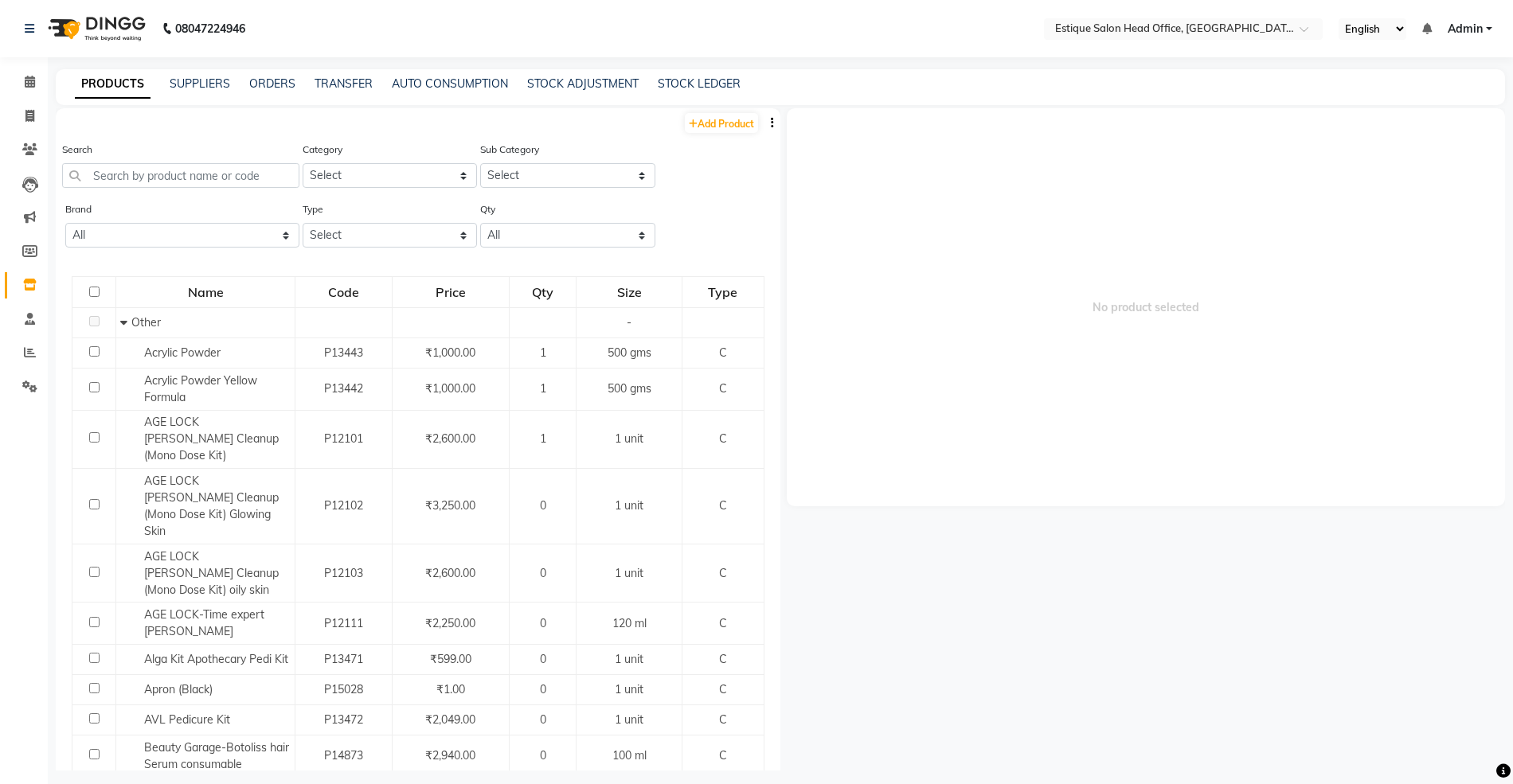
click at [75, 70] on link "PRODUCTS" at bounding box center [113, 85] width 76 height 29
click at [162, 180] on input "text" at bounding box center [180, 175] width 237 height 24
click at [704, 81] on link "STOCK LEDGER" at bounding box center [699, 84] width 83 height 14
select select "all"
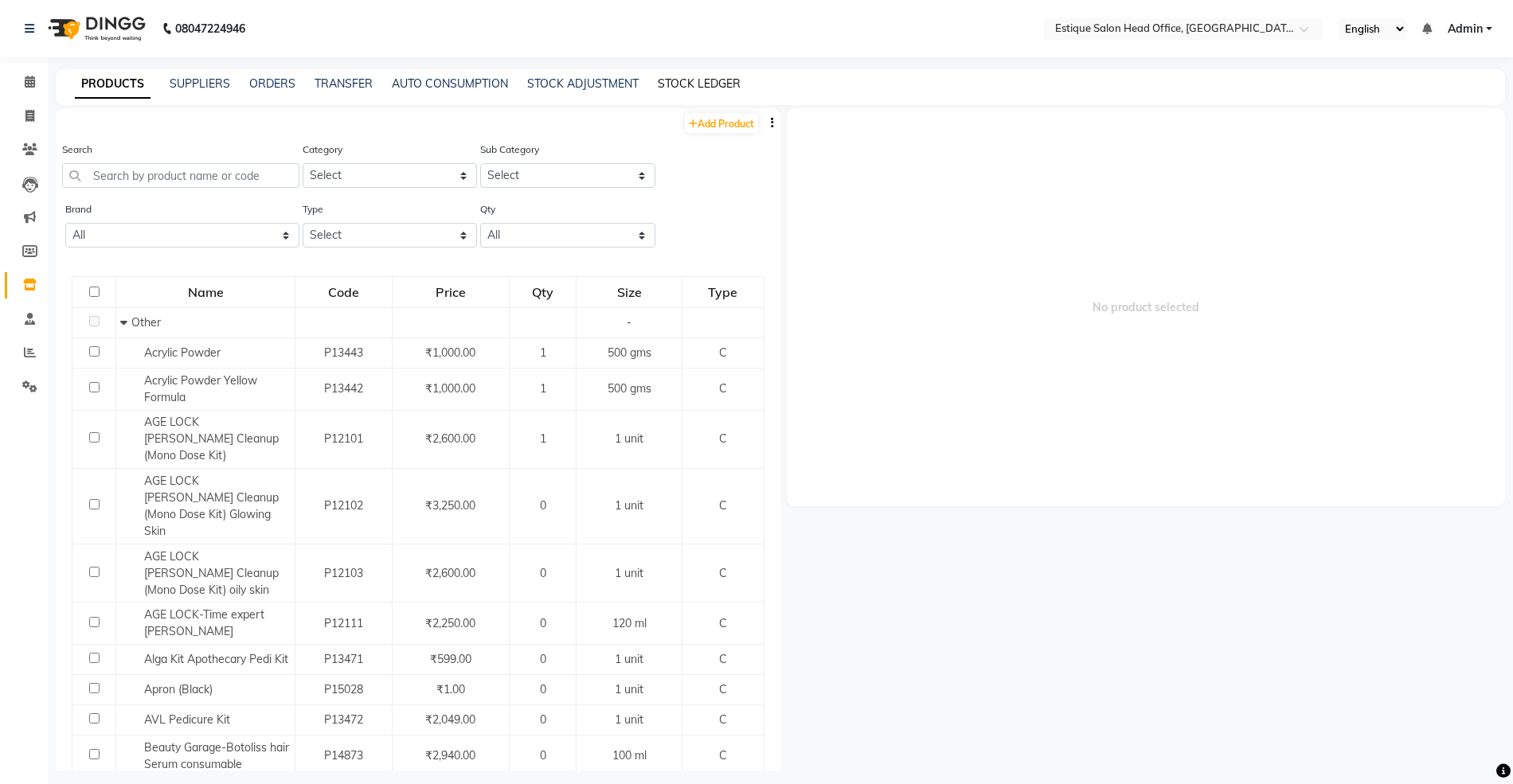
select select "all"
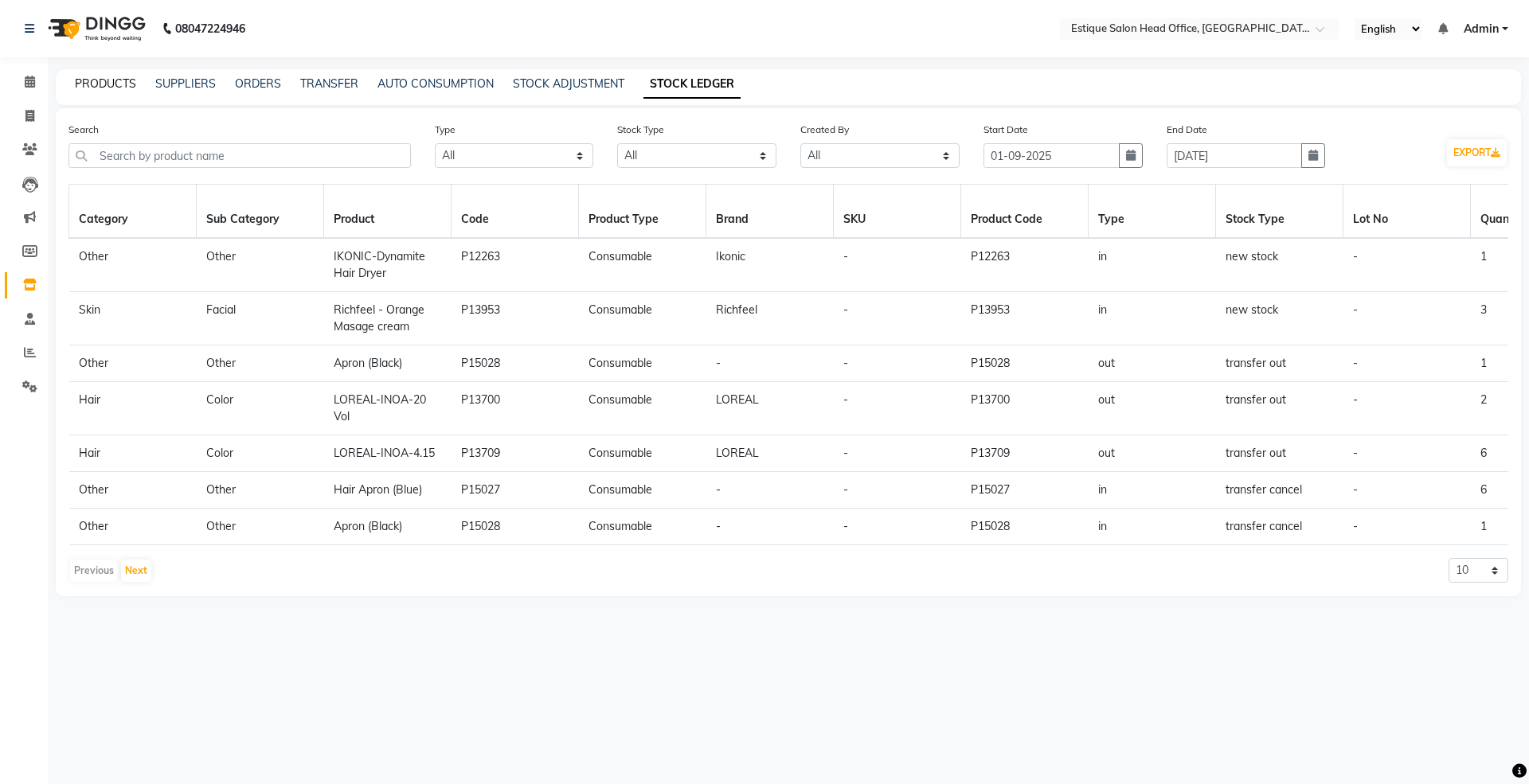
click at [119, 83] on link "PRODUCTS" at bounding box center [106, 84] width 61 height 14
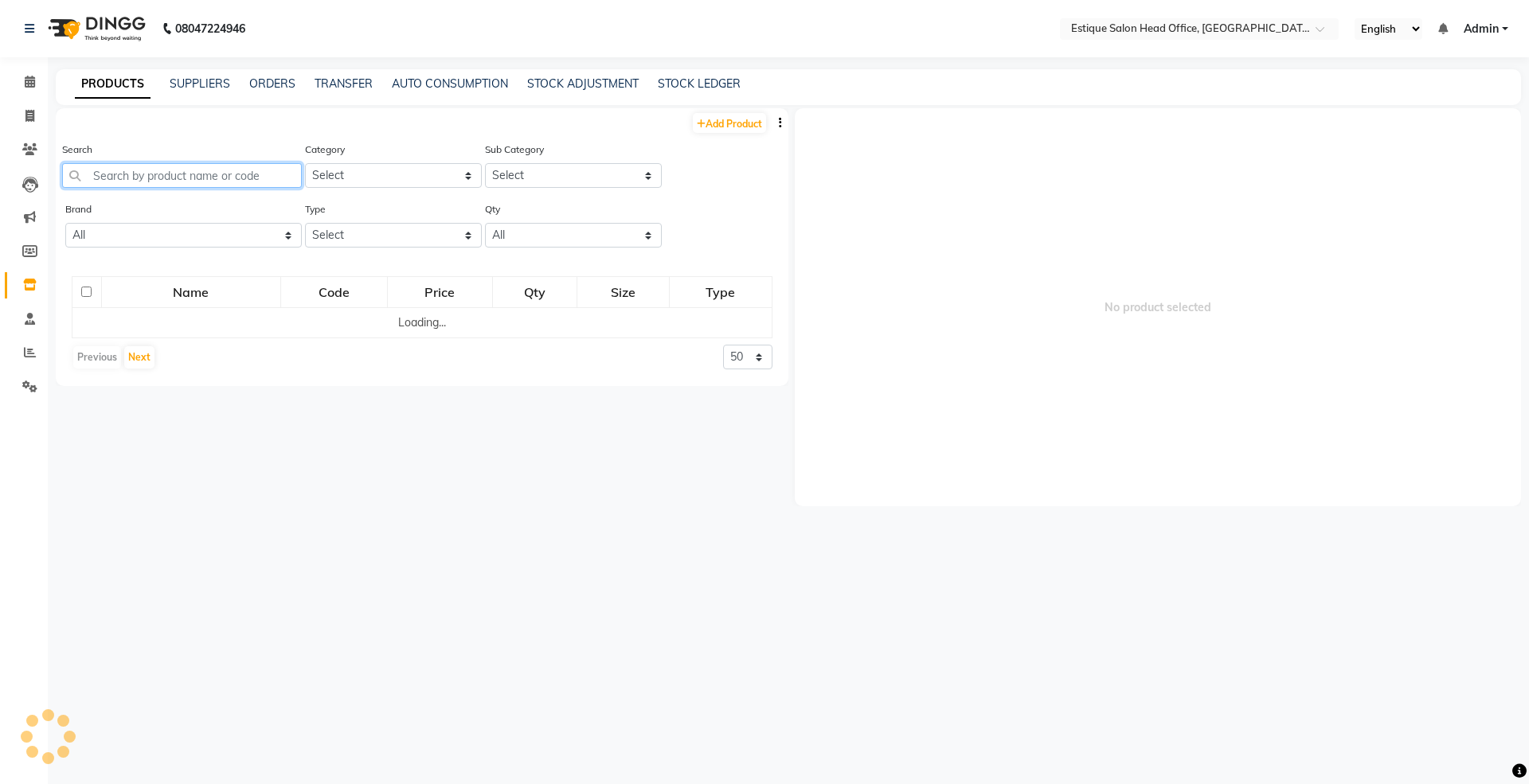
click at [110, 180] on input "text" at bounding box center [182, 175] width 240 height 24
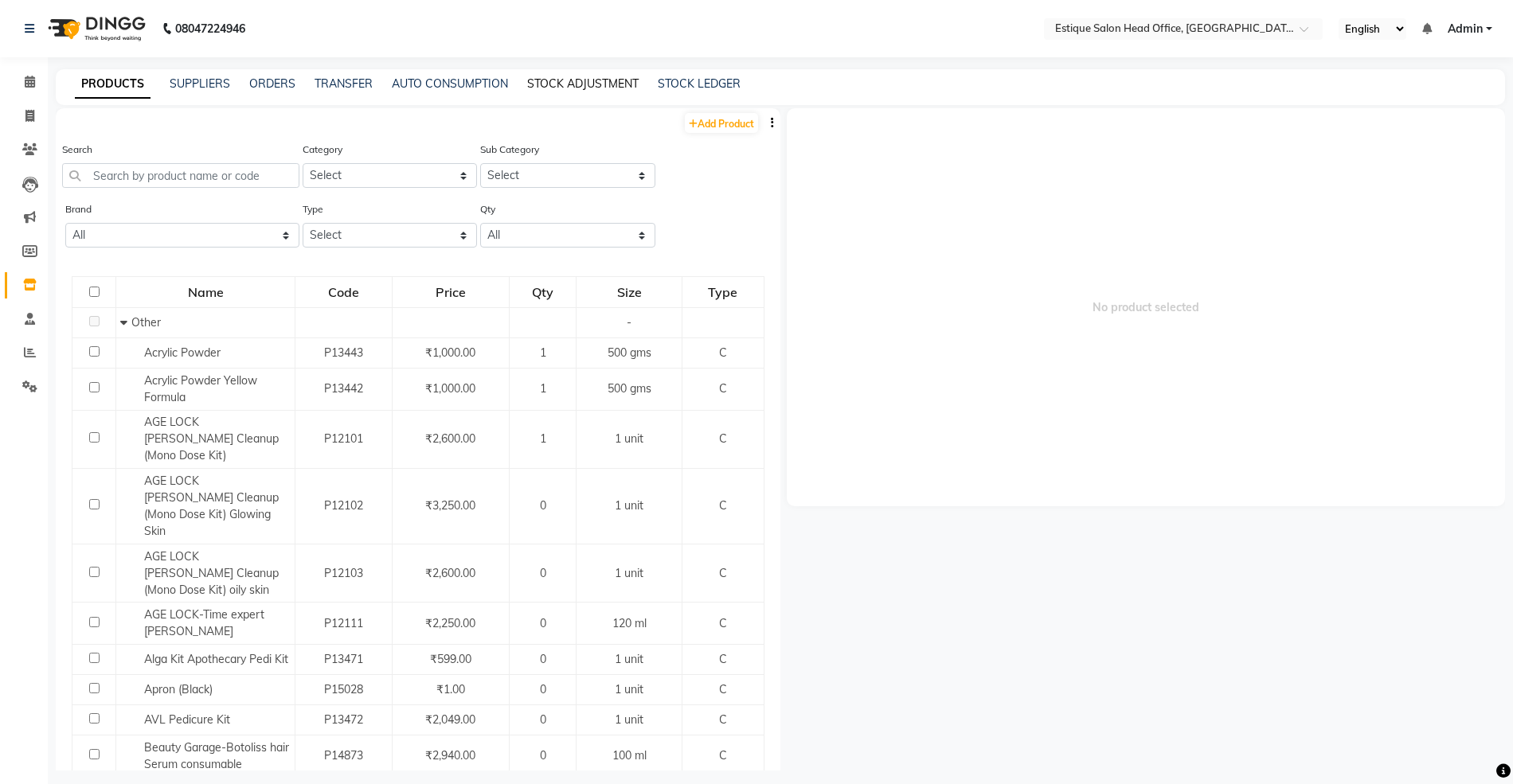
click at [565, 83] on link "STOCK ADJUSTMENT" at bounding box center [583, 84] width 112 height 14
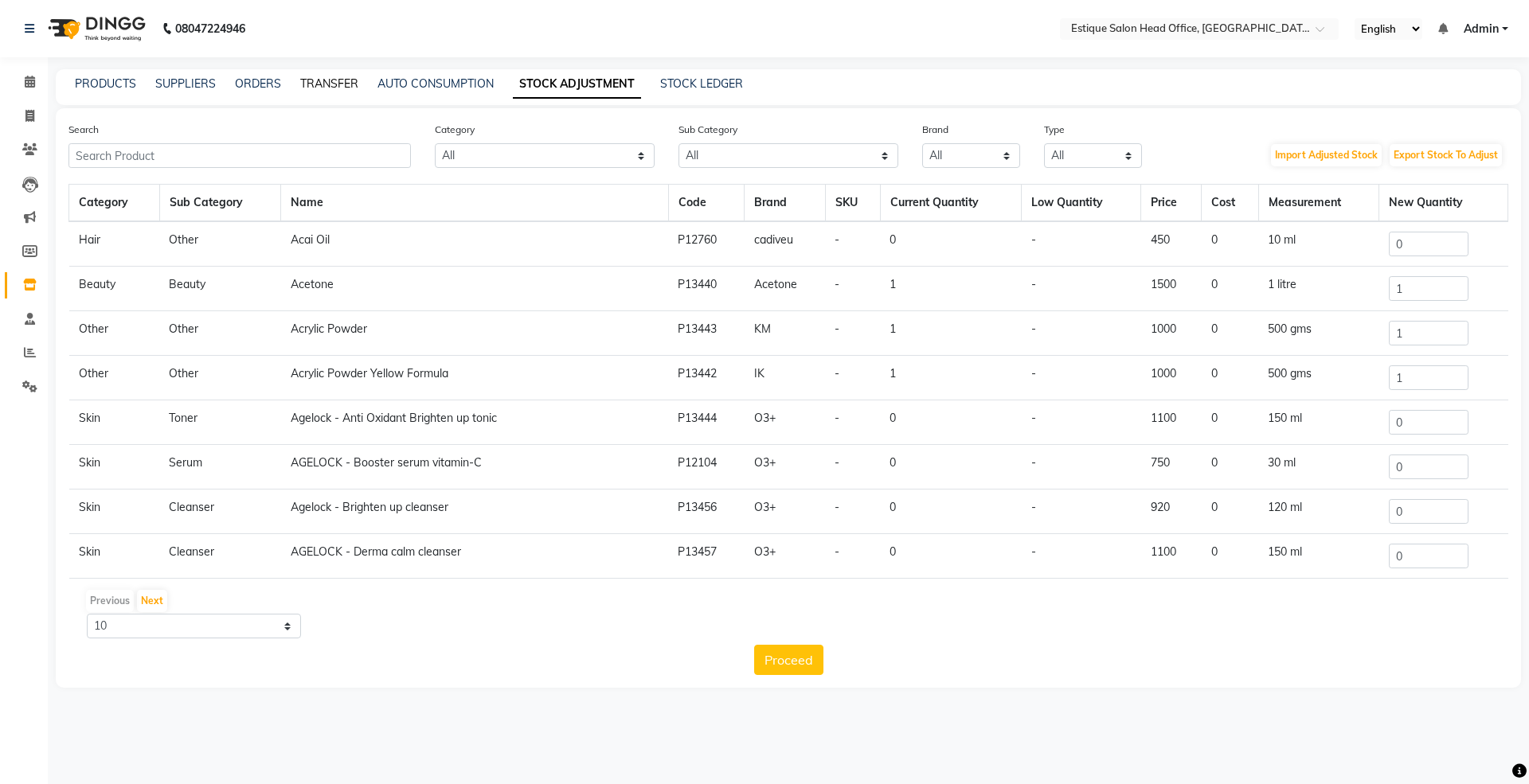
click at [327, 83] on link "TRANSFER" at bounding box center [329, 84] width 58 height 14
select select "sender"
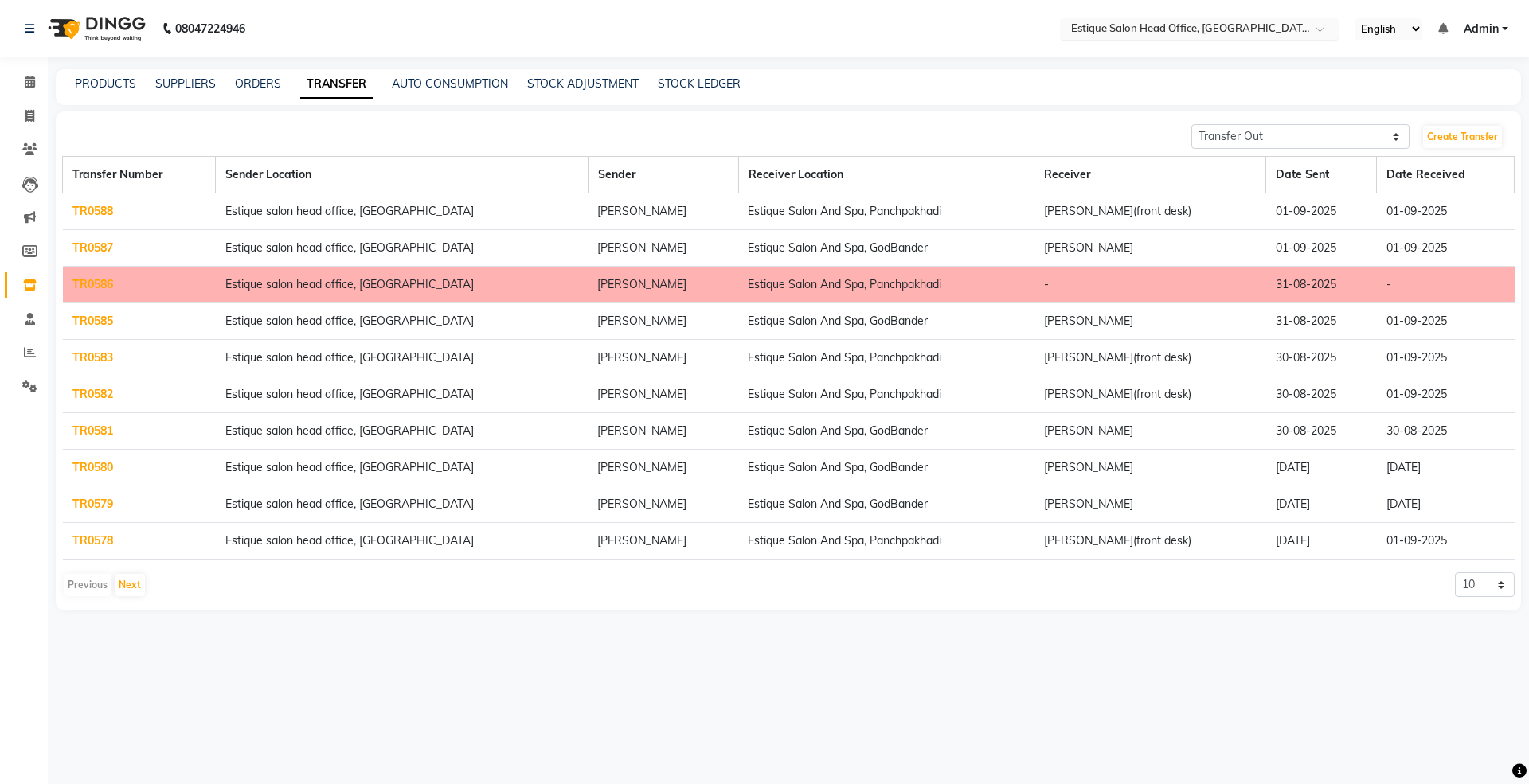
click at [1142, 39] on ng-select "Select Location × Estique Salon Head Office, [GEOGRAPHIC_DATA]" at bounding box center [1199, 29] width 279 height 22
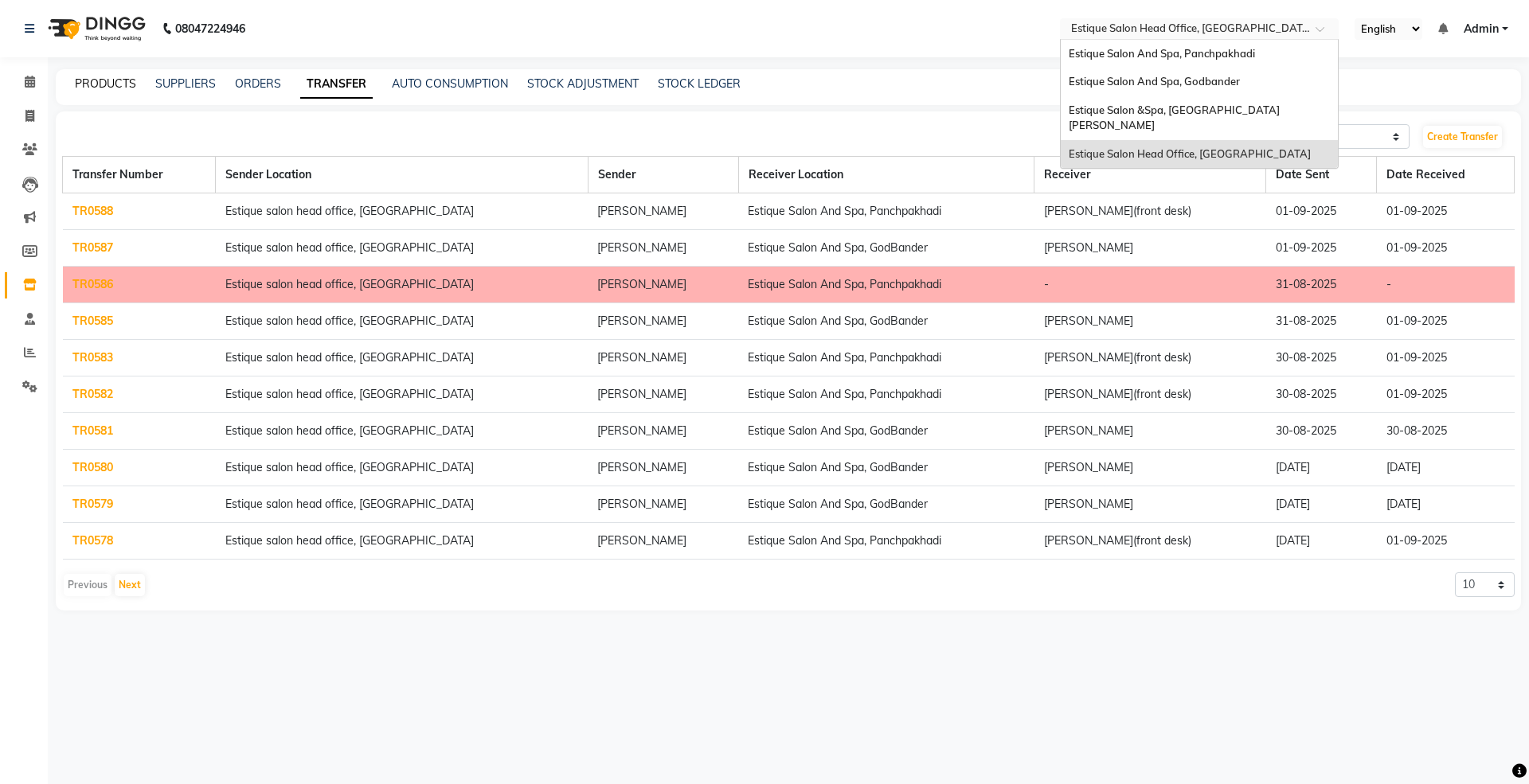
click at [115, 85] on link "PRODUCTS" at bounding box center [106, 84] width 61 height 14
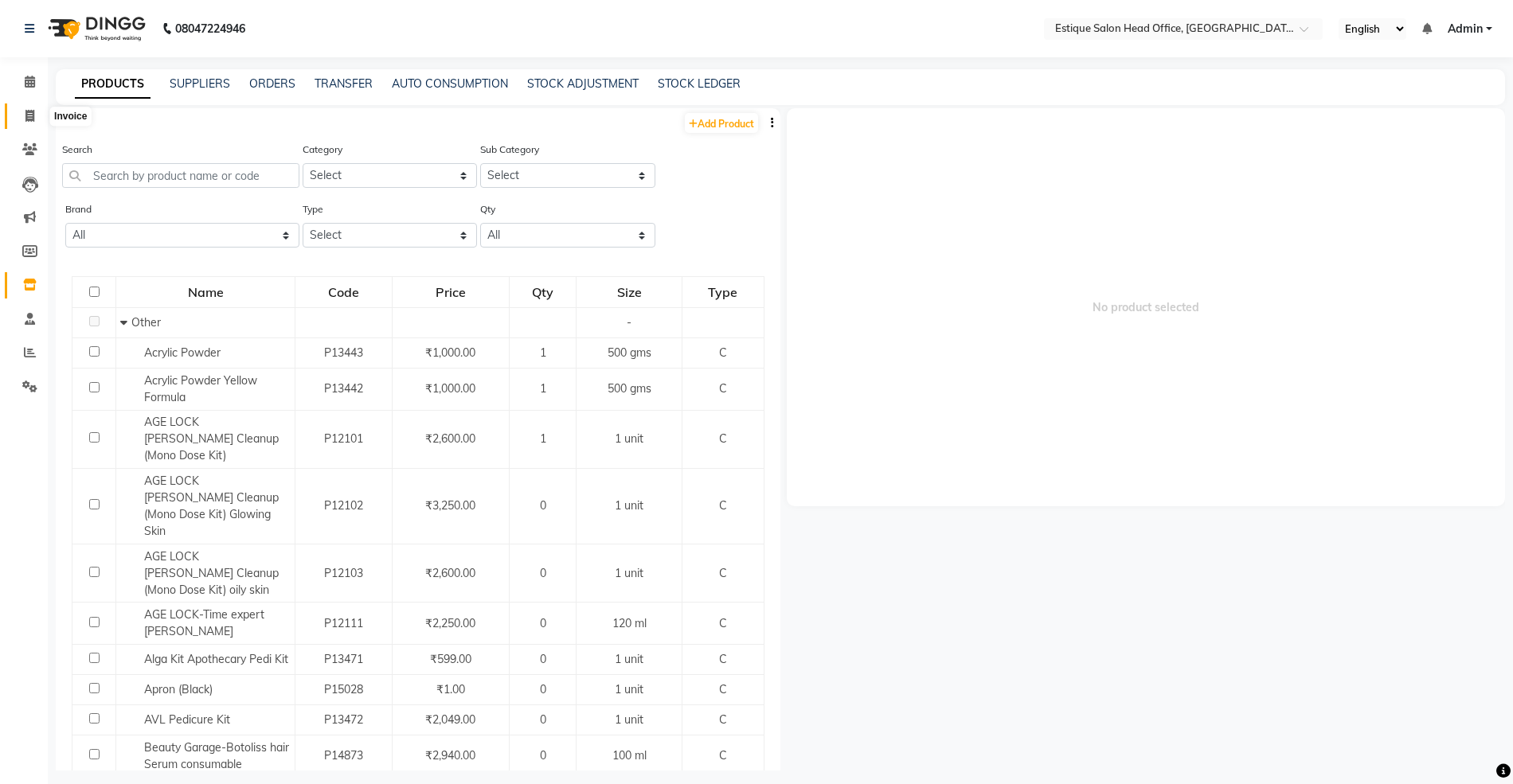
click at [19, 115] on span at bounding box center [30, 116] width 28 height 18
select select "service"
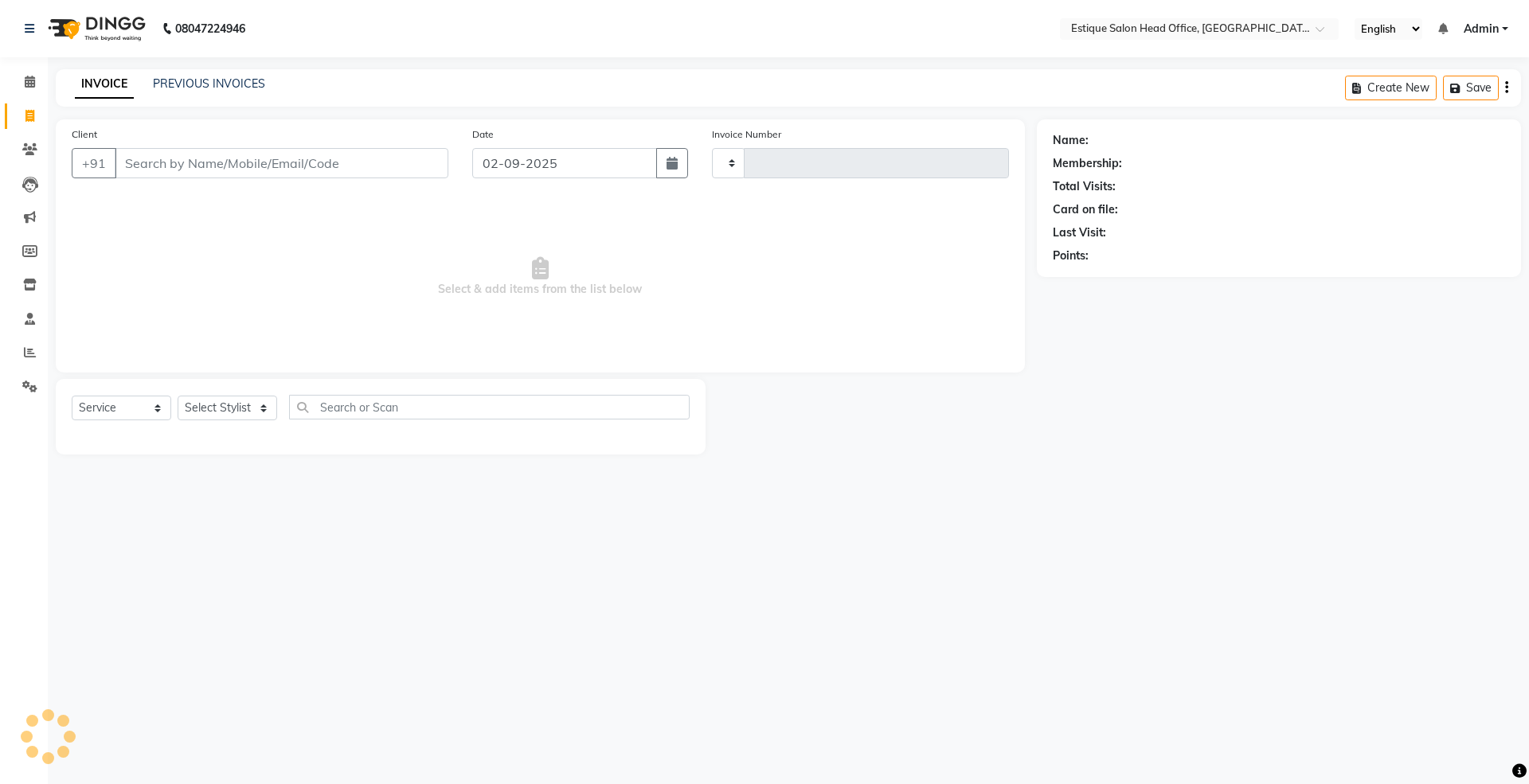
type input "0001"
select select "8292"
click at [29, 123] on span at bounding box center [30, 116] width 28 height 18
select select "service"
type input "0001"
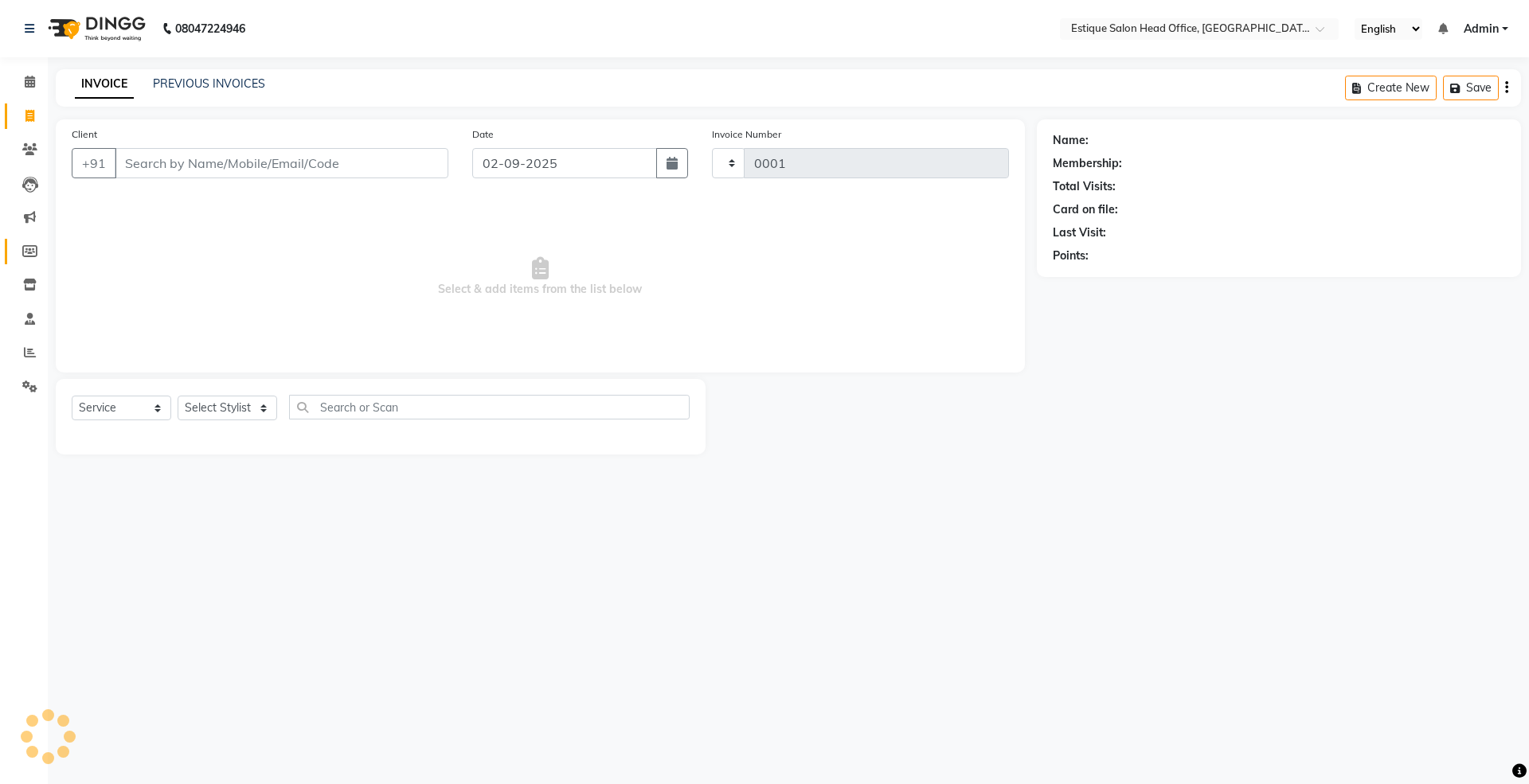
select select "8292"
click at [26, 279] on icon at bounding box center [30, 284] width 14 height 12
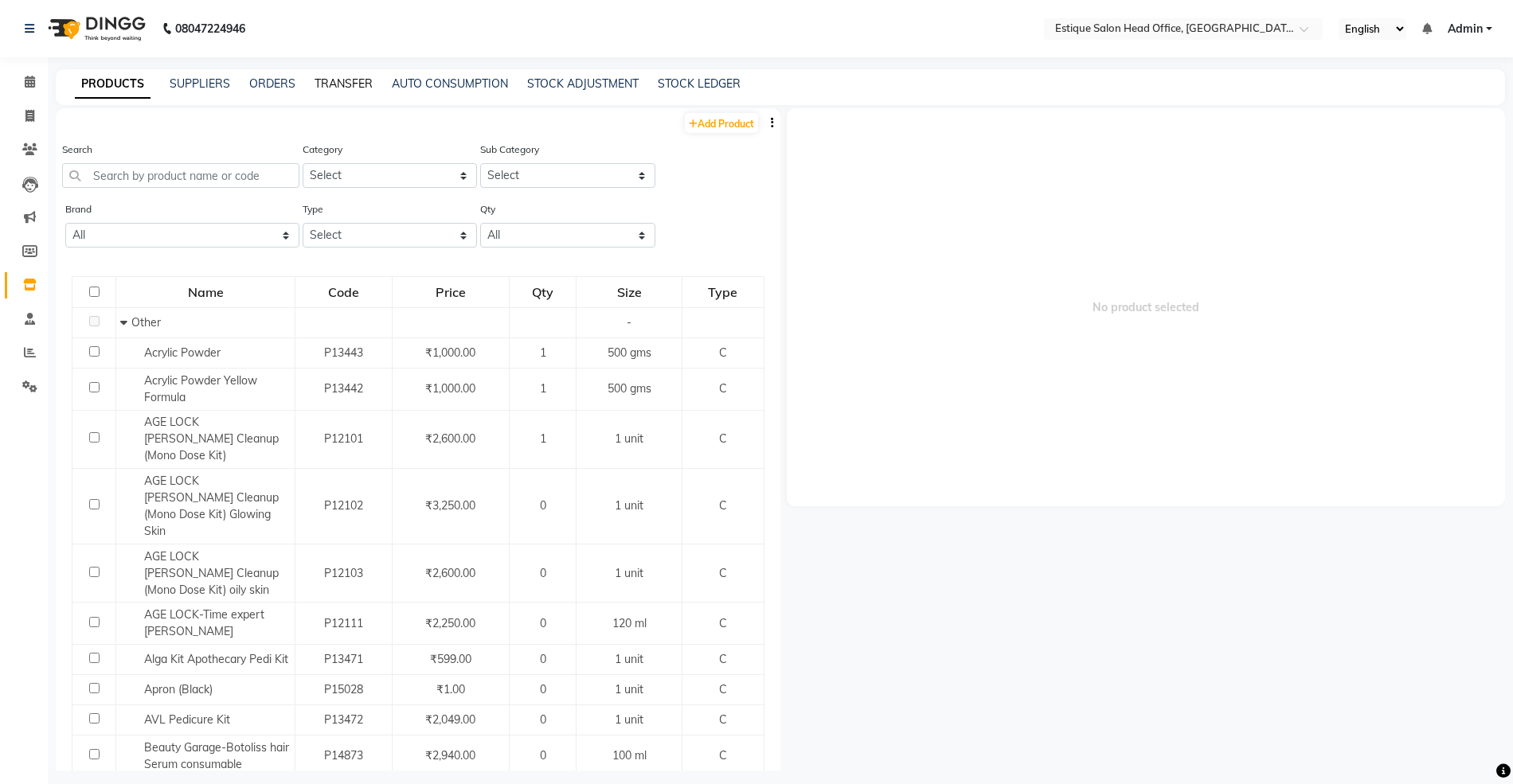
click at [348, 77] on link "TRANSFER" at bounding box center [344, 84] width 58 height 14
select select "sender"
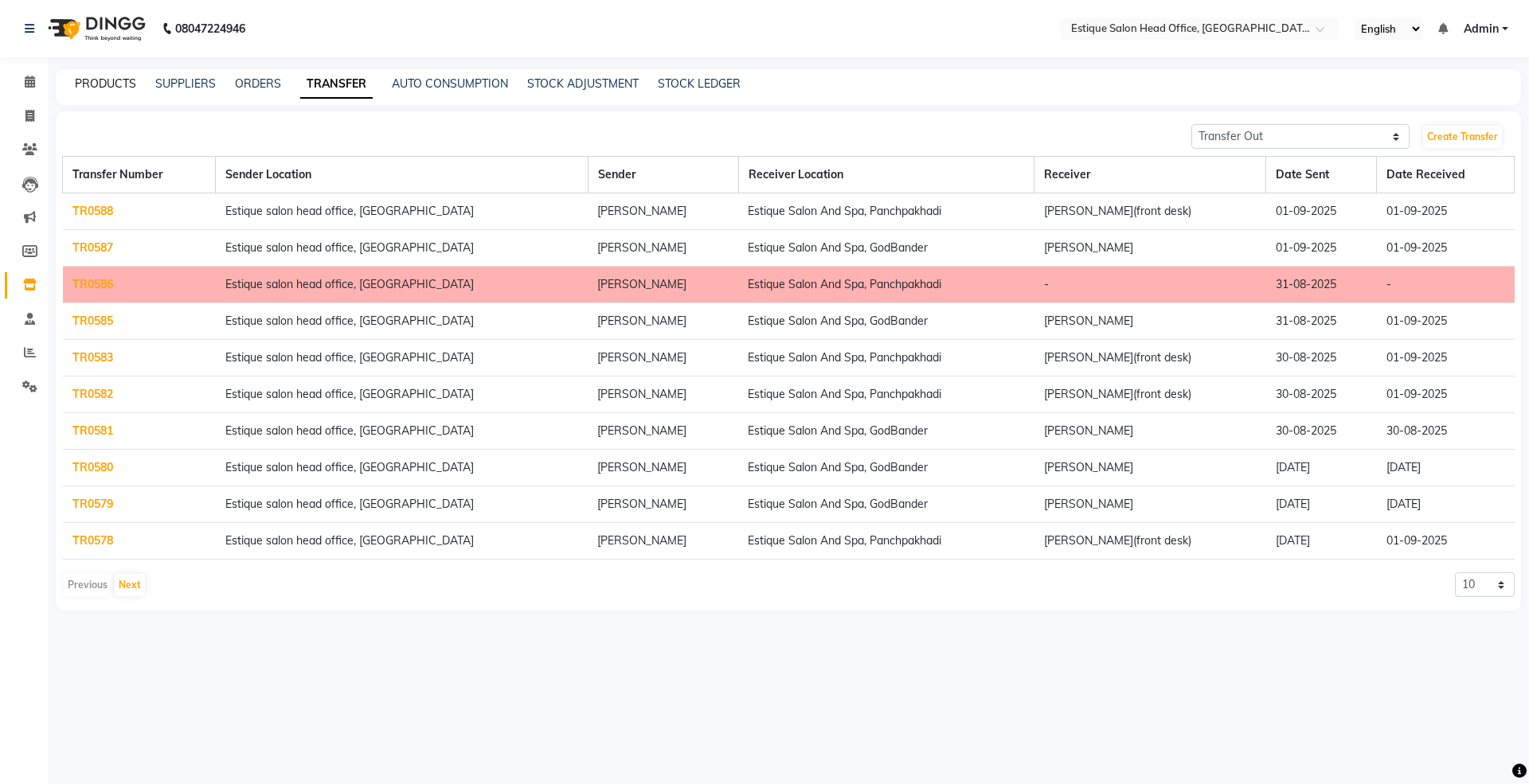
click at [116, 87] on link "PRODUCTS" at bounding box center [106, 84] width 61 height 14
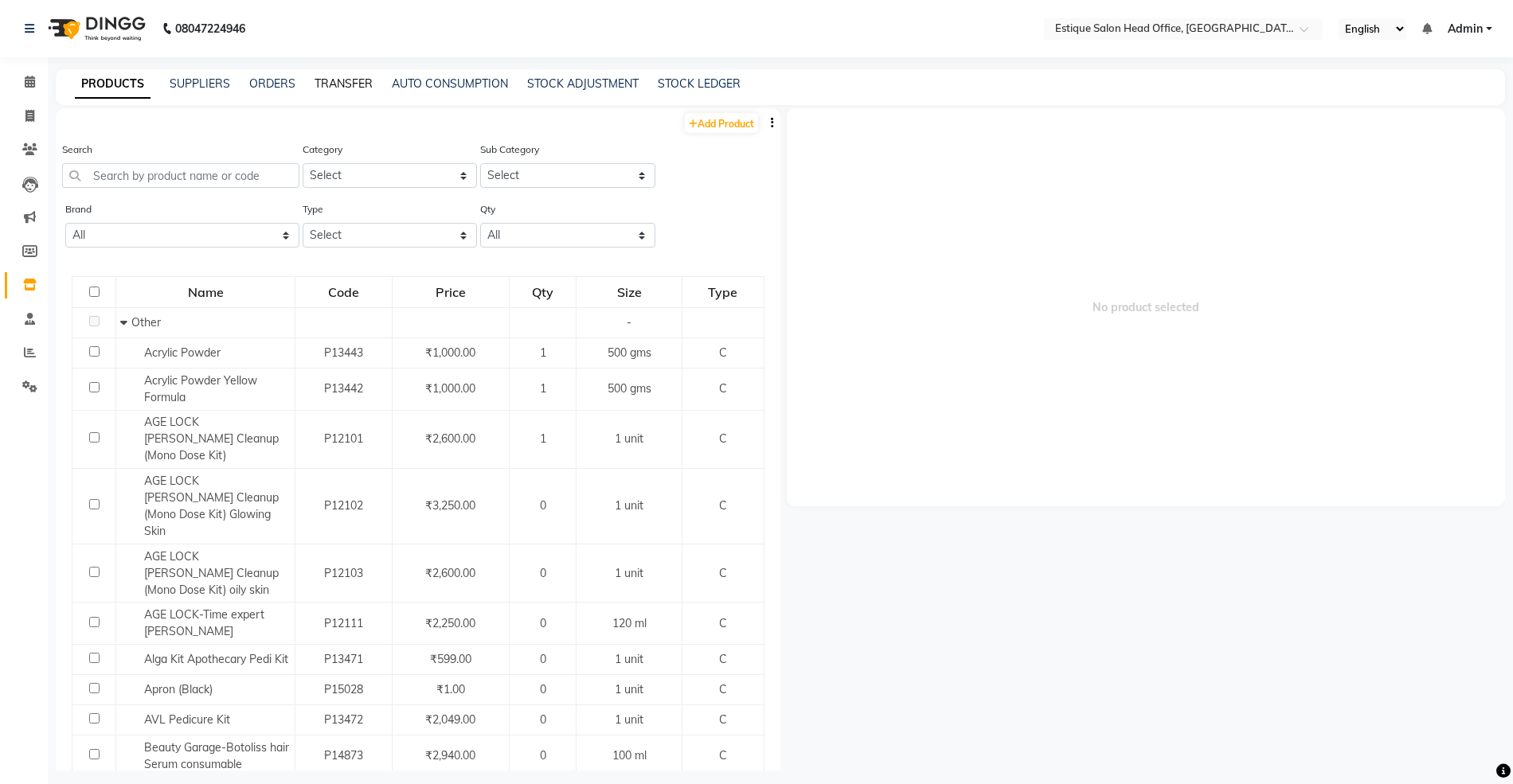
click at [344, 80] on link "TRANSFER" at bounding box center [344, 84] width 58 height 14
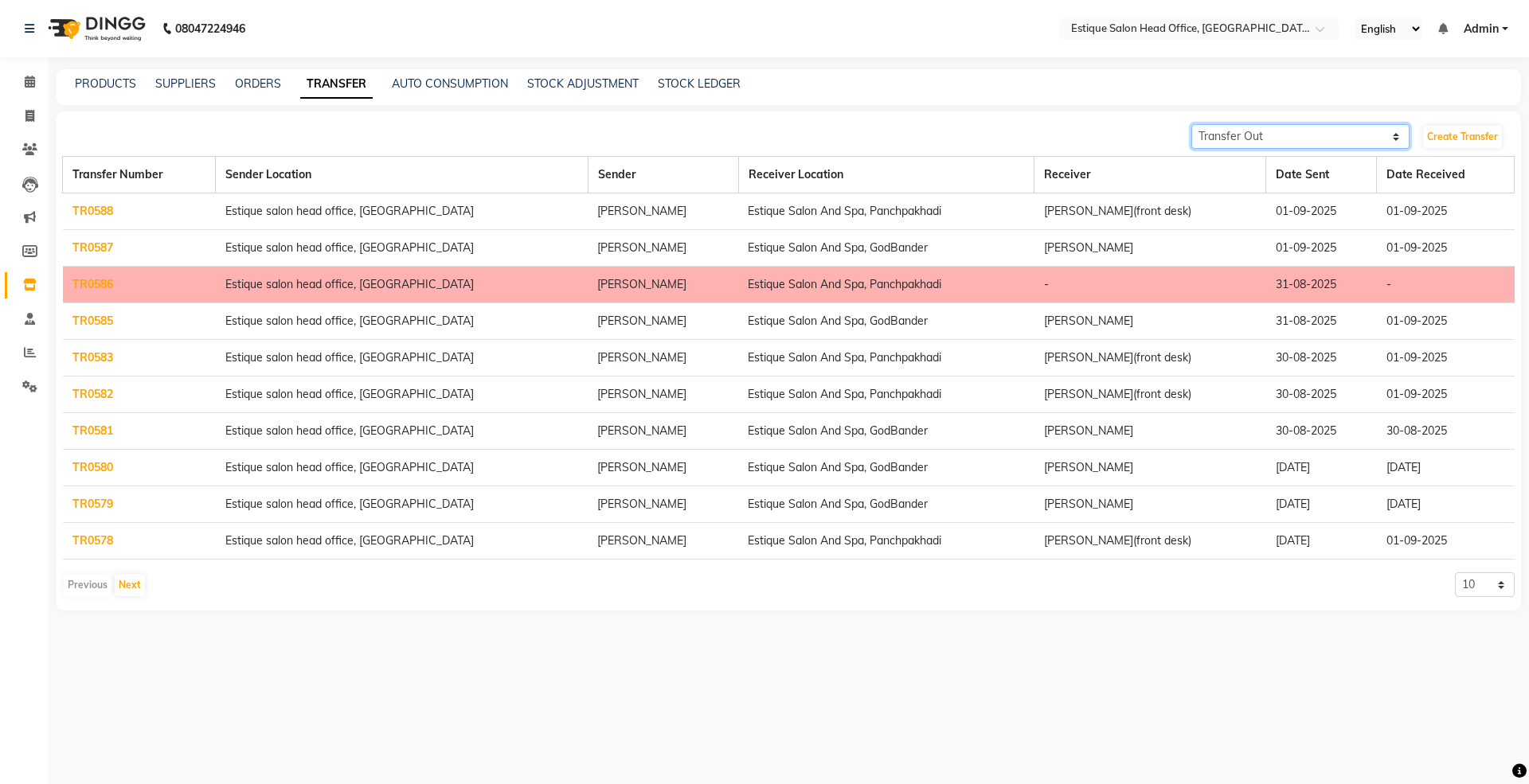
click at [1240, 135] on select "Transfer In Transfer Out" at bounding box center [1301, 136] width 218 height 24
select select "receiving"
click at [1191, 125] on select "Transfer In Transfer Out" at bounding box center [1301, 136] width 218 height 24
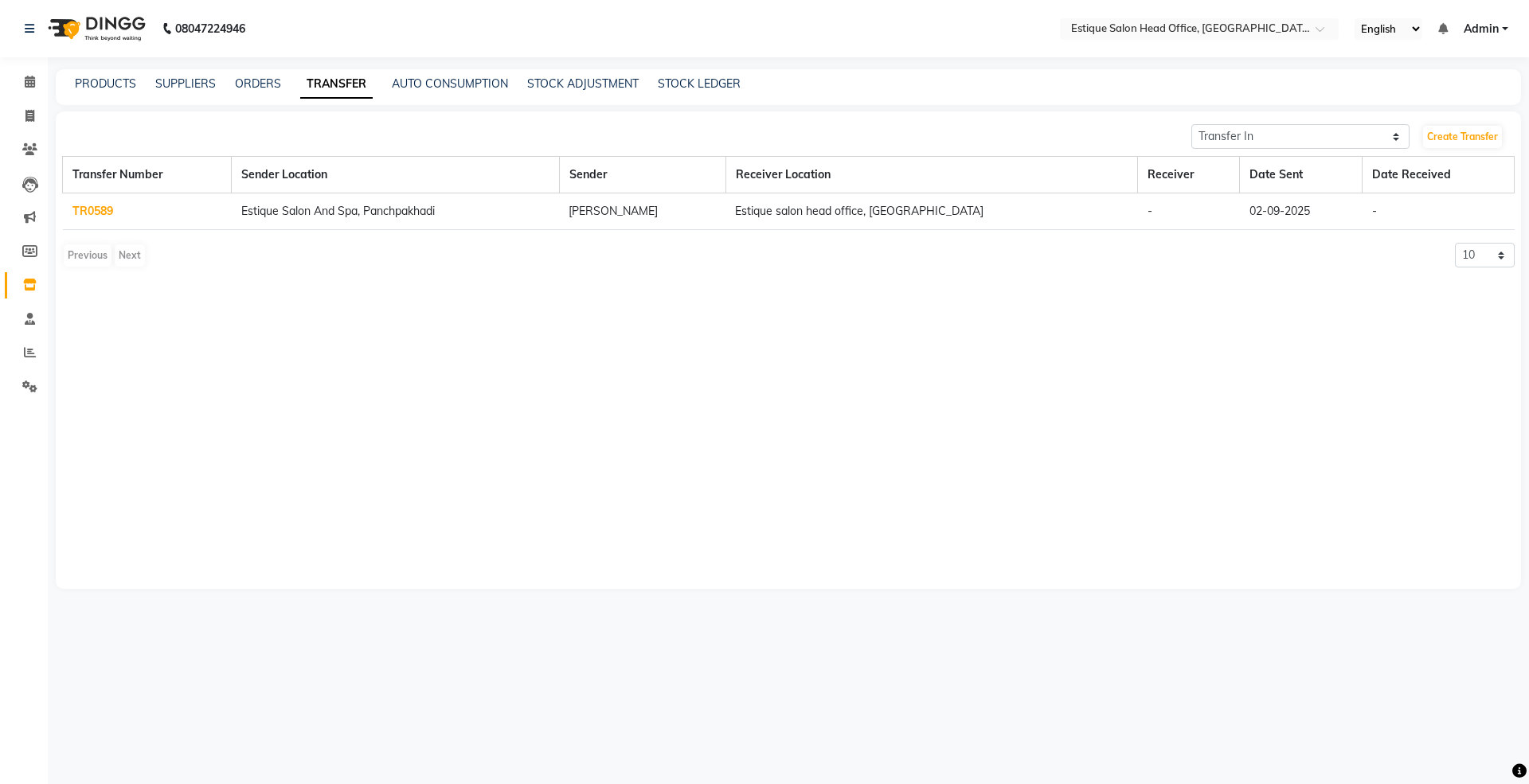
click at [104, 211] on link "TR0589" at bounding box center [92, 211] width 41 height 14
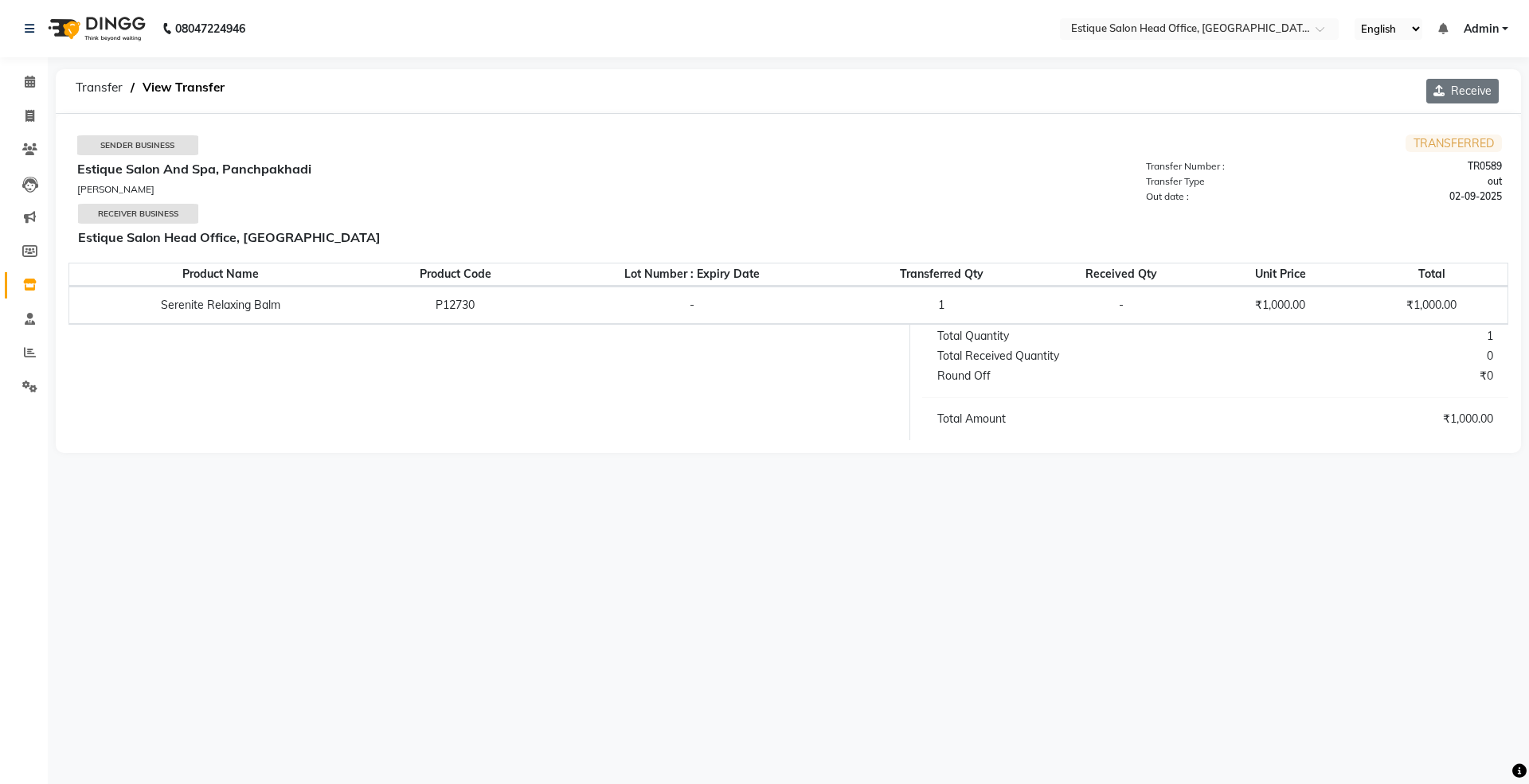
click at [1467, 93] on button "Receive" at bounding box center [1462, 90] width 72 height 24
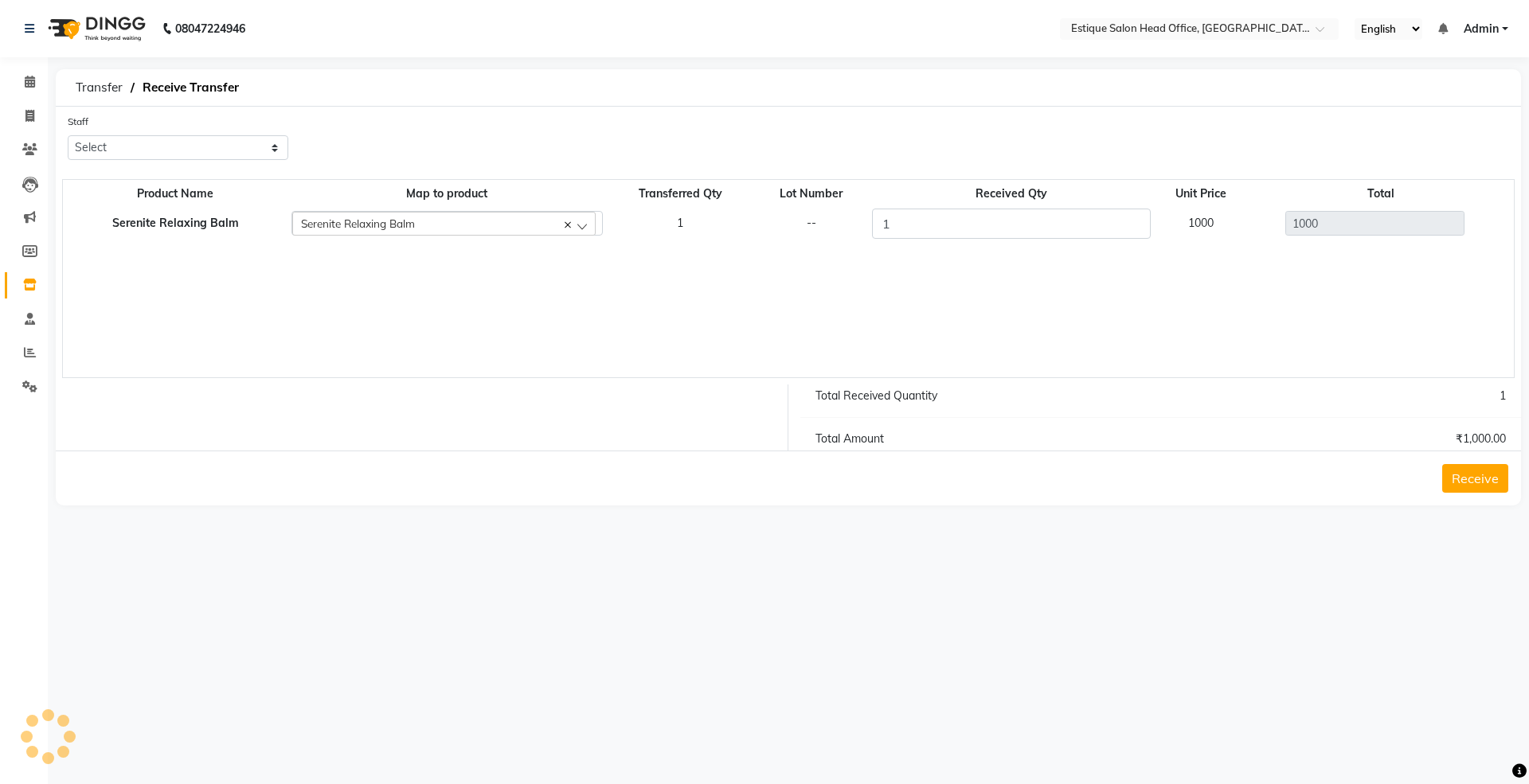
click at [1469, 483] on button "Receive" at bounding box center [1475, 478] width 66 height 29
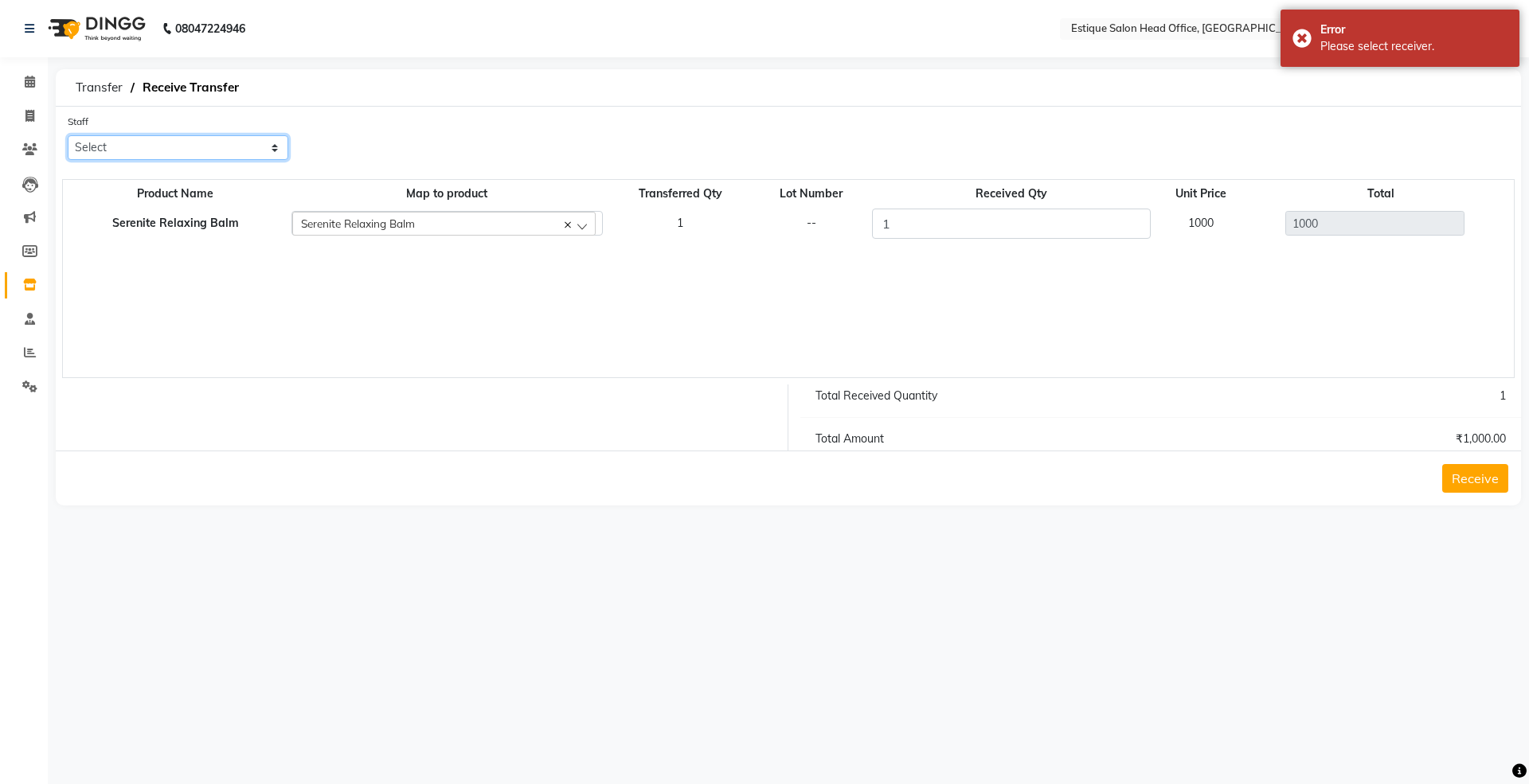
click at [144, 143] on select "Select [PERSON_NAME]" at bounding box center [178, 147] width 220 height 24
select select "84251"
click at [68, 135] on select "Select [PERSON_NAME]" at bounding box center [178, 147] width 220 height 24
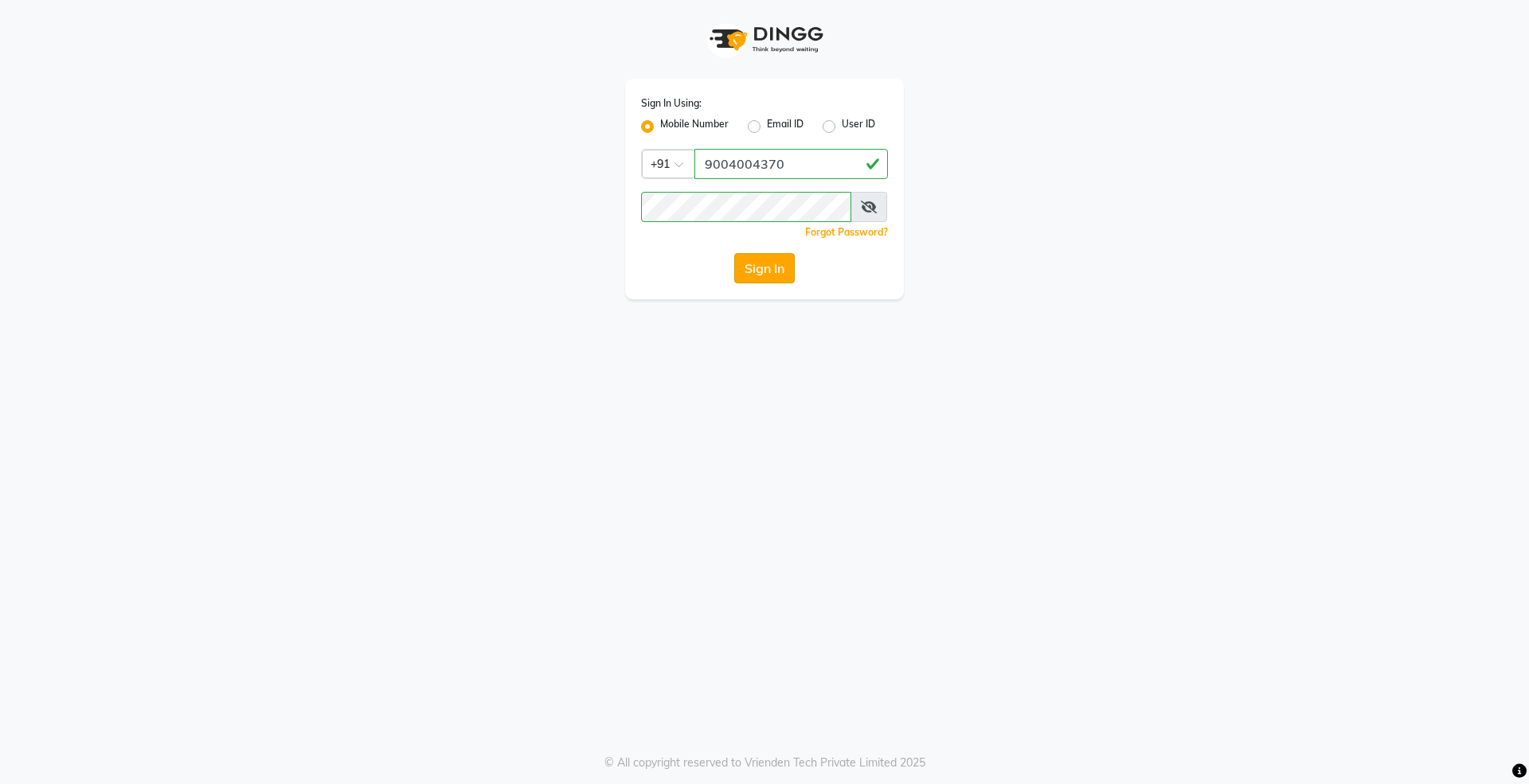
click at [755, 266] on button "Sign In" at bounding box center [764, 269] width 60 height 31
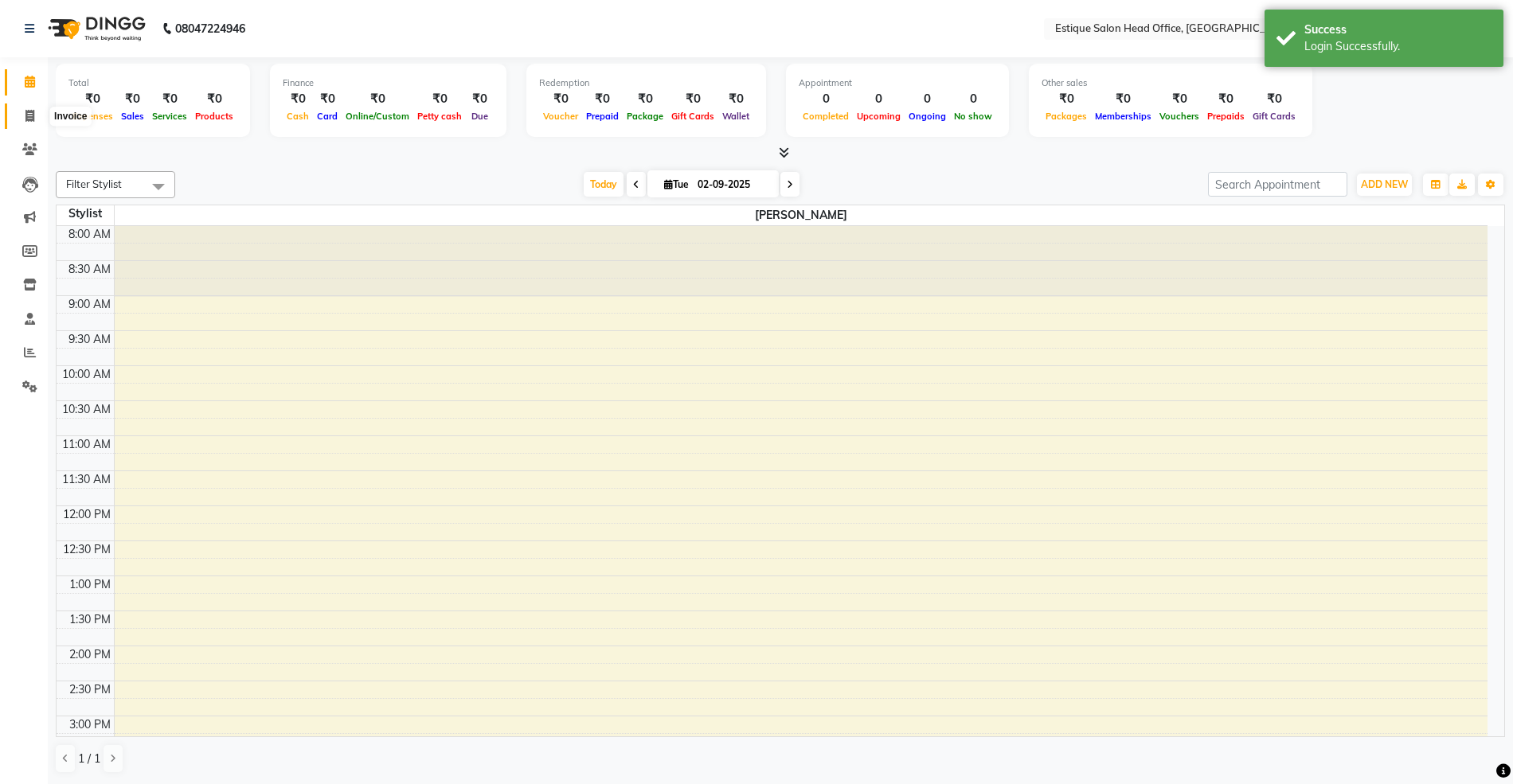
click at [27, 118] on icon at bounding box center [30, 115] width 9 height 12
select select "service"
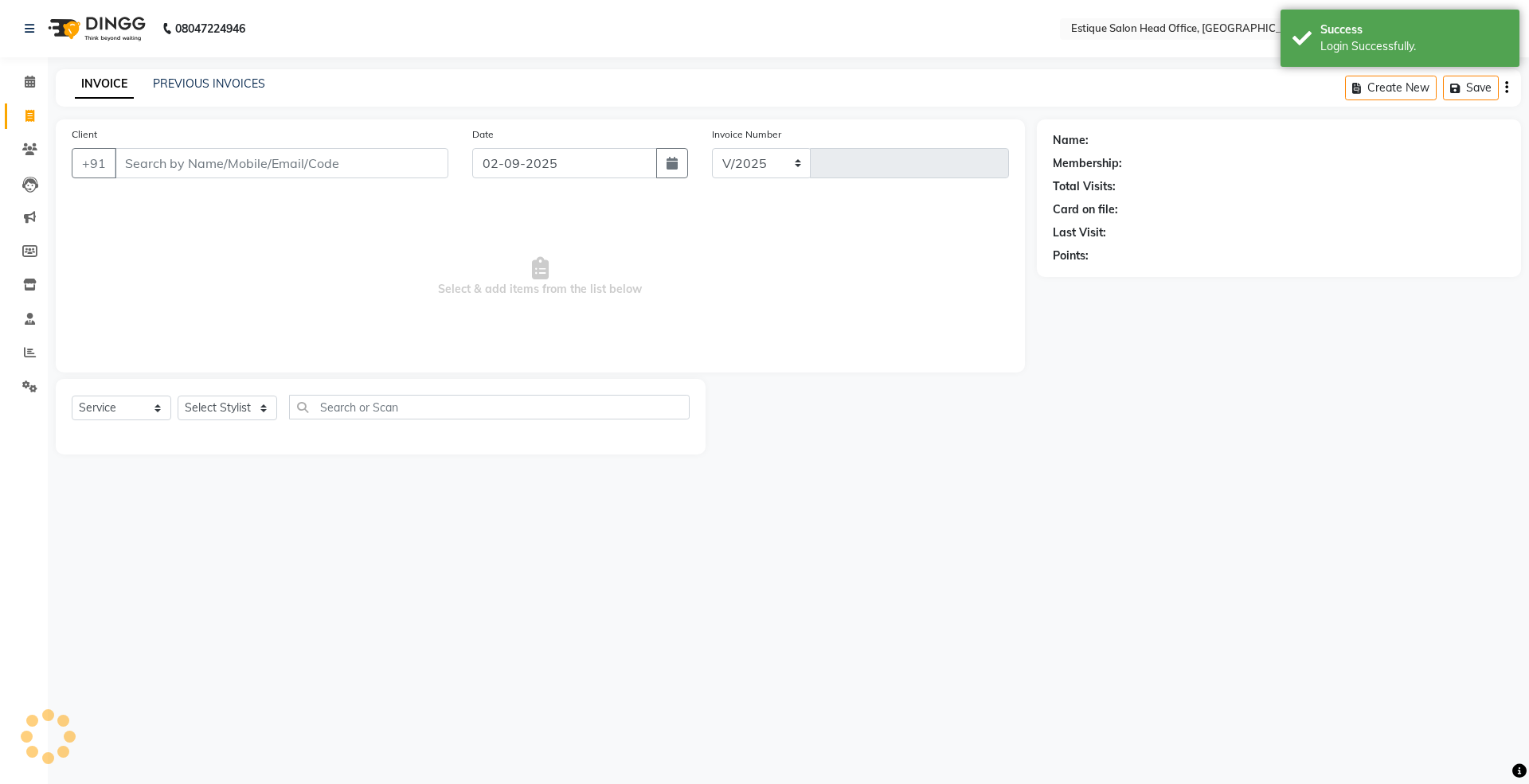
select select "8292"
type input "0001"
click at [23, 281] on icon at bounding box center [30, 284] width 14 height 12
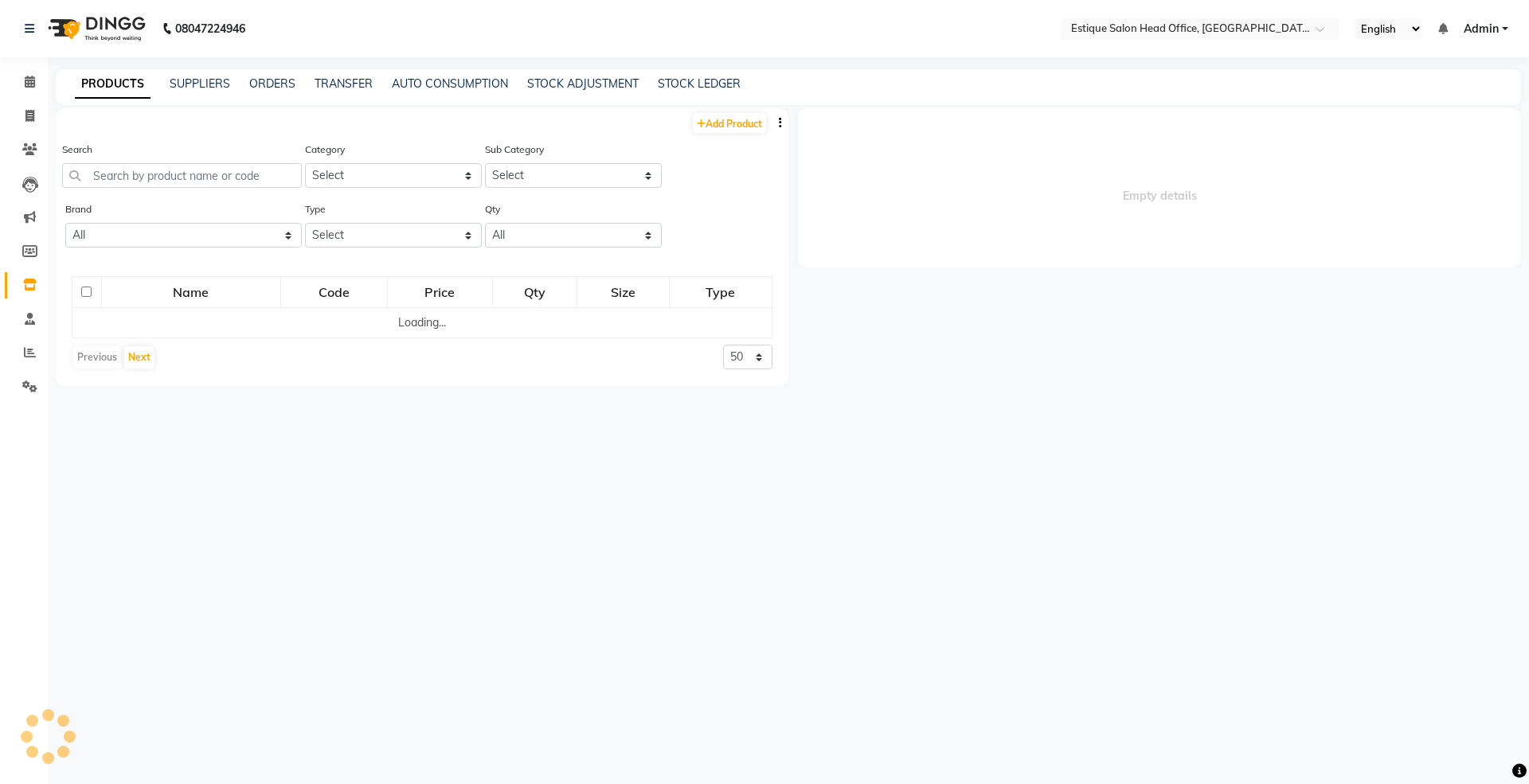
select select
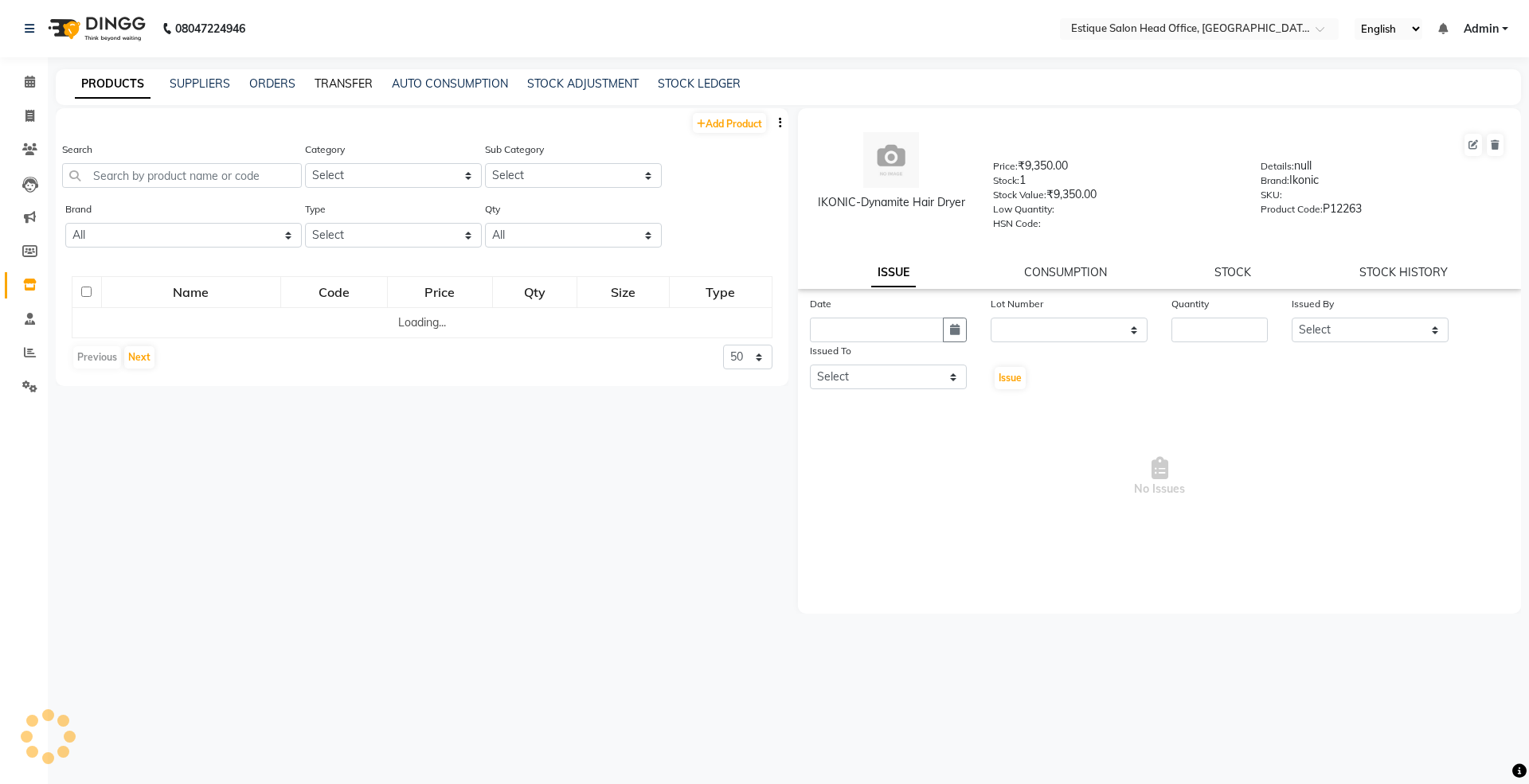
click at [338, 81] on link "TRANSFER" at bounding box center [344, 84] width 58 height 14
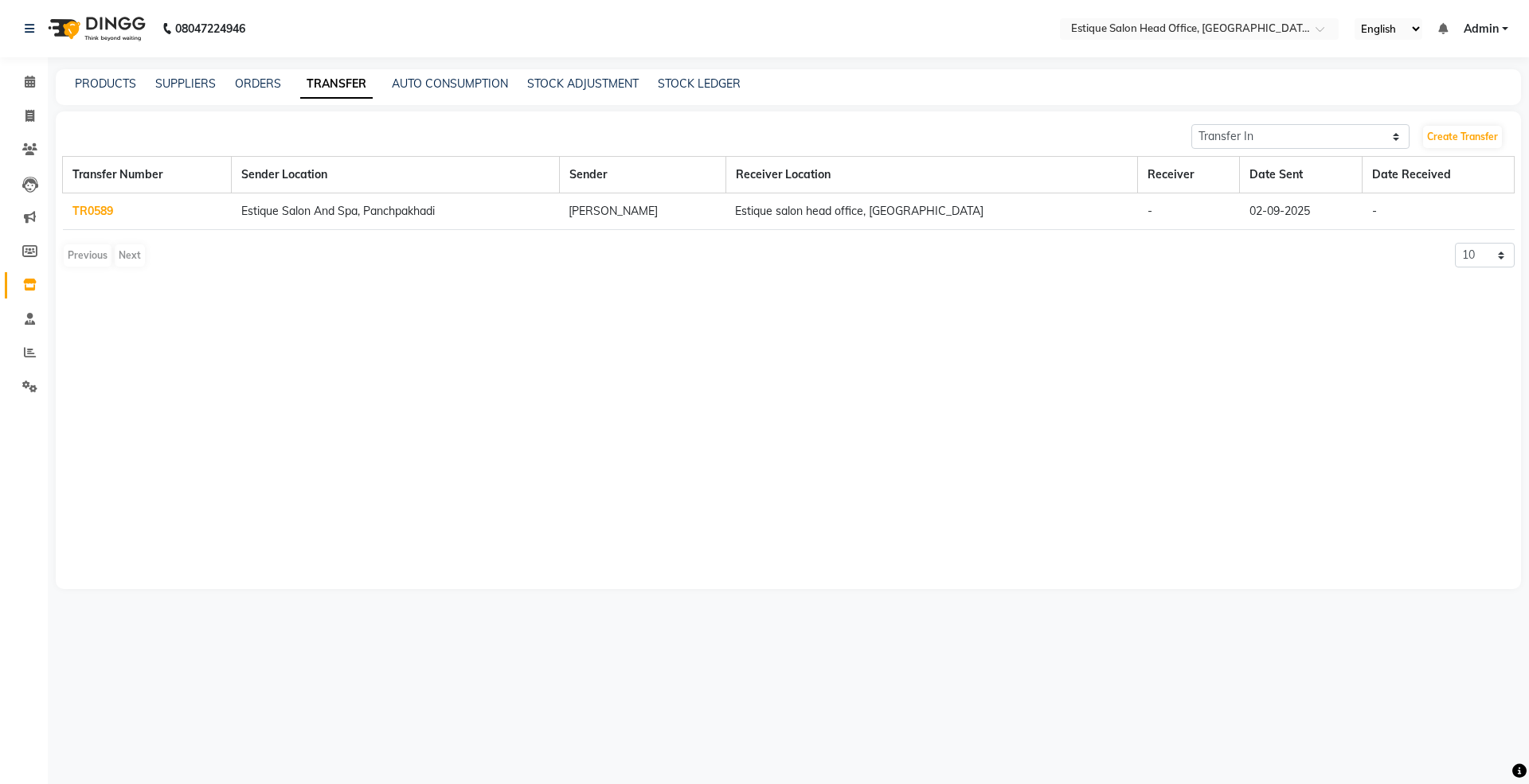
click at [94, 213] on link "TR0589" at bounding box center [92, 211] width 41 height 14
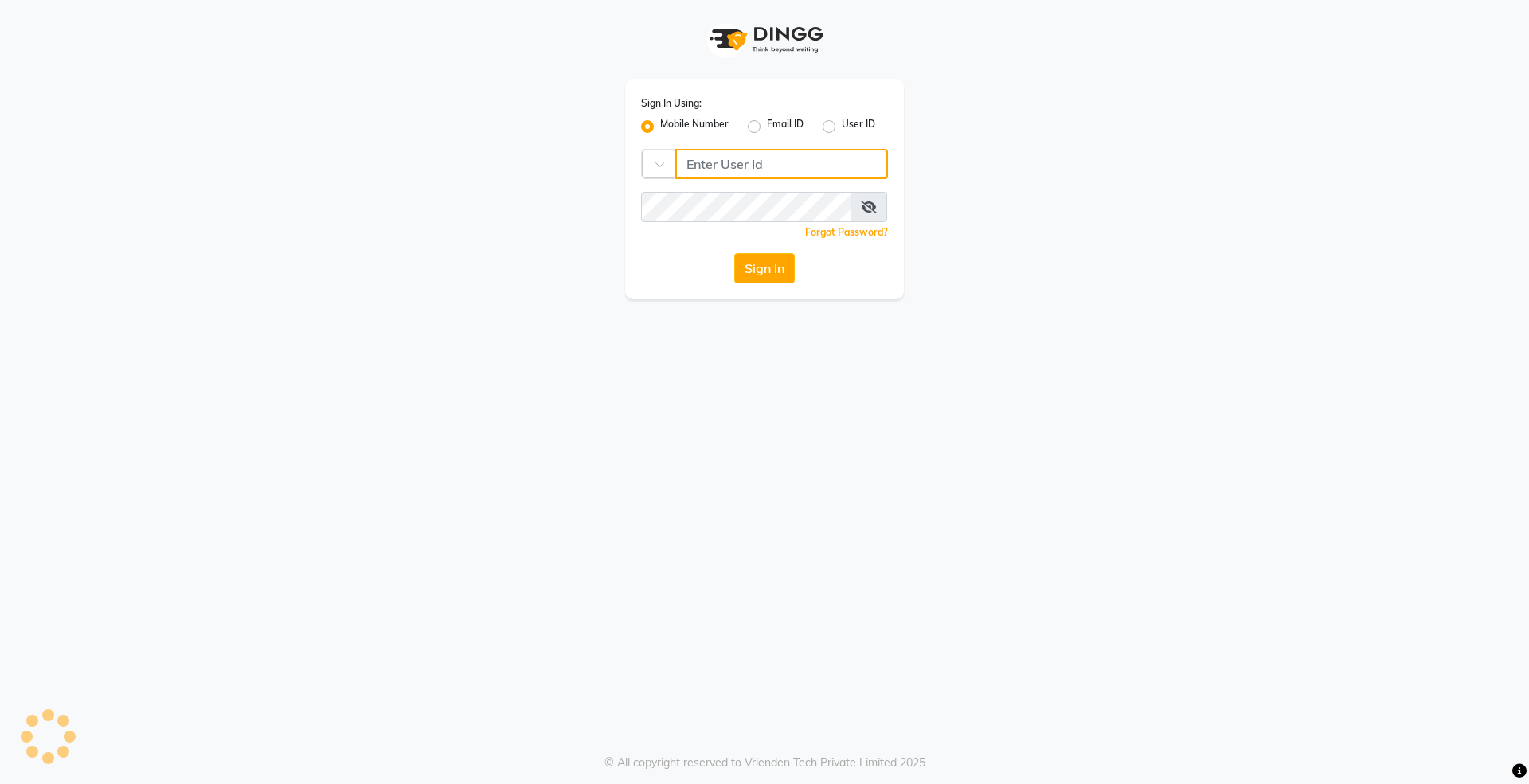
type input "9004004370"
click at [768, 272] on button "Sign In" at bounding box center [764, 269] width 60 height 31
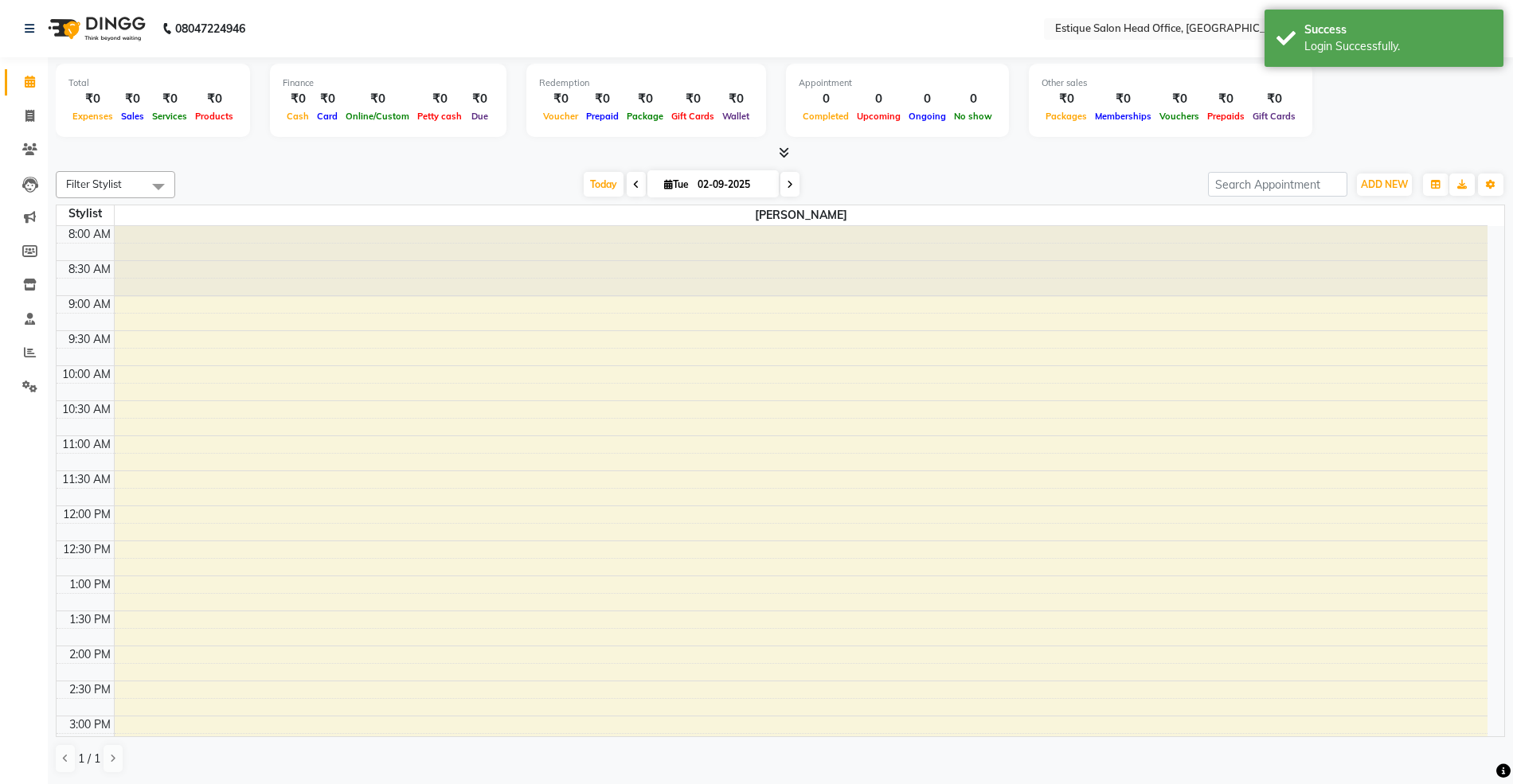
select select "en"
click at [30, 118] on icon at bounding box center [30, 115] width 9 height 12
select select "8292"
select select "service"
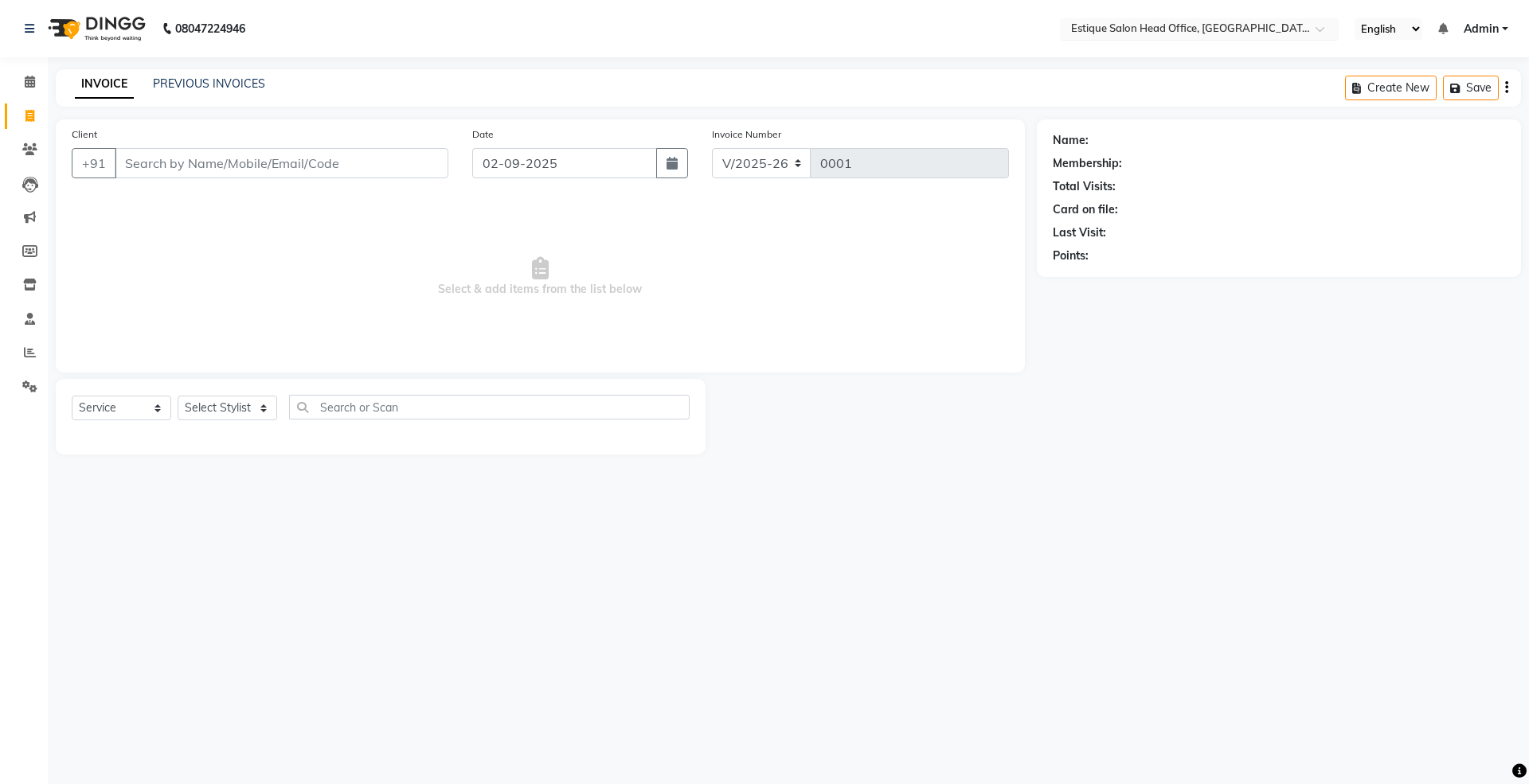
click at [1144, 35] on input "text" at bounding box center [1183, 31] width 231 height 16
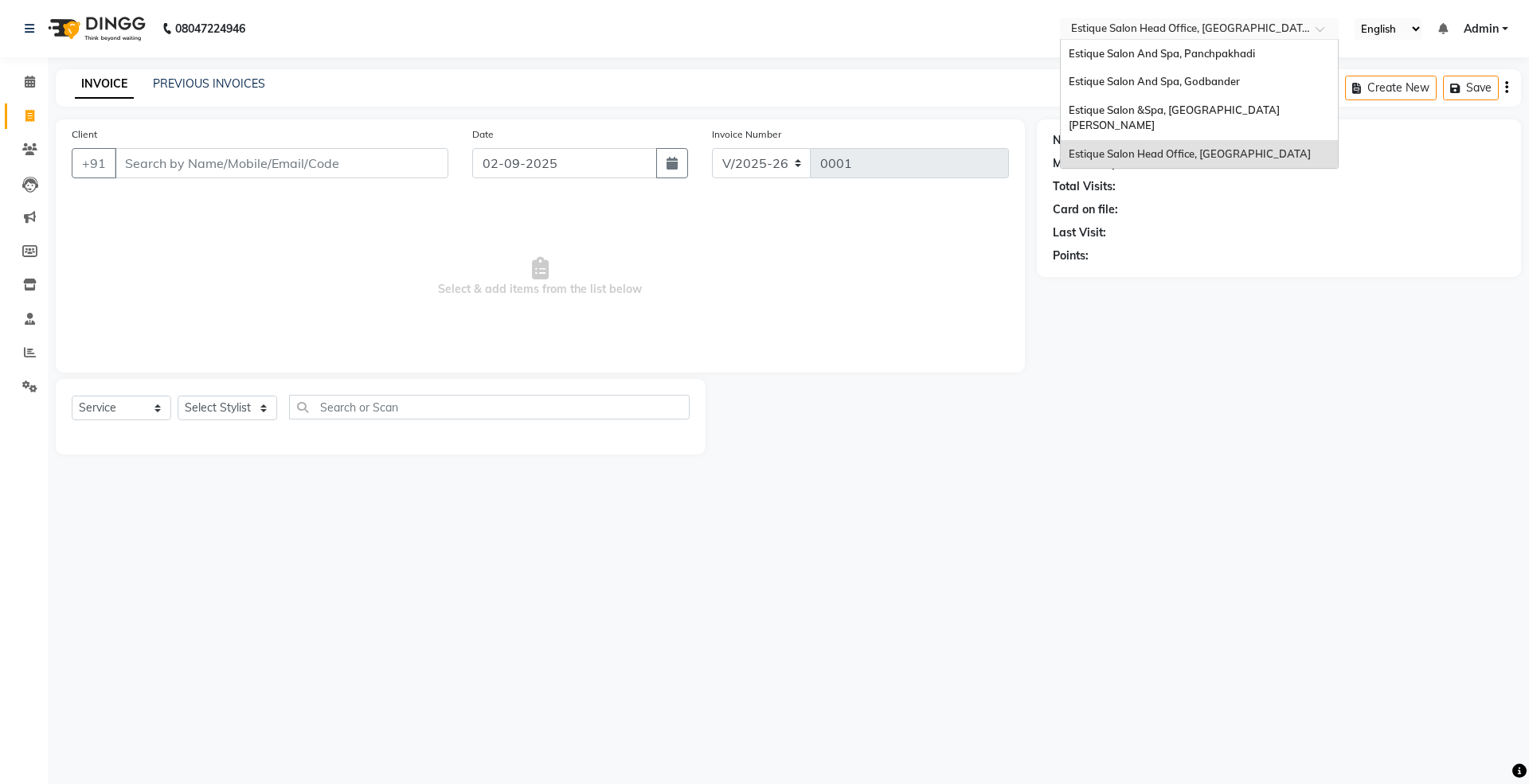
click at [1115, 147] on span "Estique Salon Head Office, [GEOGRAPHIC_DATA]" at bounding box center [1190, 153] width 242 height 13
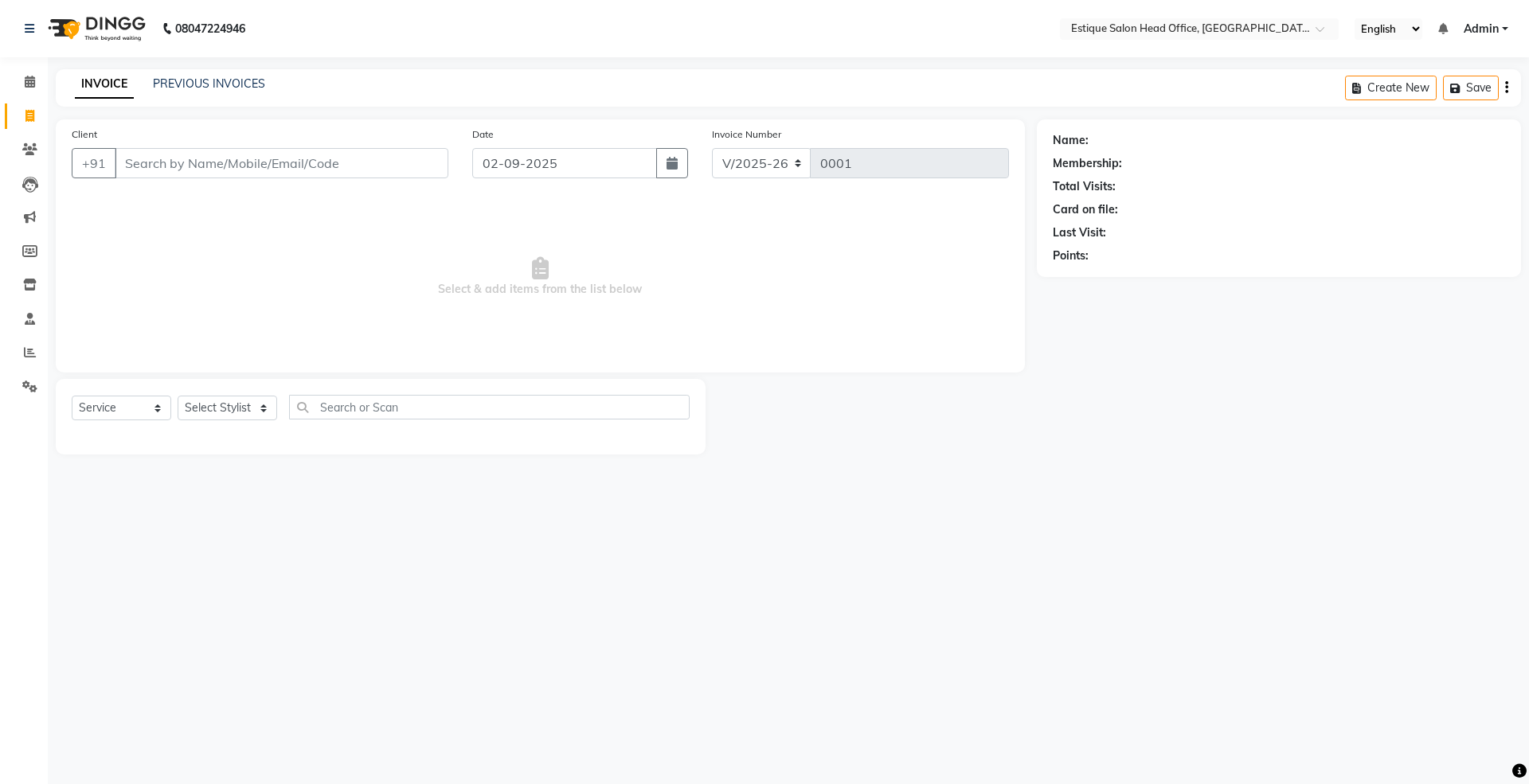
click at [1506, 30] on link "Admin" at bounding box center [1486, 29] width 44 height 17
click at [1431, 109] on link "Sign out" at bounding box center [1426, 109] width 145 height 24
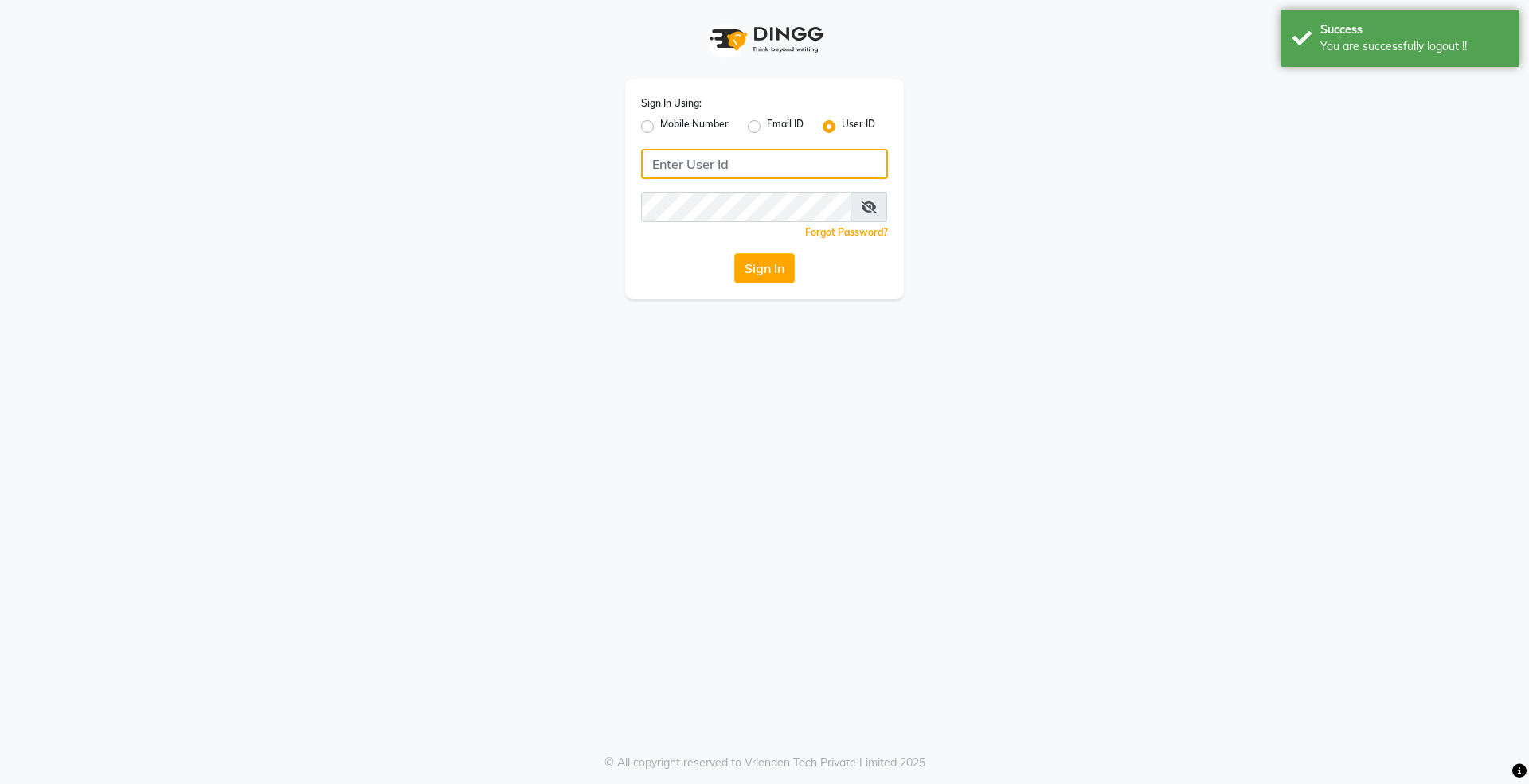
type input "9004004370"
